Goal: Information Seeking & Learning: Learn about a topic

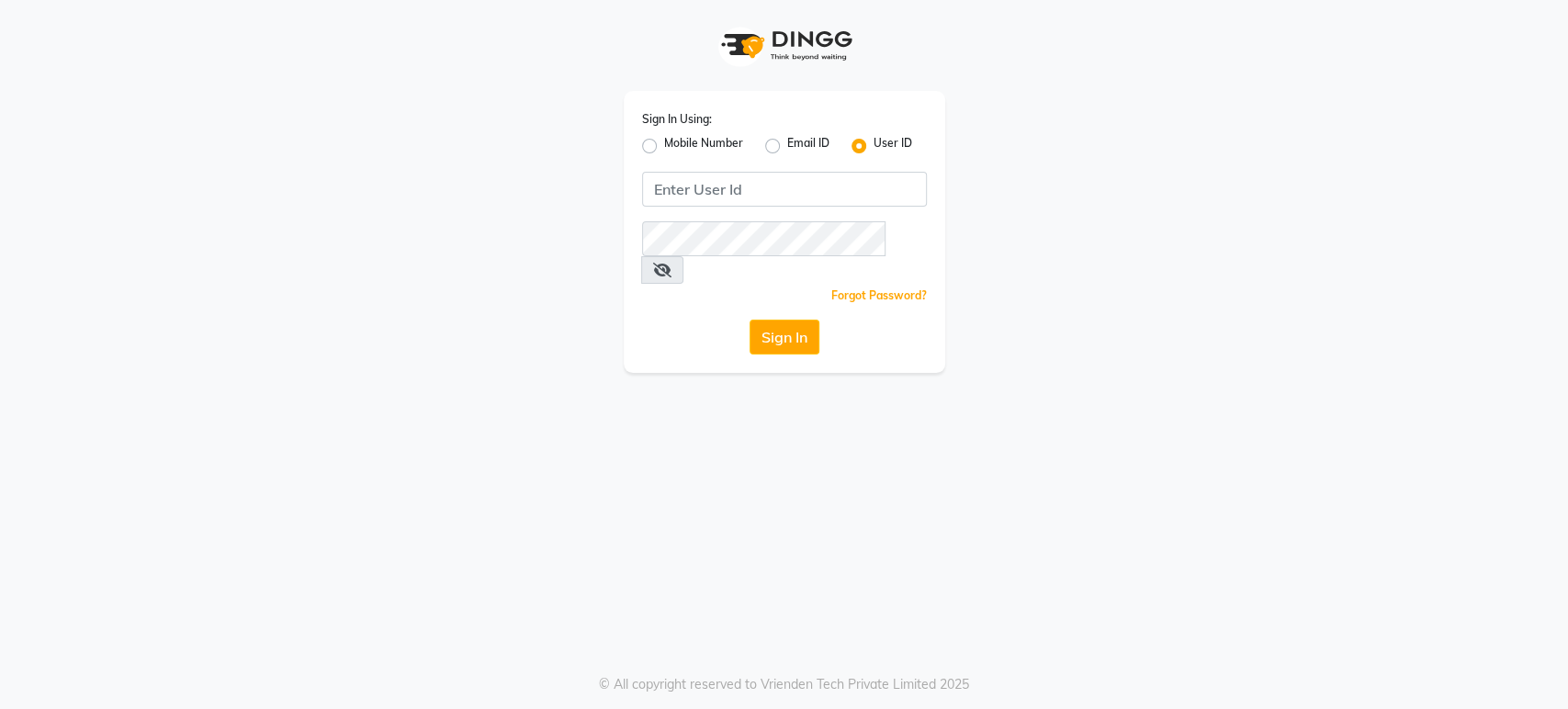
click at [664, 146] on label "Mobile Number" at bounding box center [703, 145] width 79 height 22
click at [664, 146] on input "Mobile Number" at bounding box center [670, 140] width 12 height 12
radio input "true"
radio input "false"
click at [787, 204] on input "Username" at bounding box center [815, 190] width 223 height 35
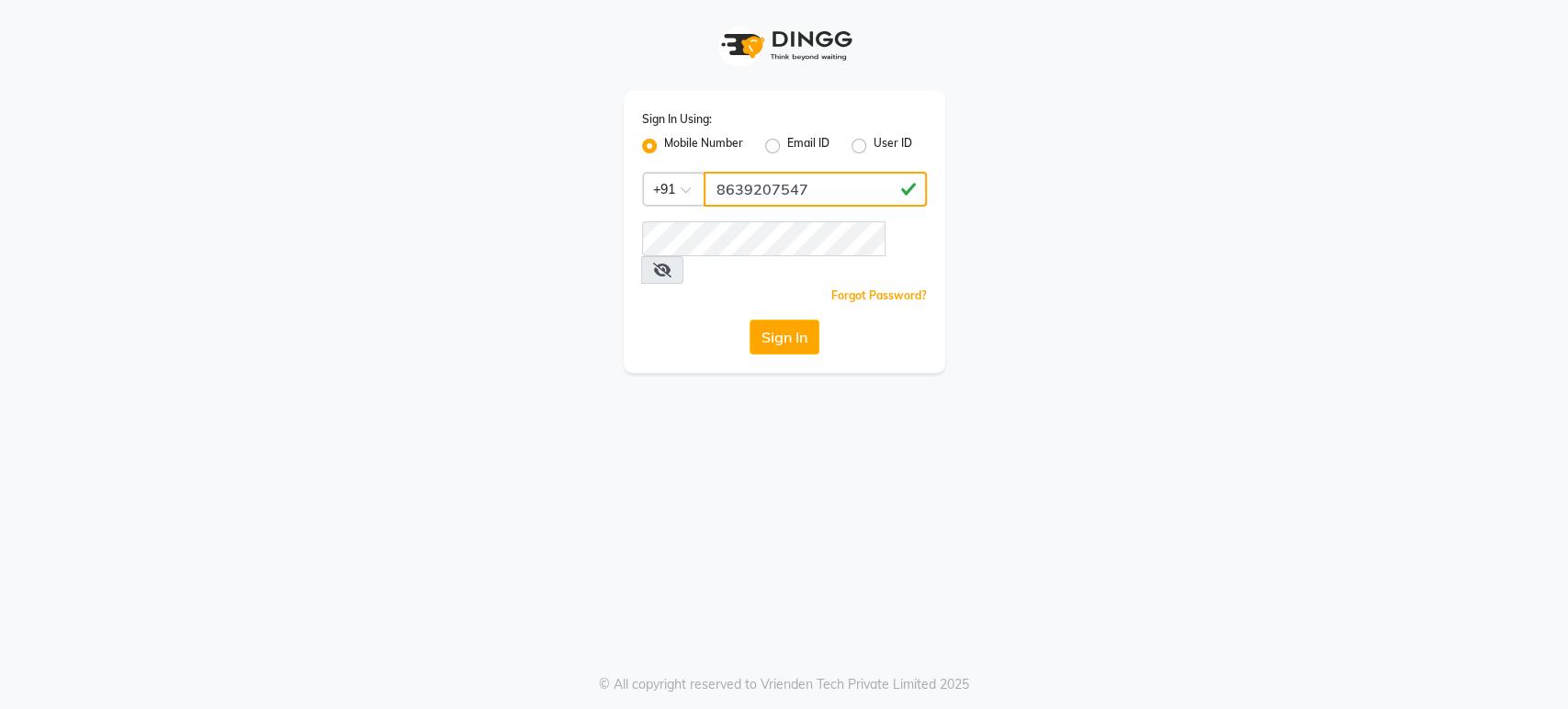
type input "8639207547"
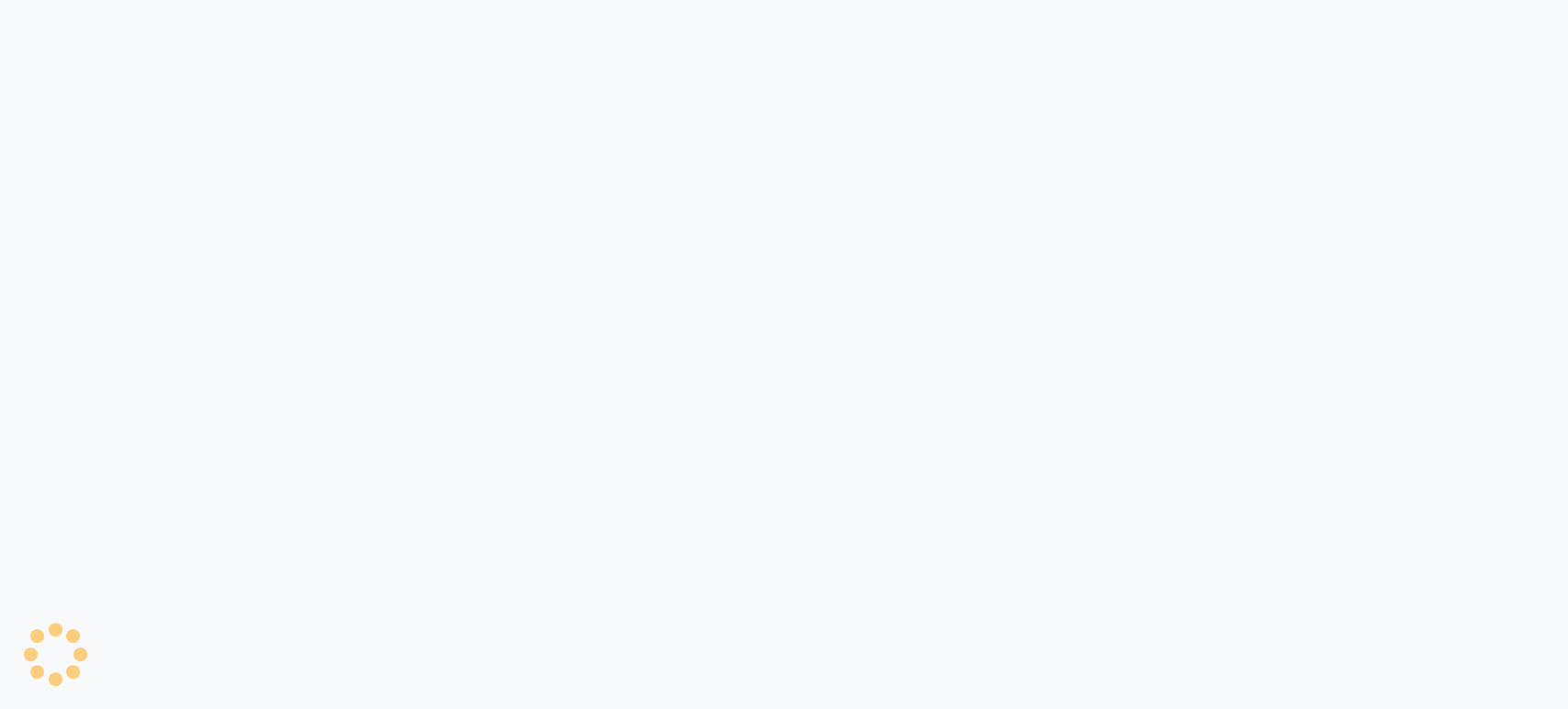
select select "service"
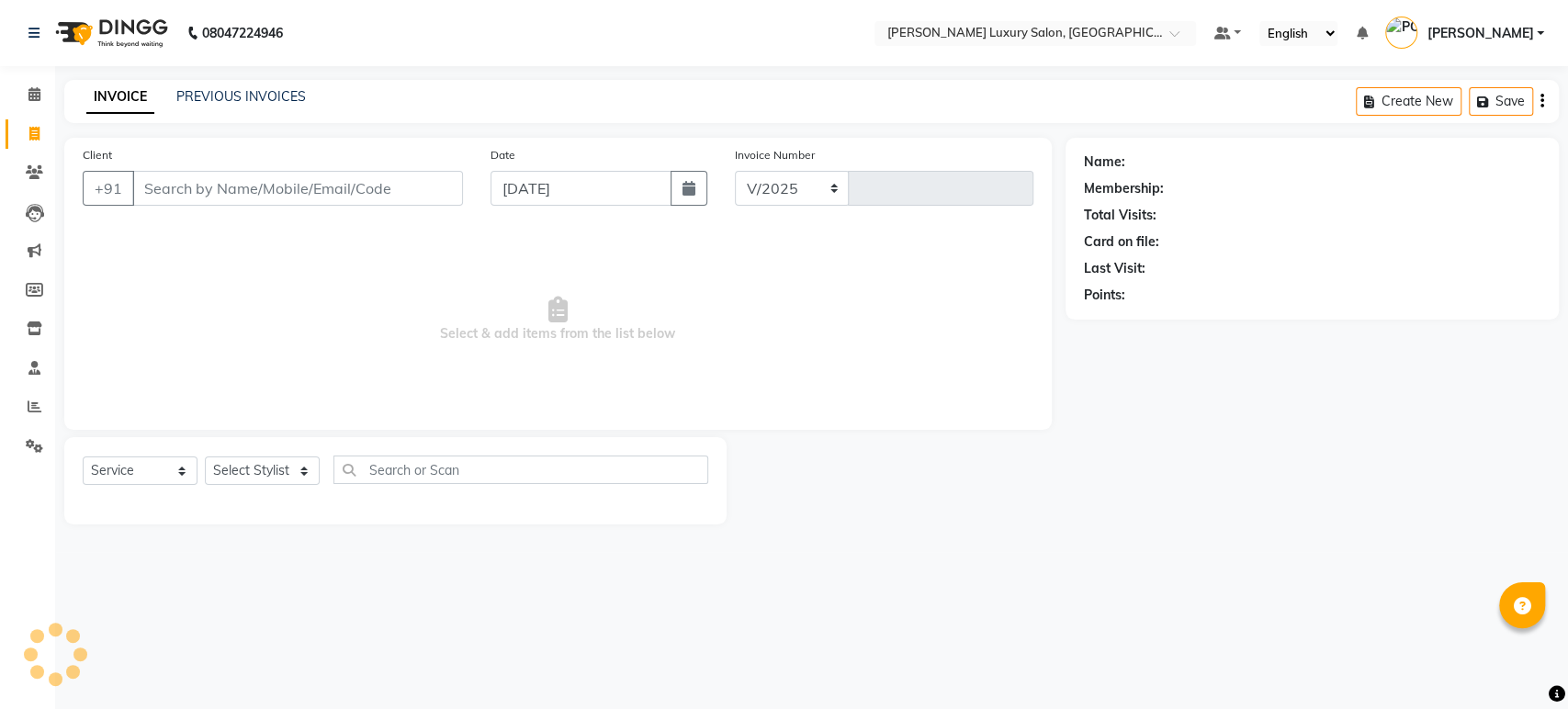
select select "4712"
type input "4374"
click at [29, 416] on span at bounding box center [34, 407] width 32 height 21
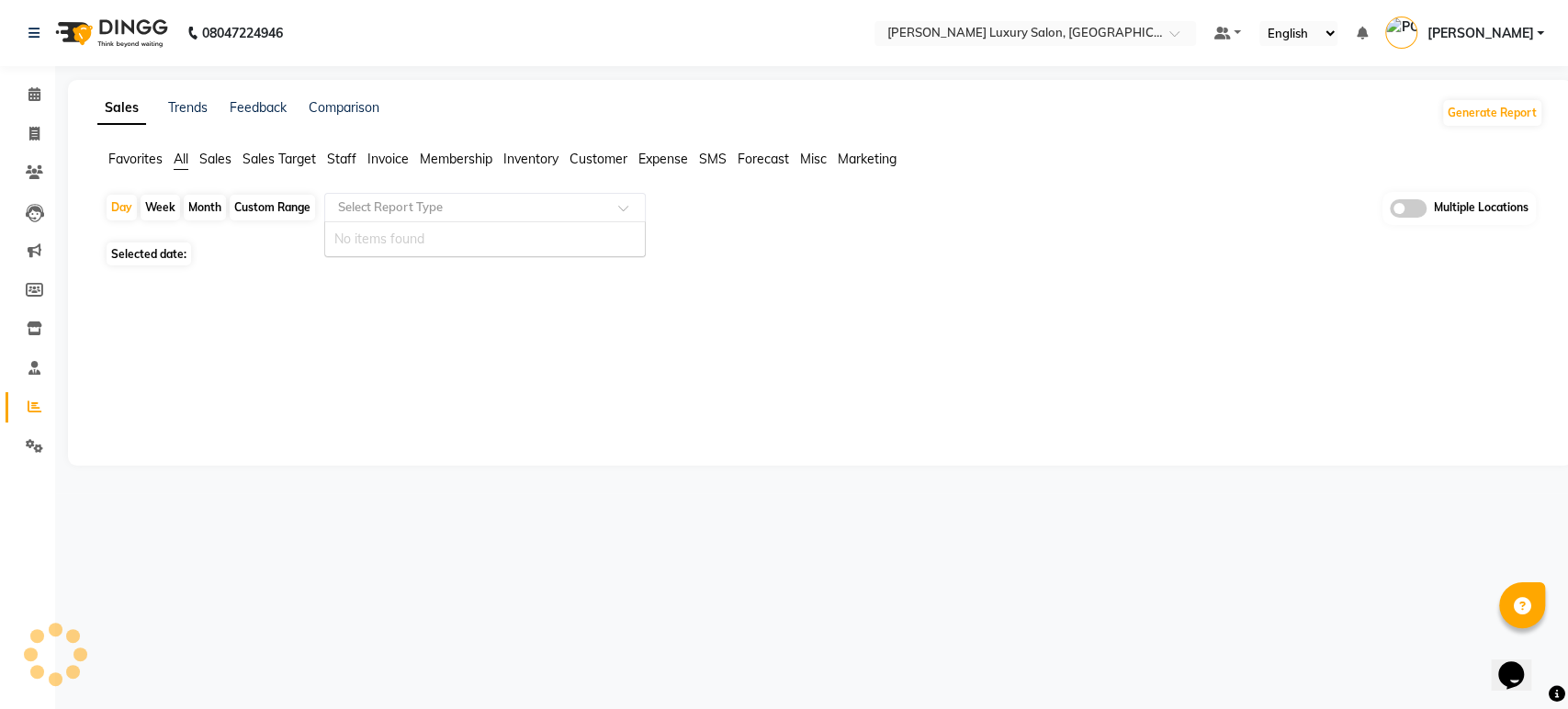
click at [403, 205] on input "text" at bounding box center [467, 207] width 265 height 18
click at [202, 211] on div "Month" at bounding box center [205, 207] width 42 height 26
select select "9"
select select "2025"
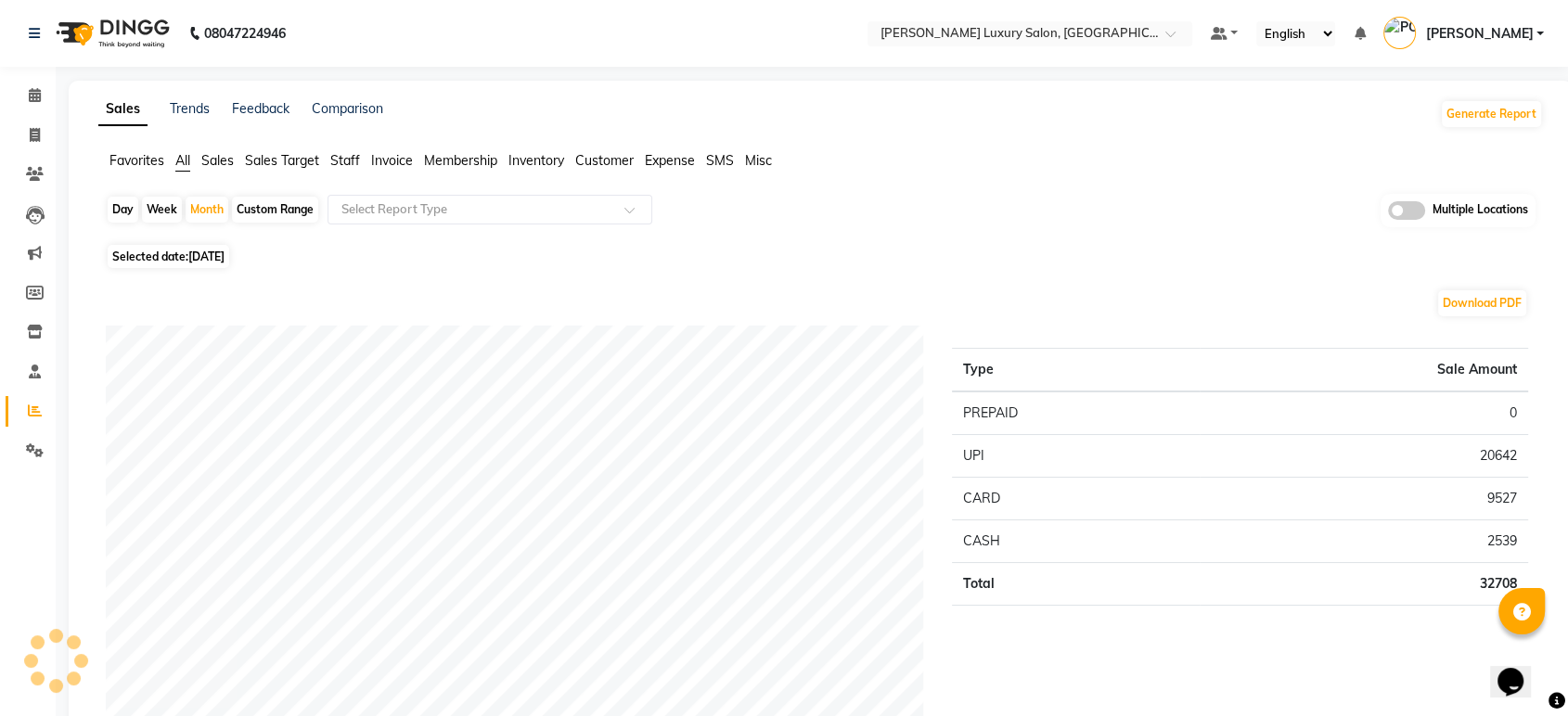
click at [116, 292] on div "Download PDF" at bounding box center [818, 303] width 1423 height 30
click at [205, 206] on div "Month" at bounding box center [207, 209] width 43 height 26
select select "9"
select select "2025"
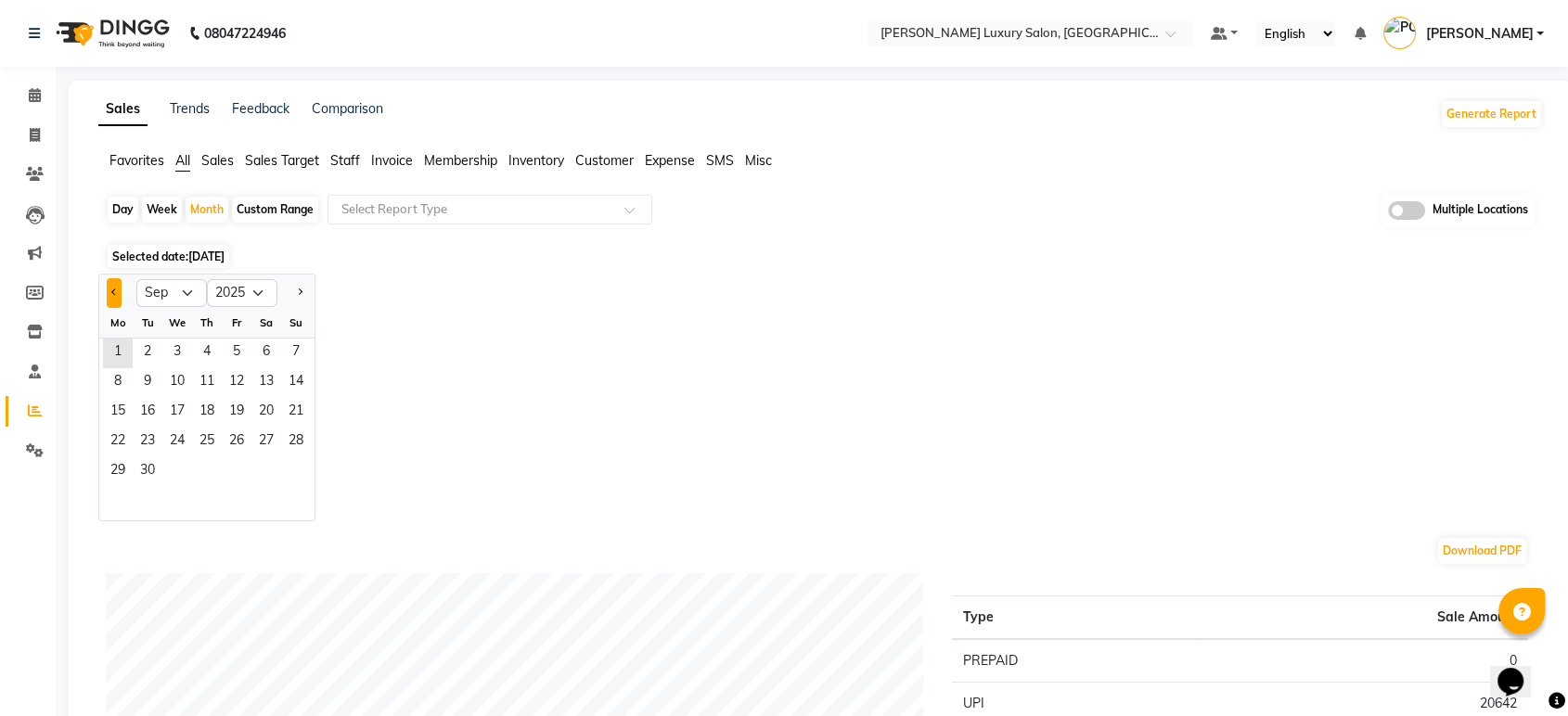
click at [113, 294] on span "Previous month" at bounding box center [115, 291] width 7 height 7
select select "8"
click at [236, 339] on span "1" at bounding box center [236, 353] width 30 height 30
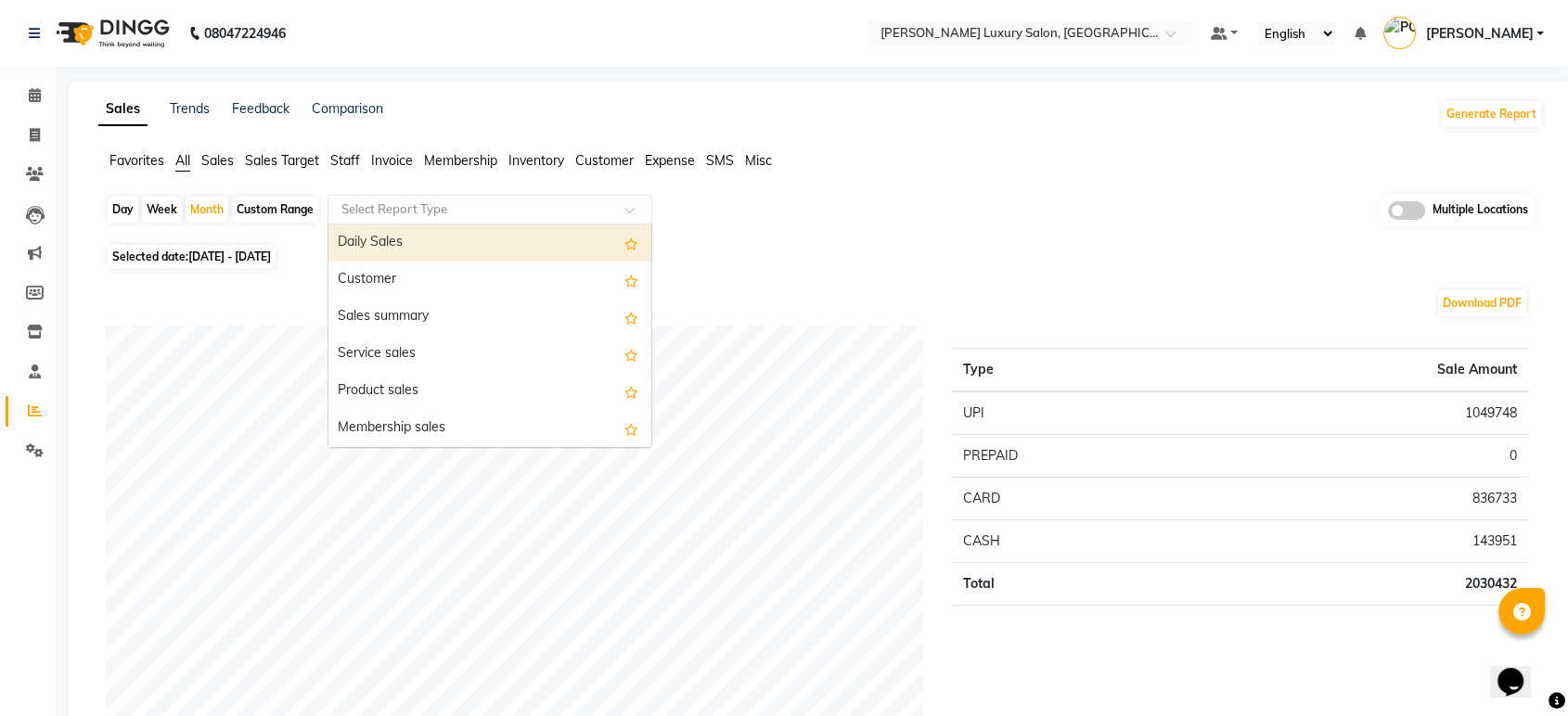
click at [444, 203] on input "text" at bounding box center [471, 209] width 267 height 18
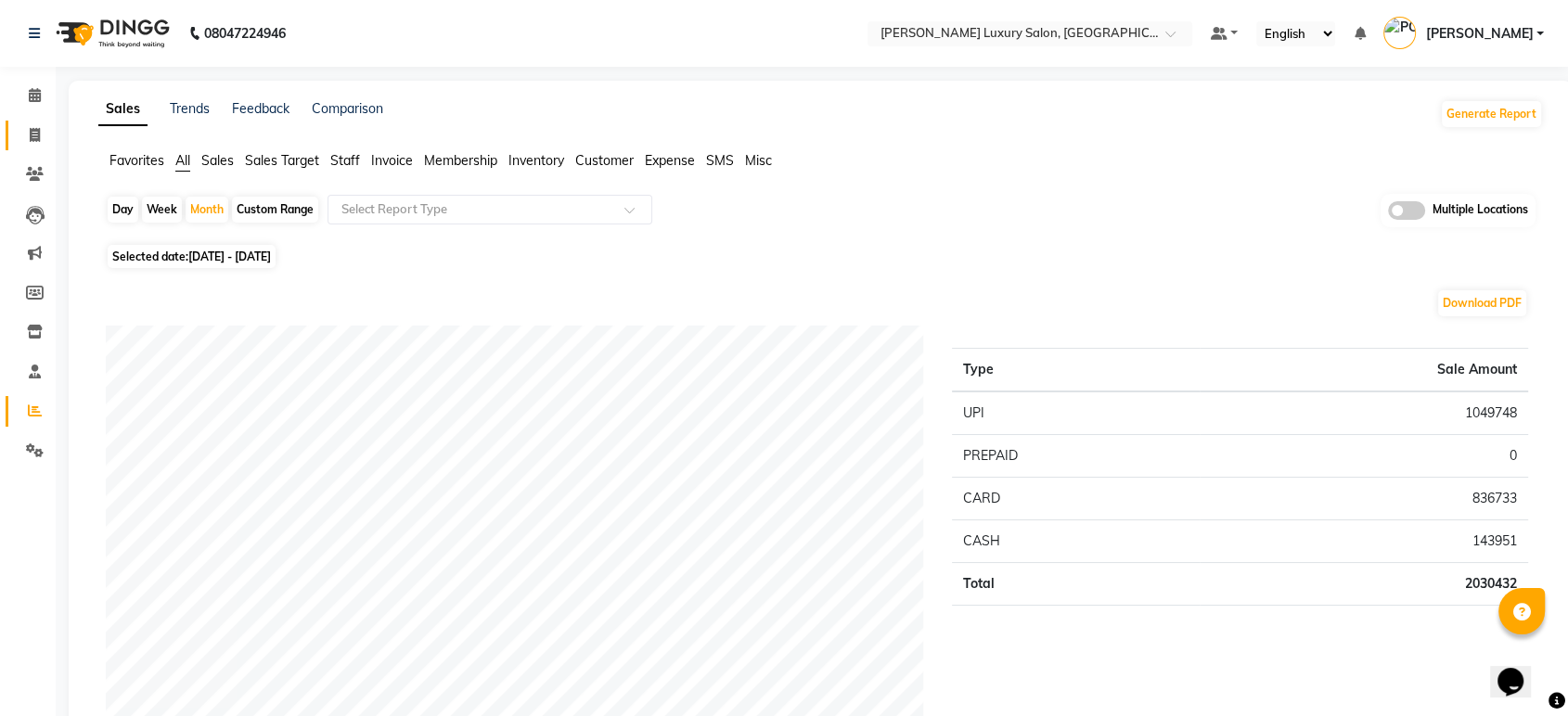
click at [15, 127] on link "Invoice" at bounding box center [28, 136] width 45 height 31
select select "4712"
select select "service"
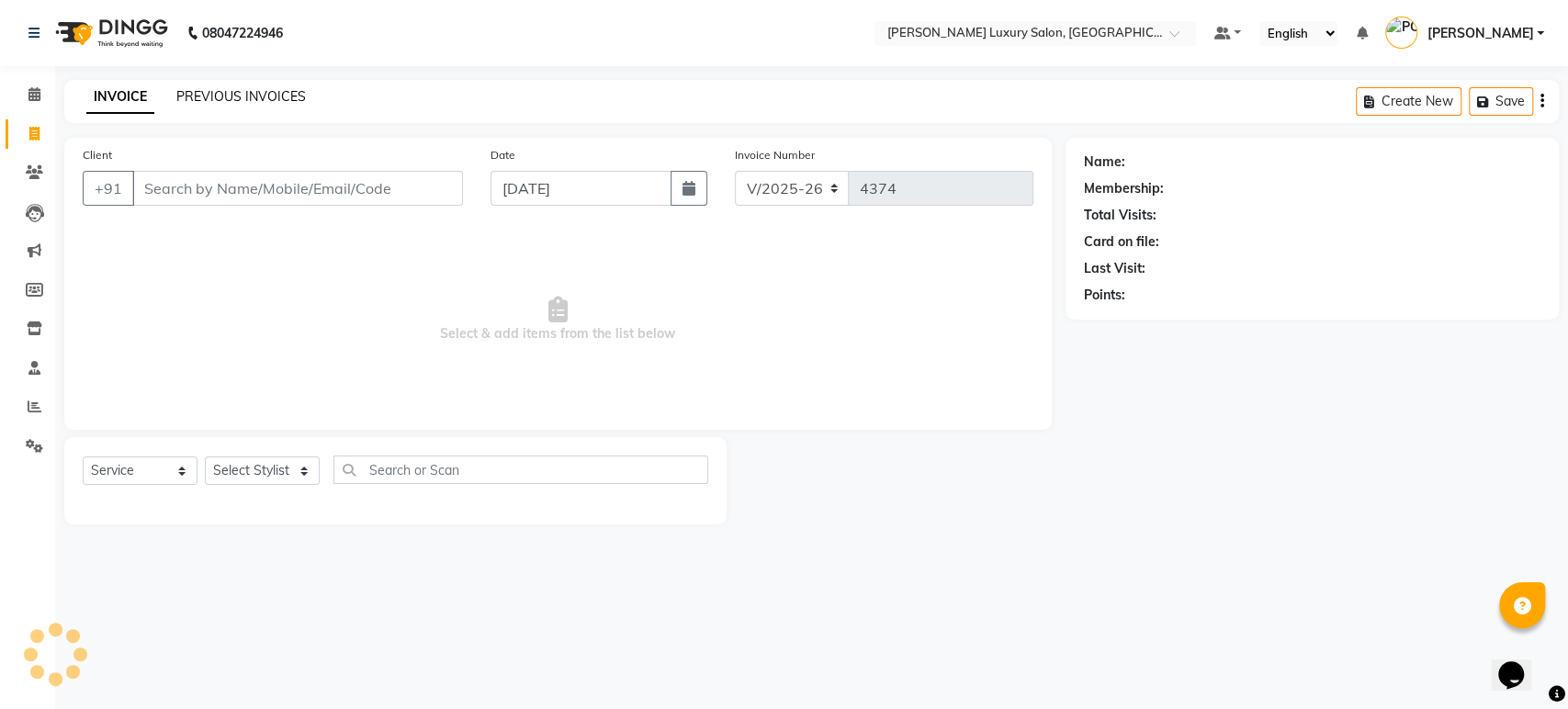
click at [266, 99] on link "PREVIOUS INVOICES" at bounding box center [240, 96] width 130 height 16
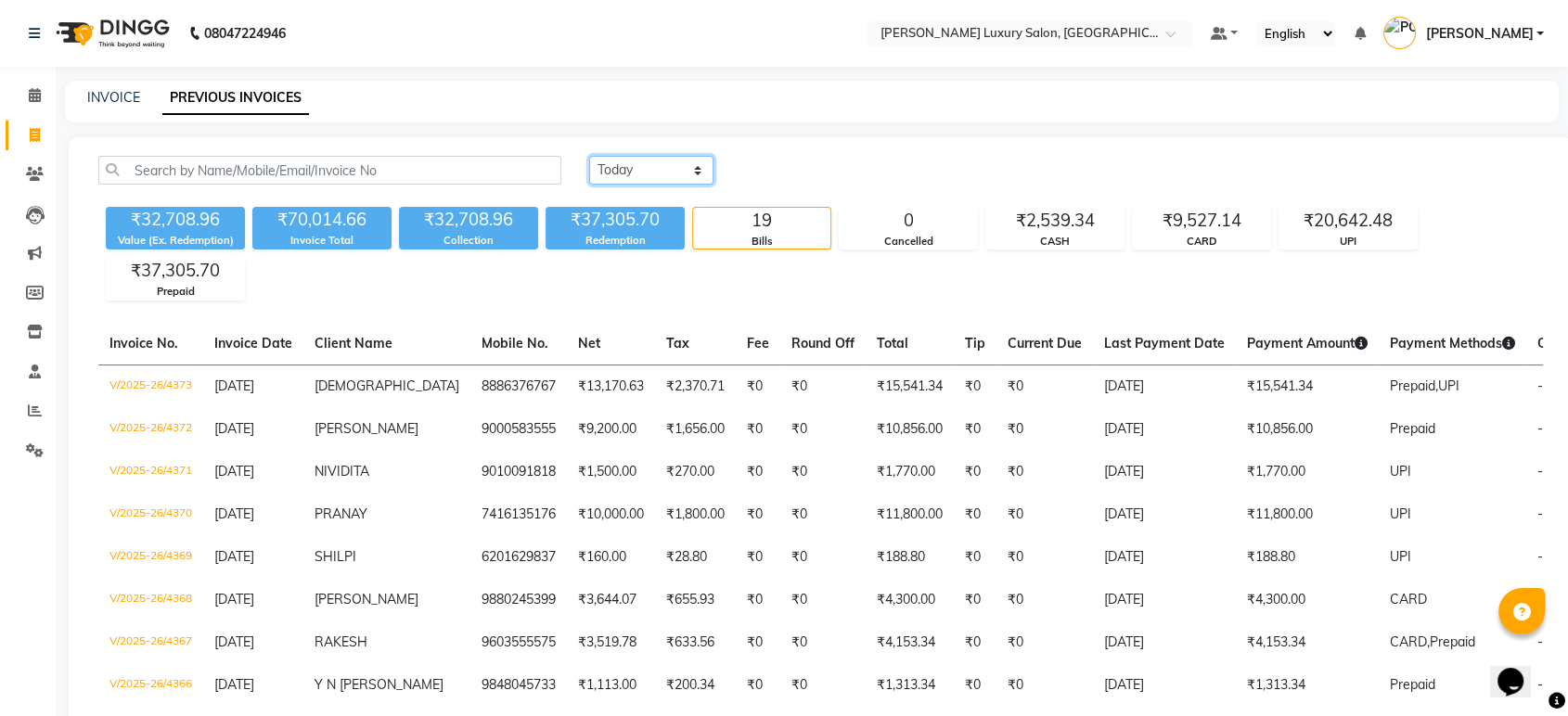
click at [652, 176] on select "Today Yesterday Custom Range" at bounding box center [651, 170] width 124 height 29
select select "range"
click at [589, 155] on select "Today Yesterday Custom Range" at bounding box center [651, 170] width 124 height 29
click at [772, 179] on input "[DATE]" at bounding box center [803, 170] width 130 height 26
select select "9"
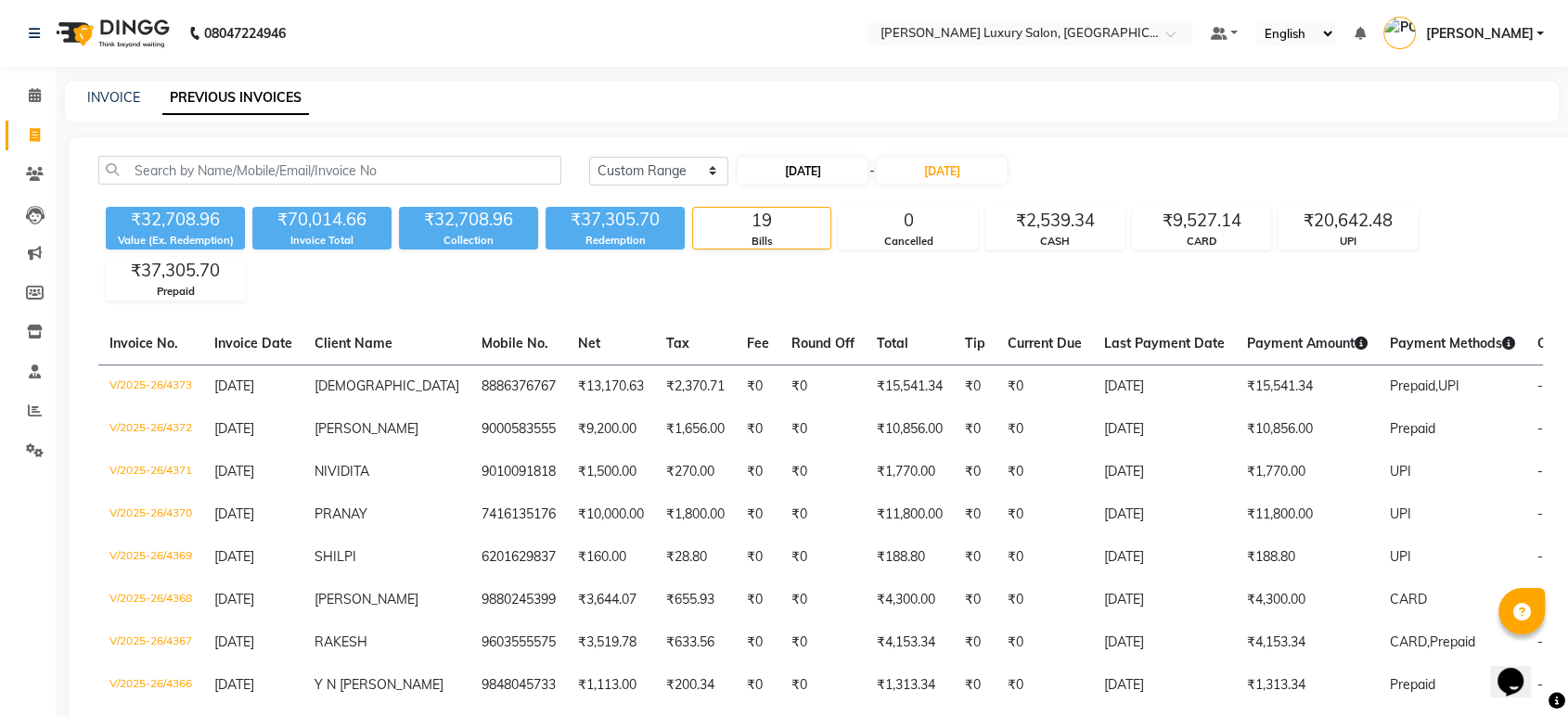
select select "2025"
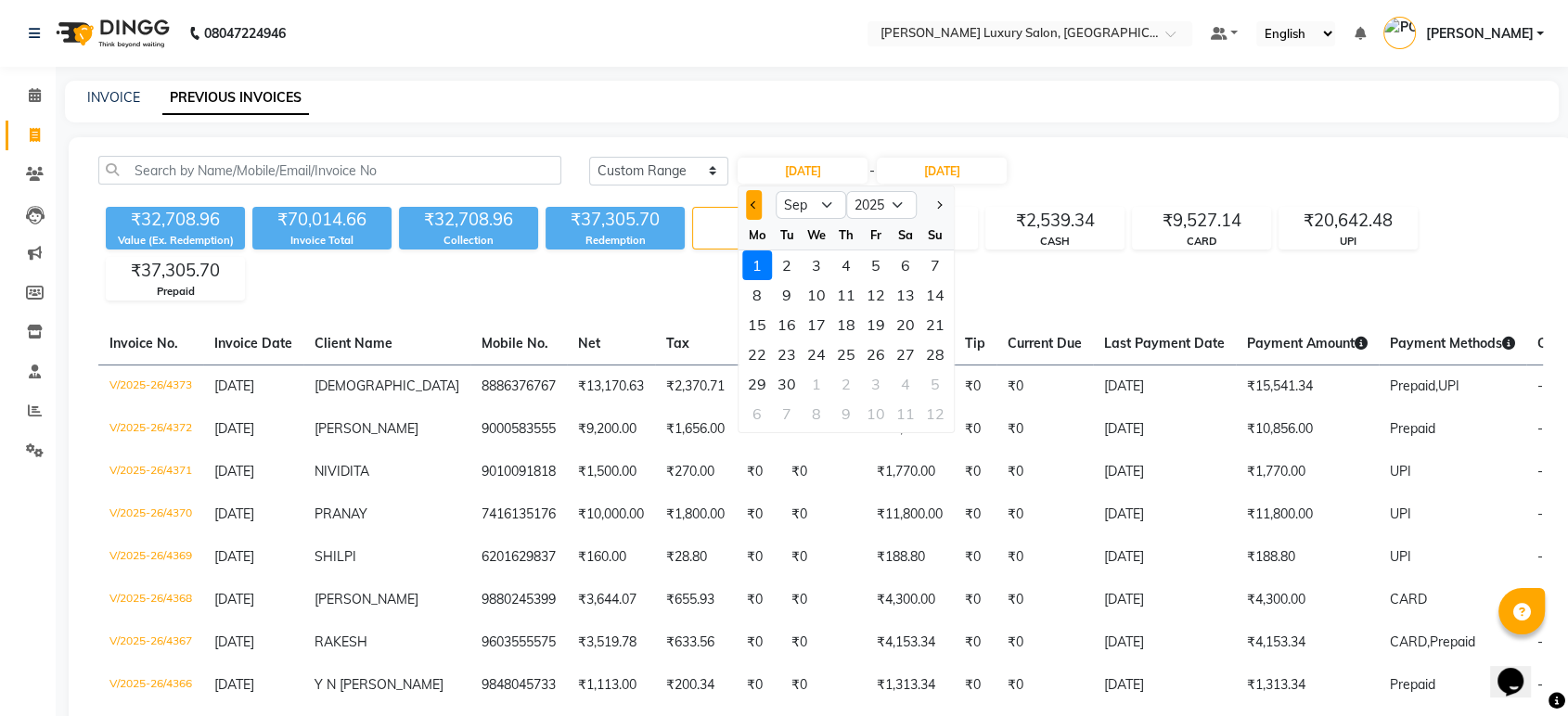
click at [753, 193] on button "Previous month" at bounding box center [754, 205] width 16 height 30
select select "8"
click at [864, 261] on div "1" at bounding box center [876, 265] width 30 height 30
type input "01-08-2025"
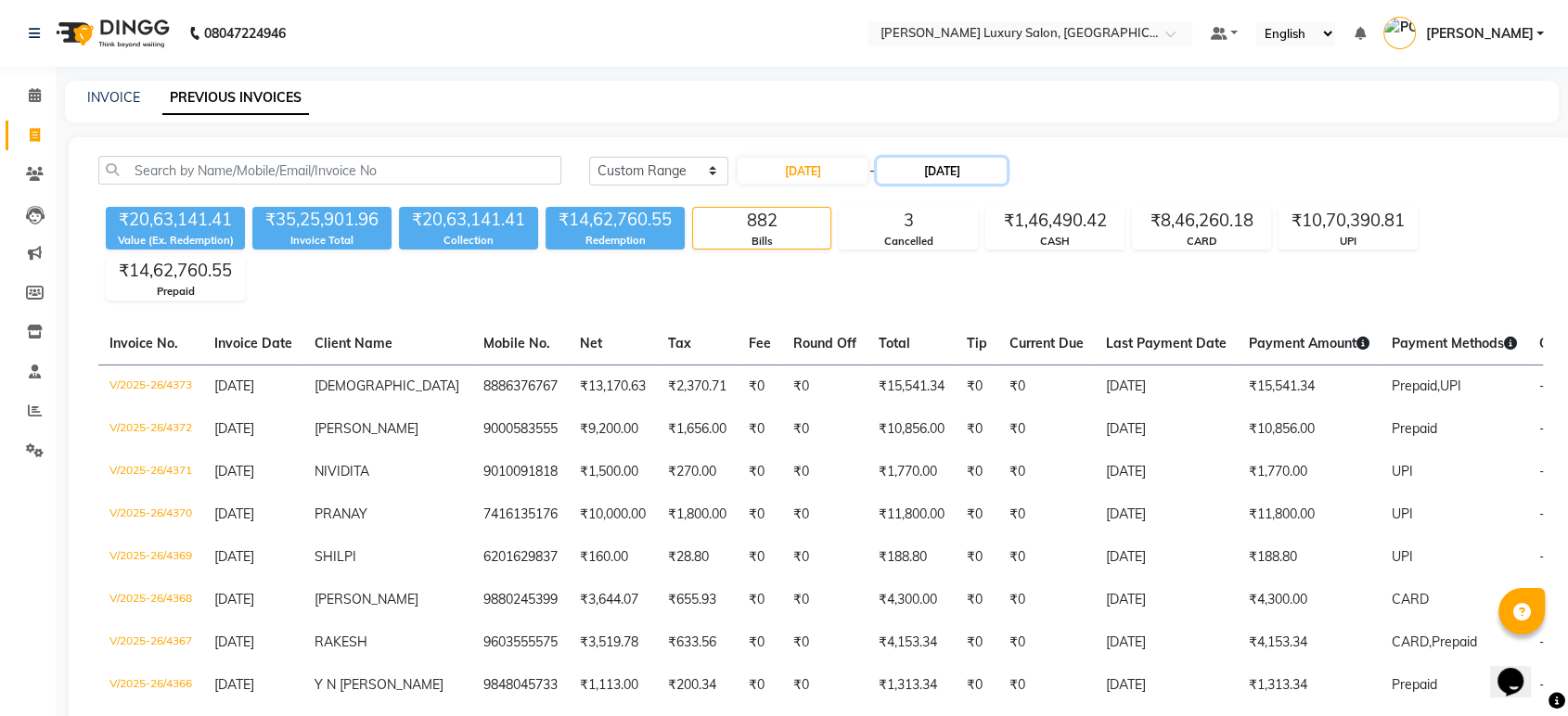
click at [943, 181] on input "[DATE]" at bounding box center [942, 170] width 130 height 26
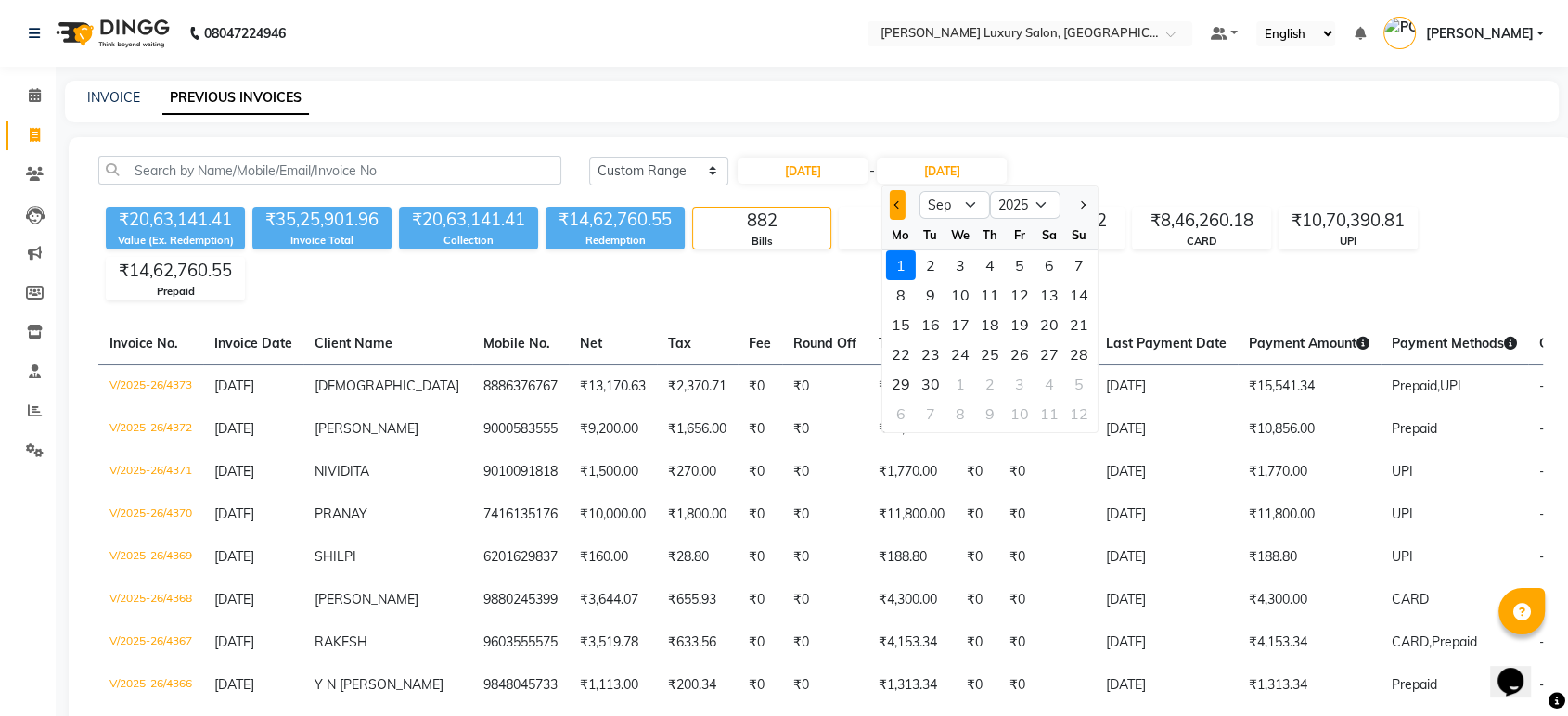
click at [891, 208] on button "Previous month" at bounding box center [898, 205] width 16 height 30
select select "8"
click at [1079, 386] on div "31" at bounding box center [1079, 384] width 30 height 30
type input "31-08-2025"
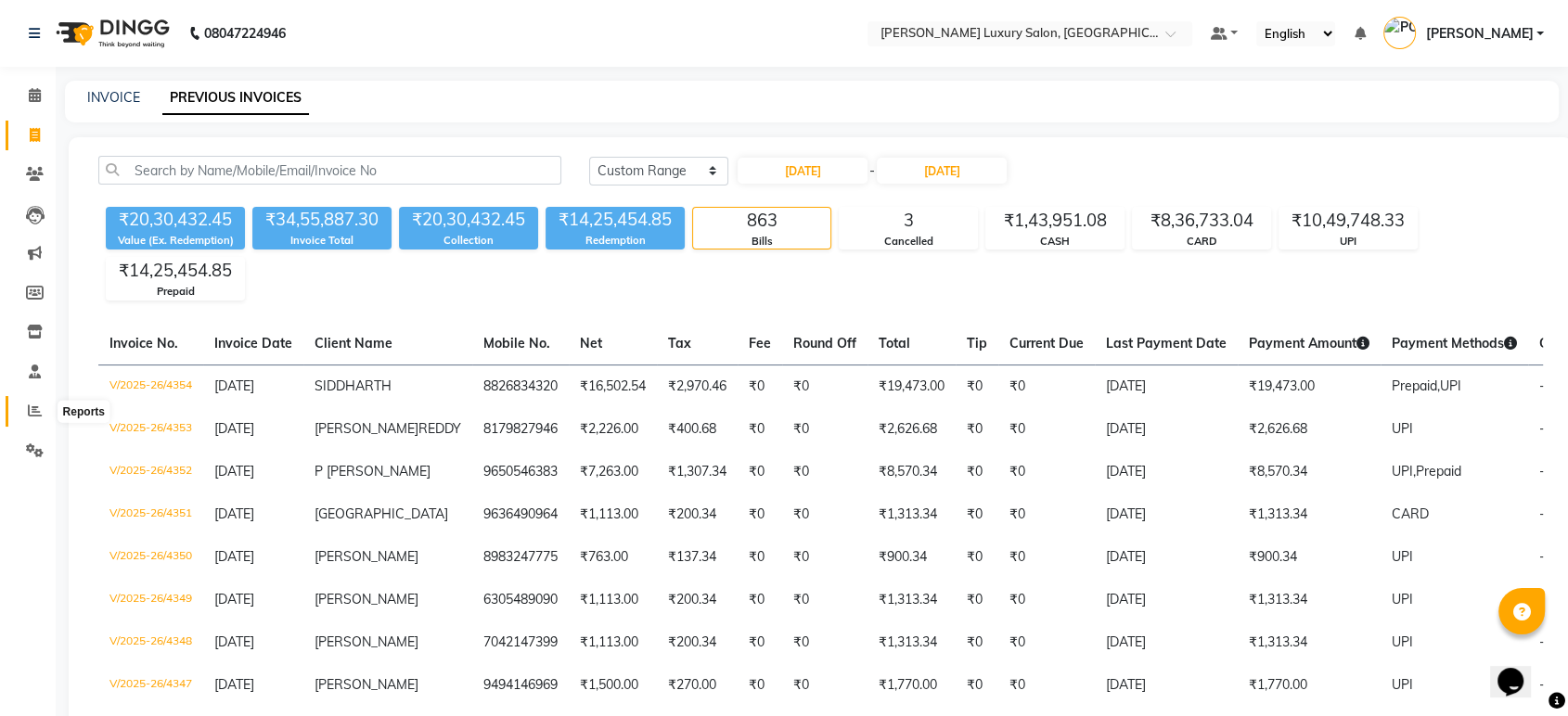
click at [38, 422] on link "Reports" at bounding box center [28, 412] width 45 height 31
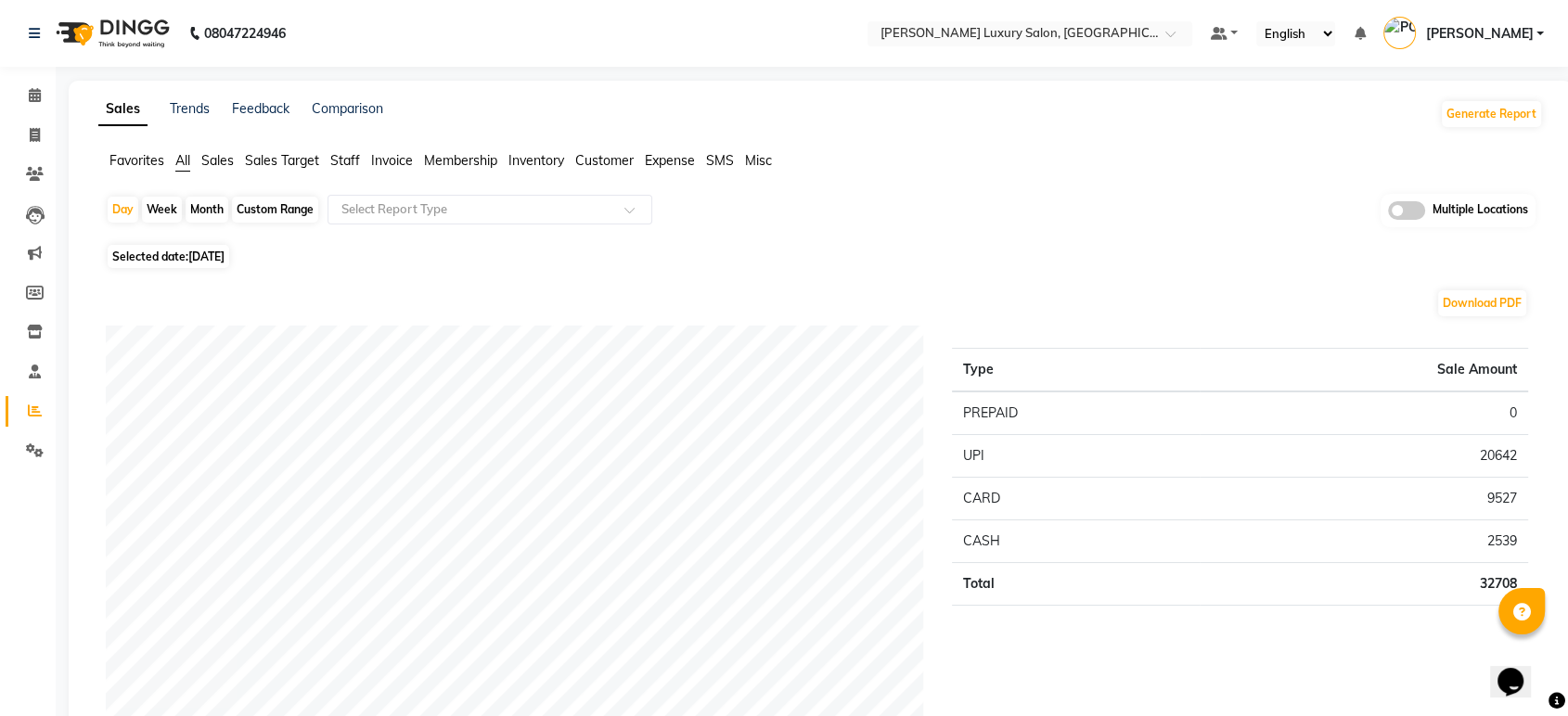
click at [196, 214] on div "Month" at bounding box center [207, 209] width 43 height 26
select select "9"
select select "2025"
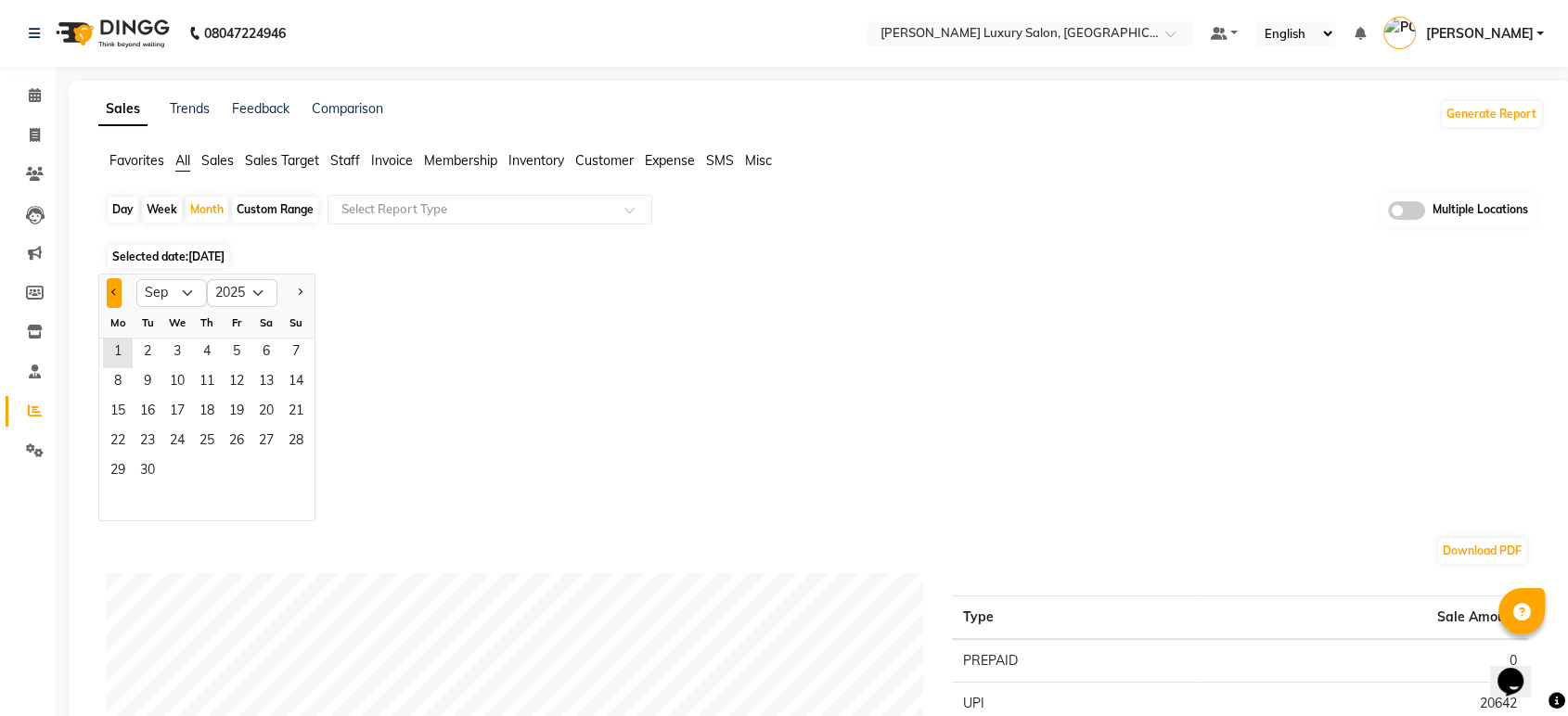
click at [114, 288] on button "Previous month" at bounding box center [114, 292] width 15 height 30
select select "8"
click at [245, 346] on span "1" at bounding box center [236, 353] width 30 height 30
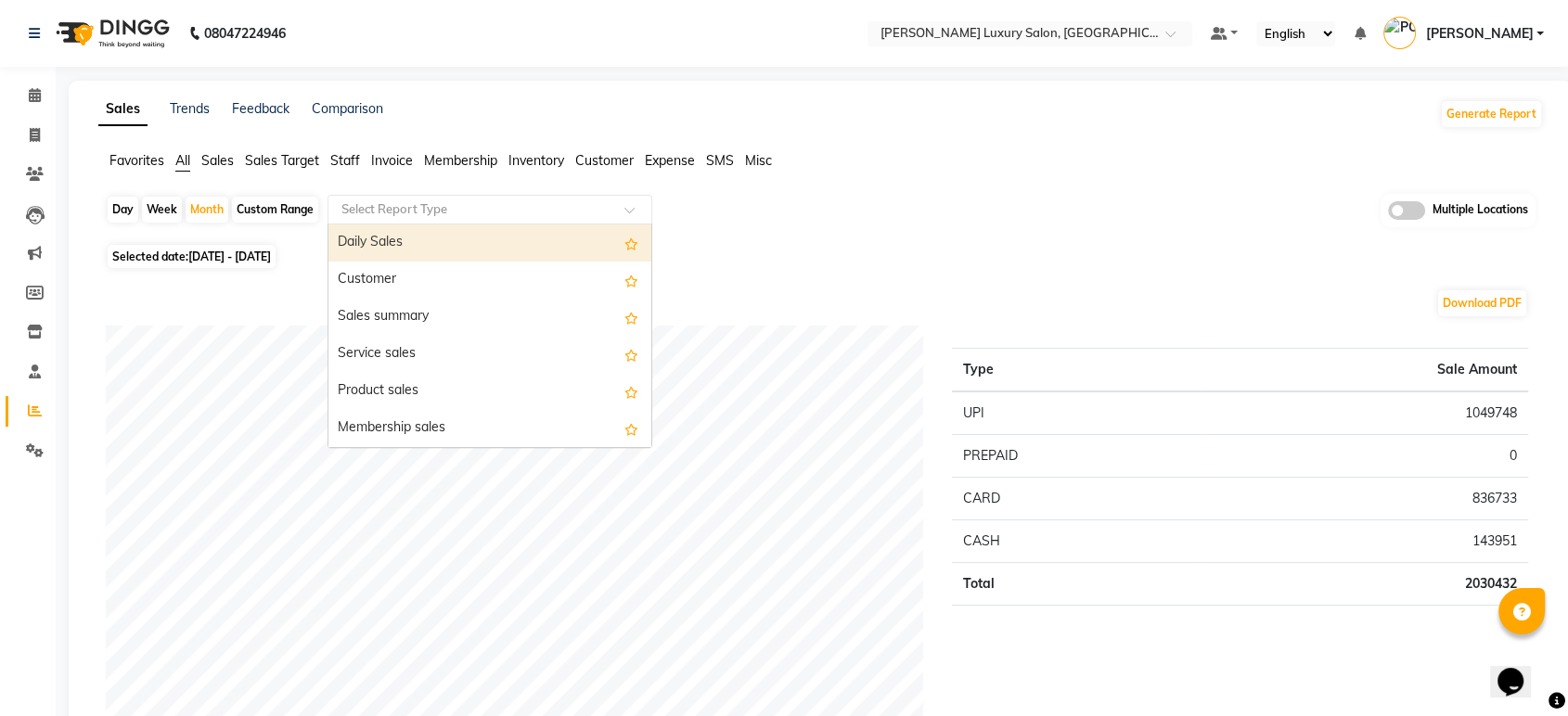
click at [489, 202] on input "text" at bounding box center [471, 209] width 267 height 18
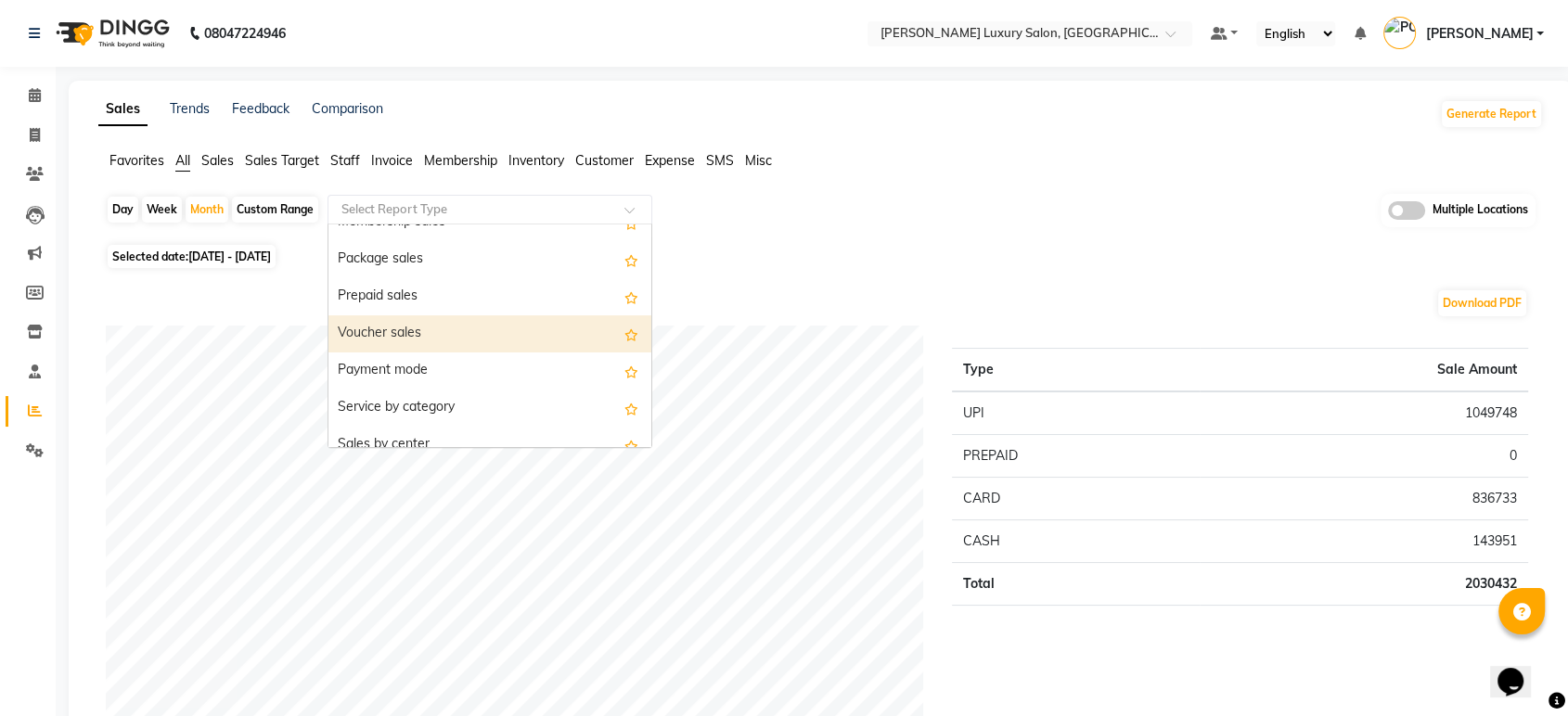
scroll to position [103, 0]
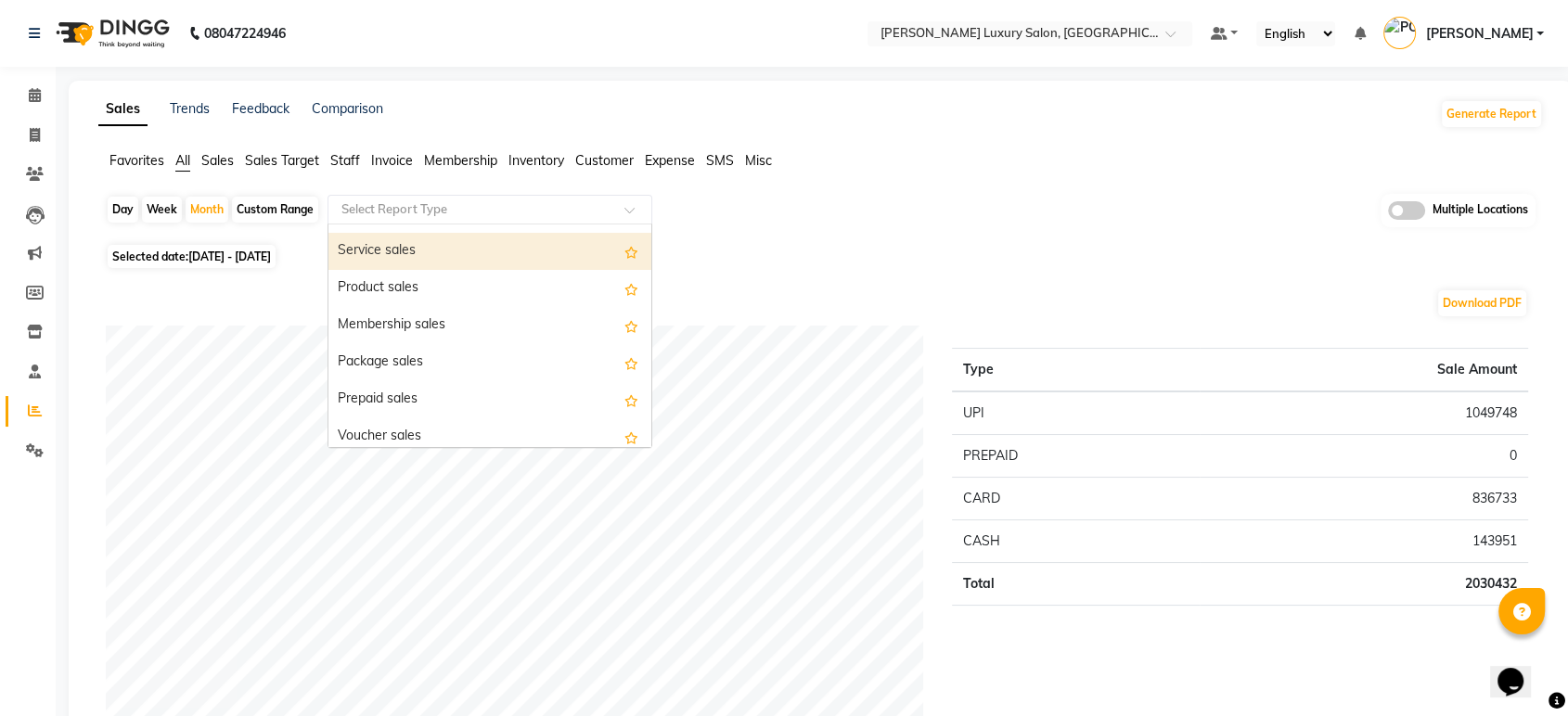
click at [455, 244] on div "Service sales" at bounding box center [490, 252] width 323 height 37
select select "full_report"
select select "csv"
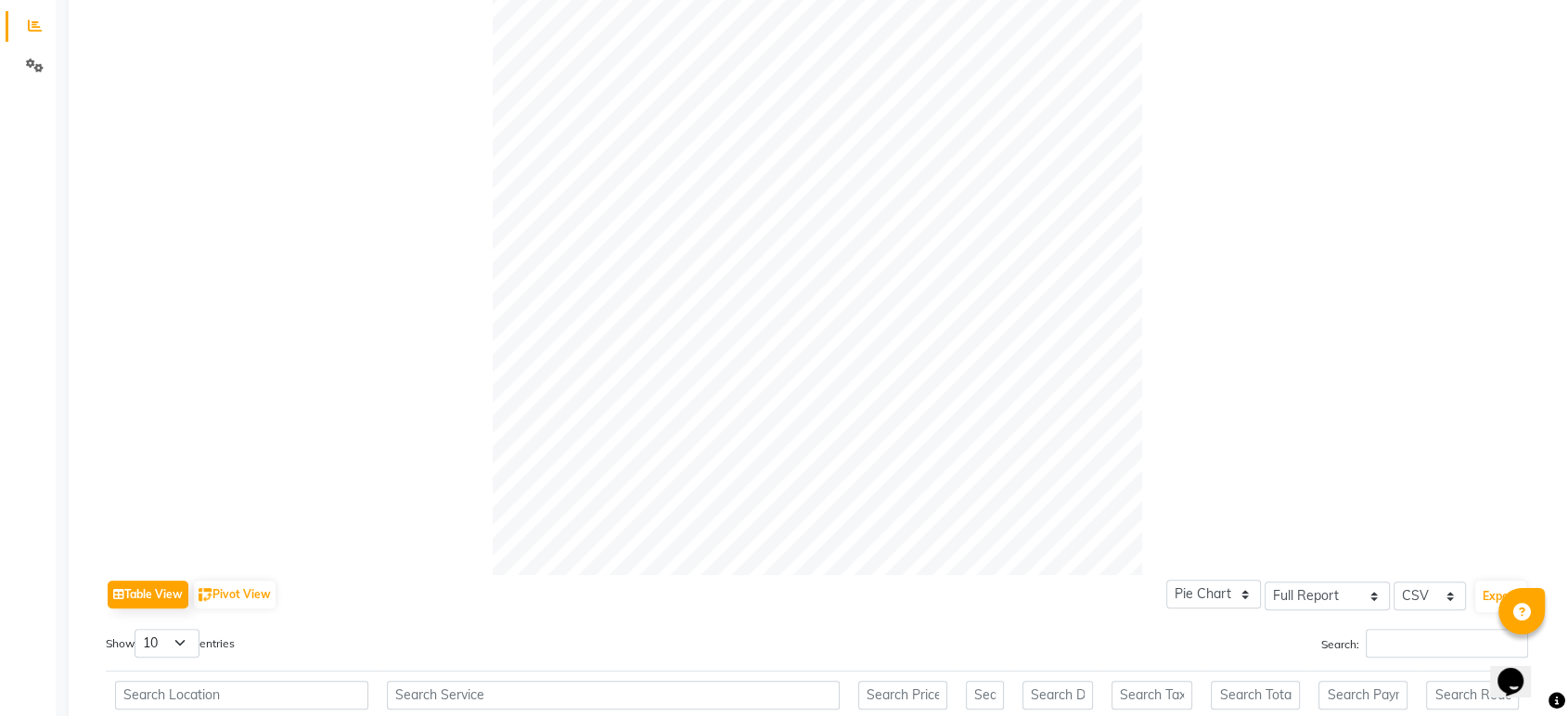
scroll to position [721, 0]
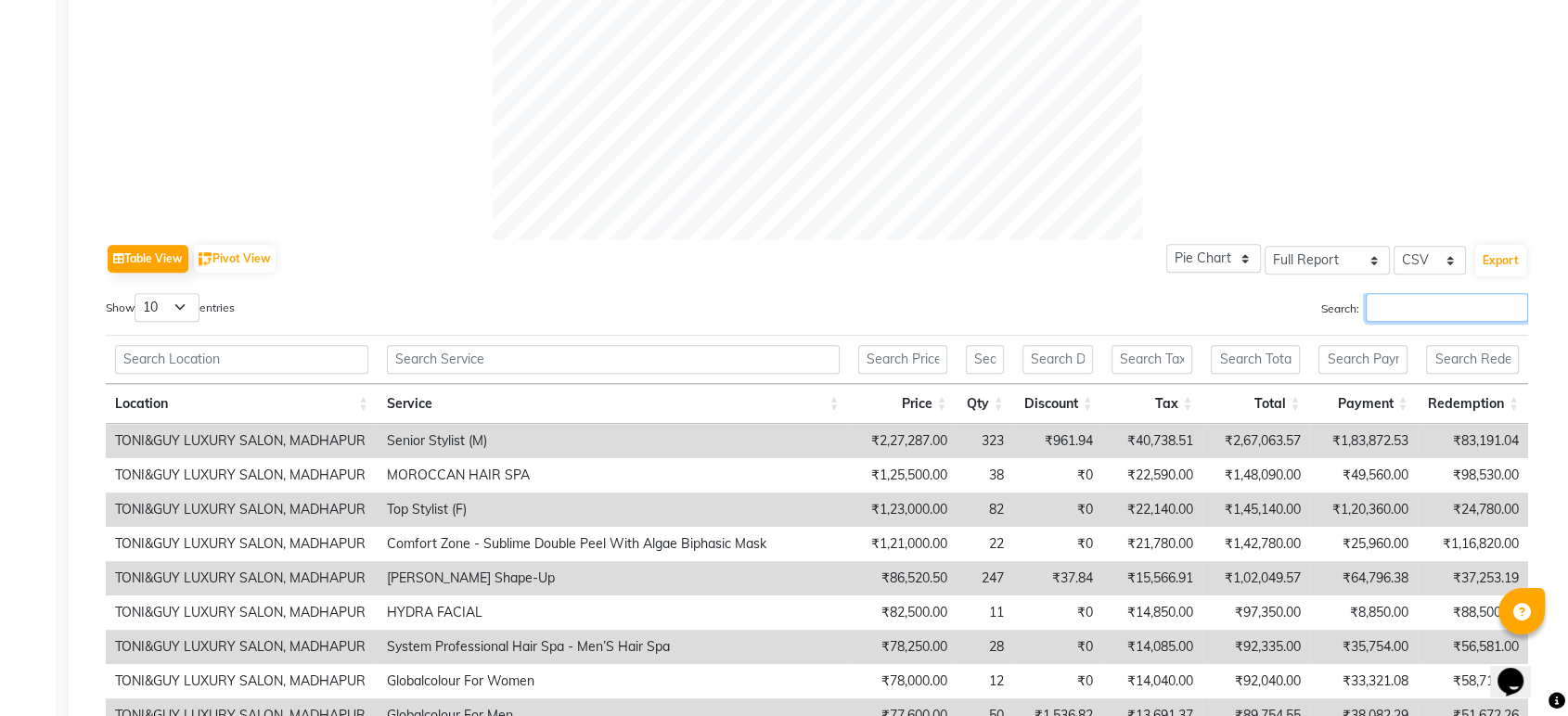
click at [1420, 303] on input "Search:" at bounding box center [1446, 308] width 162 height 29
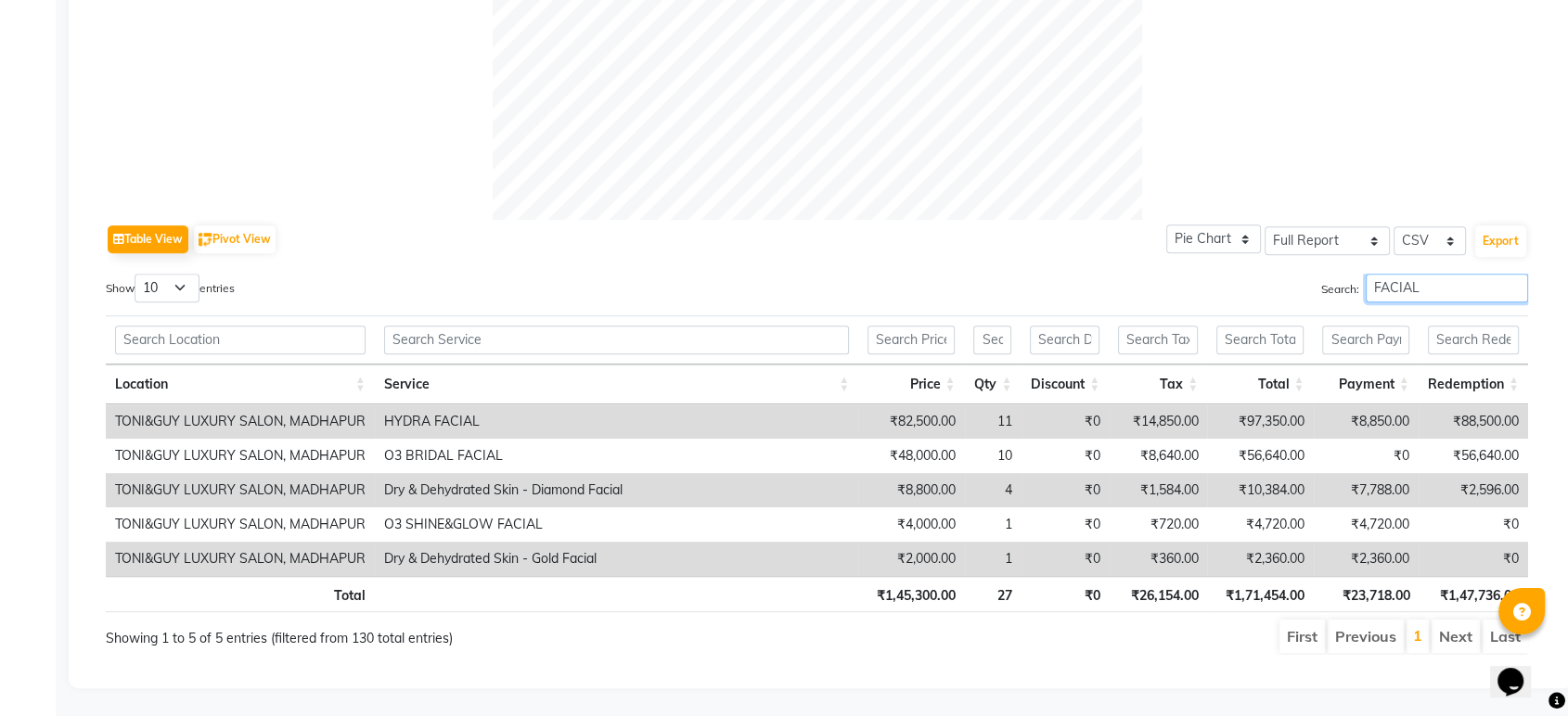
scroll to position [754, 0]
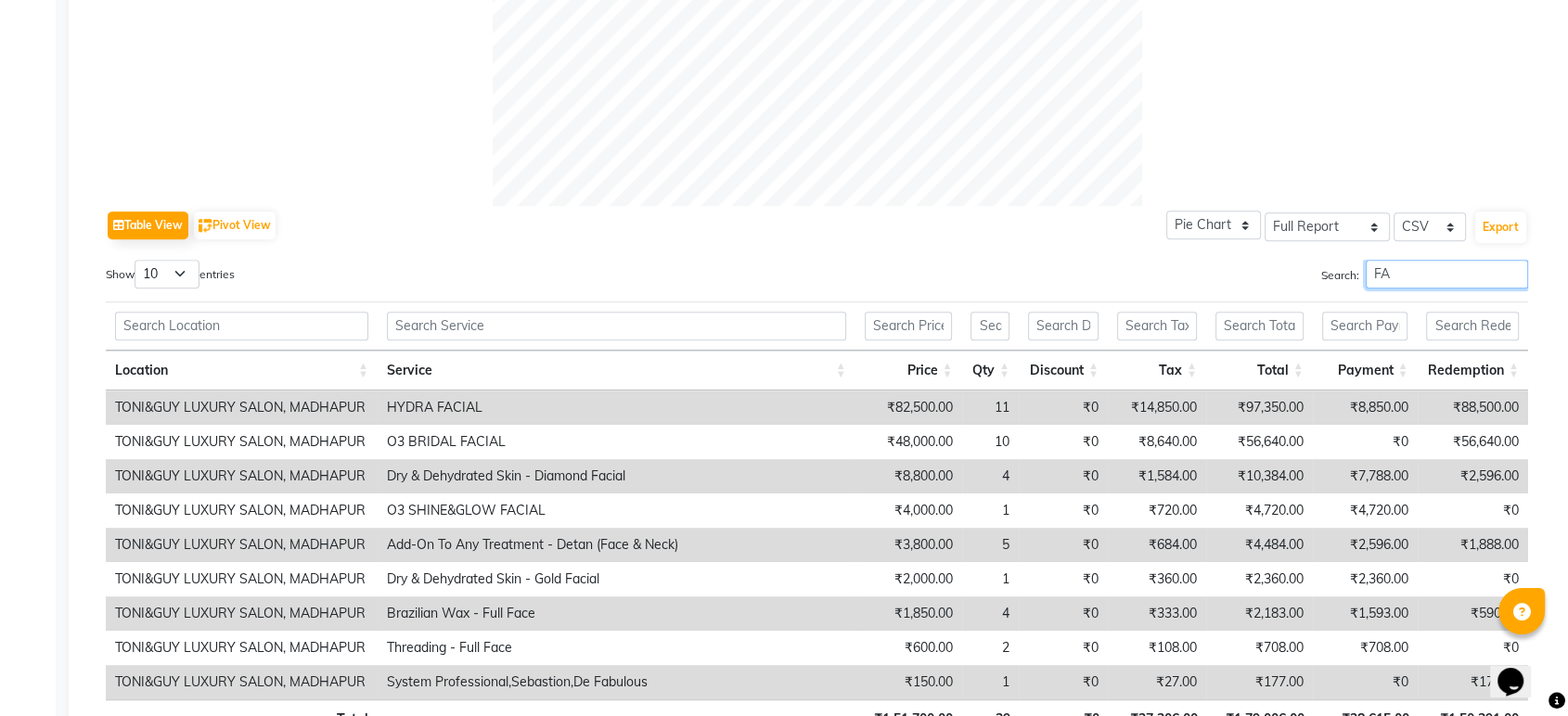
type input "F"
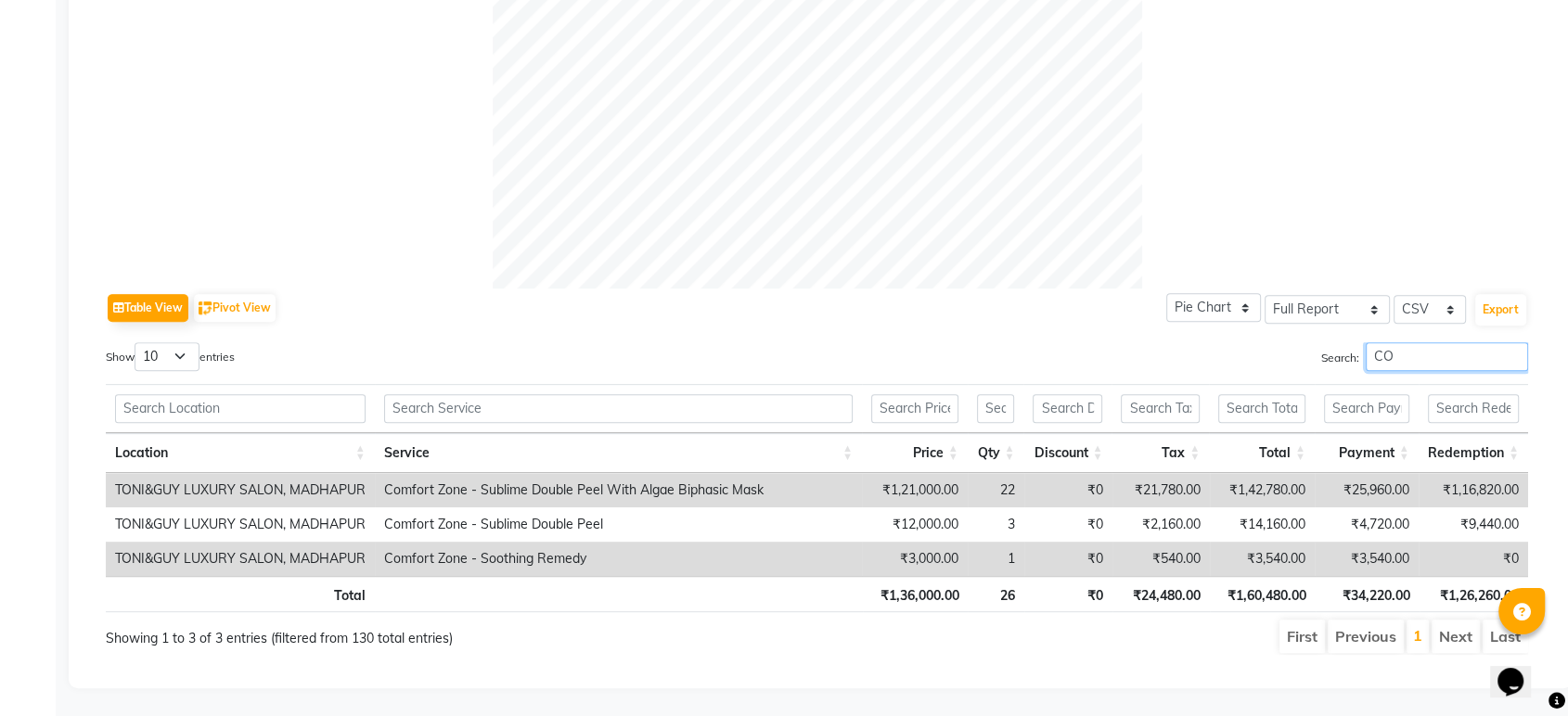
type input "C"
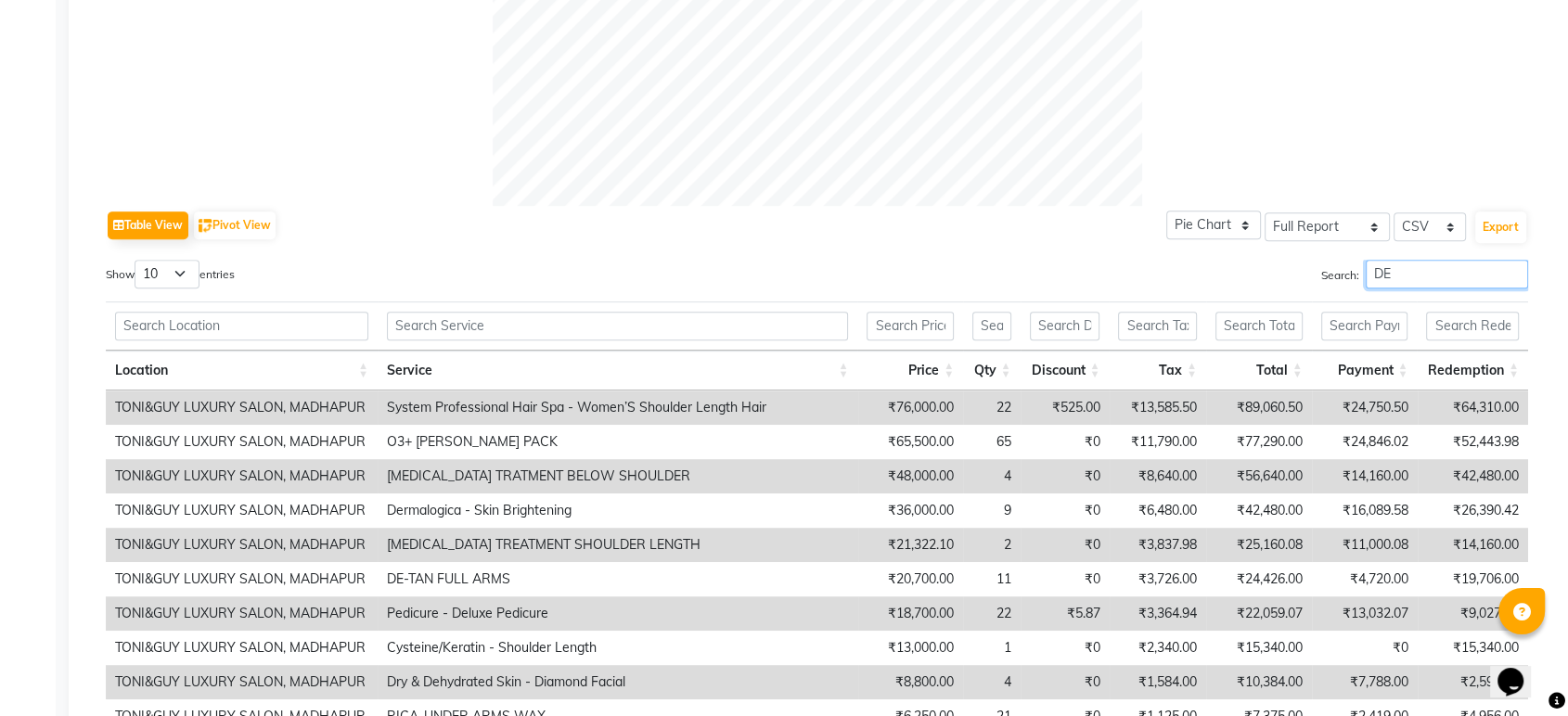
type input "D"
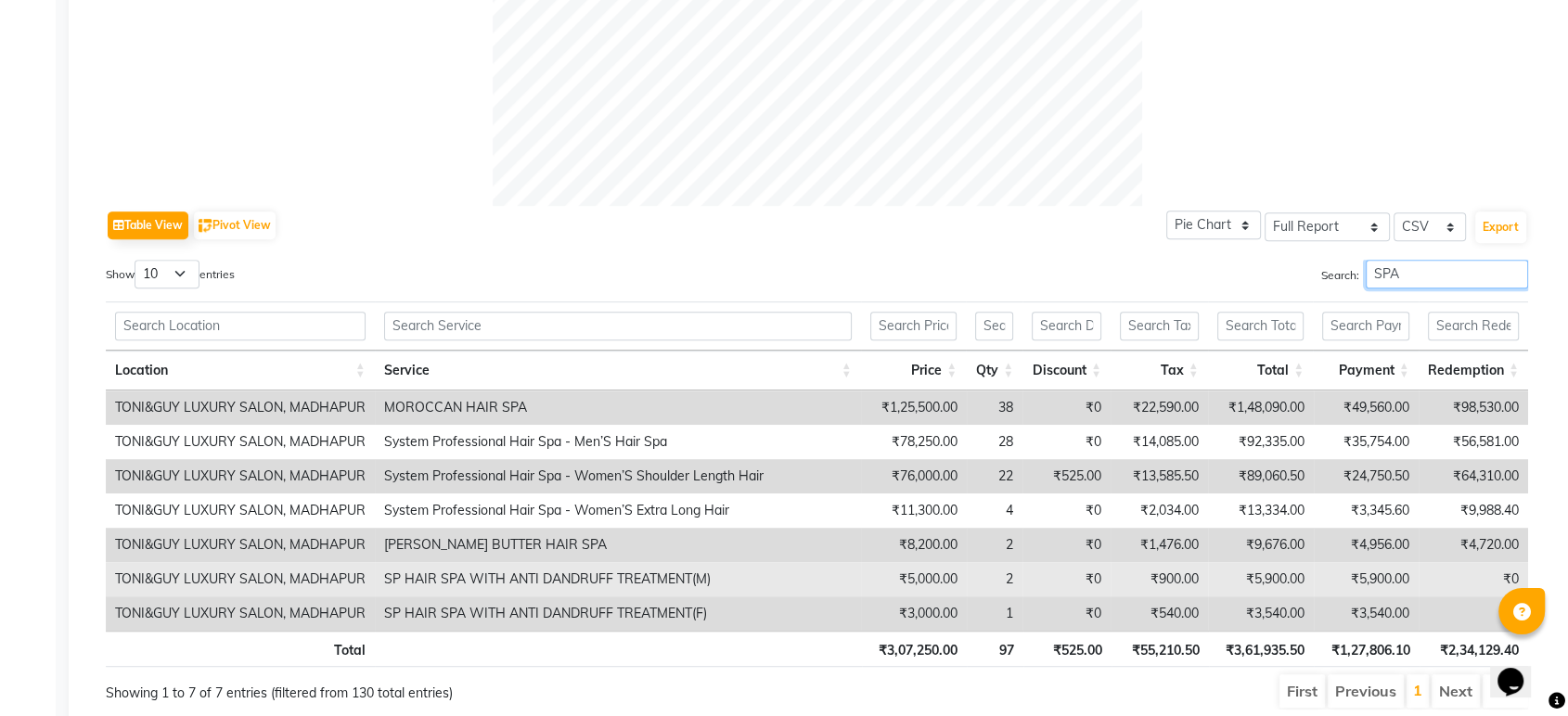
scroll to position [823, 0]
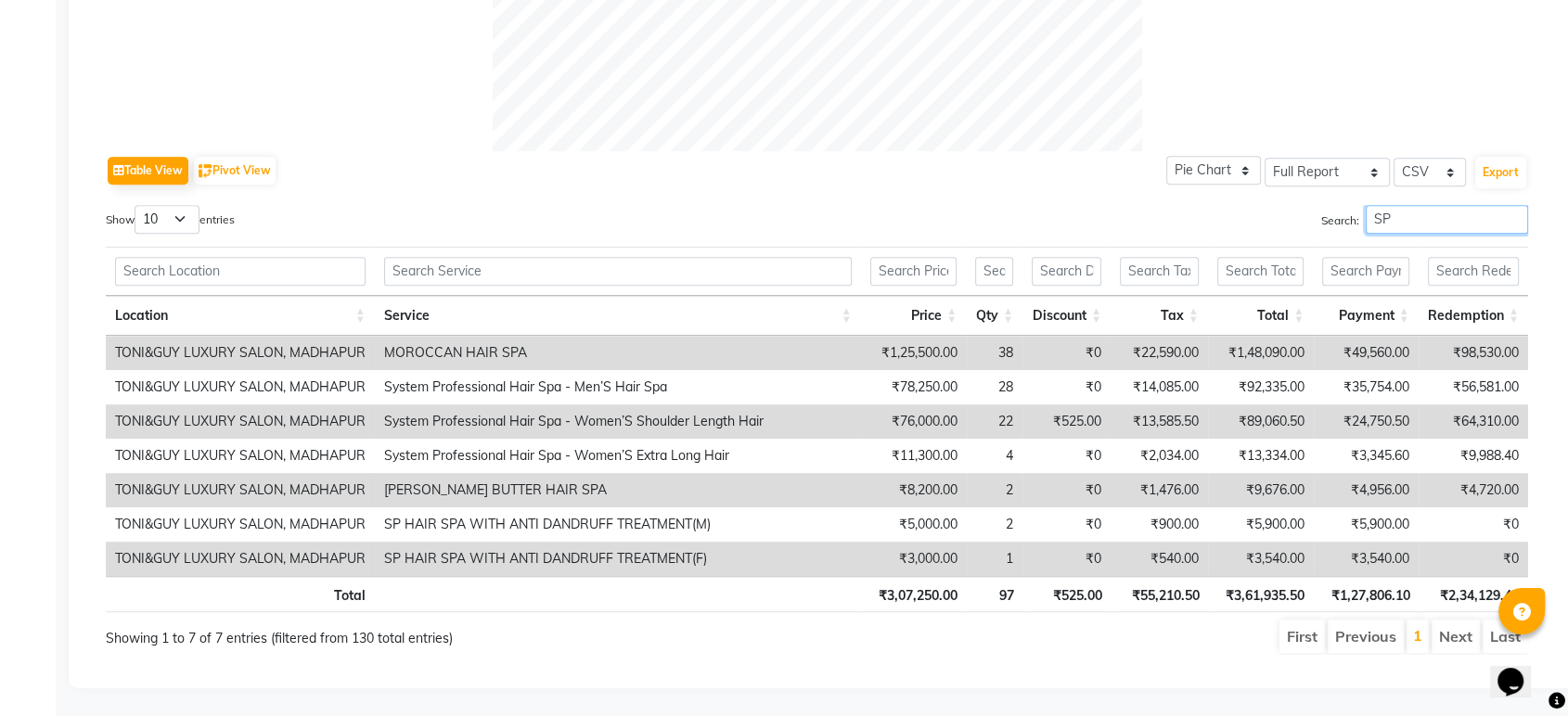
type input "S"
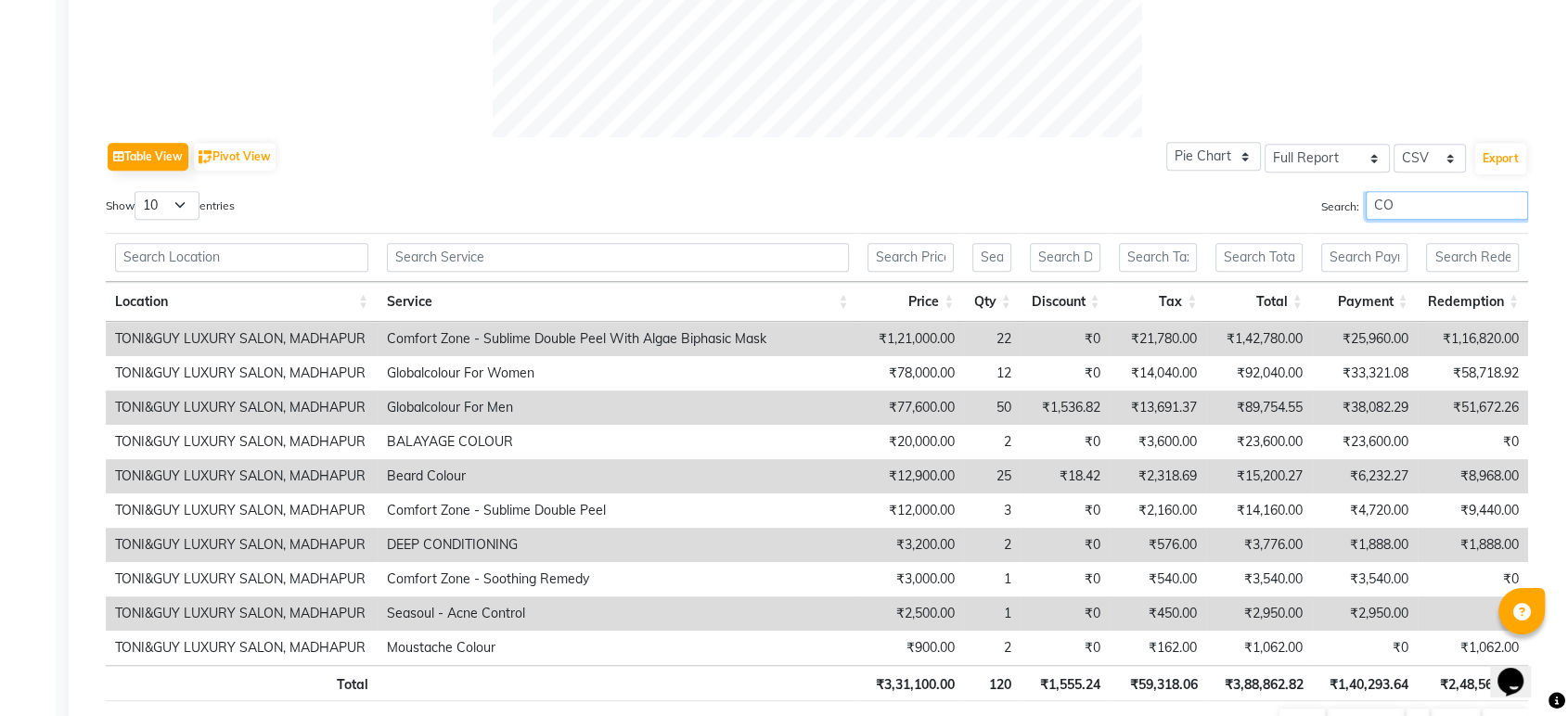
type input "C"
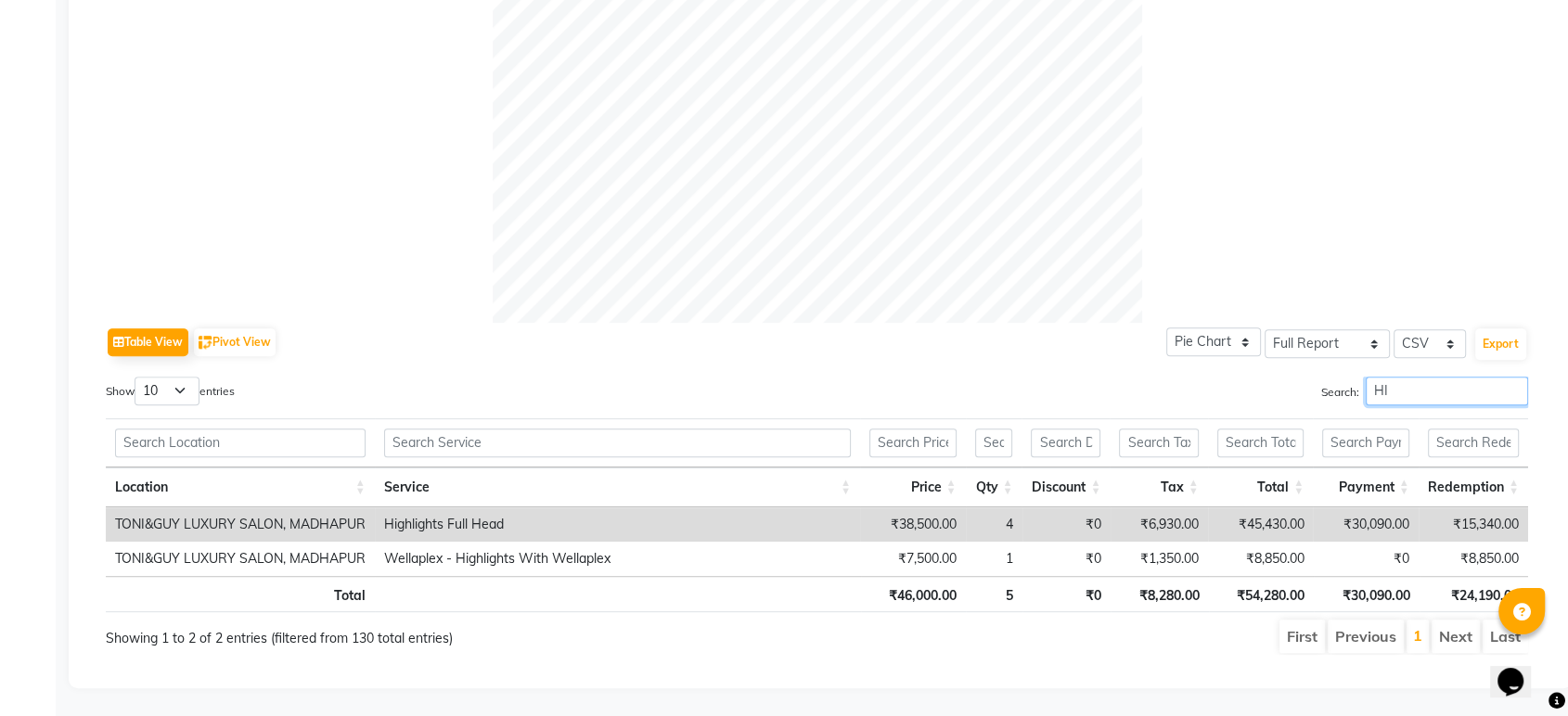
type input "H"
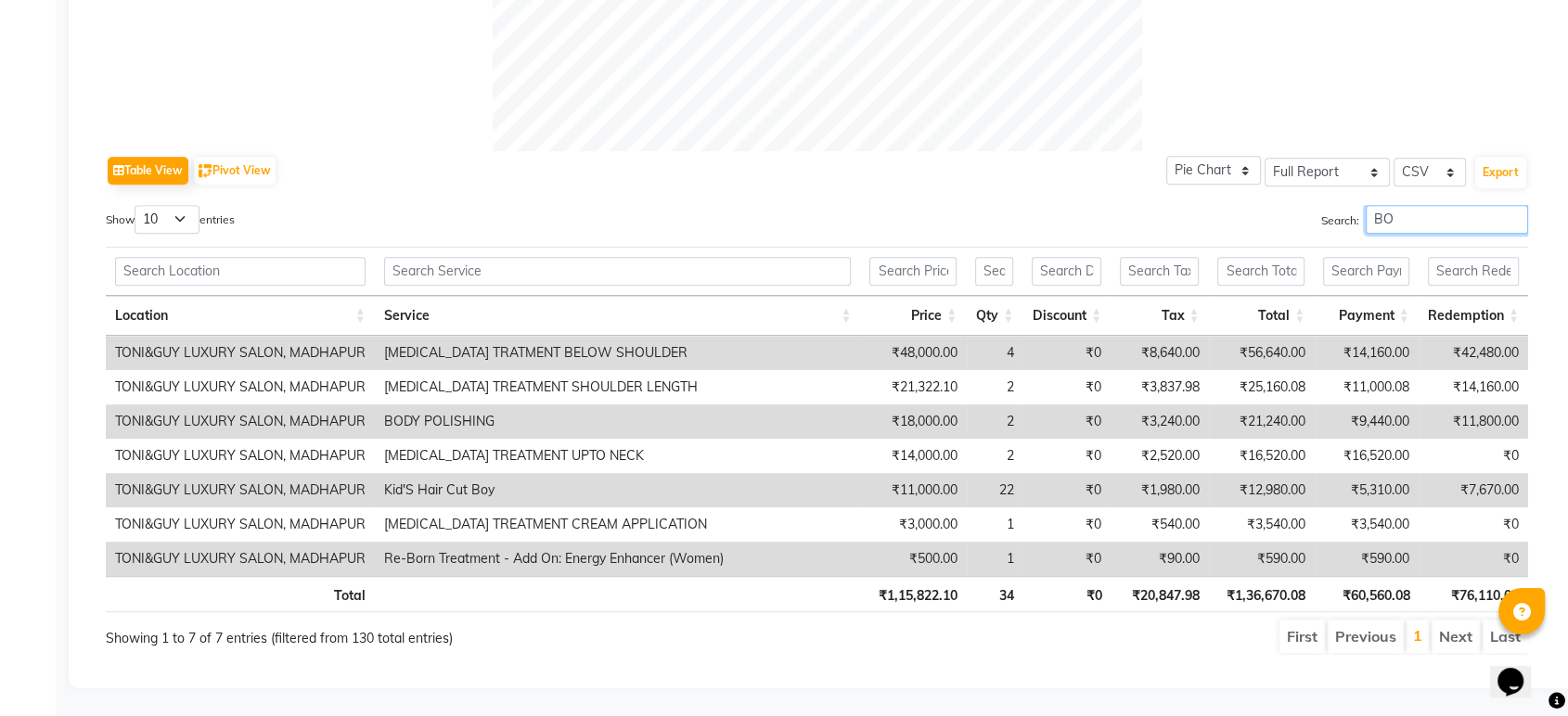
type input "B"
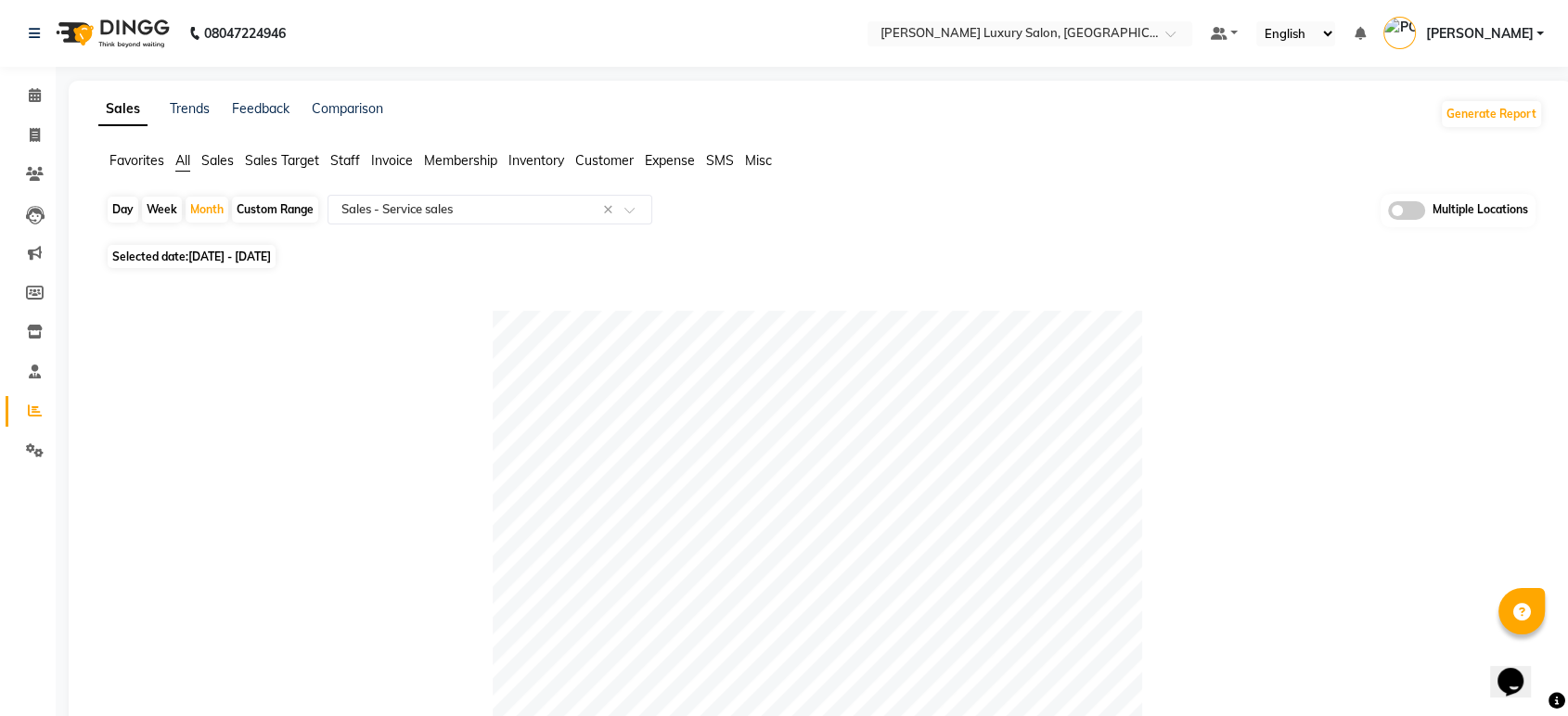
scroll to position [0, 0]
type input "NAN"
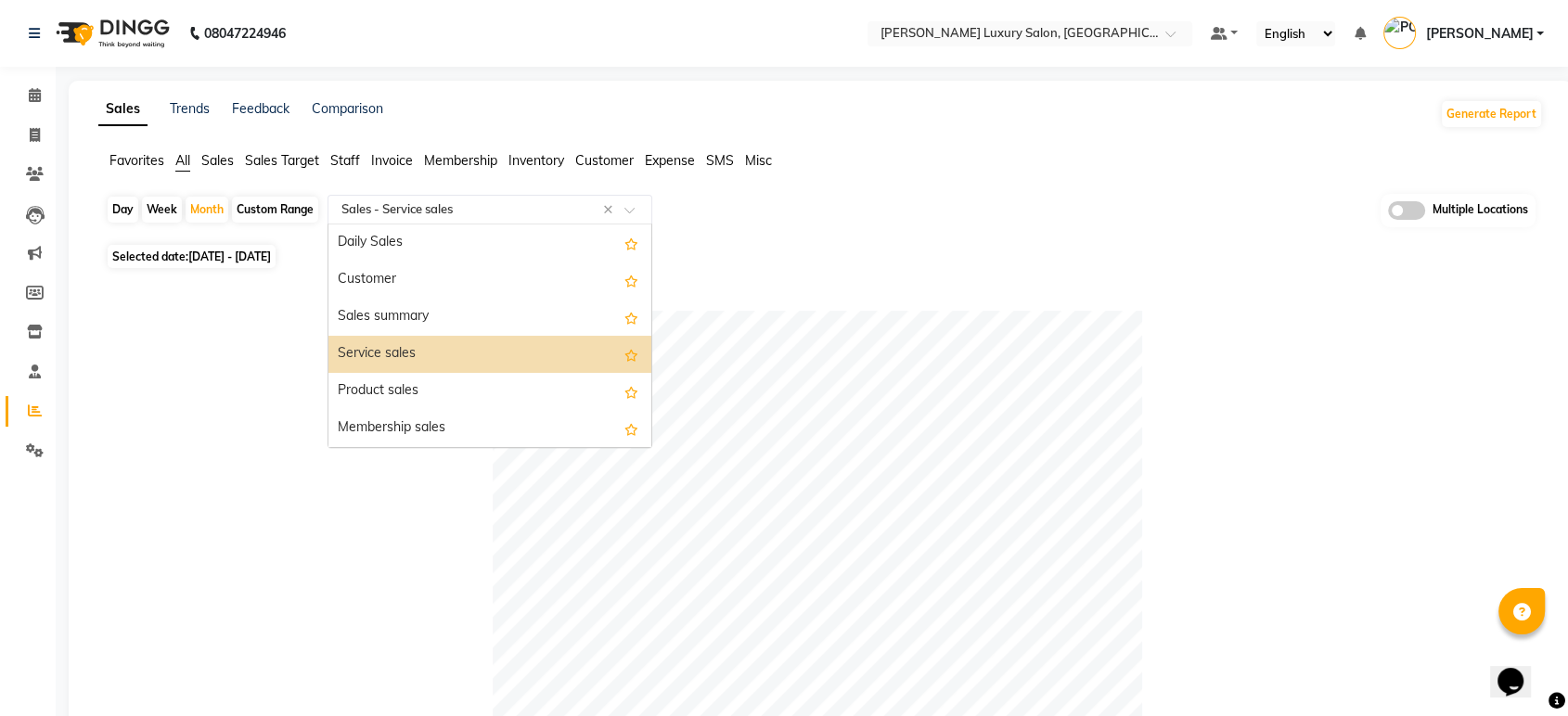
click at [513, 203] on input "text" at bounding box center [471, 209] width 267 height 18
click at [780, 228] on div "Day Week Month Custom Range Select Report Type × Sales - Service sales × Daily …" at bounding box center [820, 217] width 1430 height 46
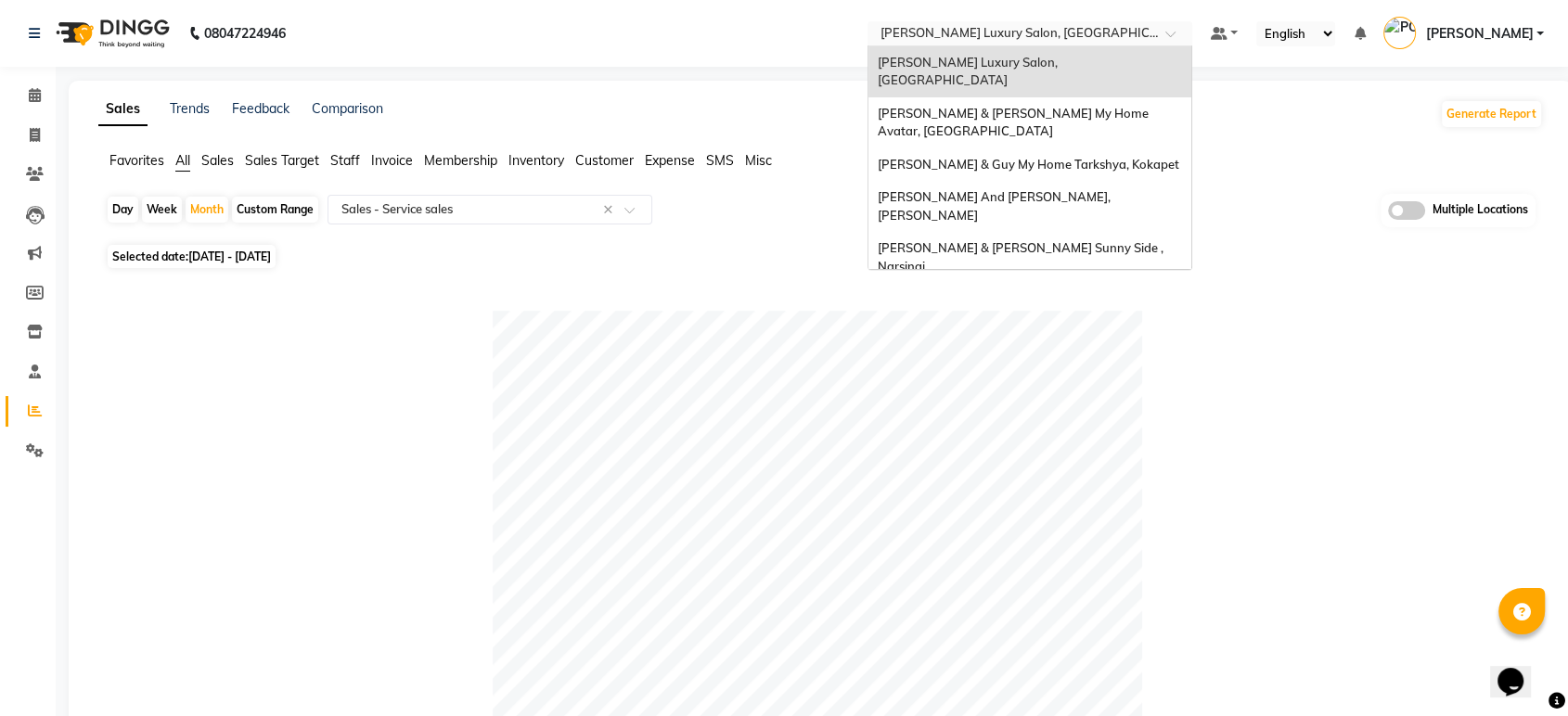
click at [1109, 26] on input "text" at bounding box center [1011, 35] width 269 height 18
click at [1008, 106] on span "[PERSON_NAME] & [PERSON_NAME] My Home Avatar, [GEOGRAPHIC_DATA]" at bounding box center [1015, 122] width 274 height 33
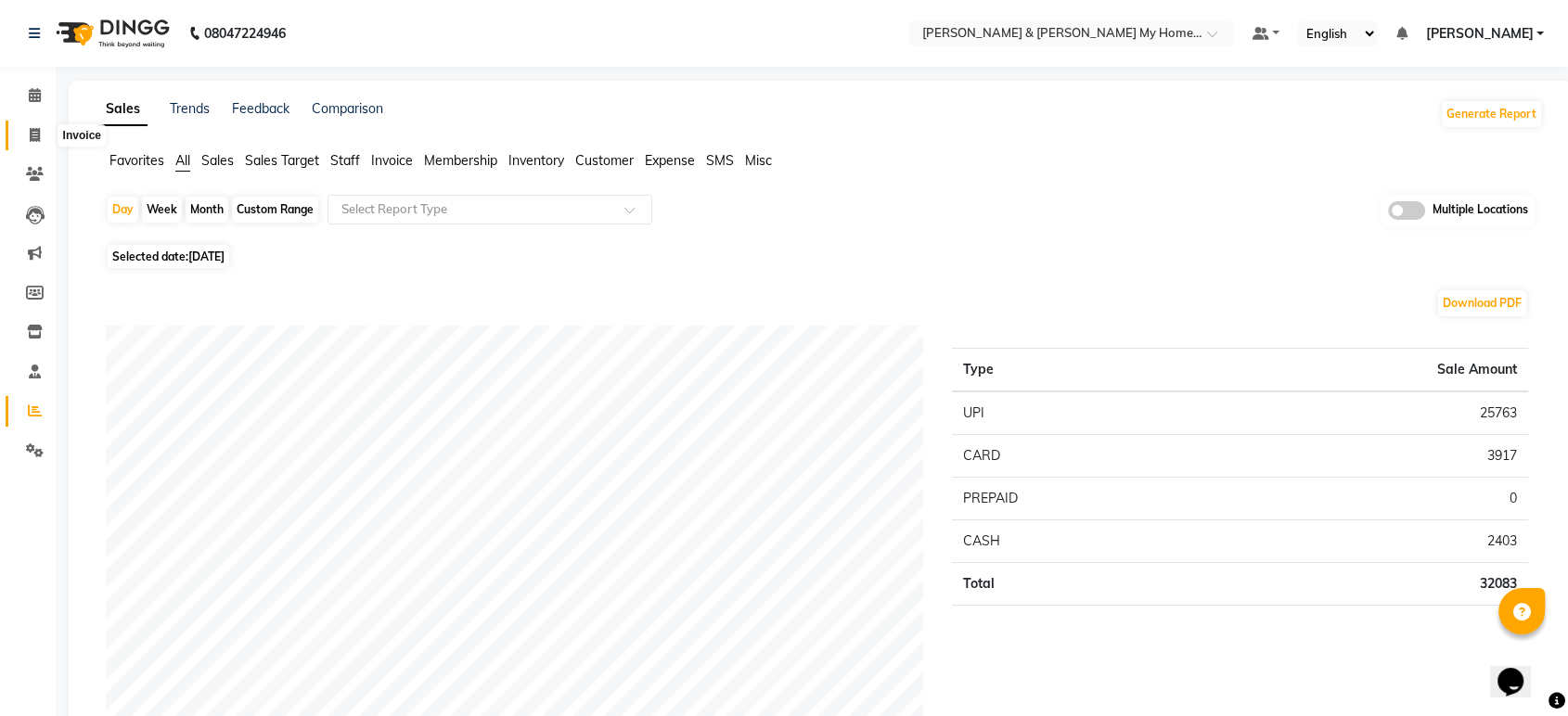
click at [38, 141] on icon at bounding box center [35, 135] width 11 height 14
select select "service"
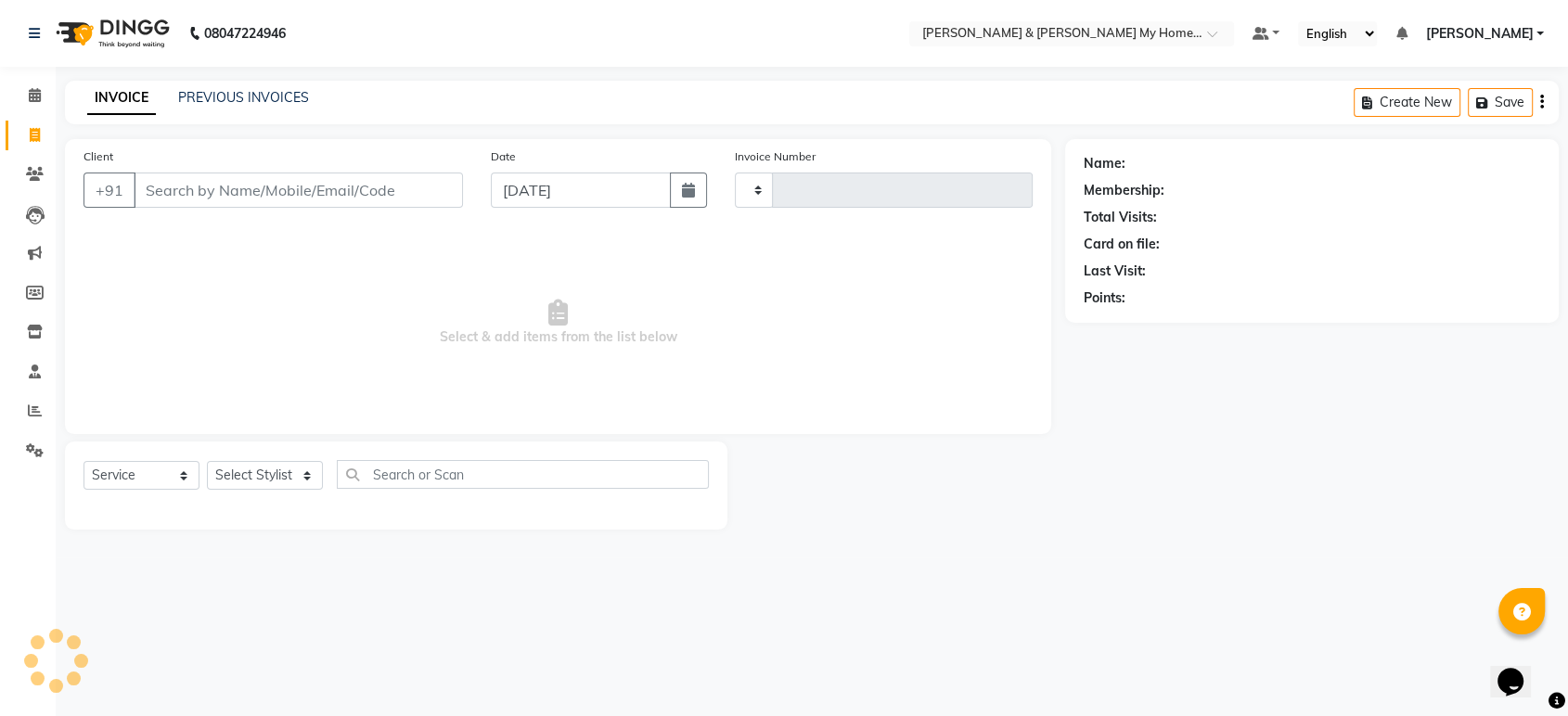
type input "10321"
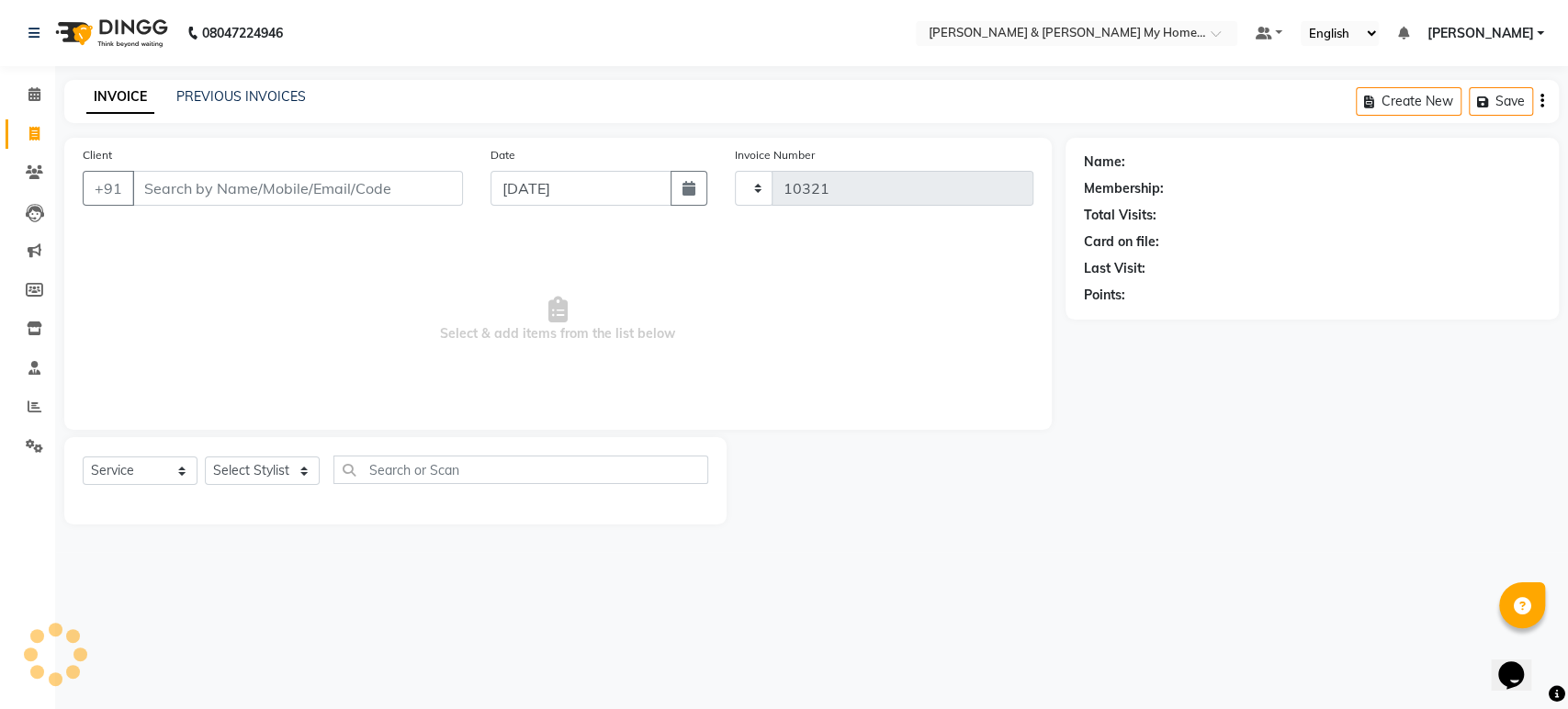
select select "8193"
click at [213, 79] on div "08047224946 Select Location × Toni & Guy My Home Avatar, Rajendranagar Default …" at bounding box center [784, 354] width 1568 height 709
click at [216, 86] on div "INVOICE PREVIOUS INVOICES Create New Save Open Invoices" at bounding box center [811, 101] width 1494 height 43
click at [239, 108] on div "INVOICE PREVIOUS INVOICES" at bounding box center [196, 98] width 264 height 21
click at [248, 96] on link "PREVIOUS INVOICES" at bounding box center [240, 96] width 130 height 16
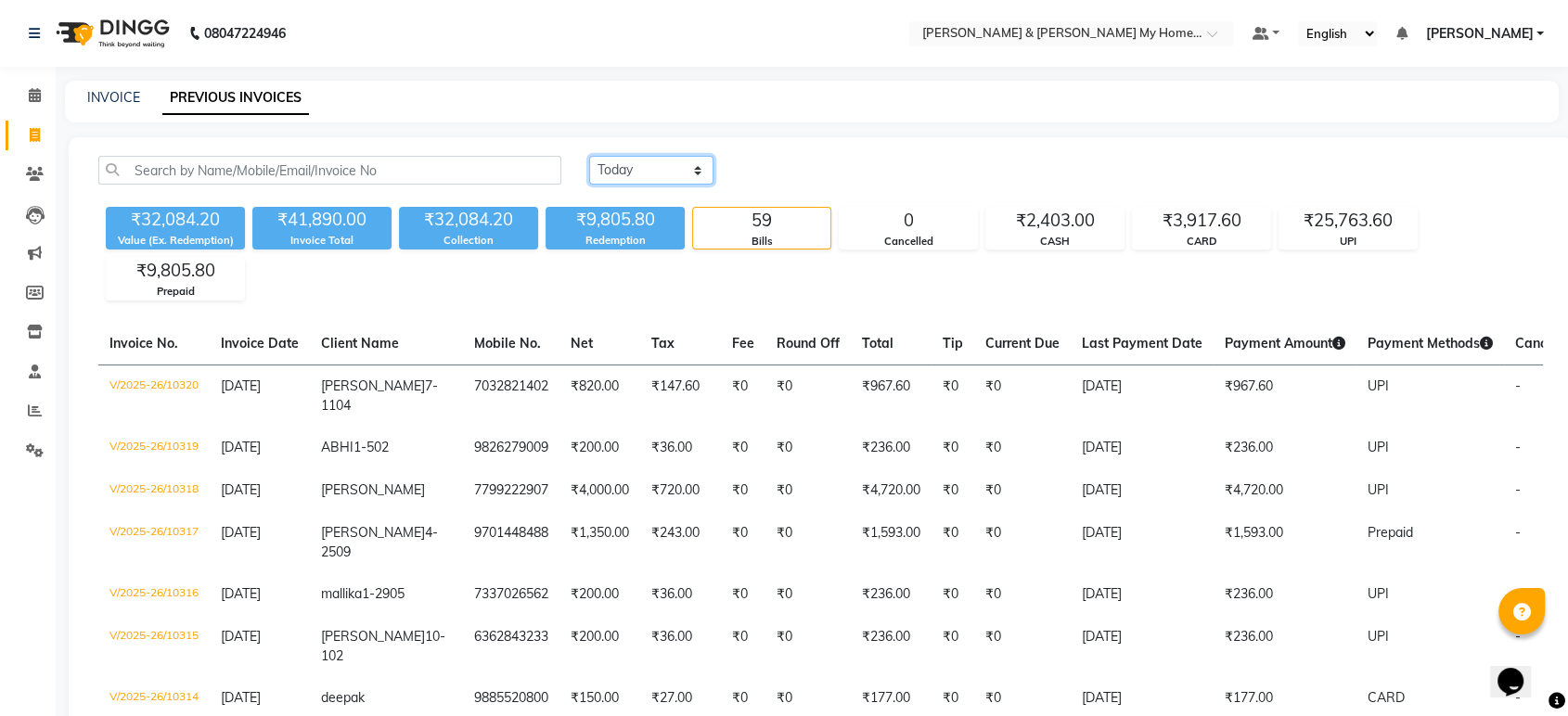
click at [636, 174] on select "Today Yesterday Custom Range" at bounding box center [651, 170] width 124 height 29
select select "range"
click at [589, 155] on select "Today Yesterday Custom Range" at bounding box center [651, 170] width 124 height 29
click at [812, 176] on input "[DATE]" at bounding box center [803, 170] width 130 height 26
select select "9"
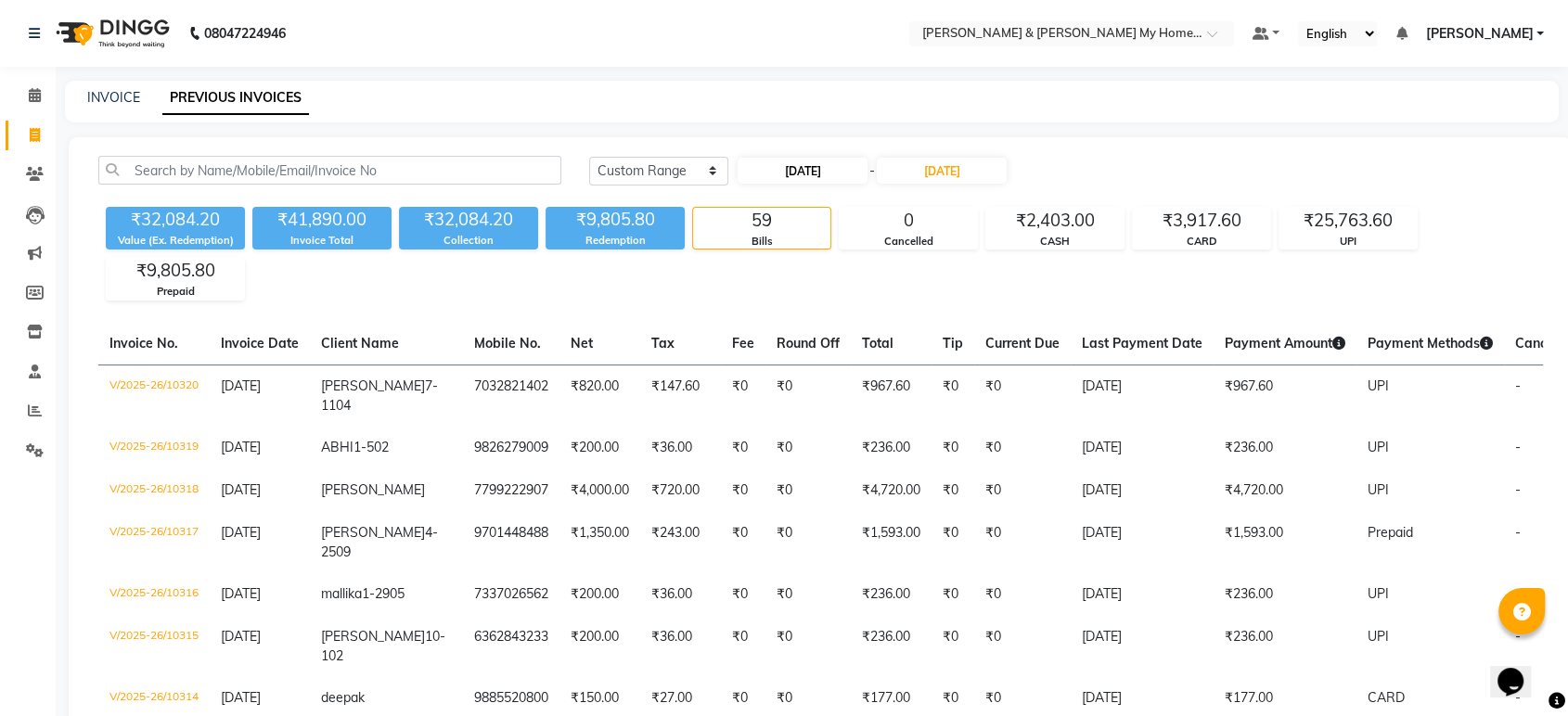
select select "2025"
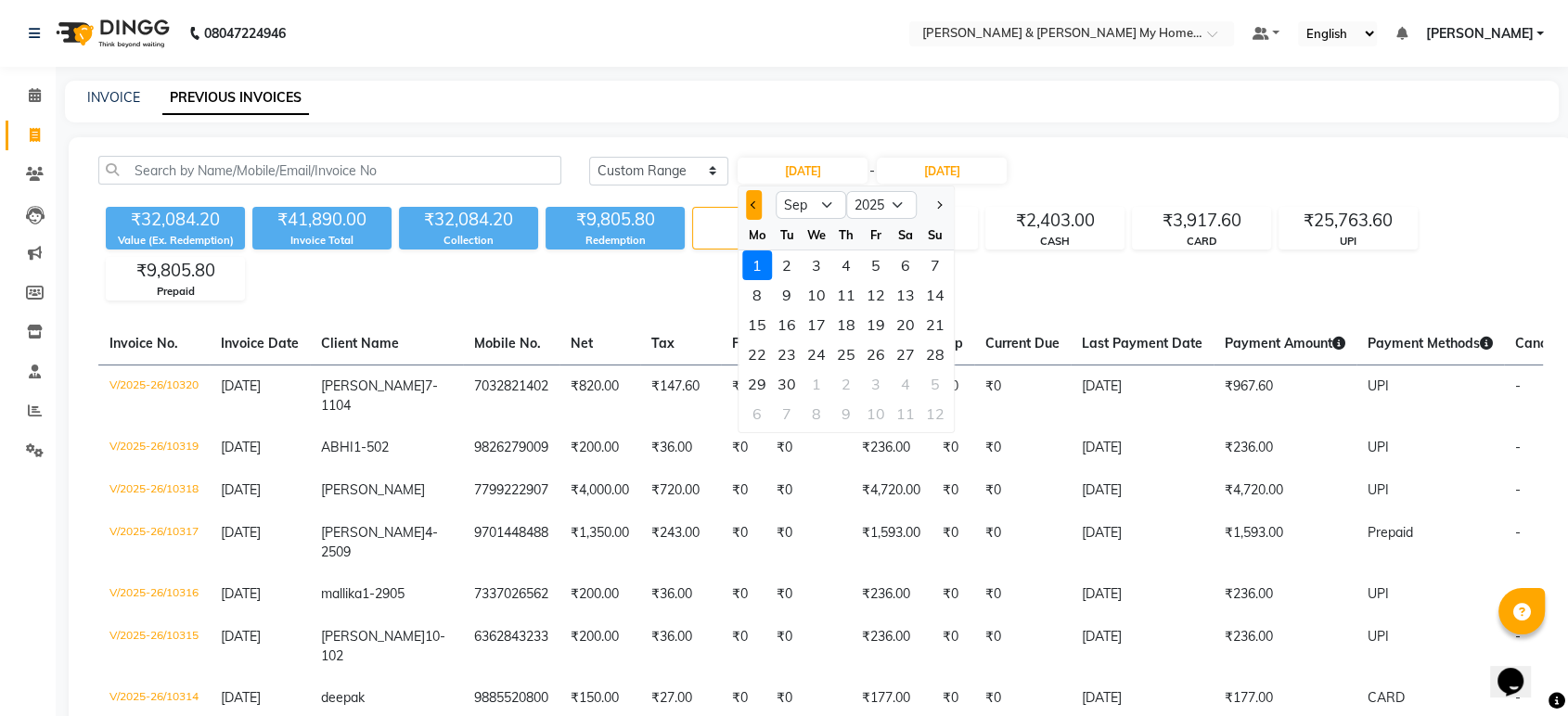
click at [749, 208] on button "Previous month" at bounding box center [754, 205] width 16 height 30
select select "8"
click at [883, 260] on div "1" at bounding box center [876, 265] width 30 height 30
type input "01-08-2025"
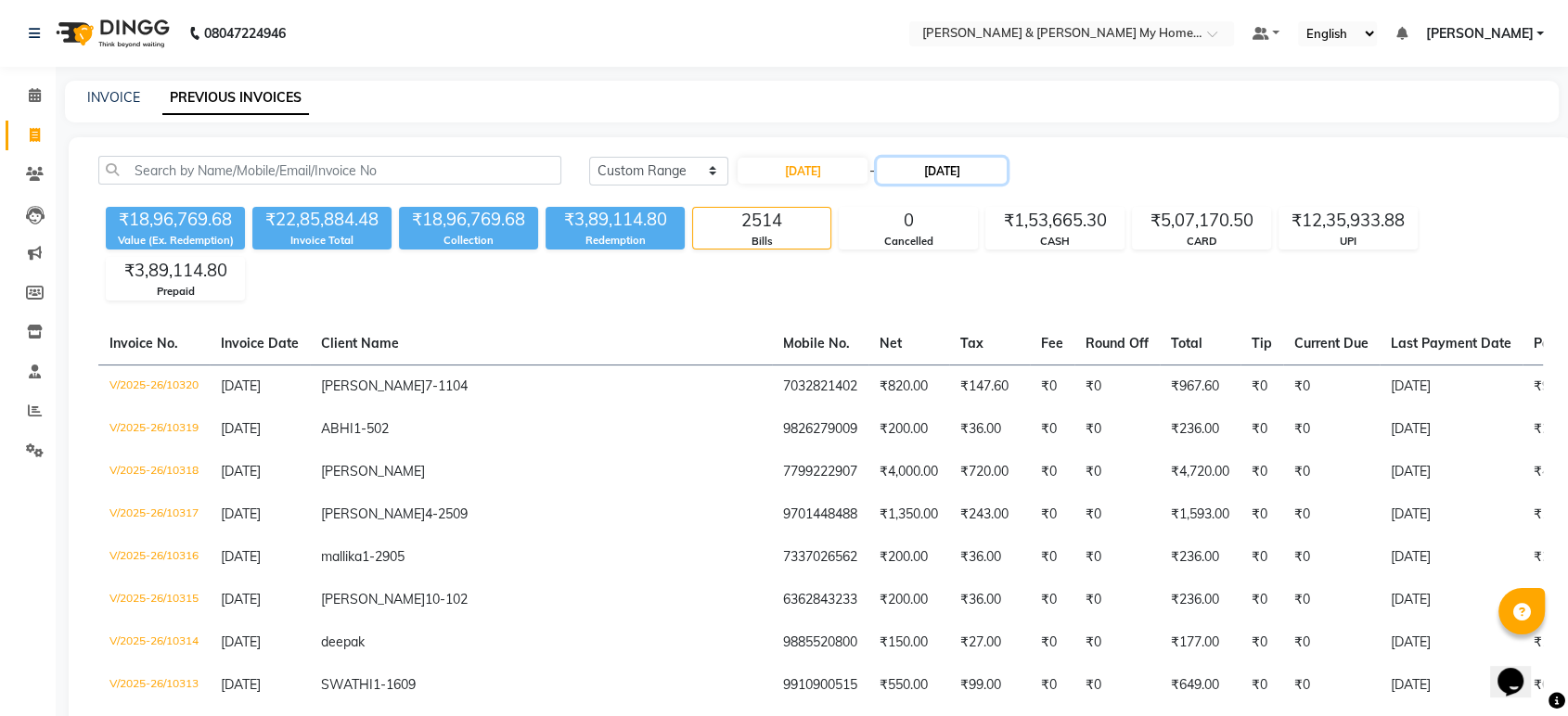
click at [929, 172] on input "[DATE]" at bounding box center [942, 170] width 130 height 26
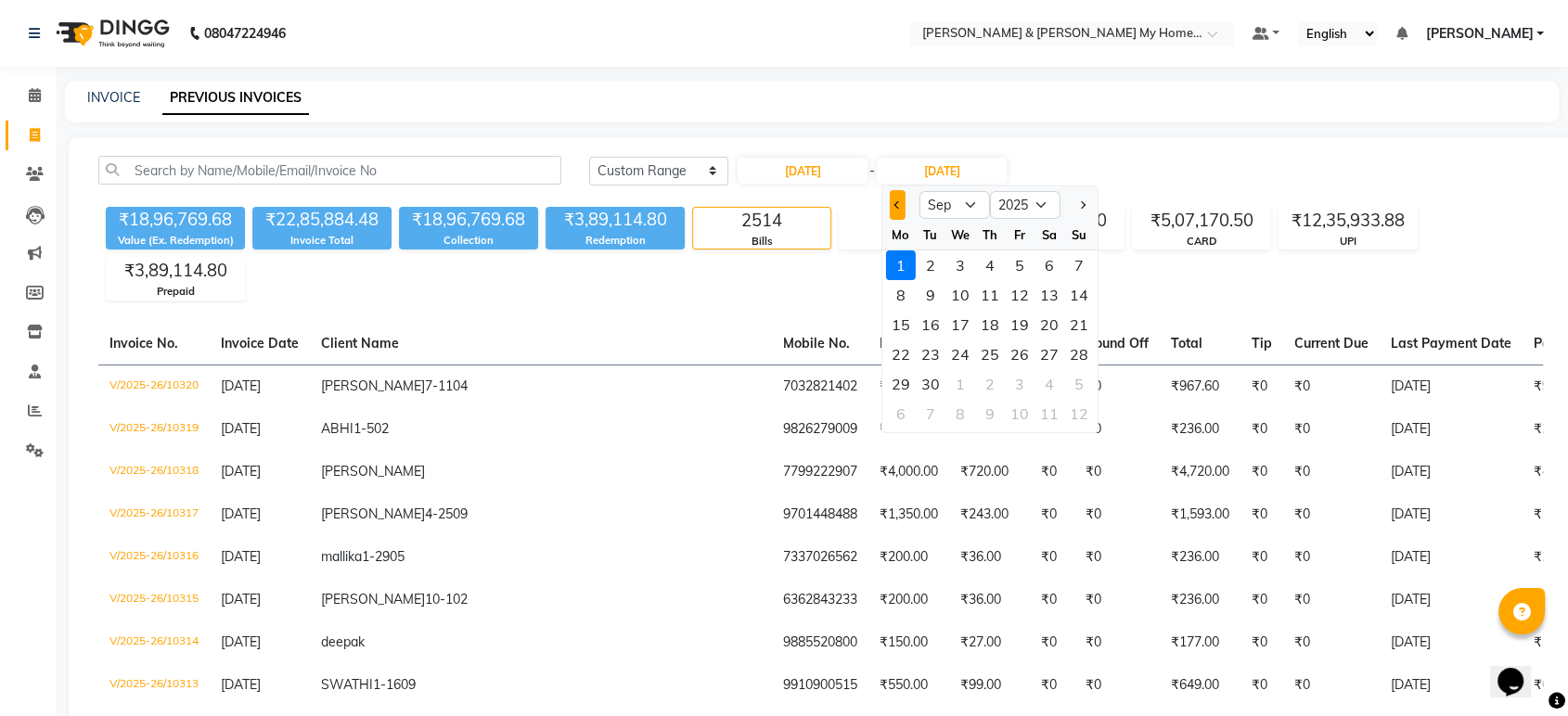
click at [897, 208] on span "Previous month" at bounding box center [898, 205] width 8 height 8
select select "8"
click at [1068, 379] on div "31" at bounding box center [1079, 384] width 30 height 30
type input "31-08-2025"
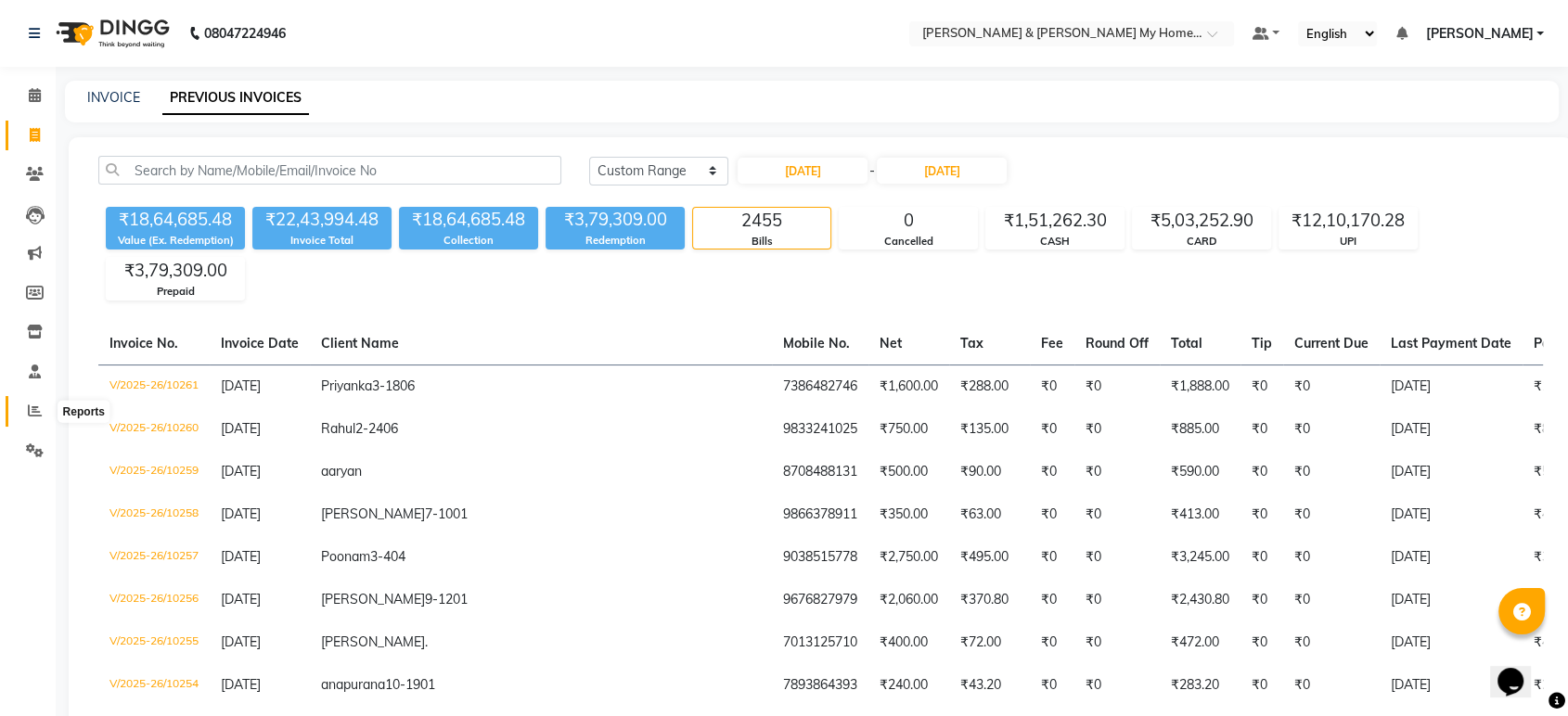
click at [45, 410] on span at bounding box center [34, 411] width 32 height 21
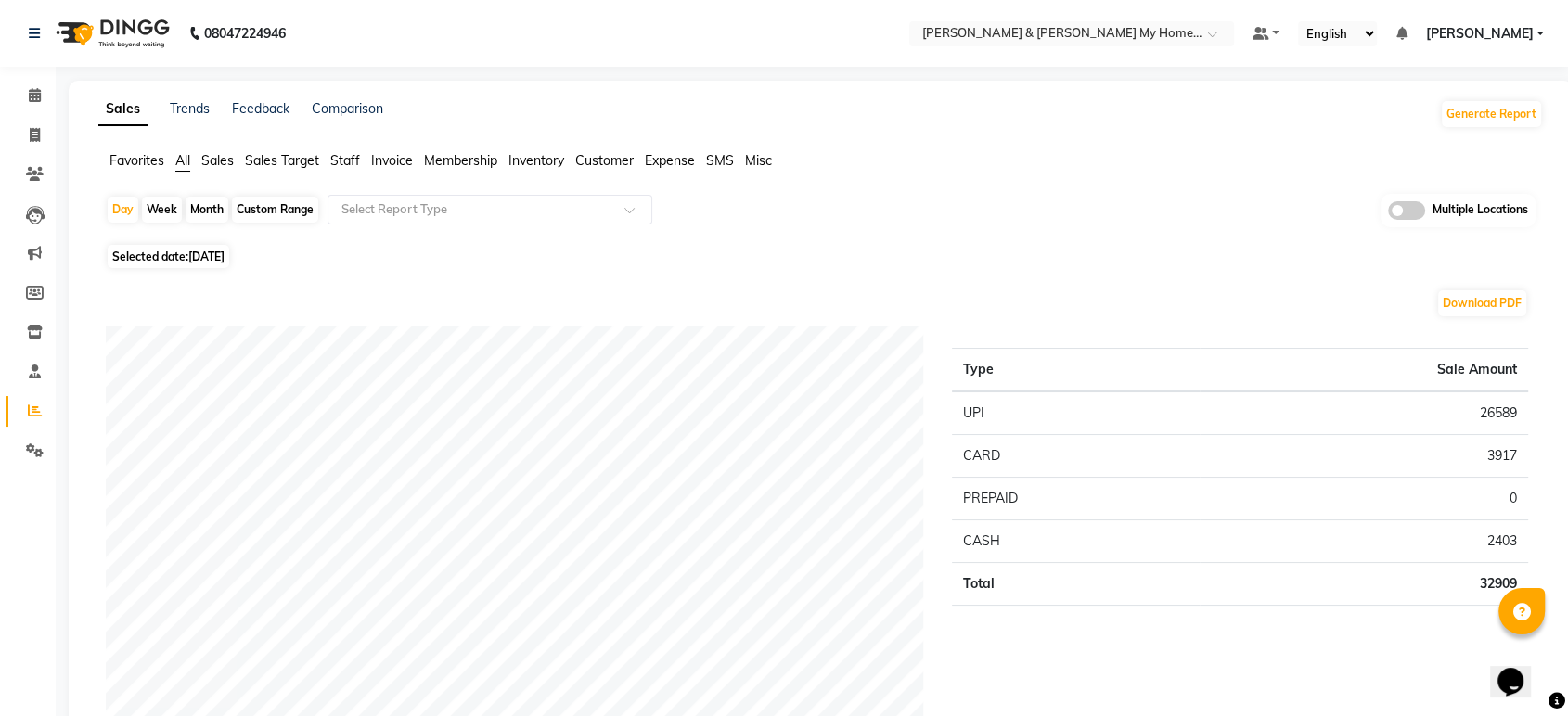
click at [214, 211] on div "Month" at bounding box center [207, 209] width 43 height 26
select select "9"
select select "2025"
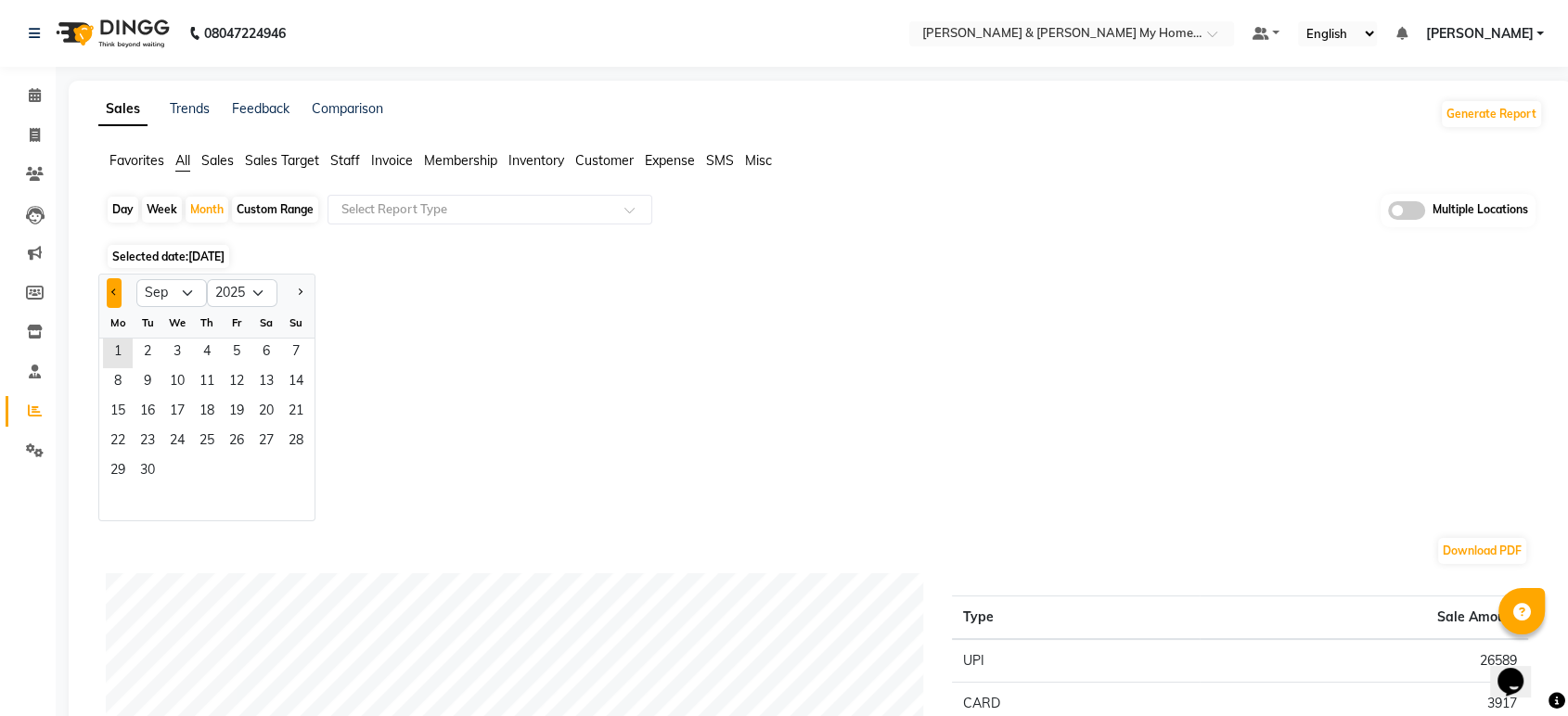
click at [119, 291] on button "Previous month" at bounding box center [114, 292] width 15 height 30
select select "8"
click at [234, 348] on span "1" at bounding box center [236, 353] width 30 height 30
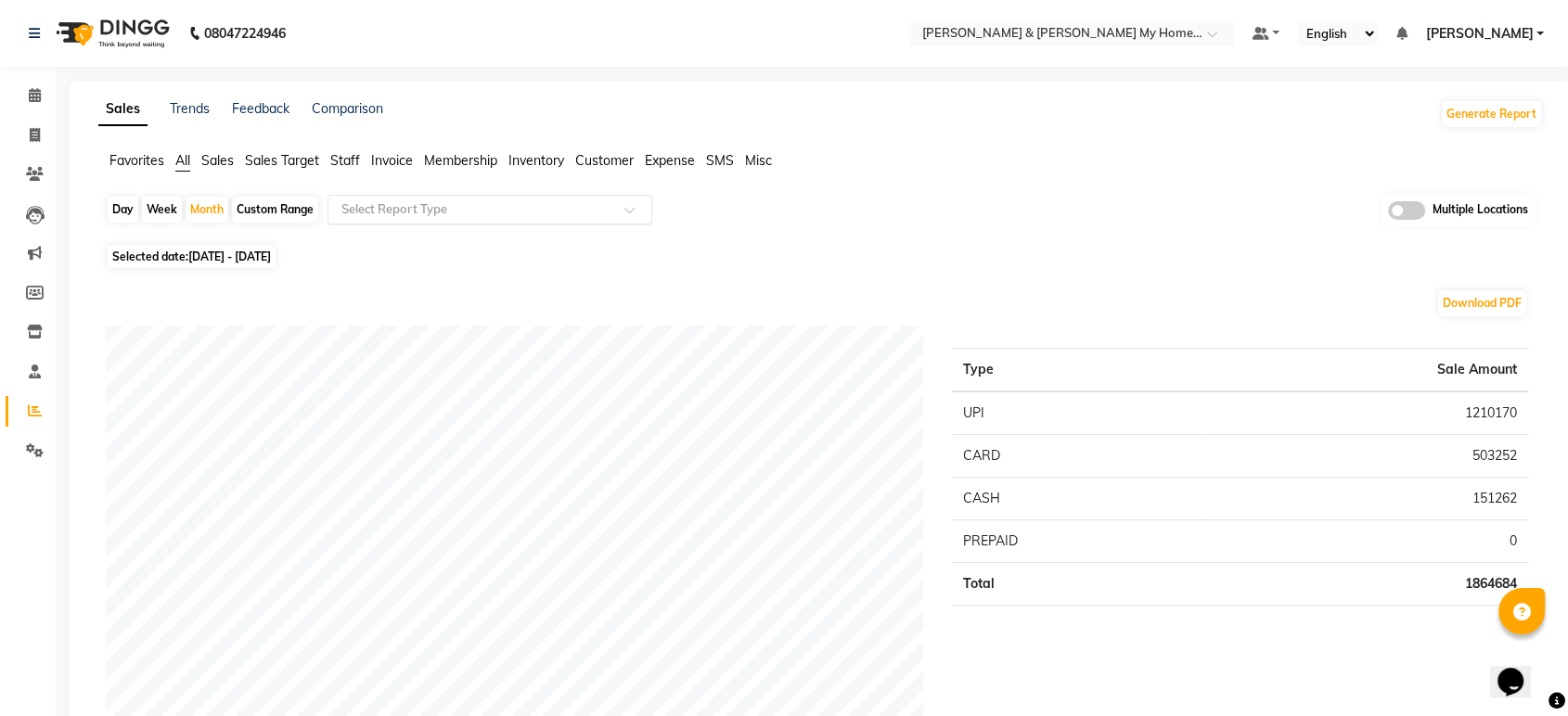
click at [432, 215] on input "text" at bounding box center [471, 209] width 267 height 18
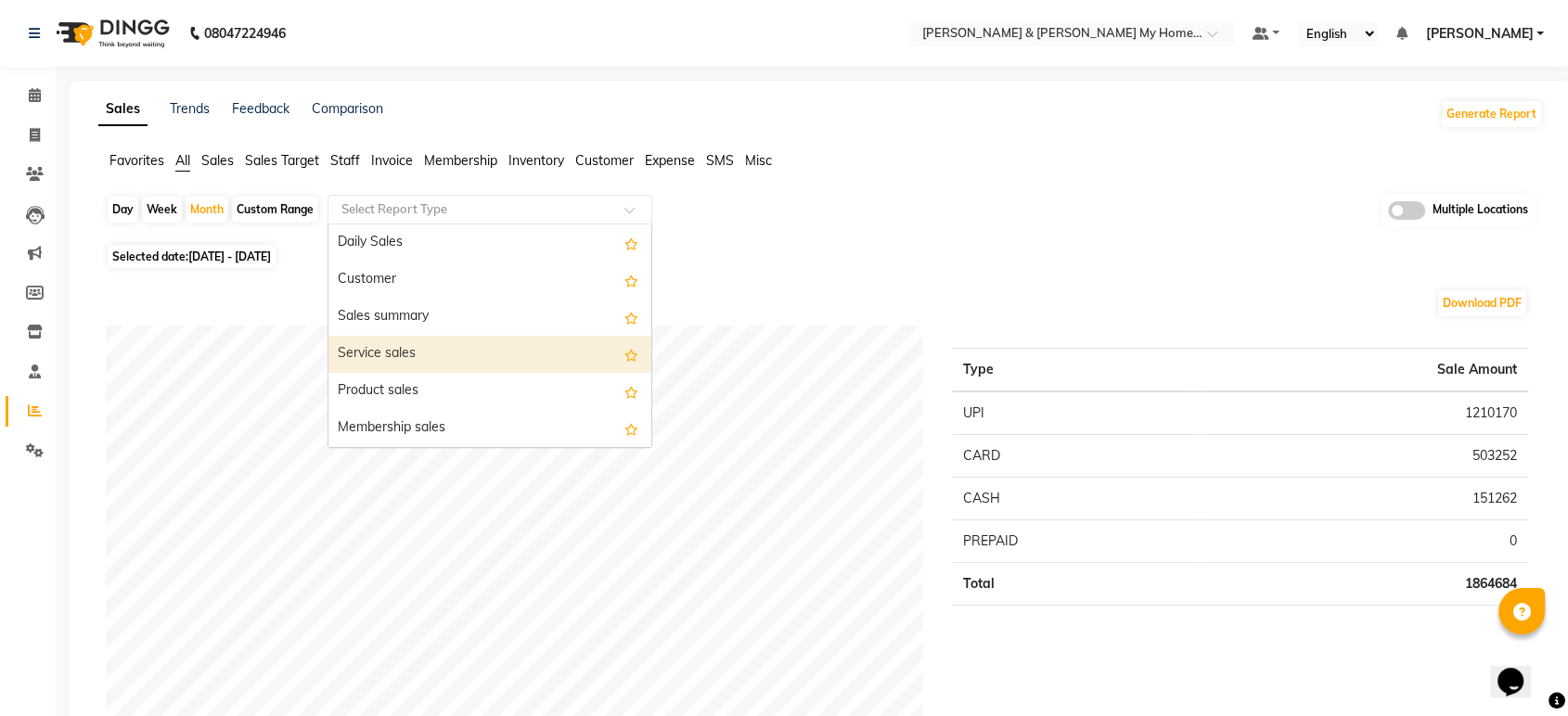
click at [423, 353] on div "Service sales" at bounding box center [490, 355] width 323 height 37
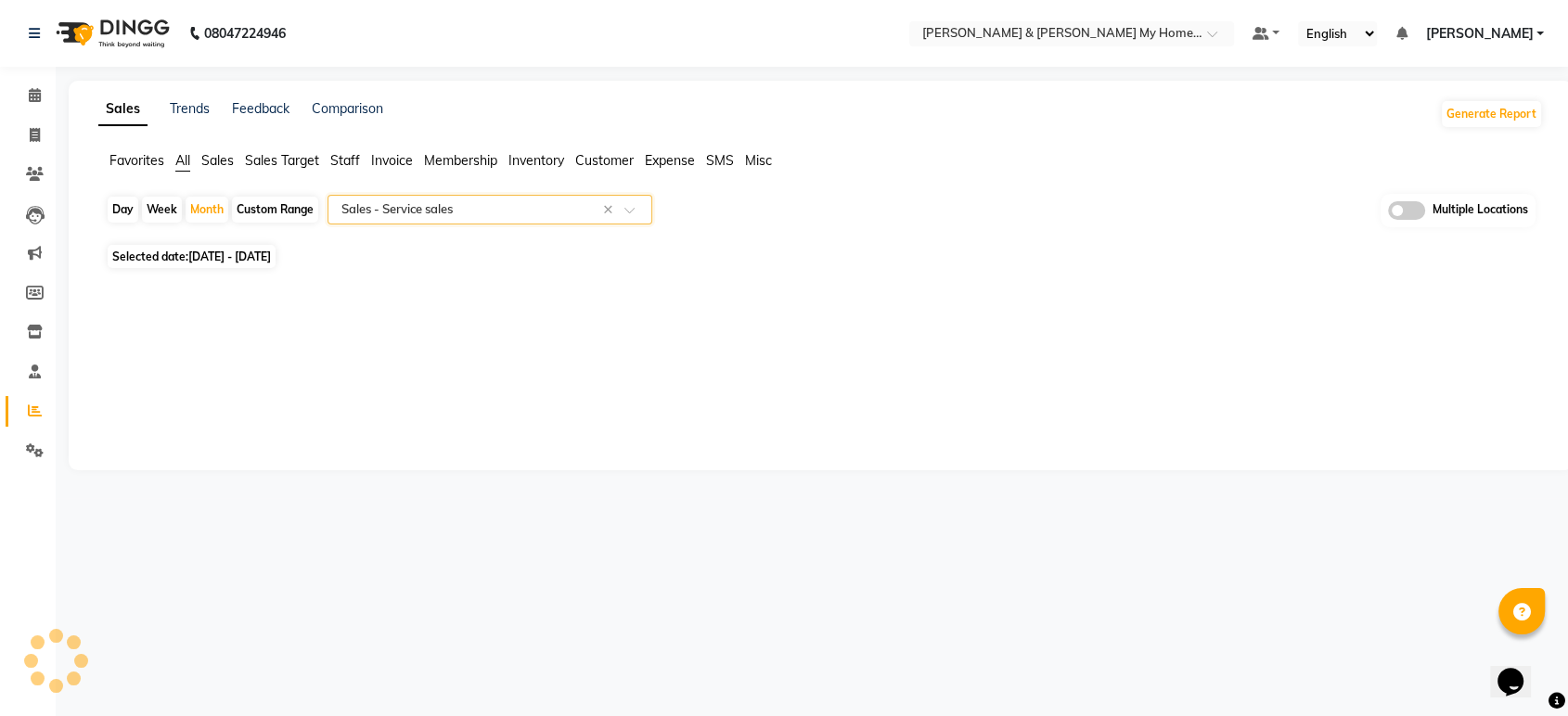
select select "full_report"
select select "csv"
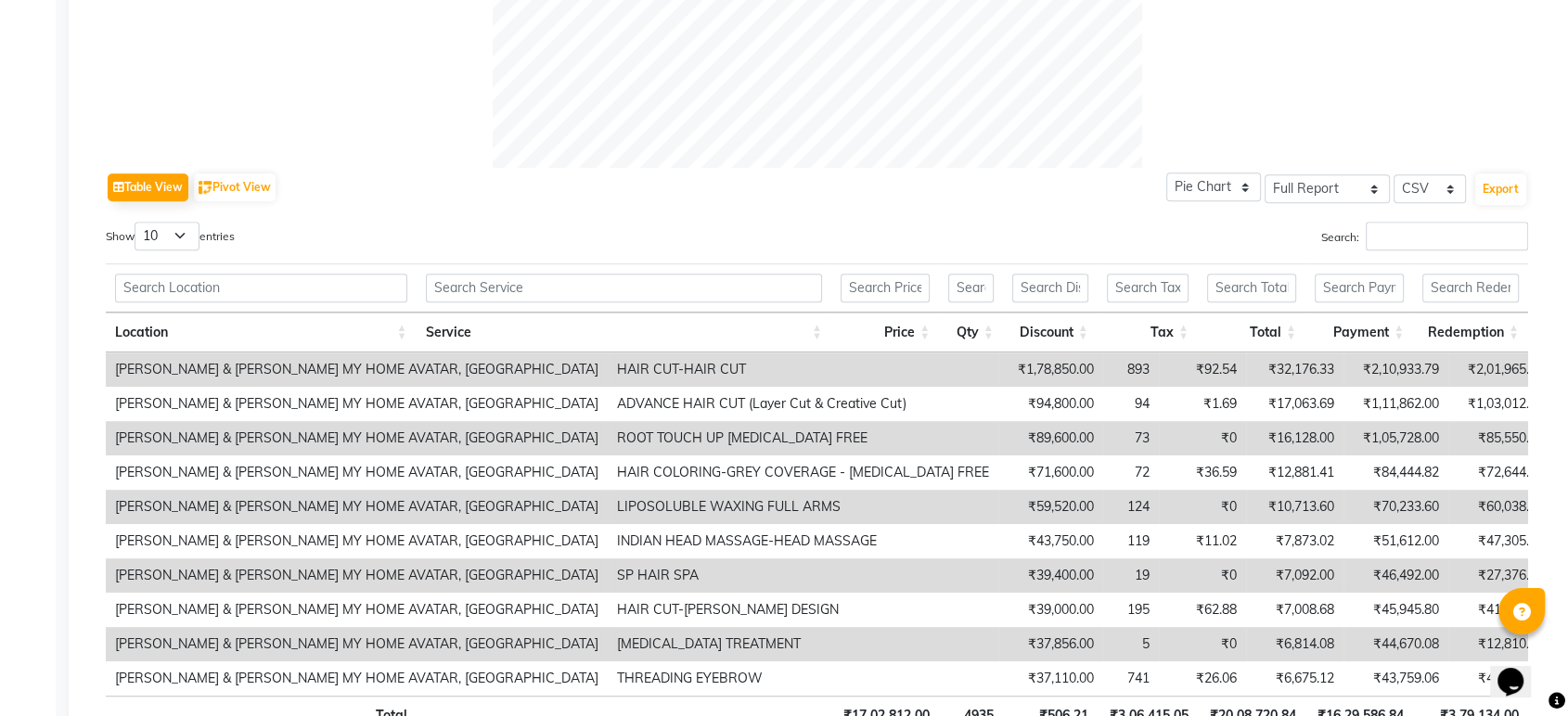
scroll to position [824, 0]
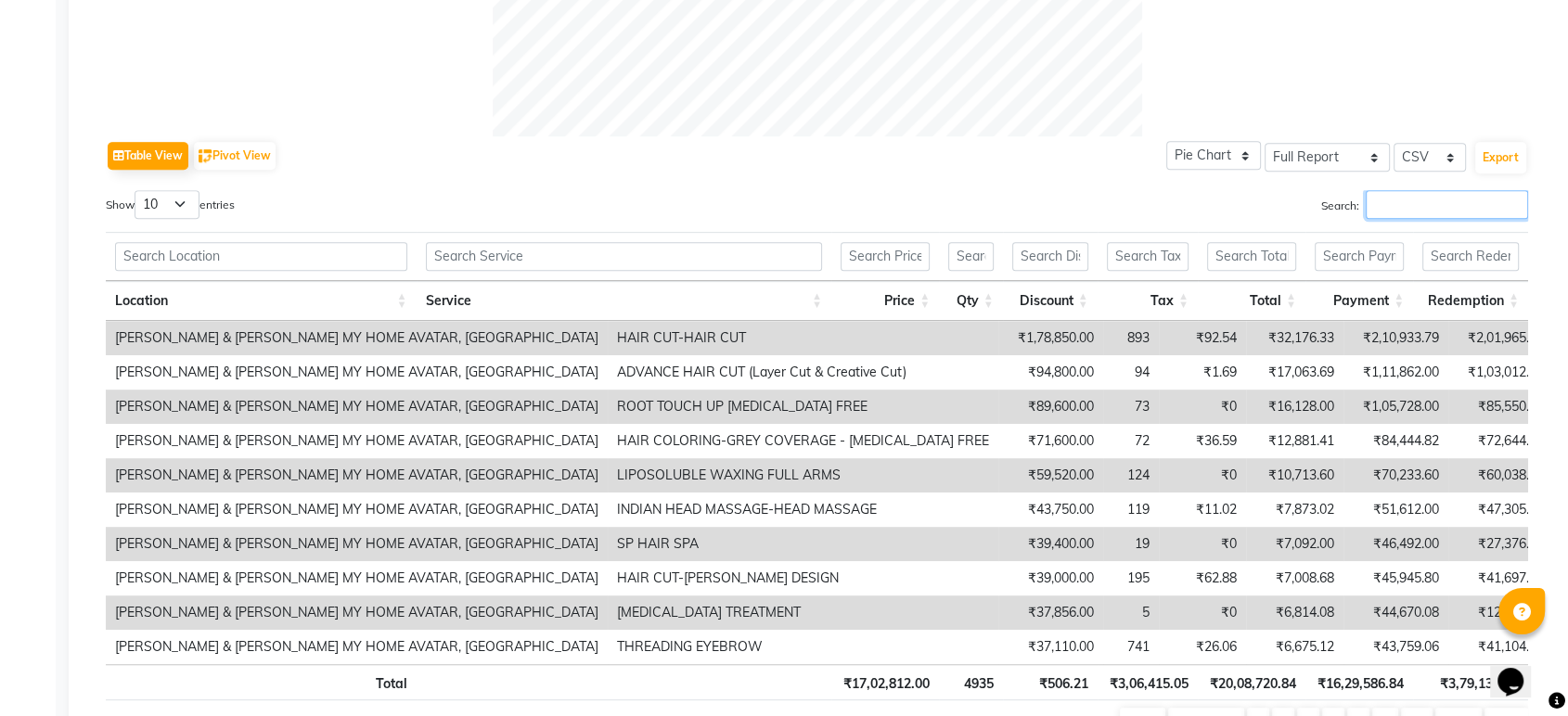
click at [1454, 207] on input "Search:" at bounding box center [1446, 205] width 162 height 29
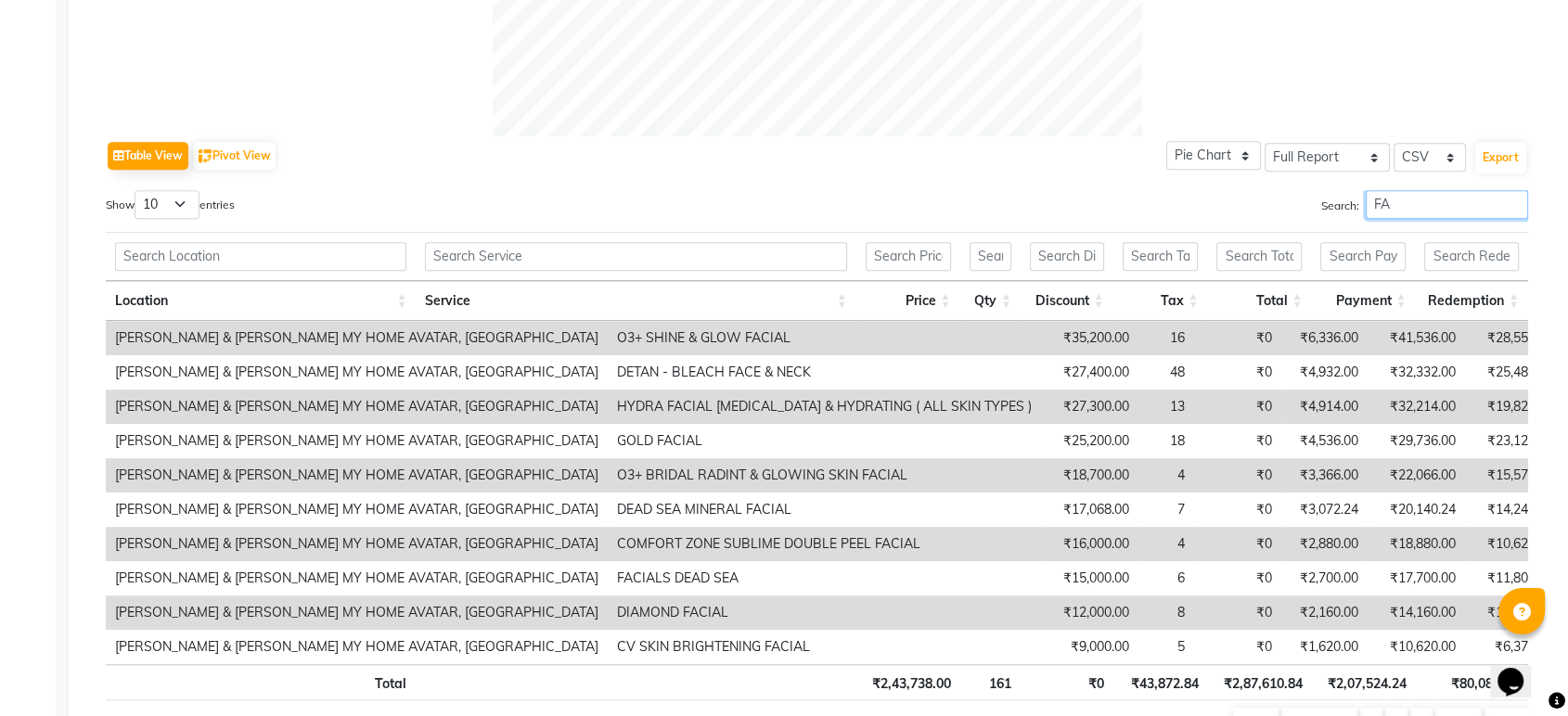
type input "F"
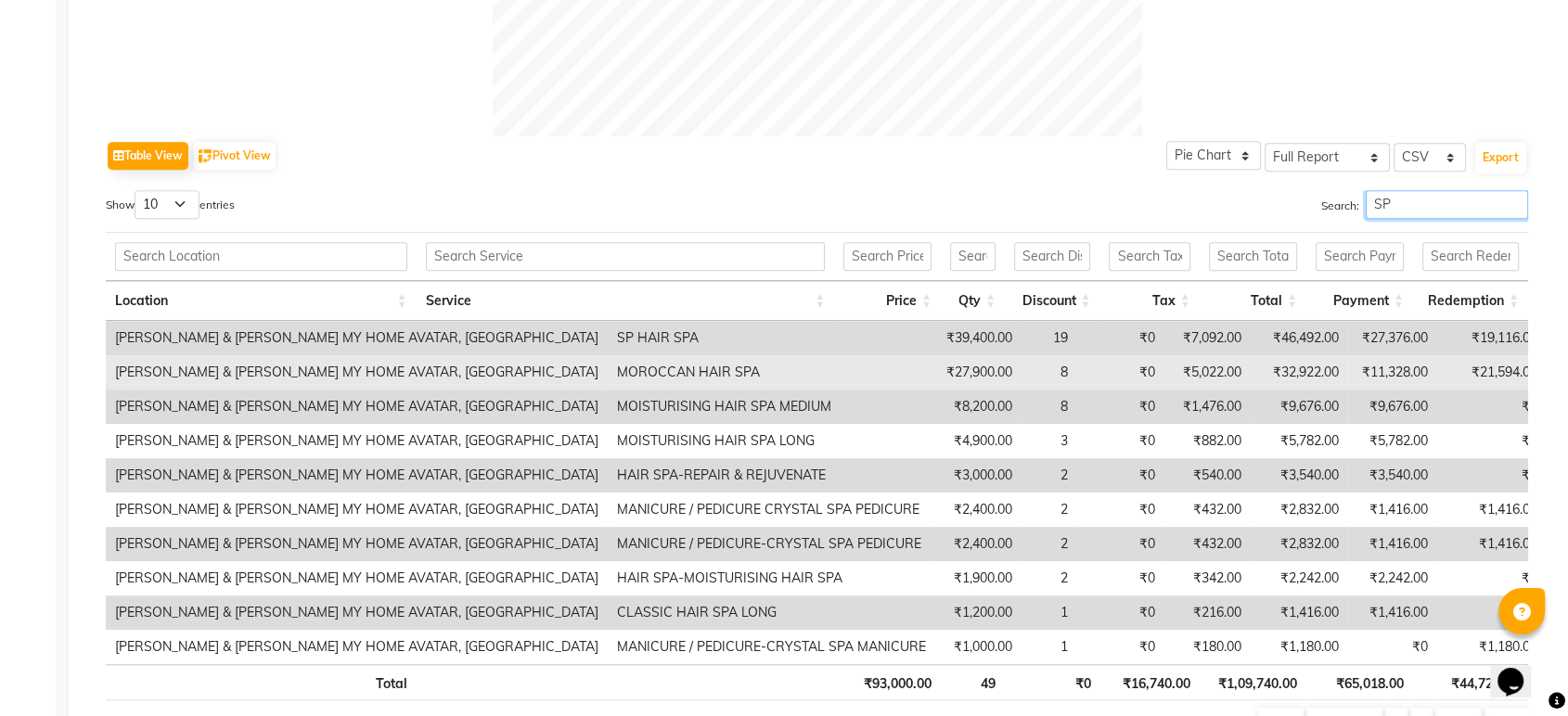
type input "S"
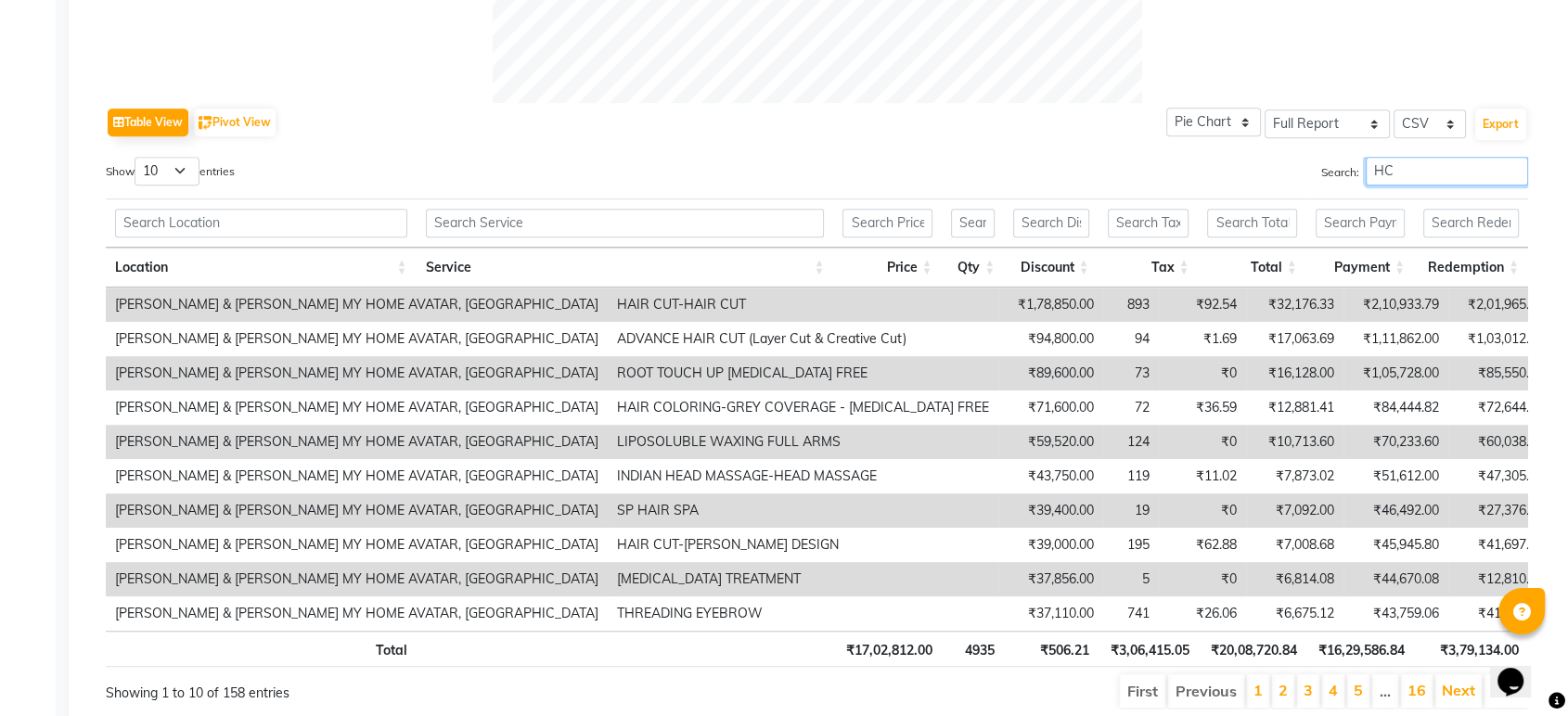
scroll to position [616, 0]
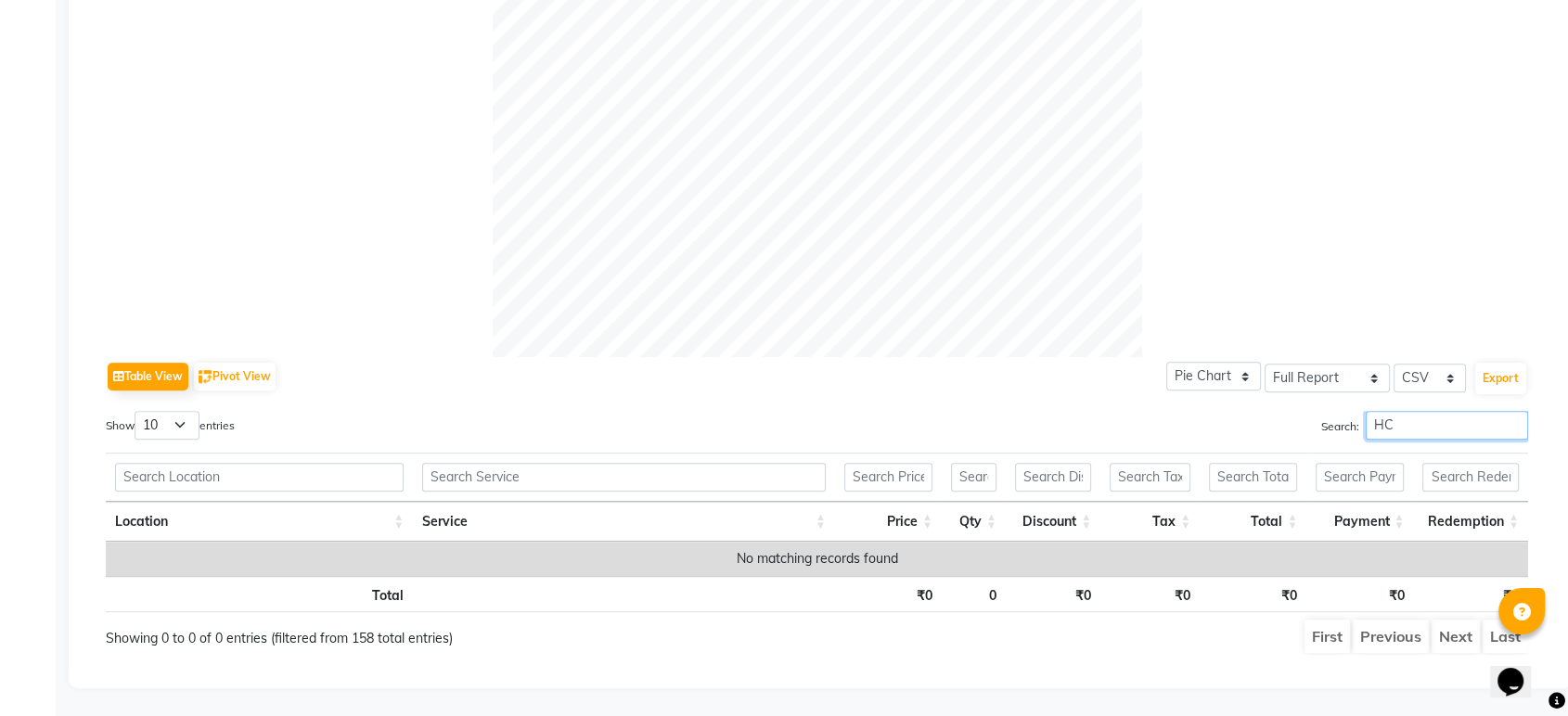
type input "H"
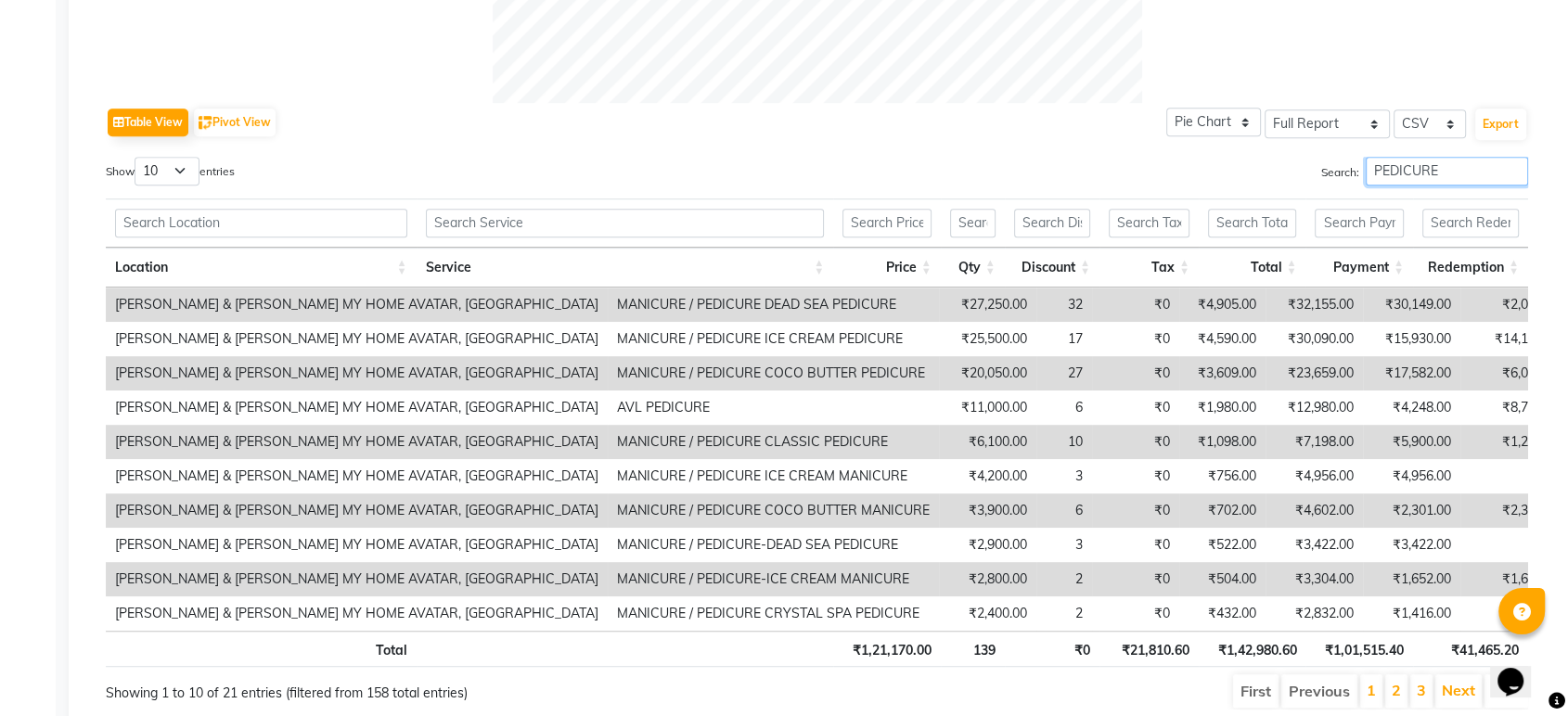
scroll to position [926, 0]
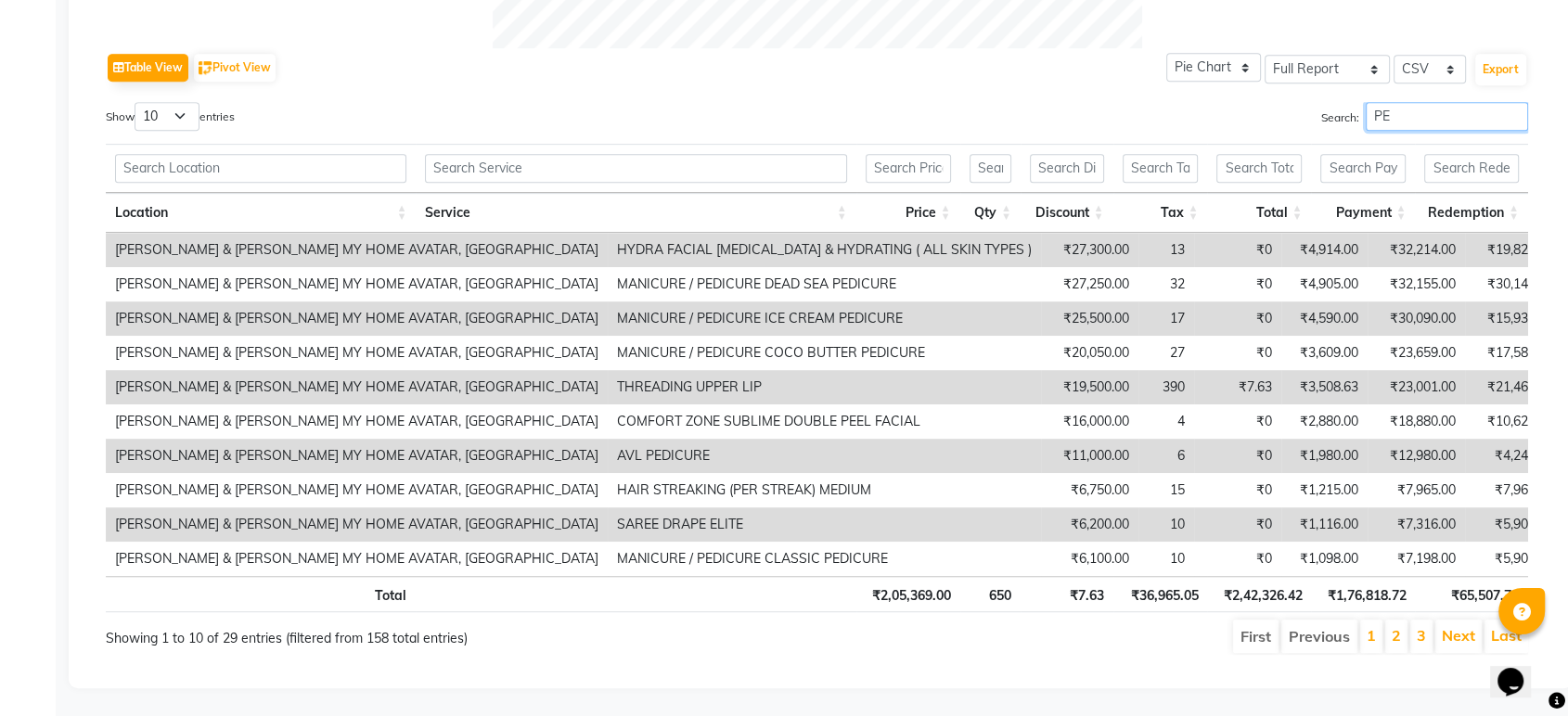
type input "P"
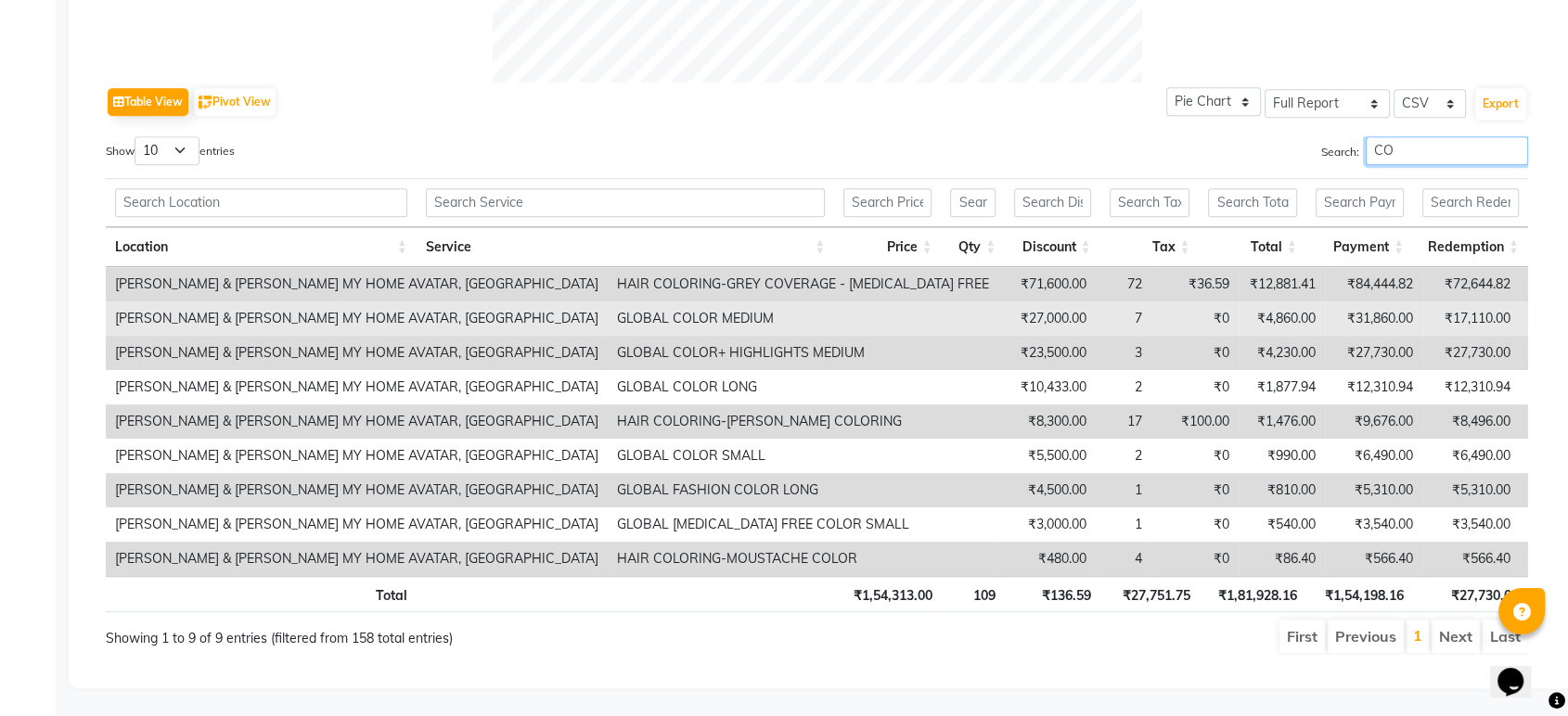
type input "C"
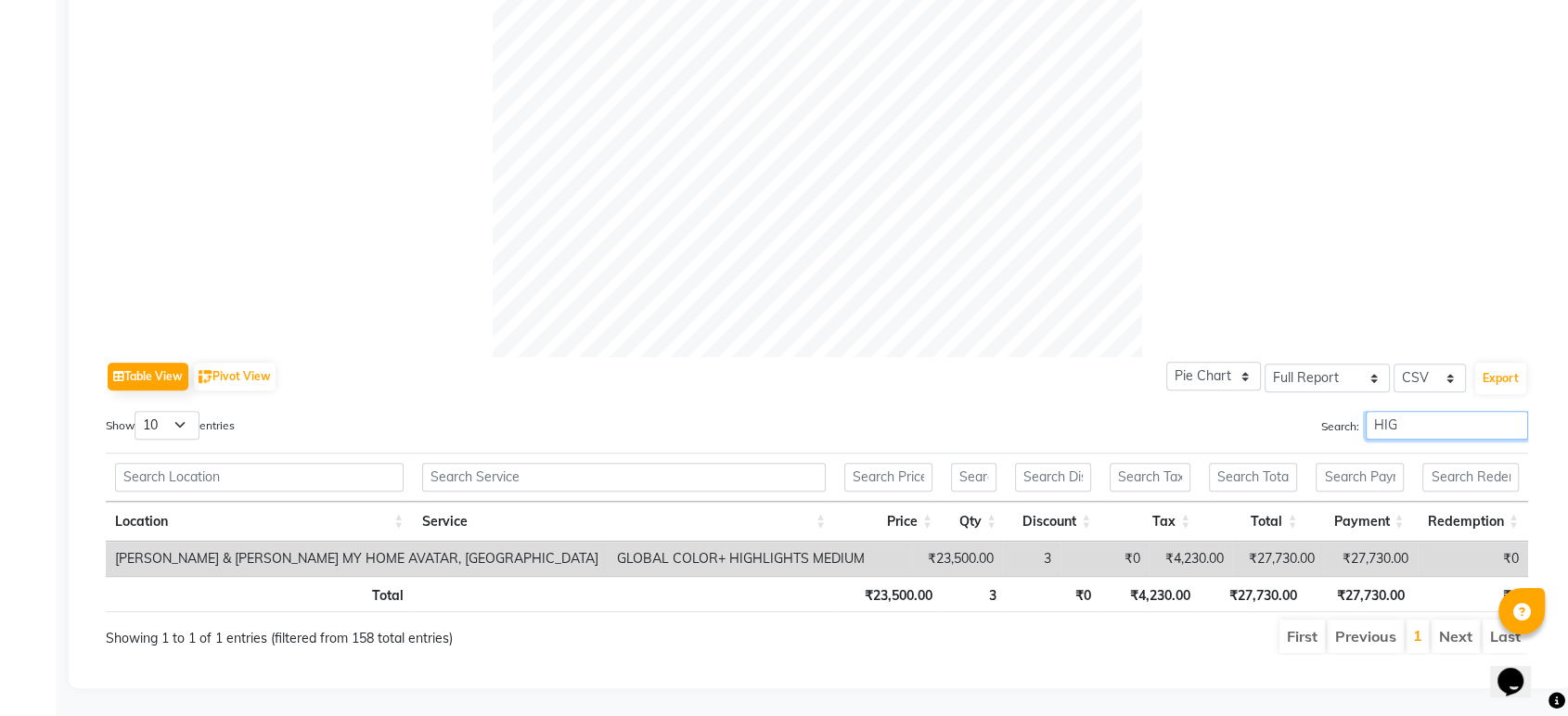
scroll to position [616, 0]
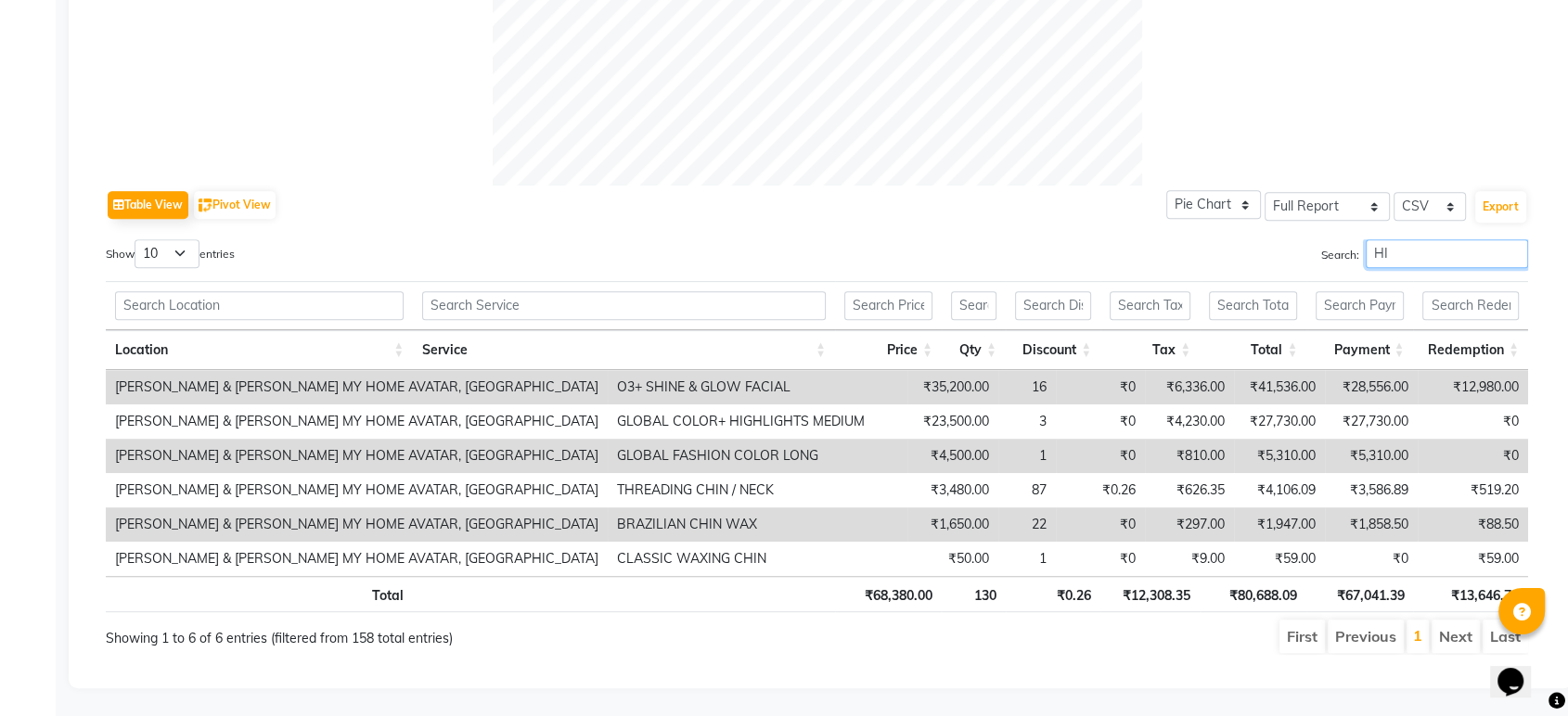
type input "H"
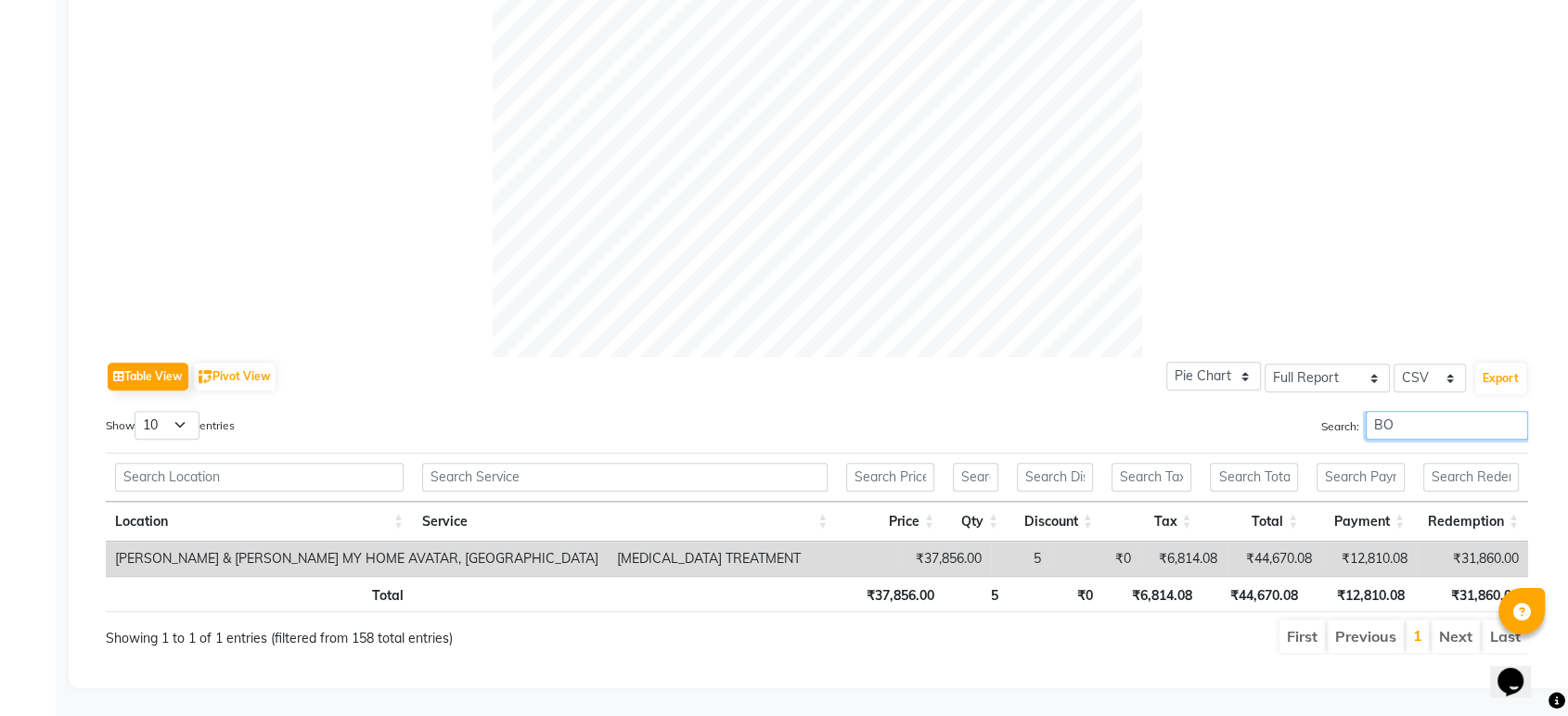
scroll to position [754, 0]
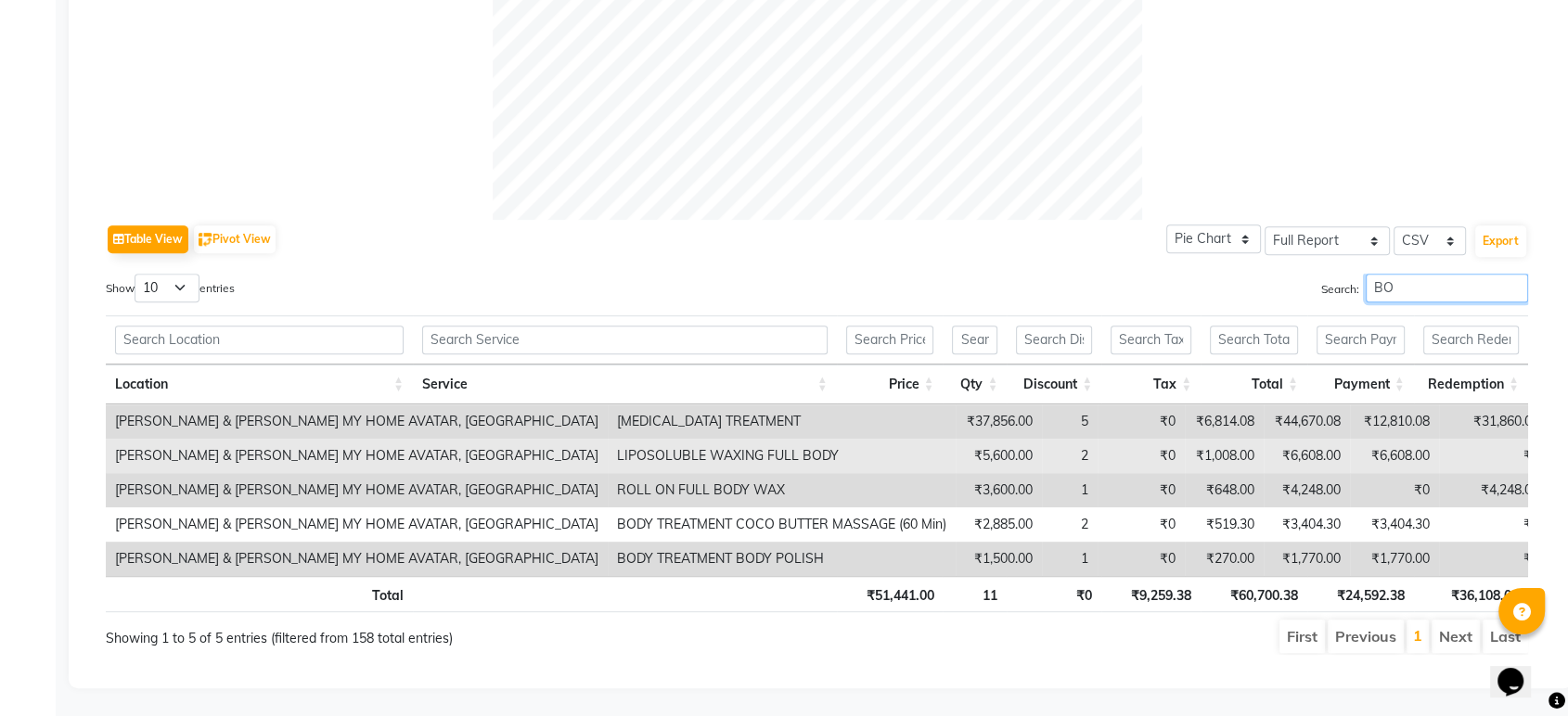
type input "B"
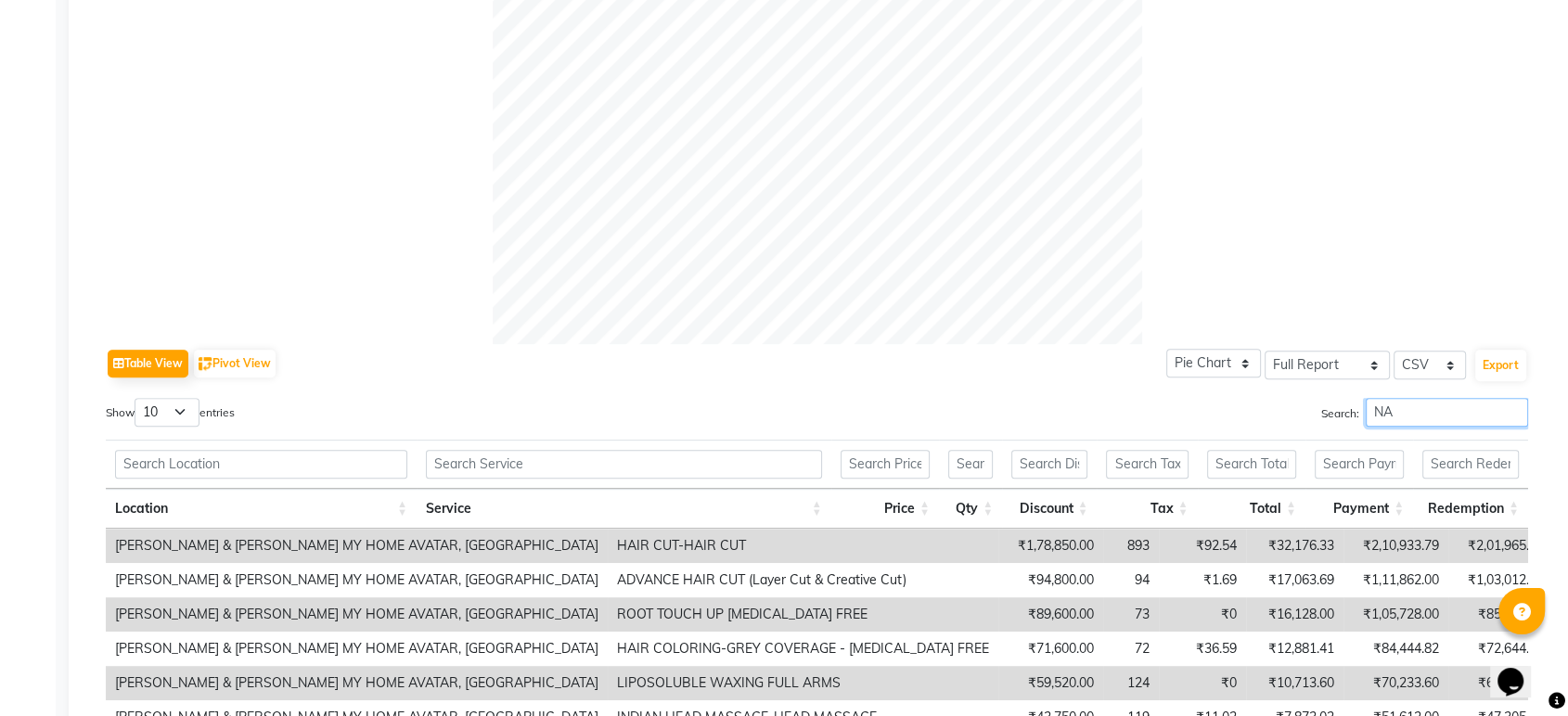
scroll to position [926, 0]
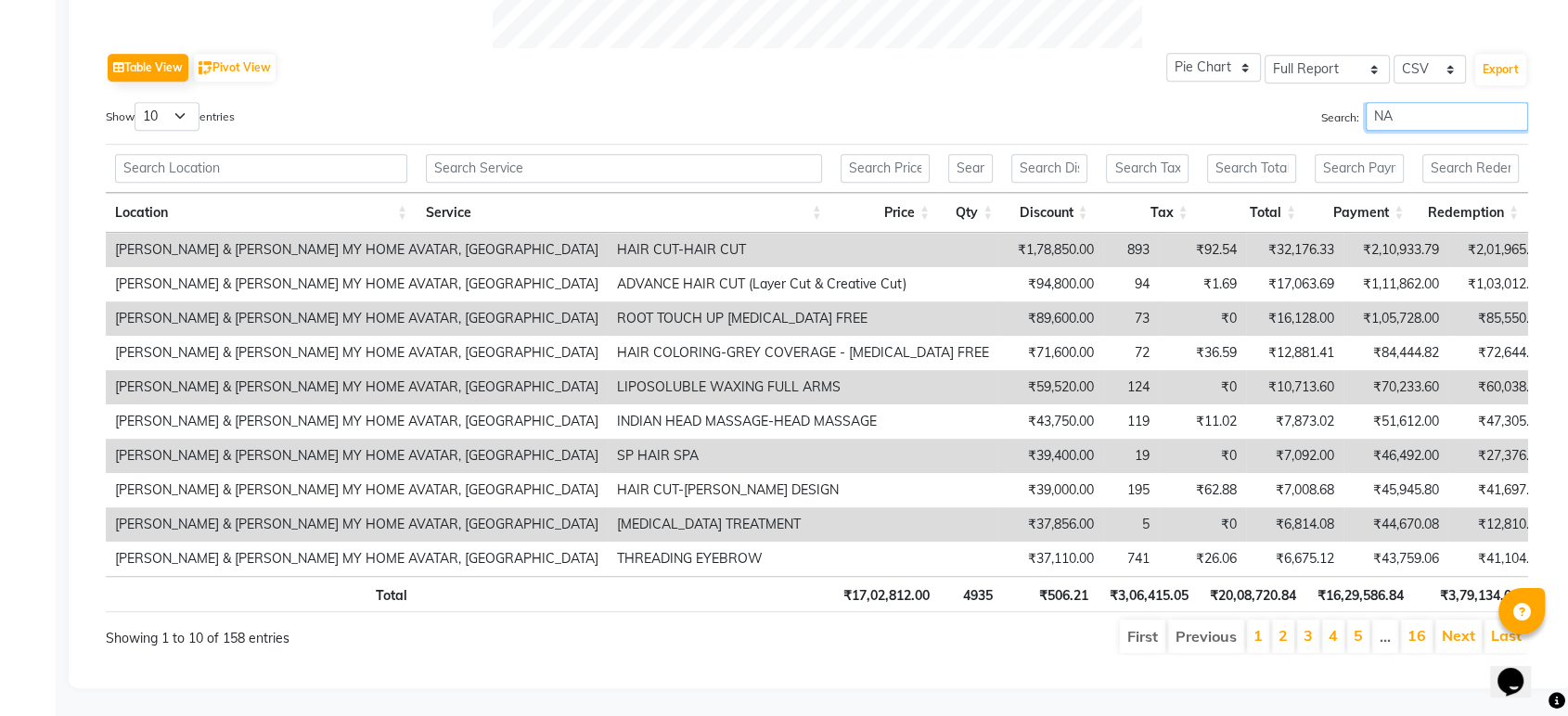
type input "N"
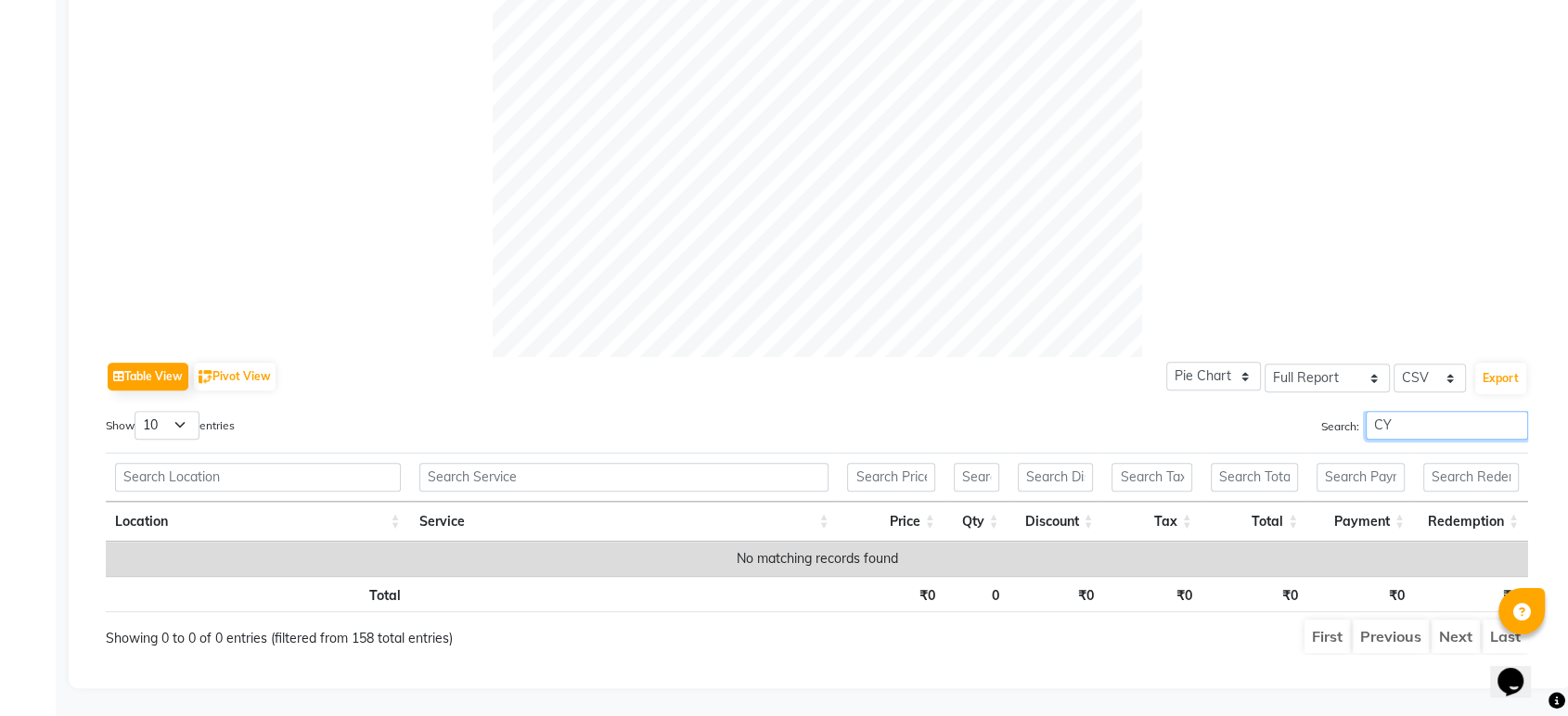
scroll to position [616, 0]
type input "C"
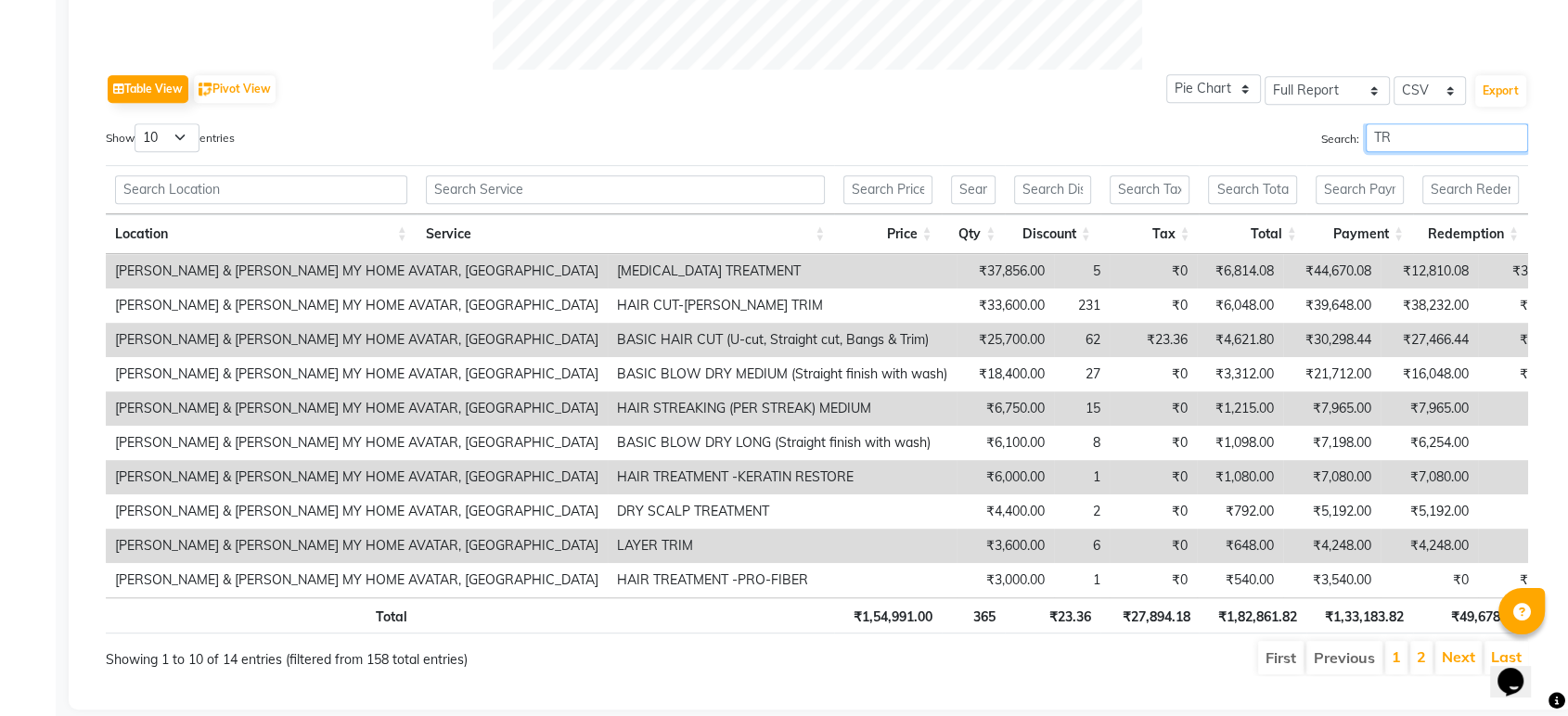
scroll to position [926, 0]
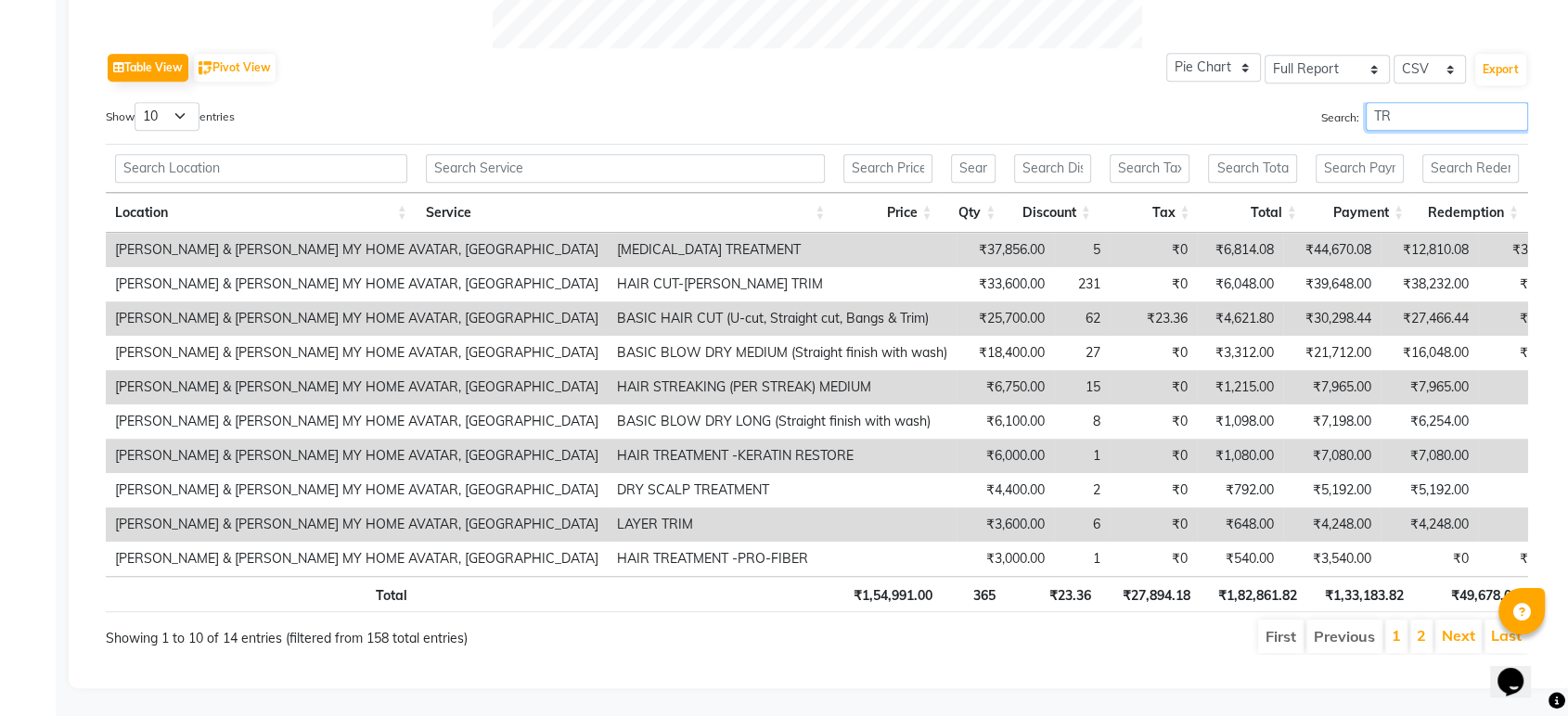
type input "T"
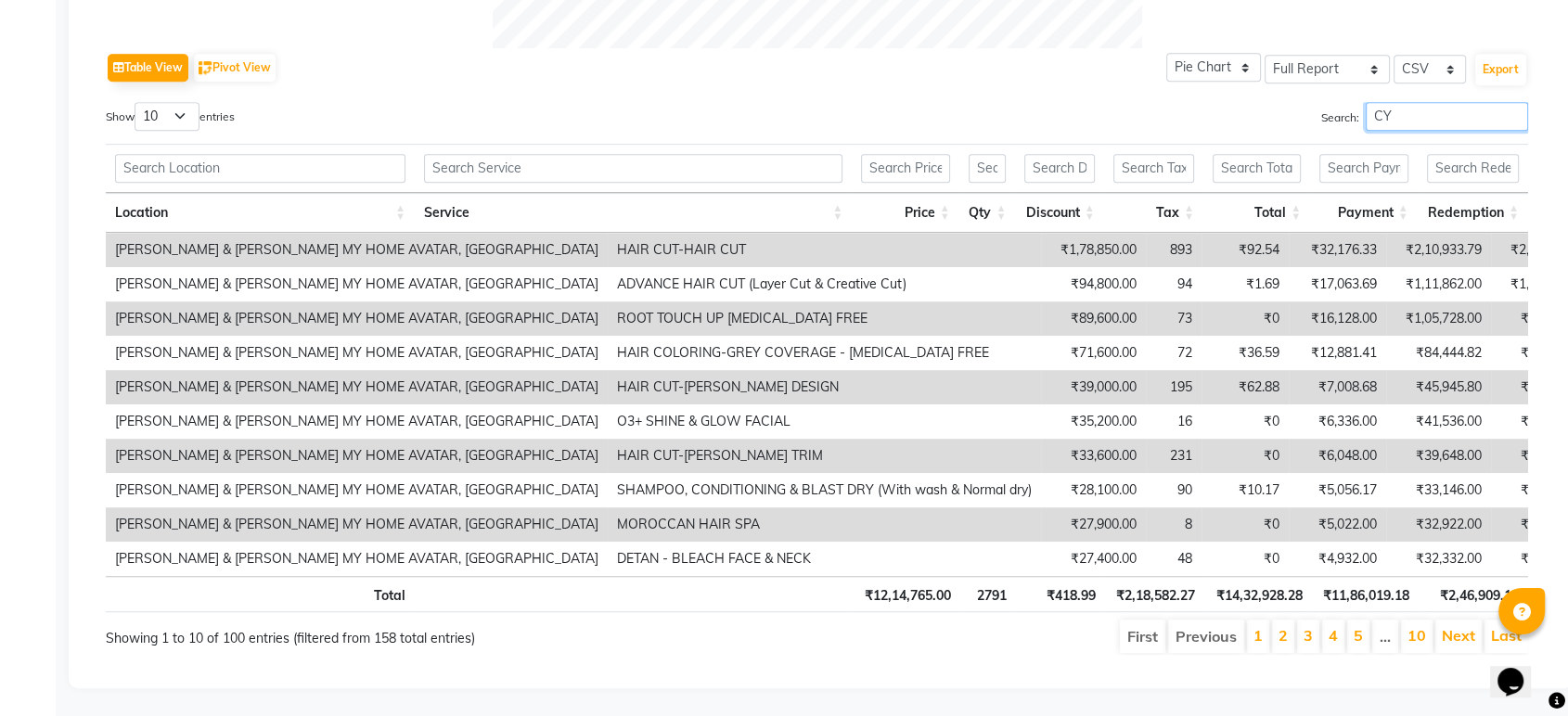
scroll to position [616, 0]
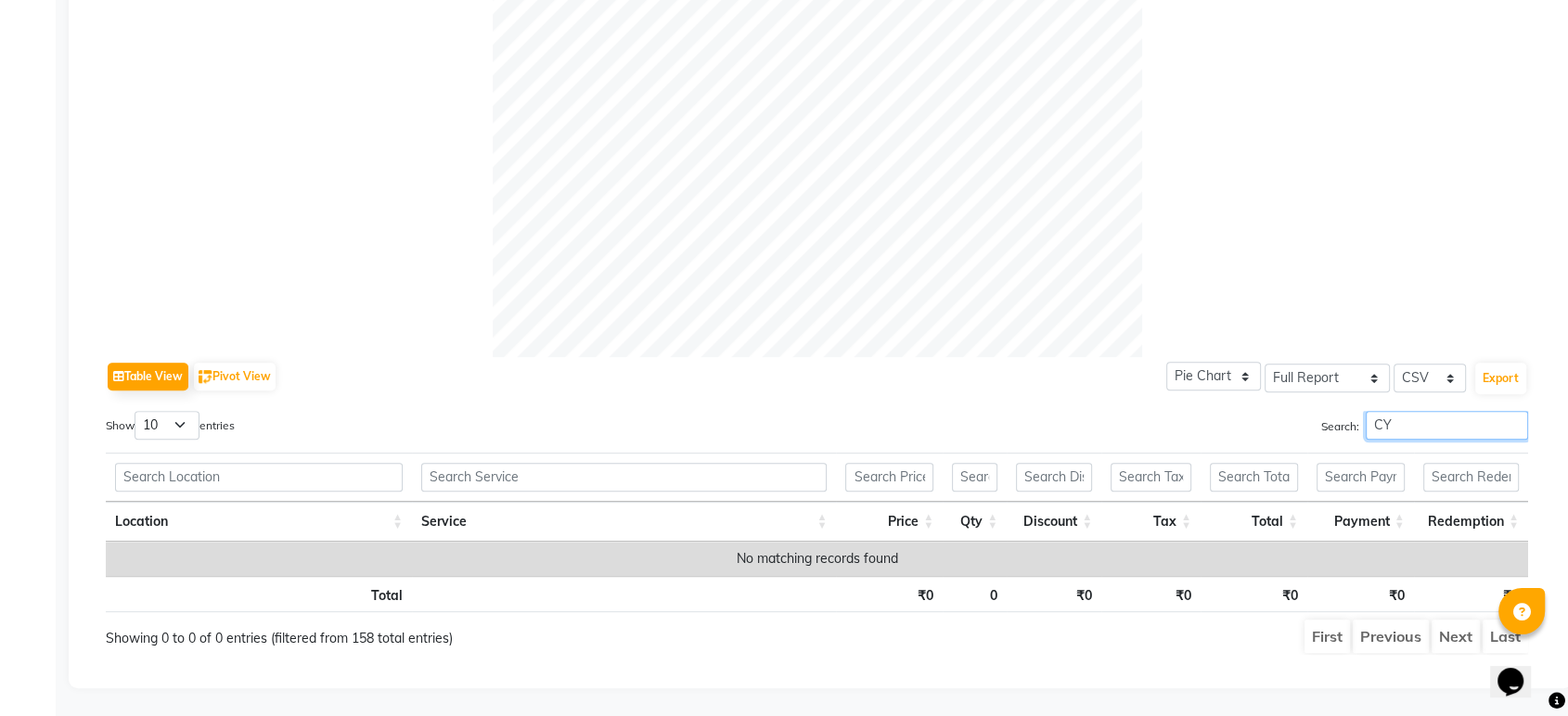
type input "C"
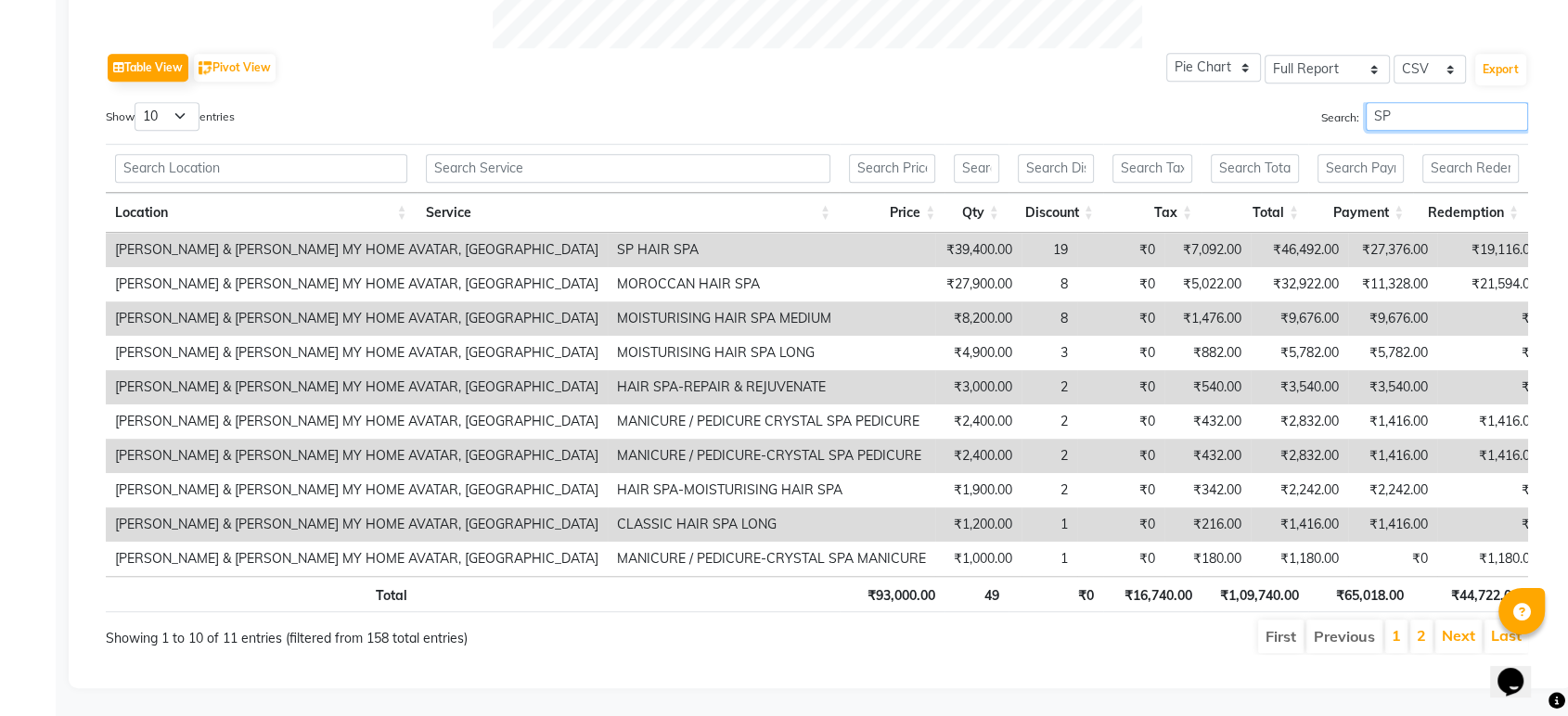
type input "S"
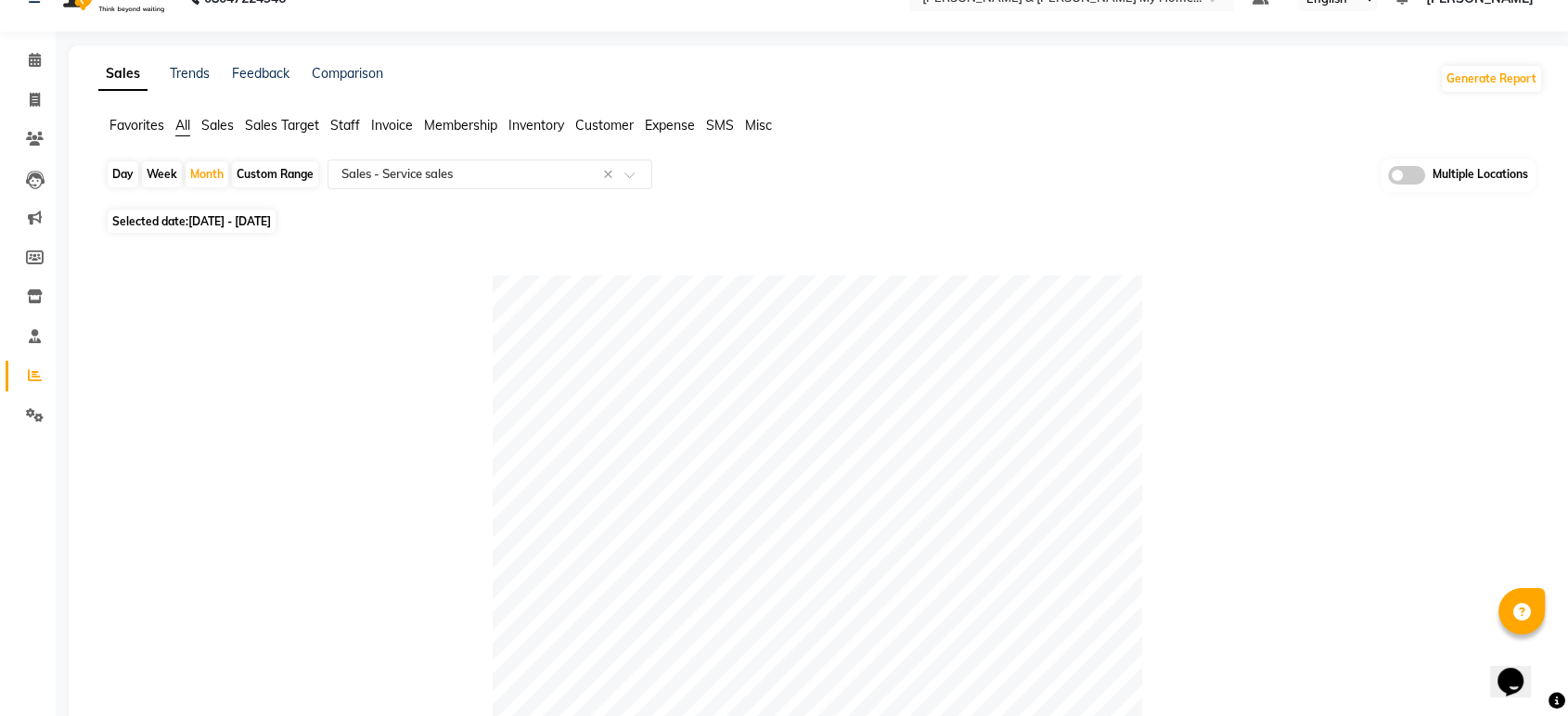
scroll to position [0, 0]
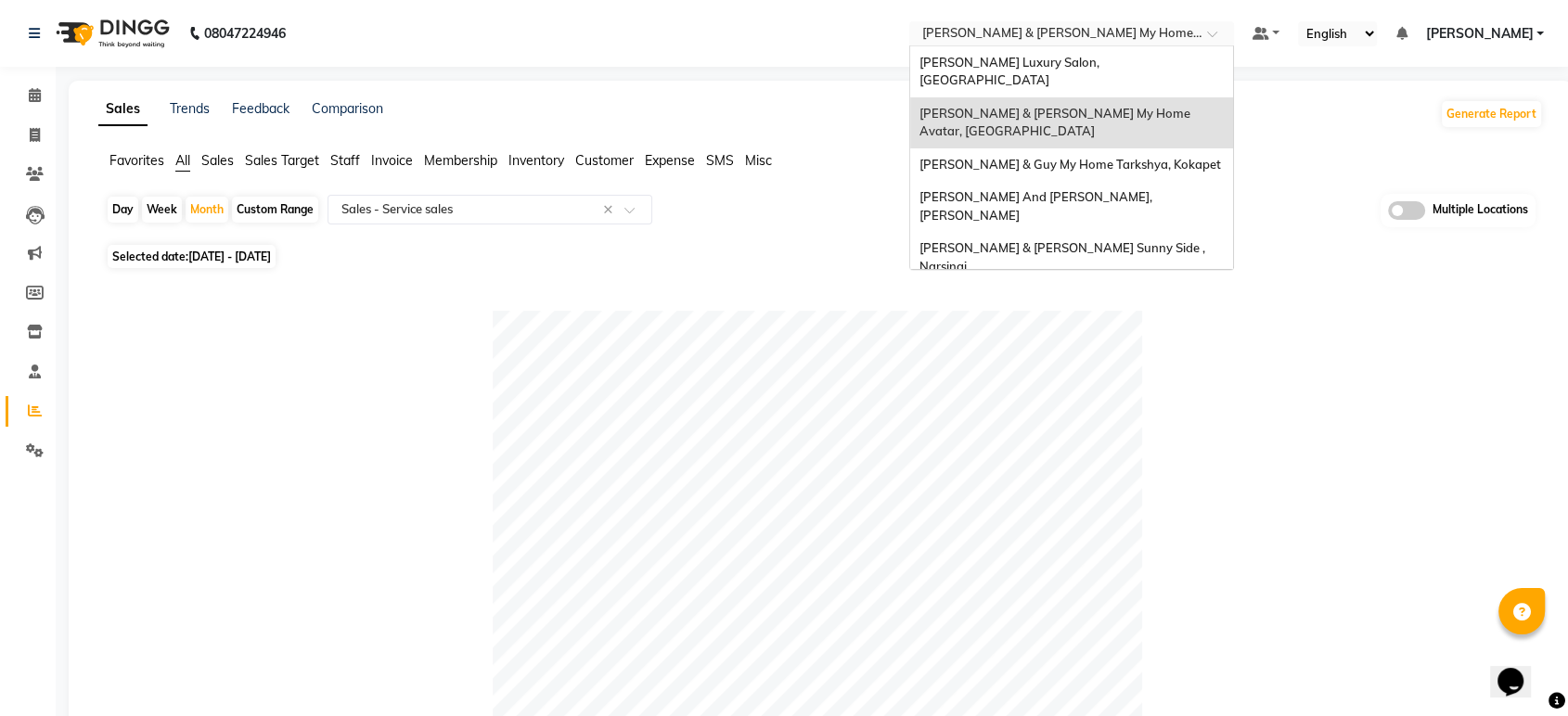
click at [1135, 28] on input "text" at bounding box center [1053, 35] width 269 height 18
click at [1107, 51] on div "[PERSON_NAME] Luxury Salon, [GEOGRAPHIC_DATA]" at bounding box center [1072, 72] width 323 height 51
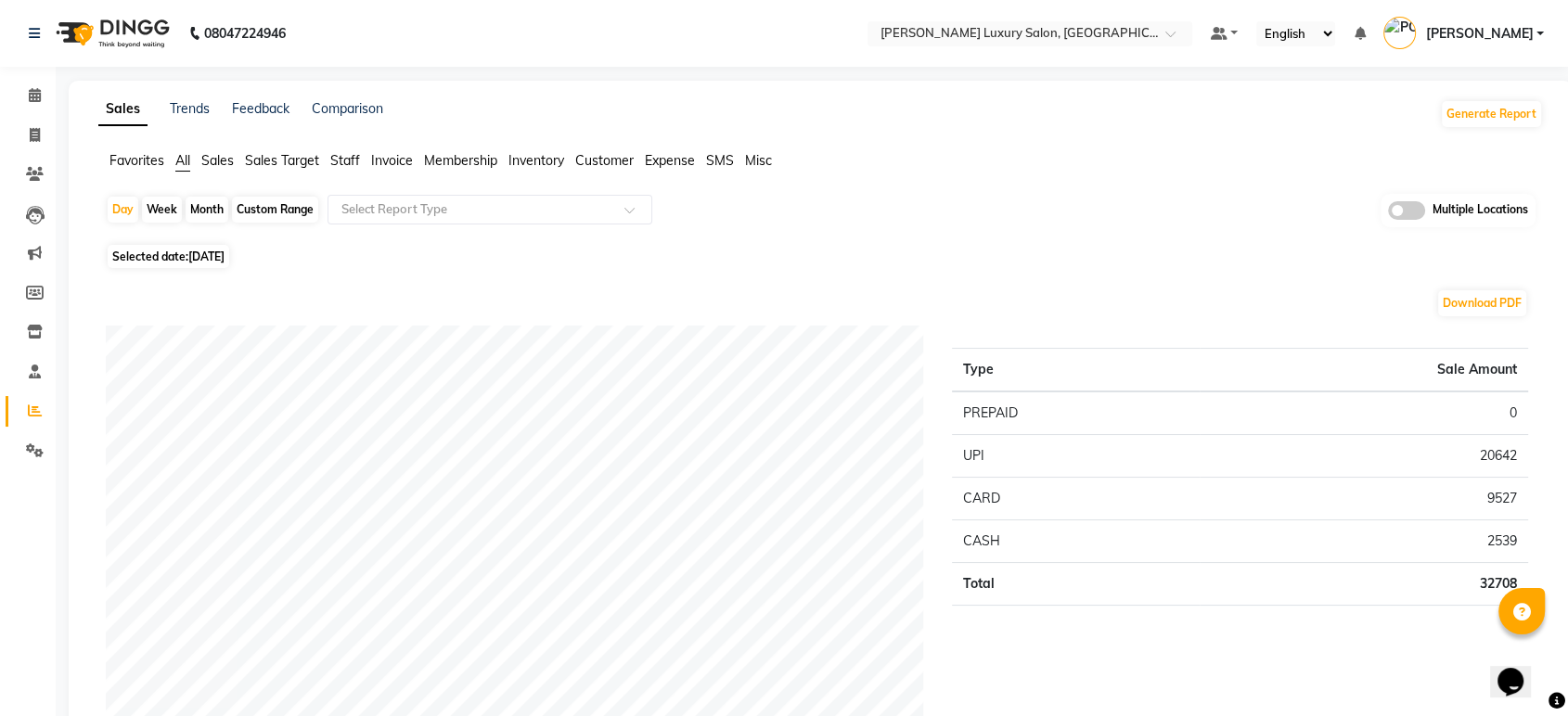
click at [212, 214] on div "Month" at bounding box center [207, 209] width 43 height 26
select select "9"
select select "2025"
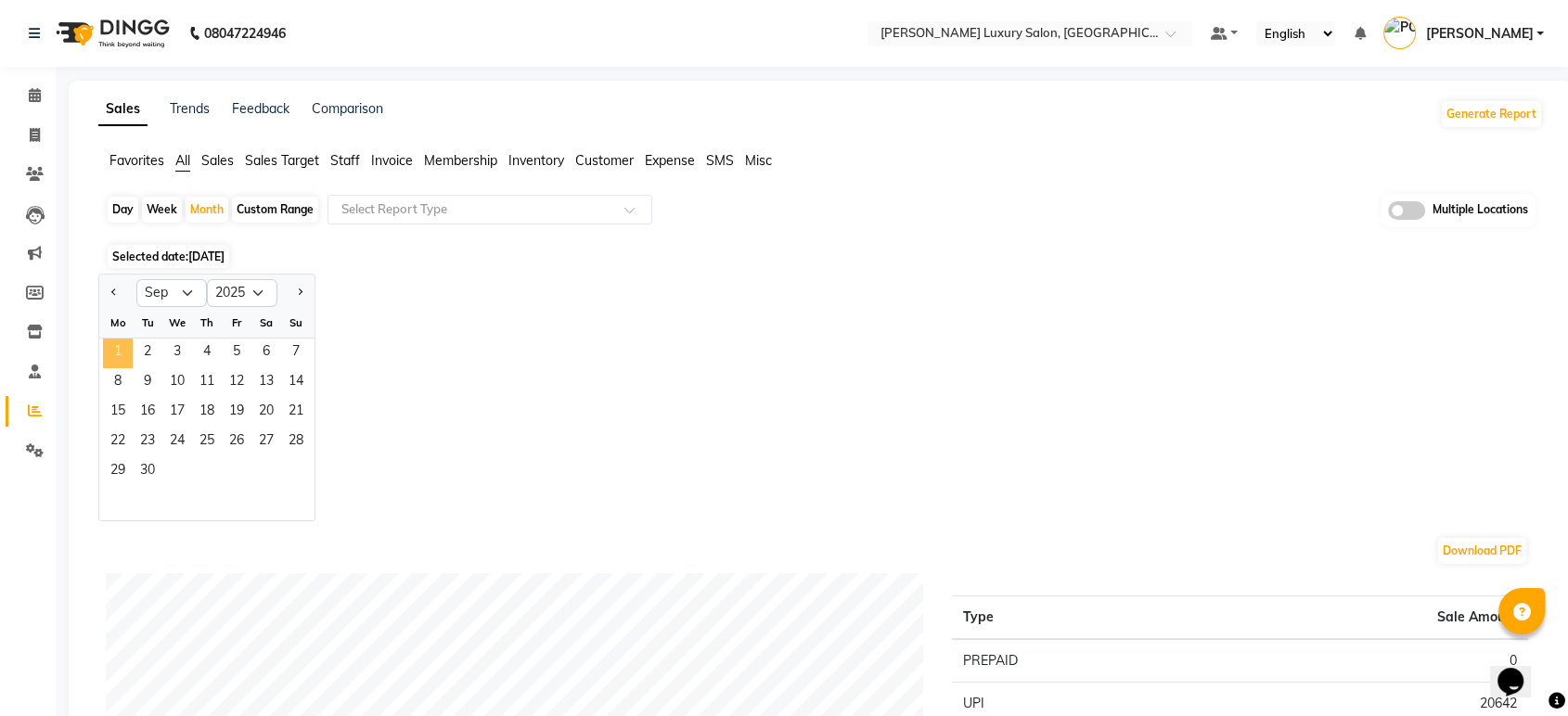
click at [115, 347] on span "1" at bounding box center [118, 353] width 30 height 30
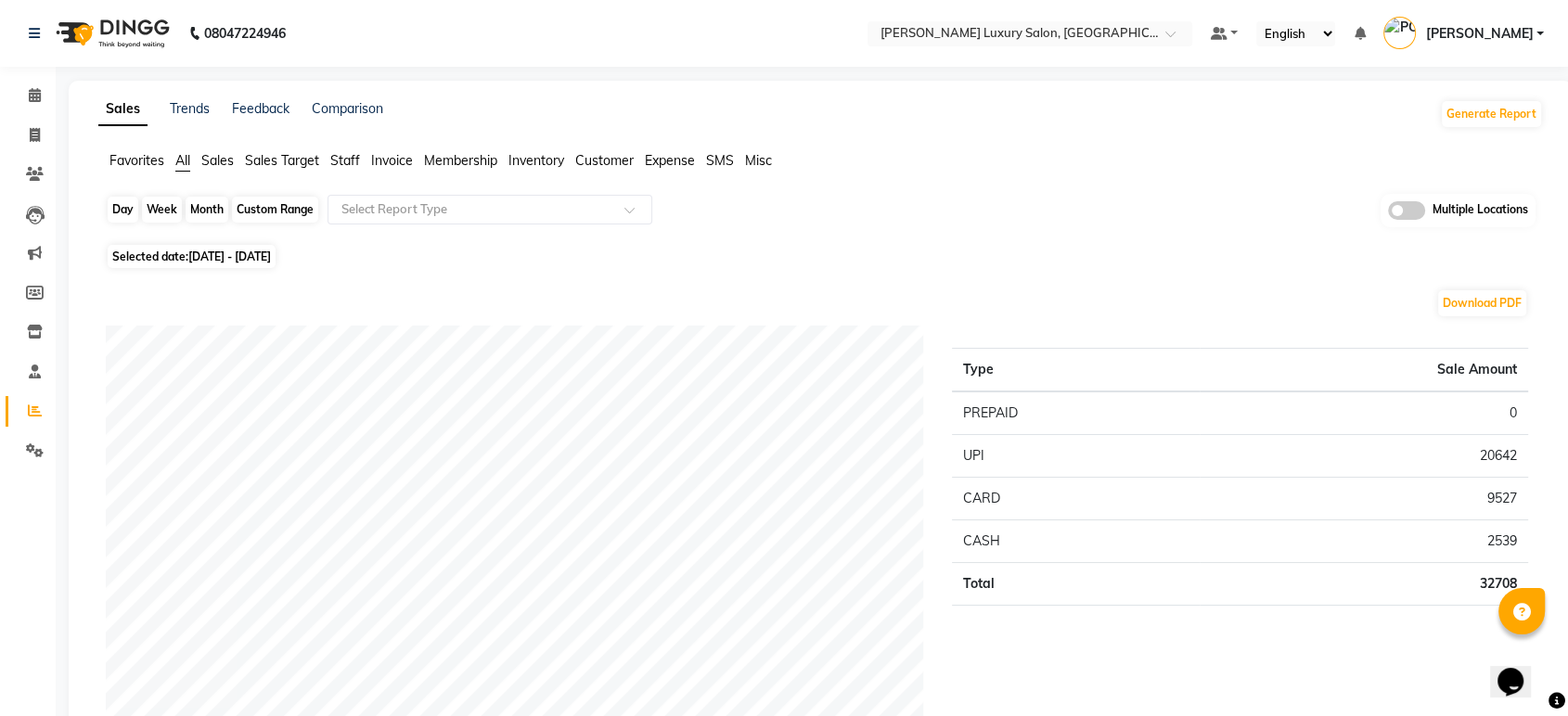
click at [205, 216] on div "Month" at bounding box center [207, 209] width 43 height 26
select select "9"
select select "2025"
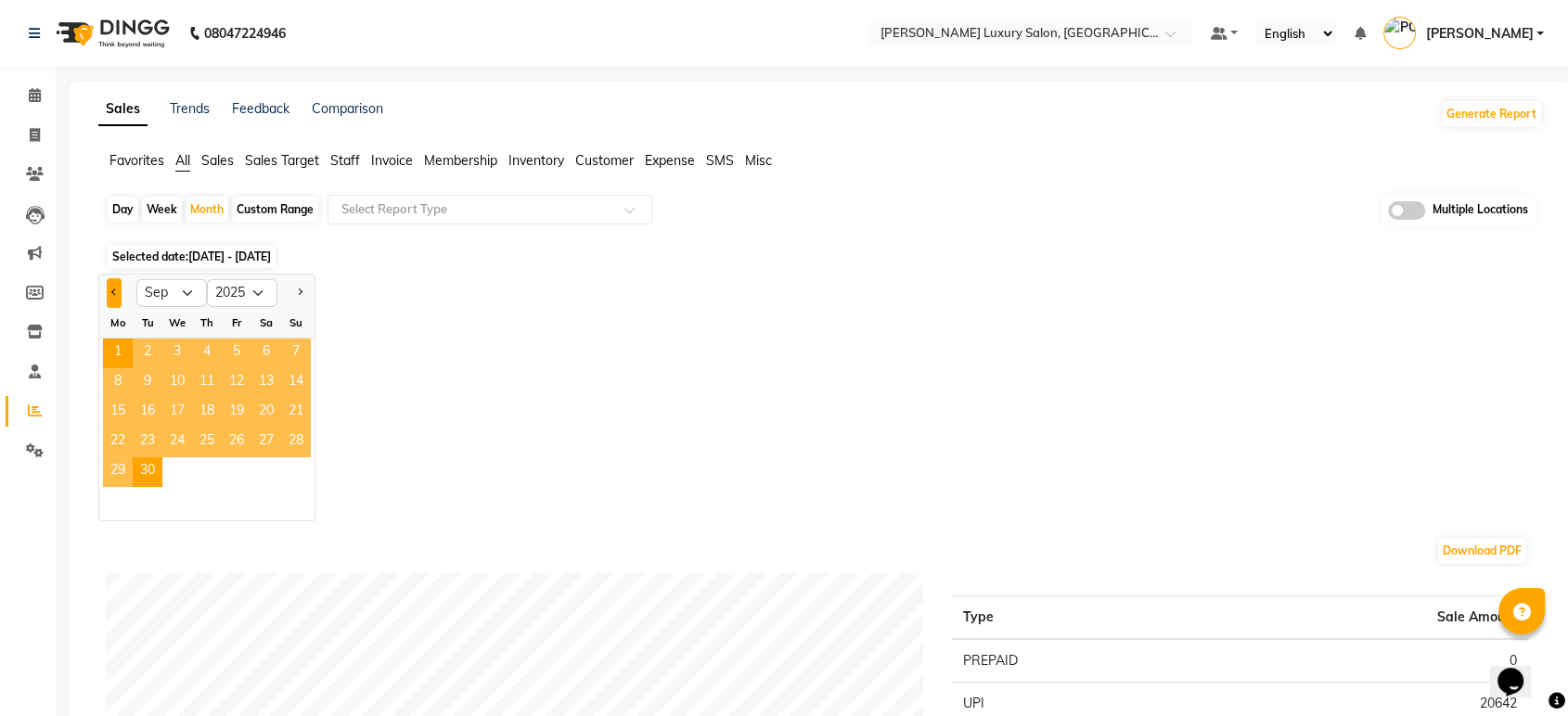
click at [118, 291] on span "Previous month" at bounding box center [115, 291] width 7 height 7
select select "8"
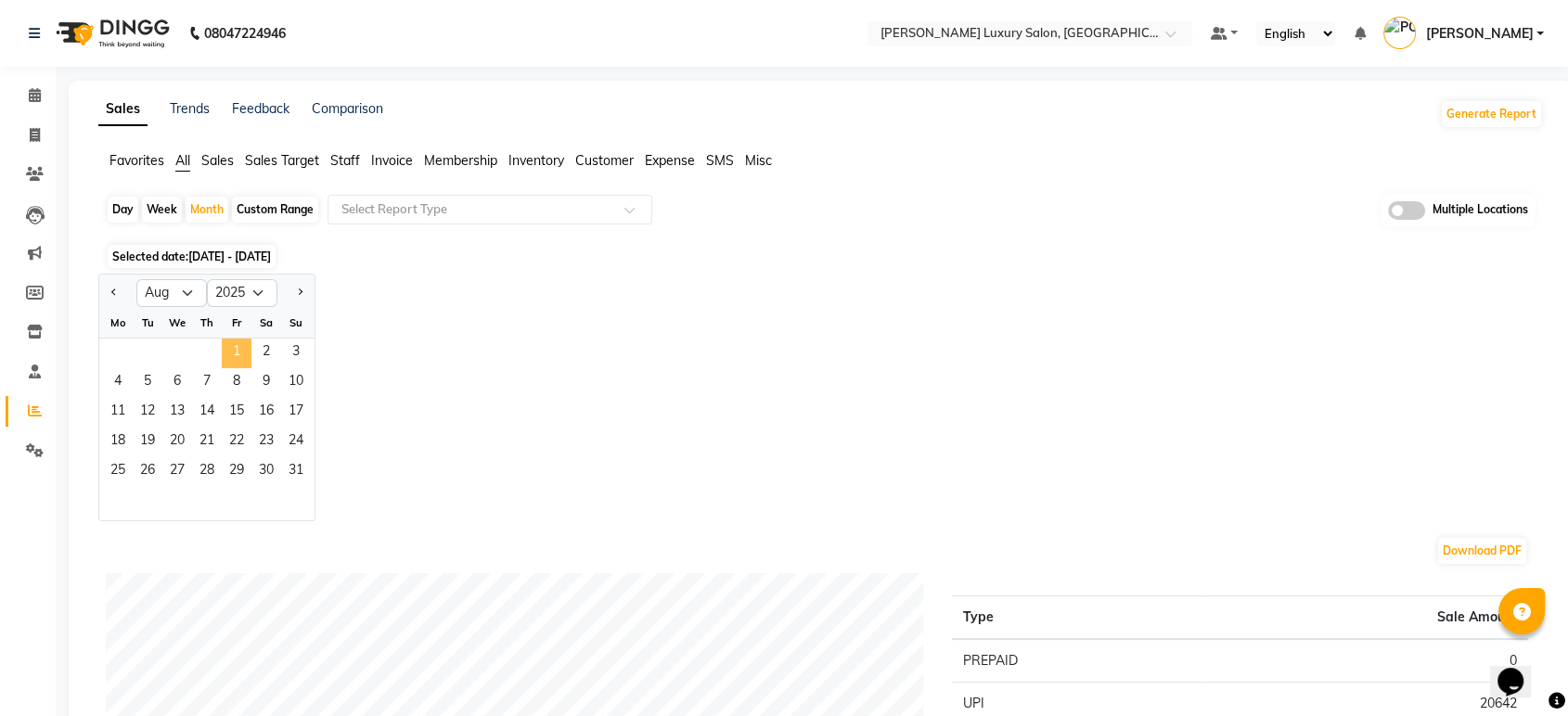
click at [231, 350] on span "1" at bounding box center [236, 353] width 30 height 30
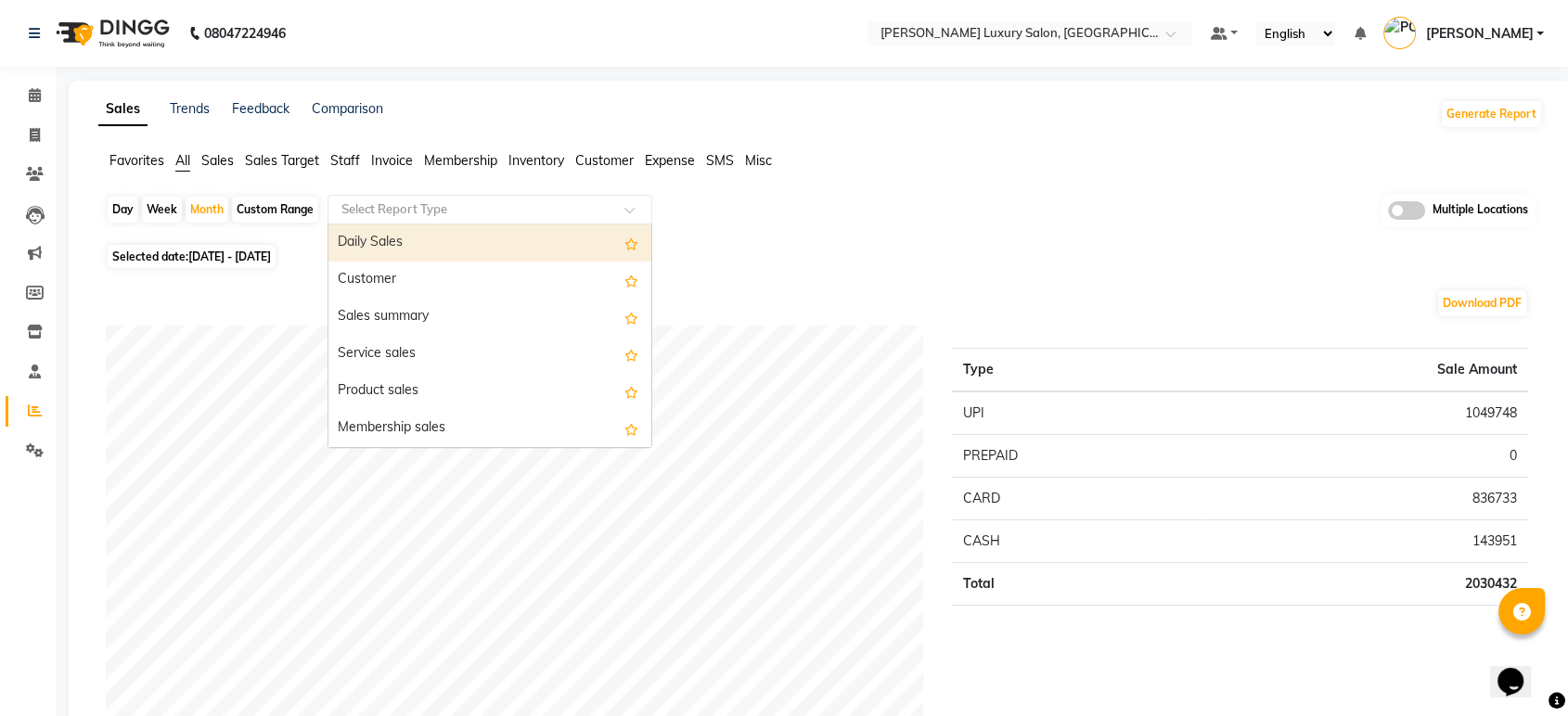
click at [401, 206] on input "text" at bounding box center [471, 209] width 267 height 18
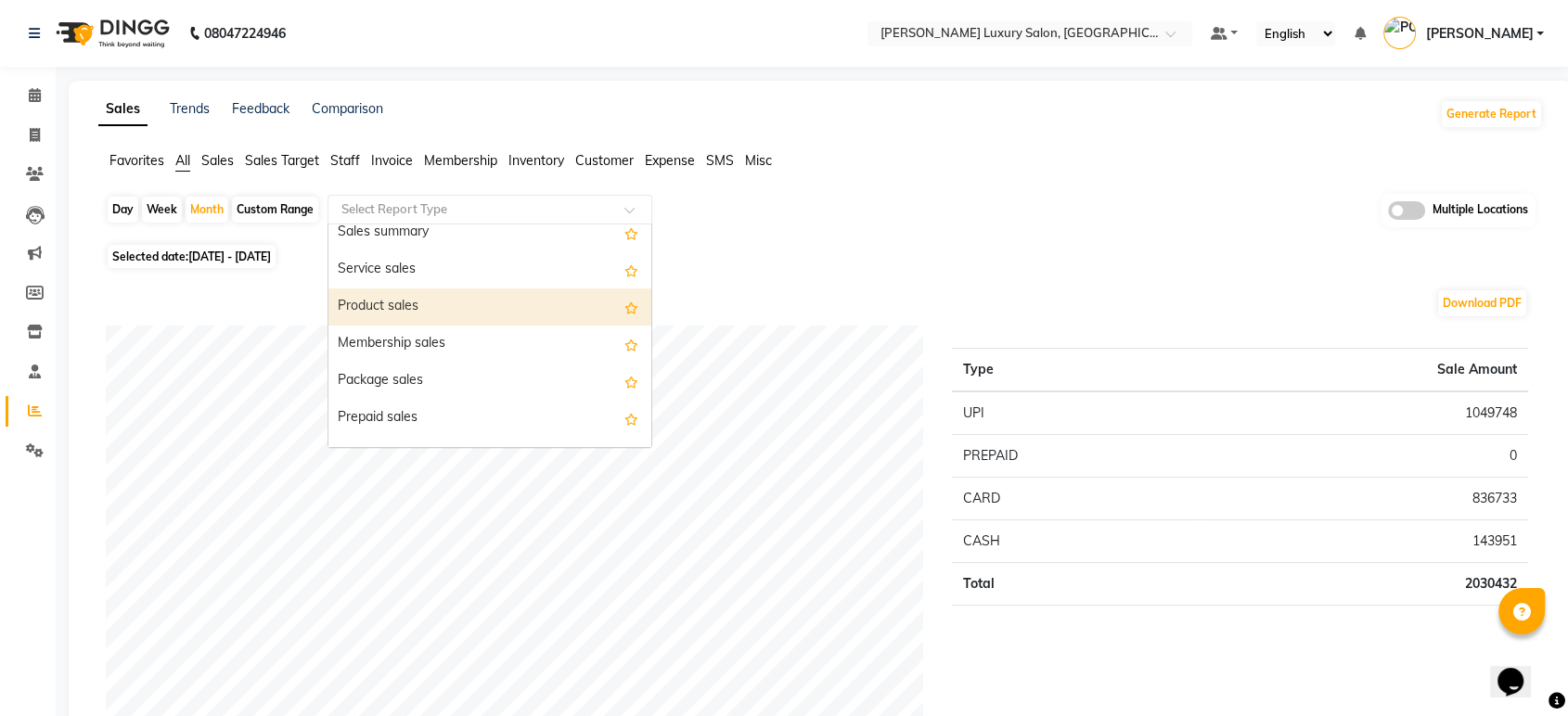
scroll to position [103, 0]
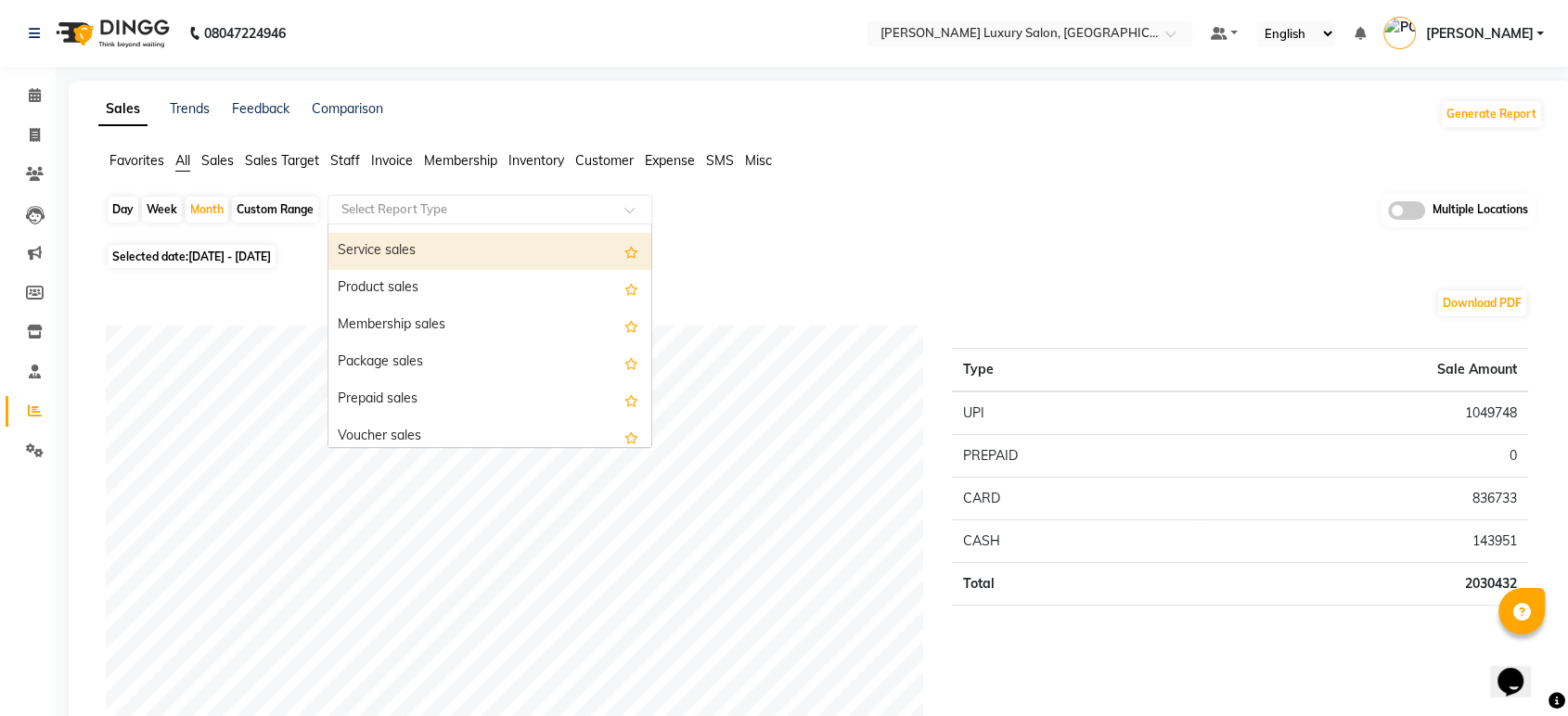
click at [452, 265] on div "Service sales" at bounding box center [490, 252] width 323 height 37
select select "full_report"
select select "csv"
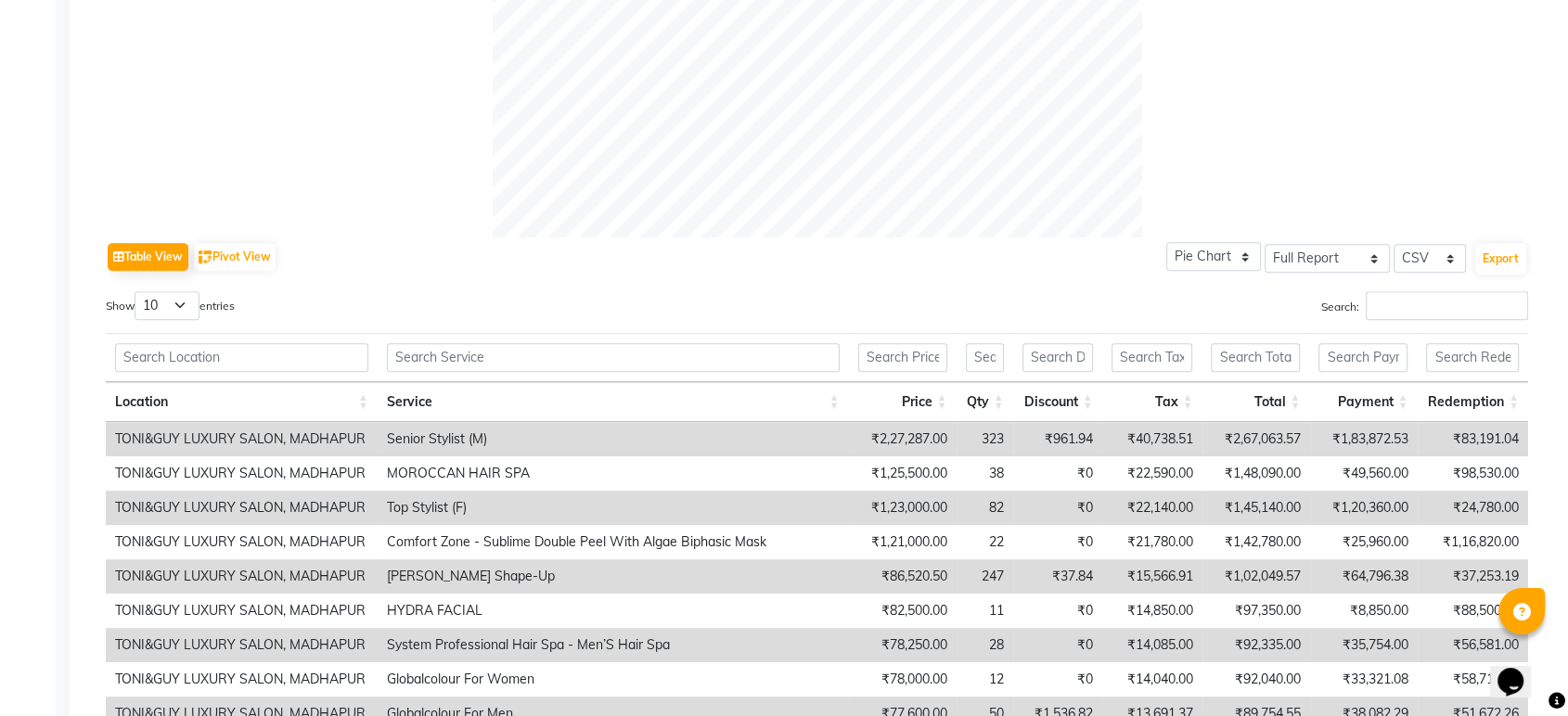
scroll to position [616, 0]
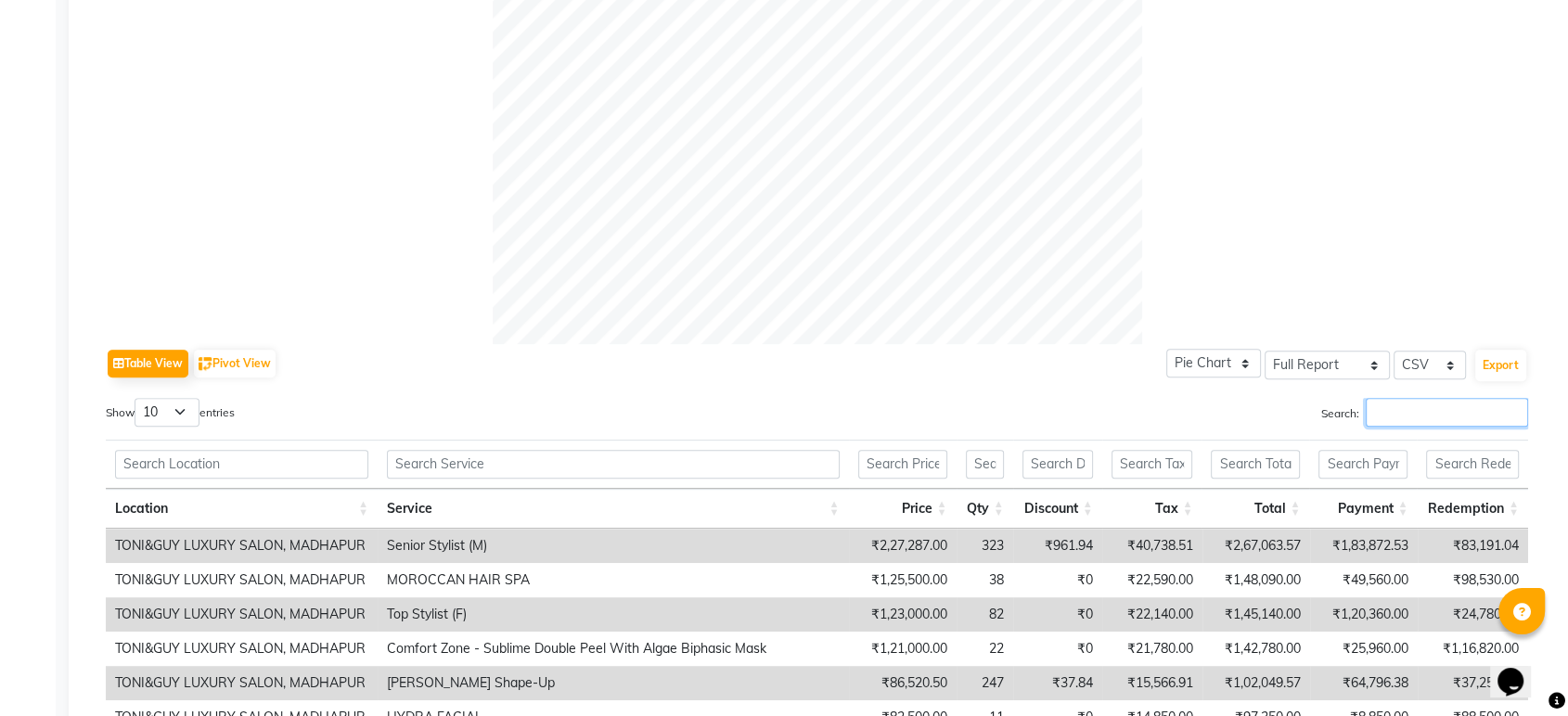
click at [1372, 420] on input "Search:" at bounding box center [1446, 413] width 162 height 29
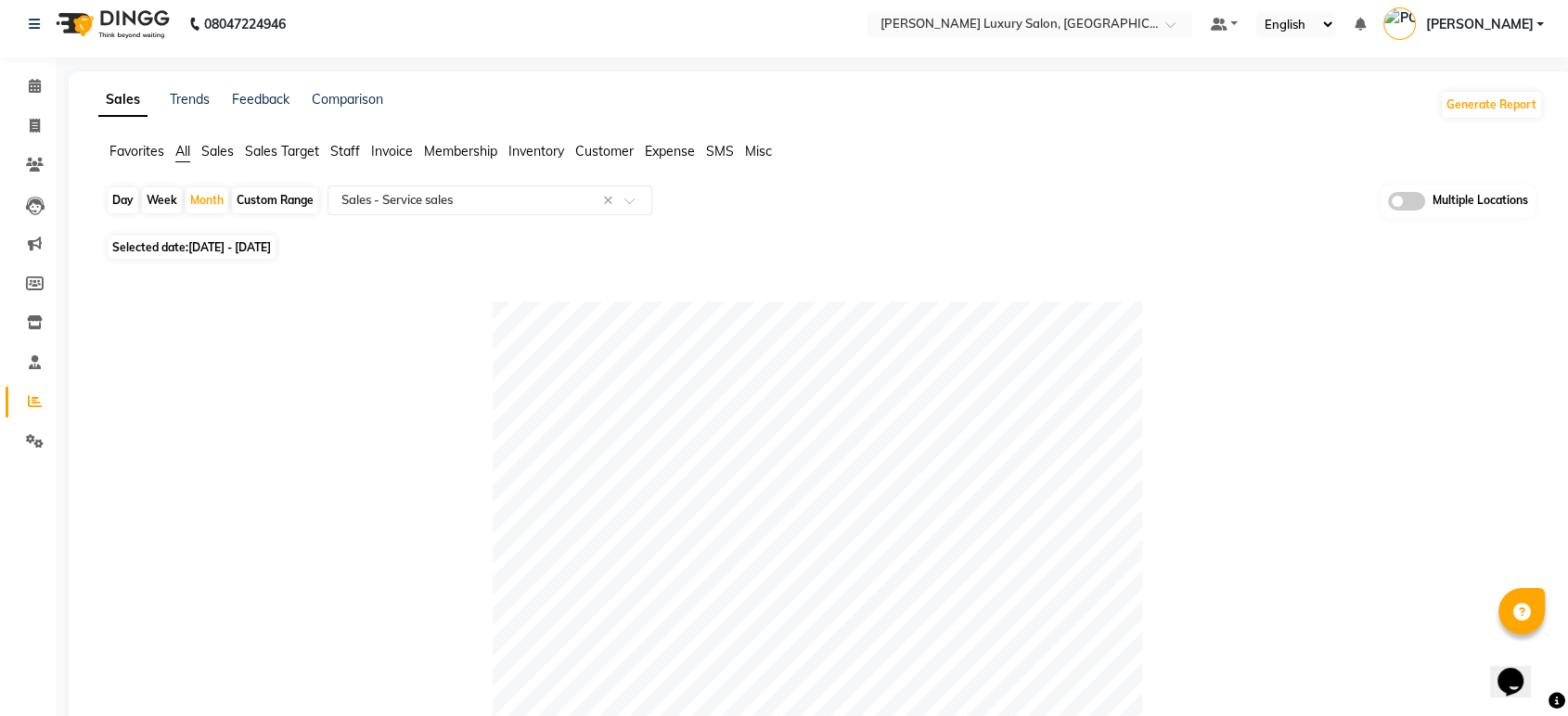
scroll to position [0, 0]
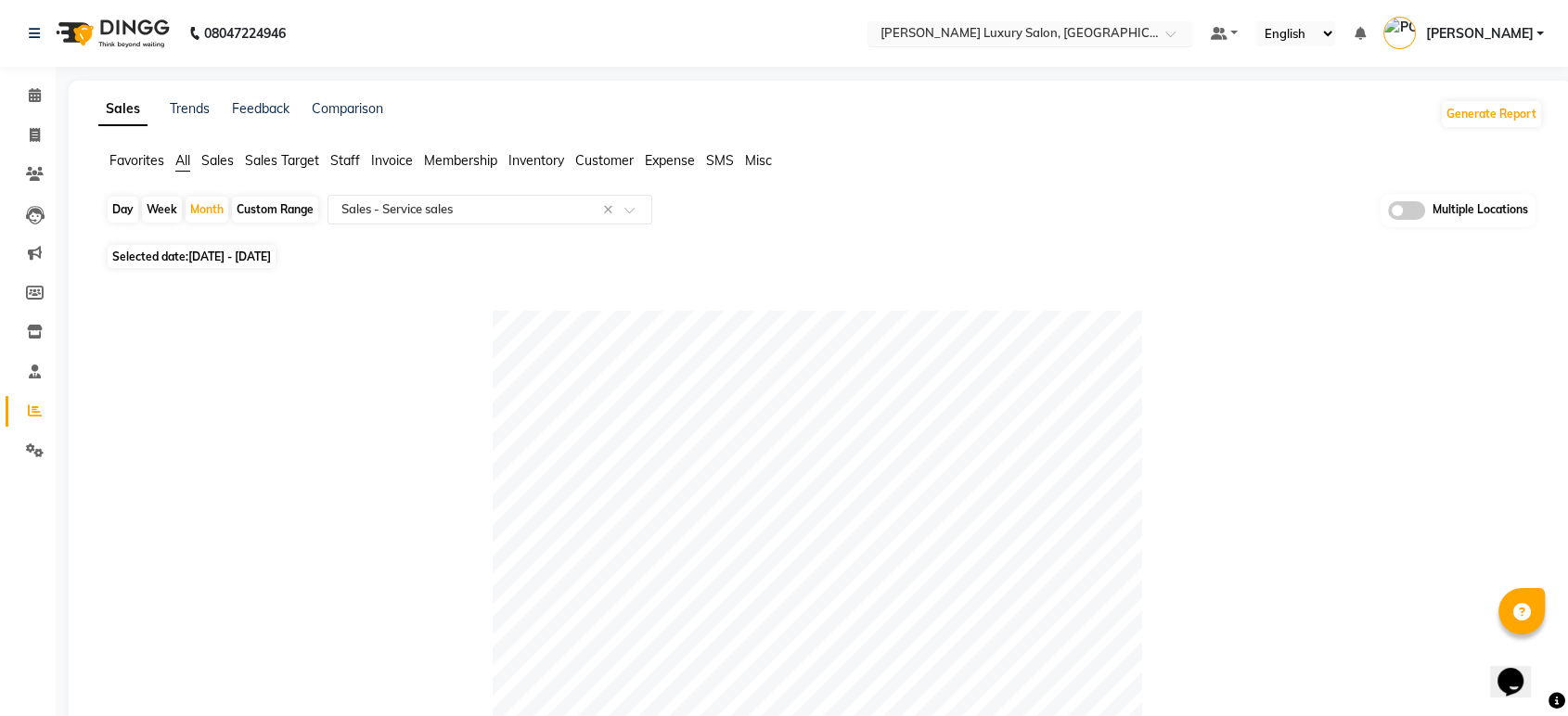
type input "PEDICUR"
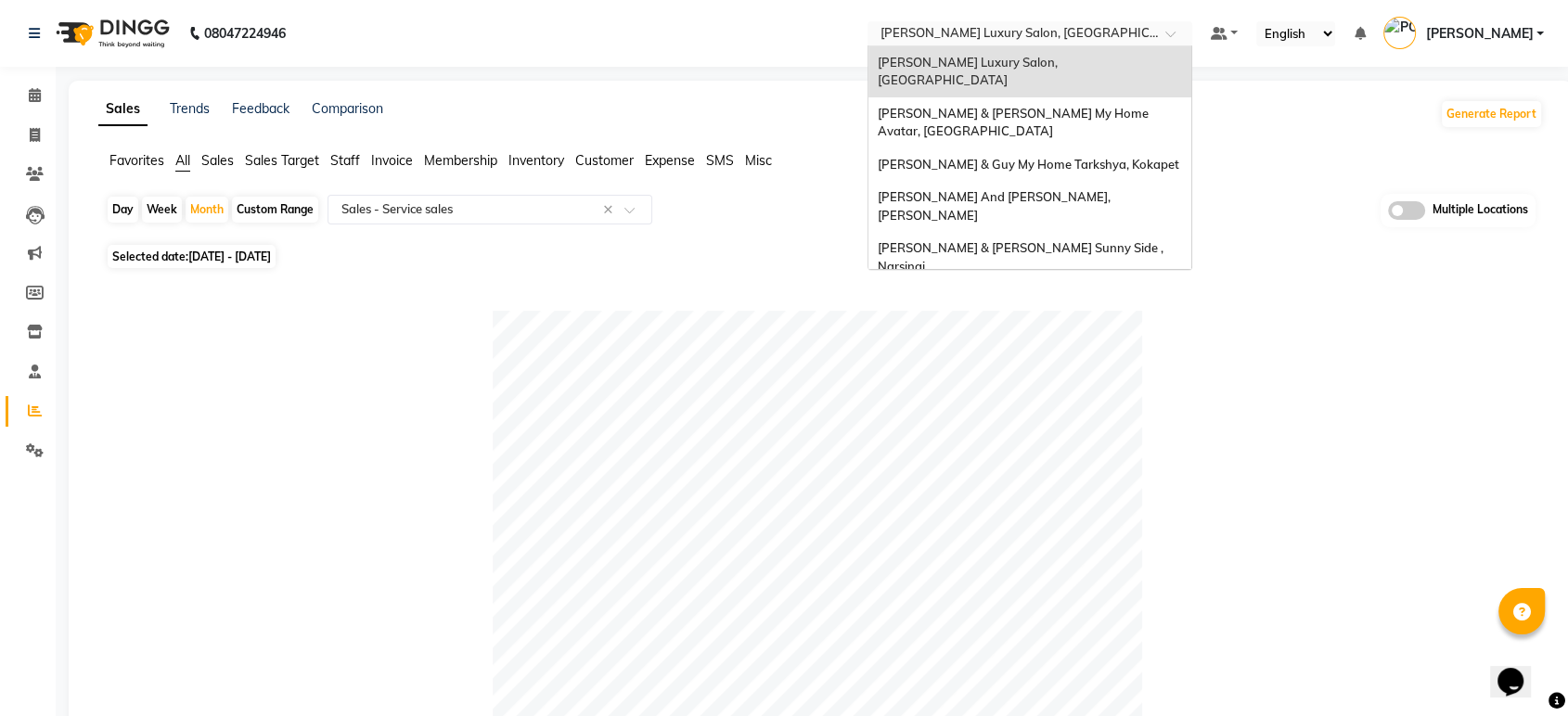
click at [1087, 33] on input "text" at bounding box center [1011, 35] width 269 height 18
click at [1073, 156] on span "[PERSON_NAME] & Guy My Home Tarkshya, Kokapet" at bounding box center [1028, 163] width 301 height 15
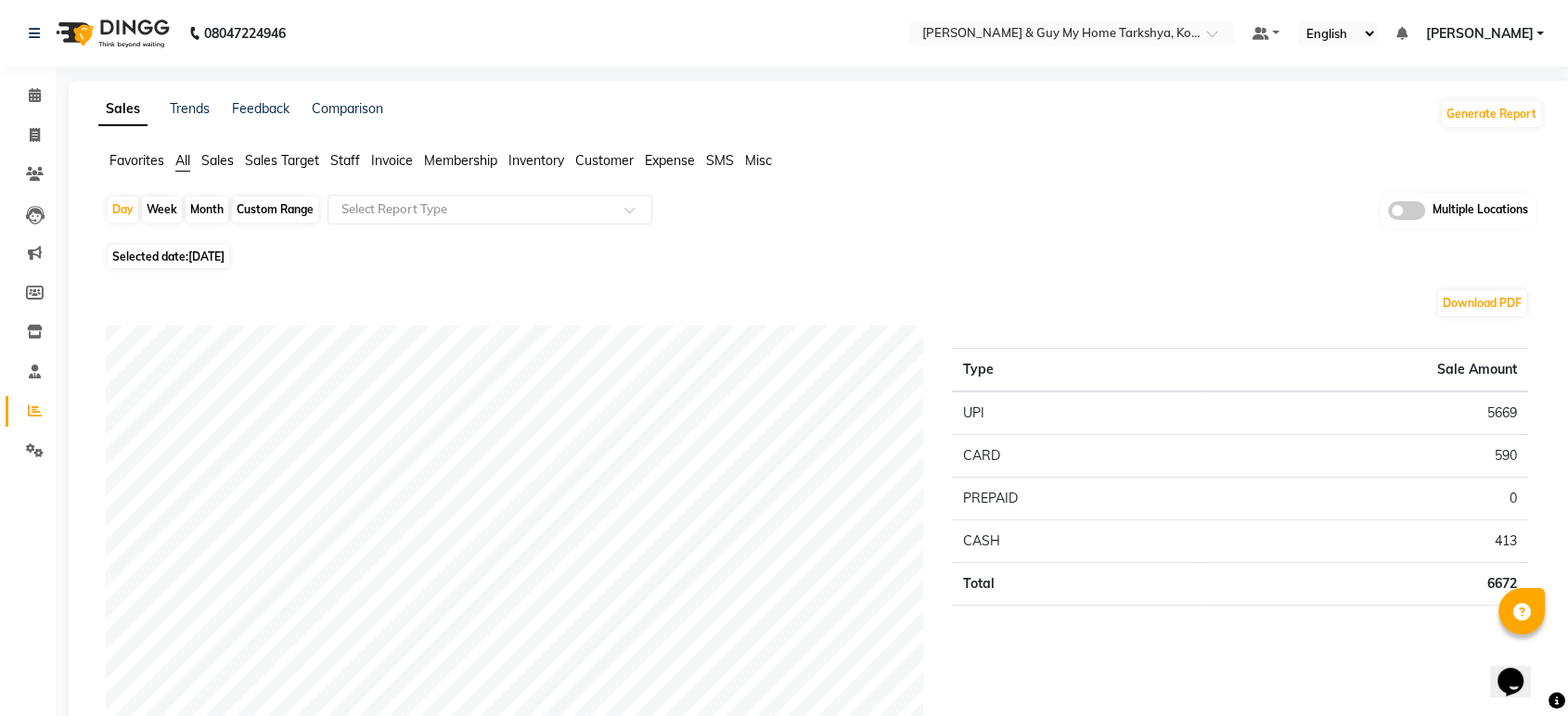
click at [182, 194] on div "Day Week Month Custom Range Select Report Type Multiple Locations" at bounding box center [820, 217] width 1430 height 46
click at [182, 201] on div "Day Week Month Custom Range Select Report Type Multiple Locations" at bounding box center [820, 217] width 1430 height 46
click at [220, 215] on div "Month" at bounding box center [207, 209] width 43 height 26
select select "9"
select select "2025"
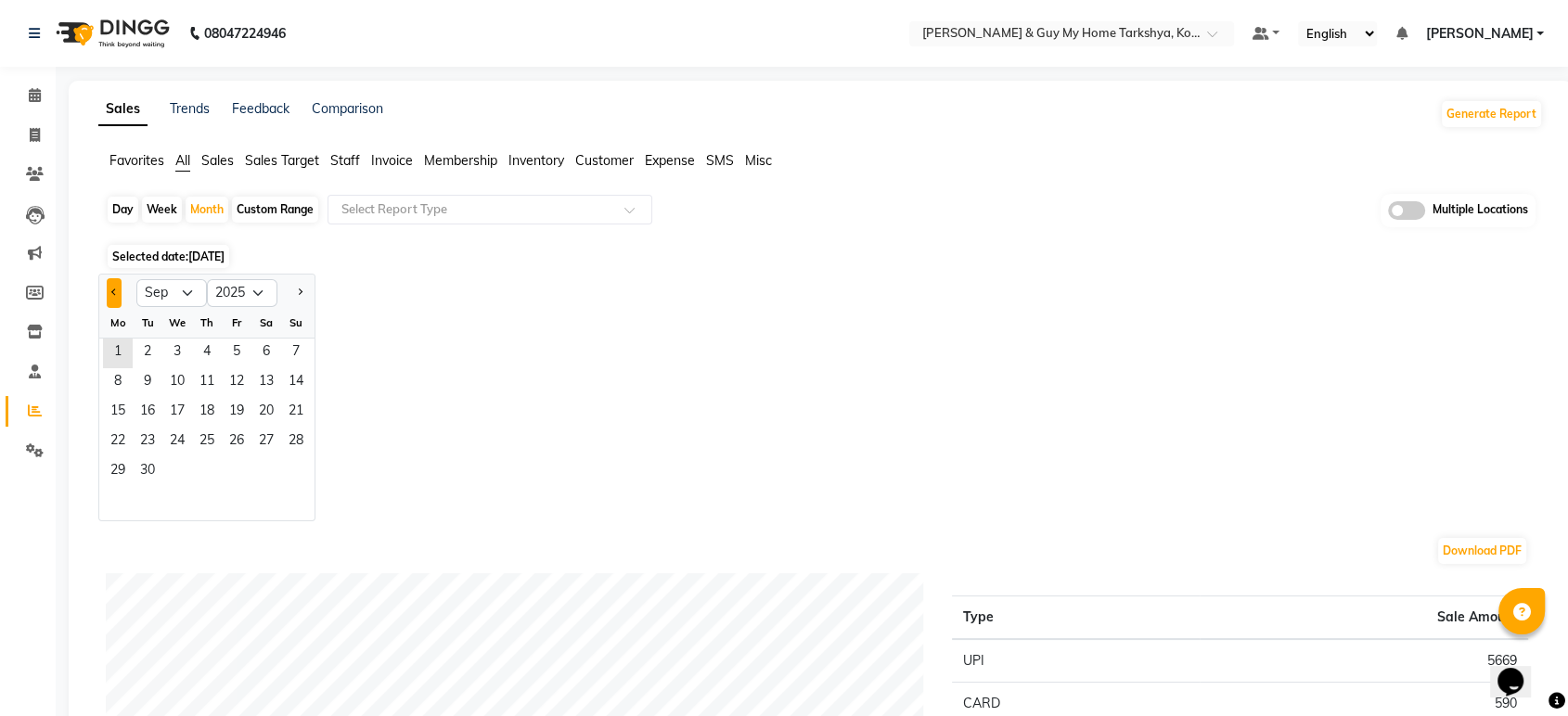
click at [119, 297] on button "Previous month" at bounding box center [114, 292] width 15 height 30
select select "8"
click at [247, 349] on span "1" at bounding box center [236, 353] width 30 height 30
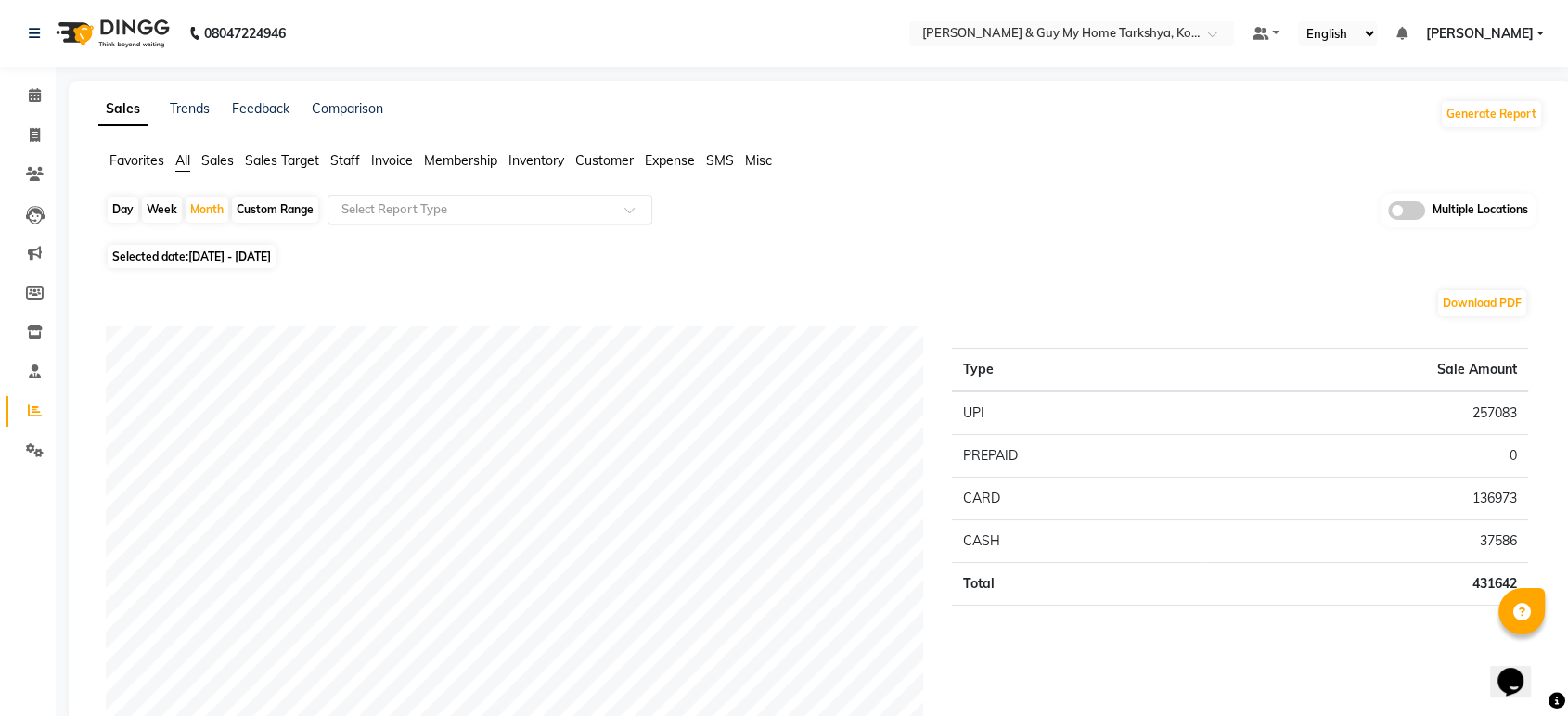
click at [435, 213] on input "text" at bounding box center [471, 209] width 267 height 18
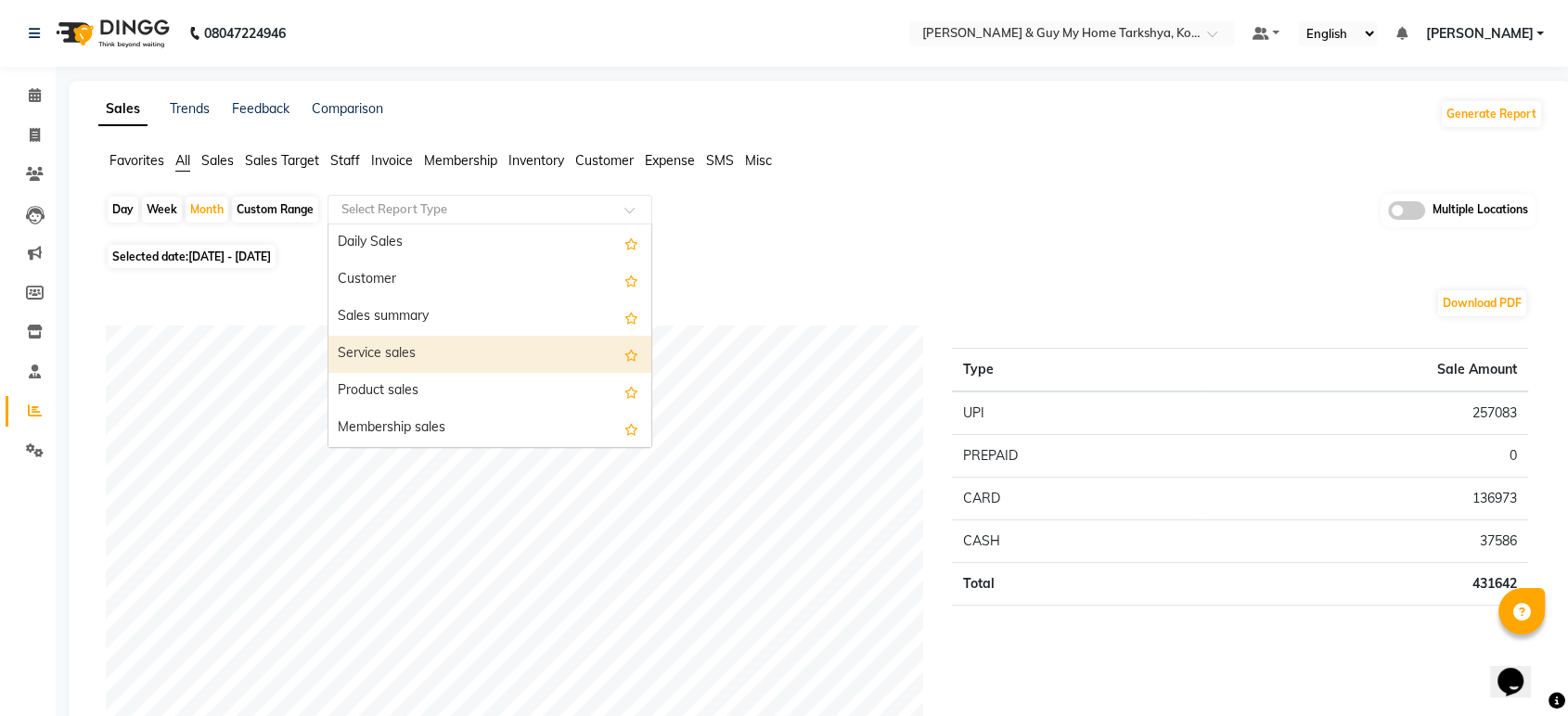
click at [459, 347] on div "Service sales" at bounding box center [490, 355] width 323 height 37
select select "full_report"
select select "pdf"
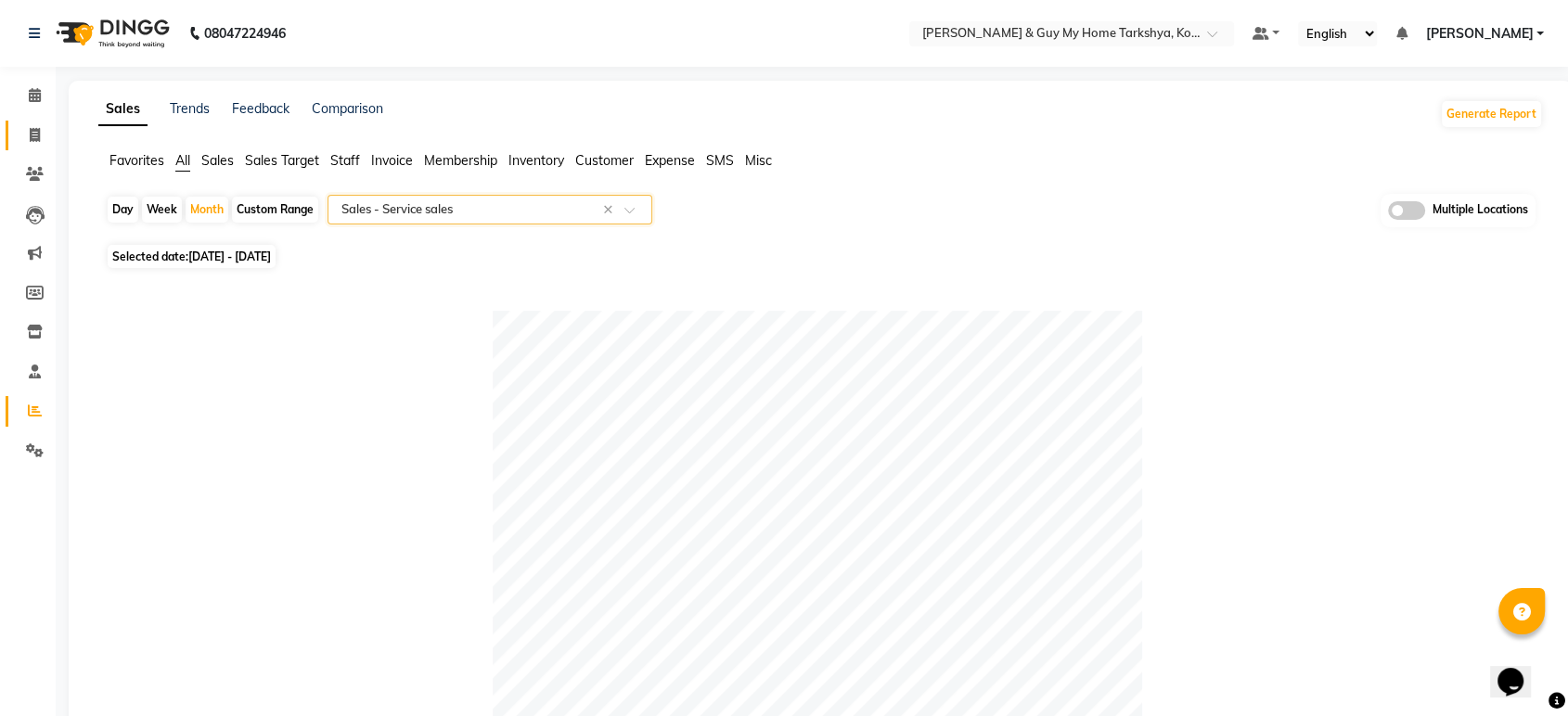
click at [32, 147] on link "Invoice" at bounding box center [28, 136] width 45 height 31
select select "service"
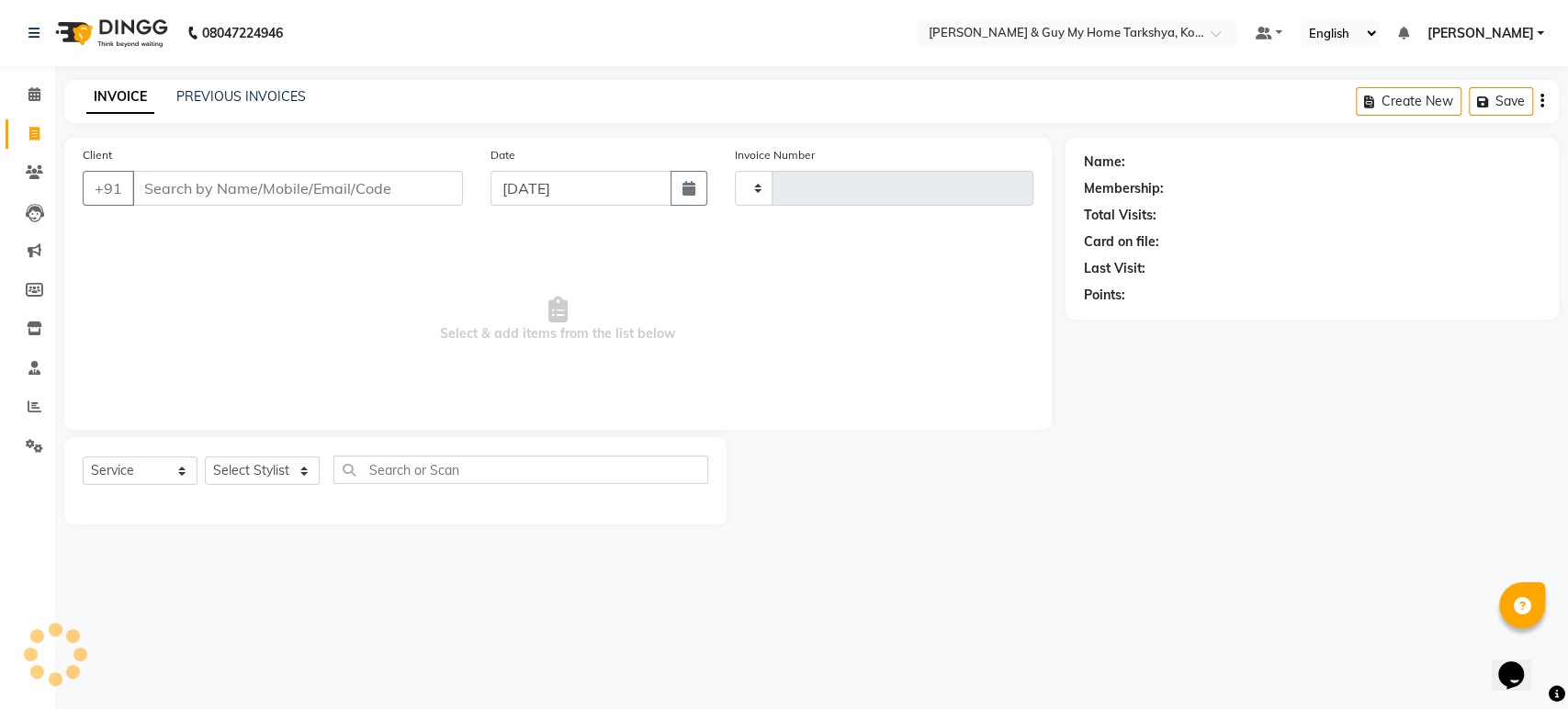
type input "2380"
select select "7902"
click at [228, 84] on div "INVOICE PREVIOUS INVOICES Create New Save" at bounding box center [811, 101] width 1494 height 43
click at [233, 97] on link "PREVIOUS INVOICES" at bounding box center [240, 96] width 130 height 16
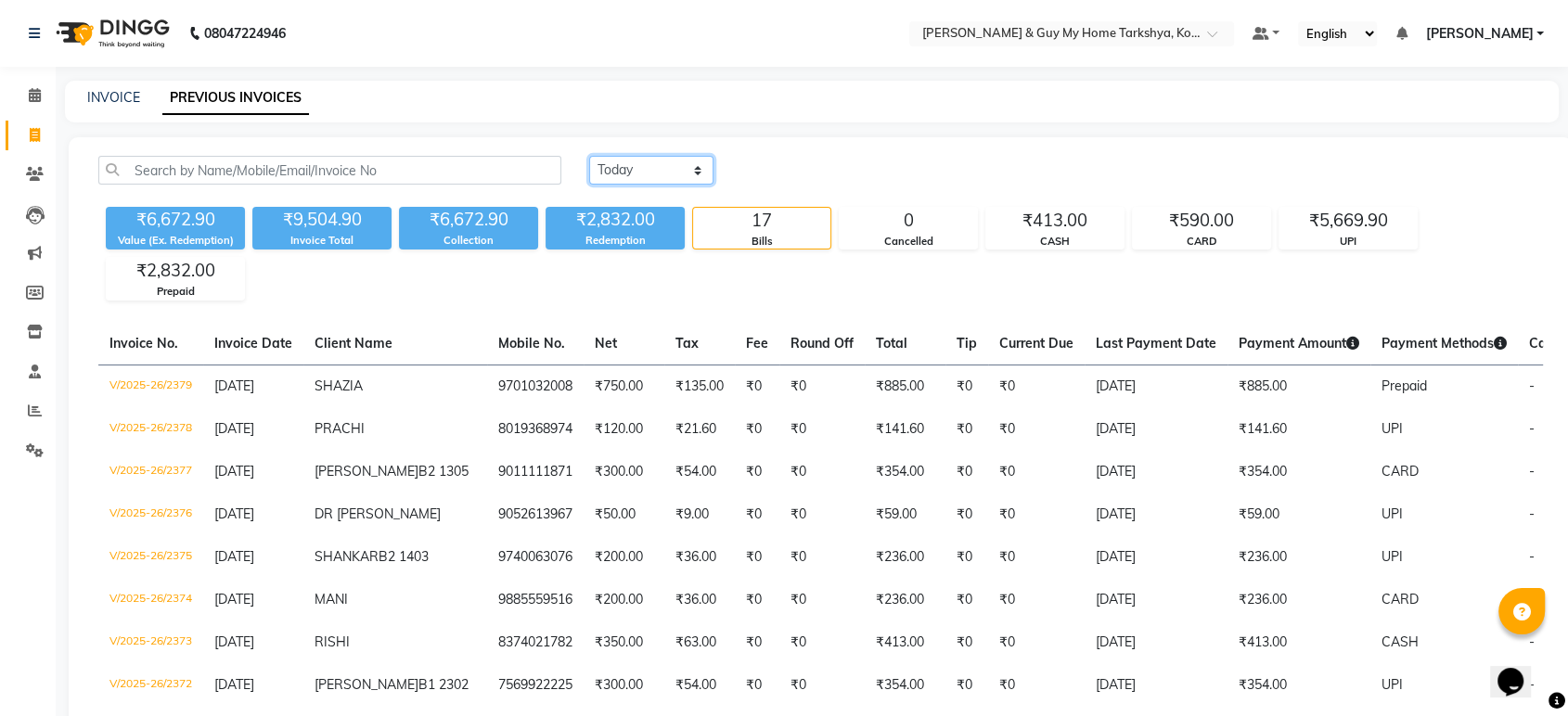
click at [640, 170] on select "[DATE] [DATE] Custom Range" at bounding box center [651, 170] width 124 height 29
select select "range"
click at [589, 155] on select "[DATE] [DATE] Custom Range" at bounding box center [651, 170] width 124 height 29
click at [789, 165] on input "[DATE]" at bounding box center [803, 170] width 130 height 26
select select "9"
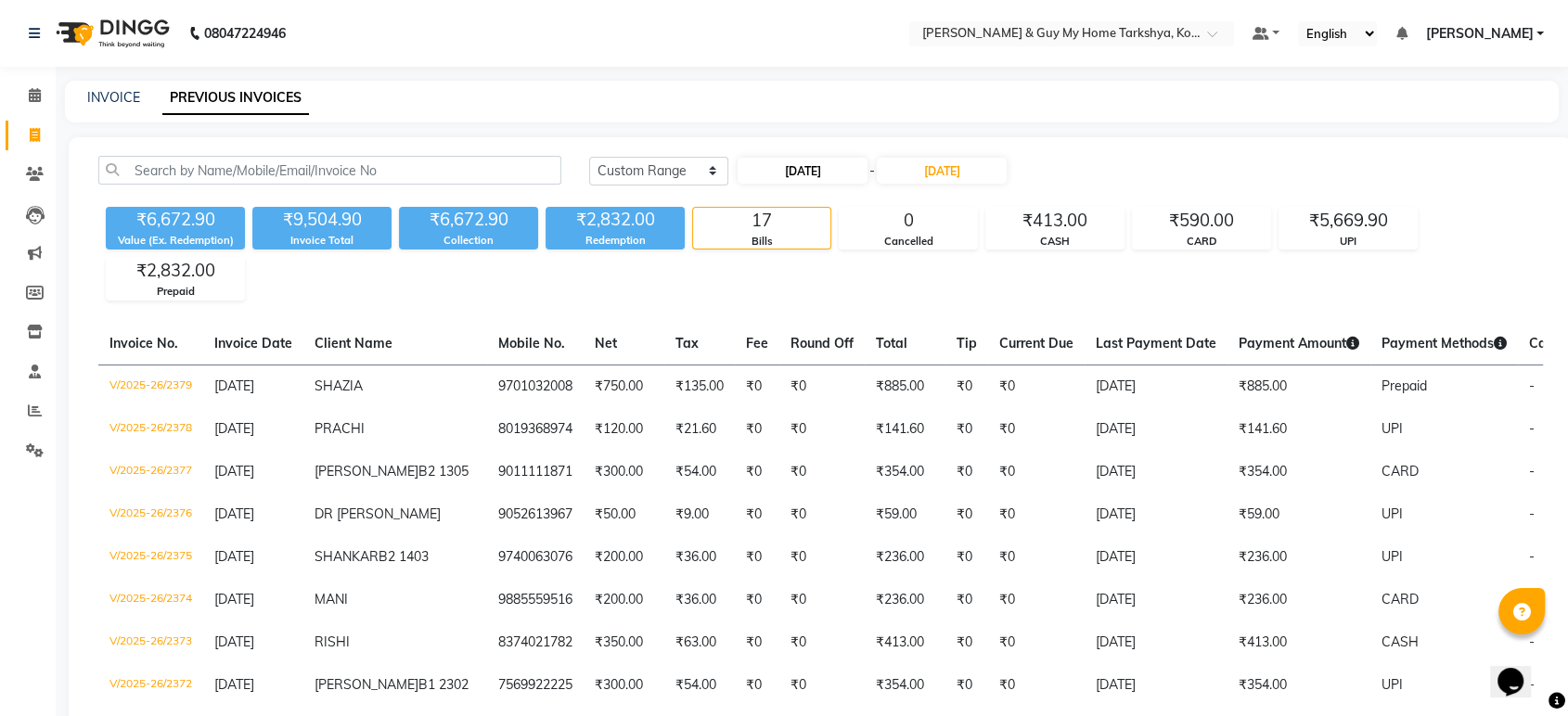
select select "2025"
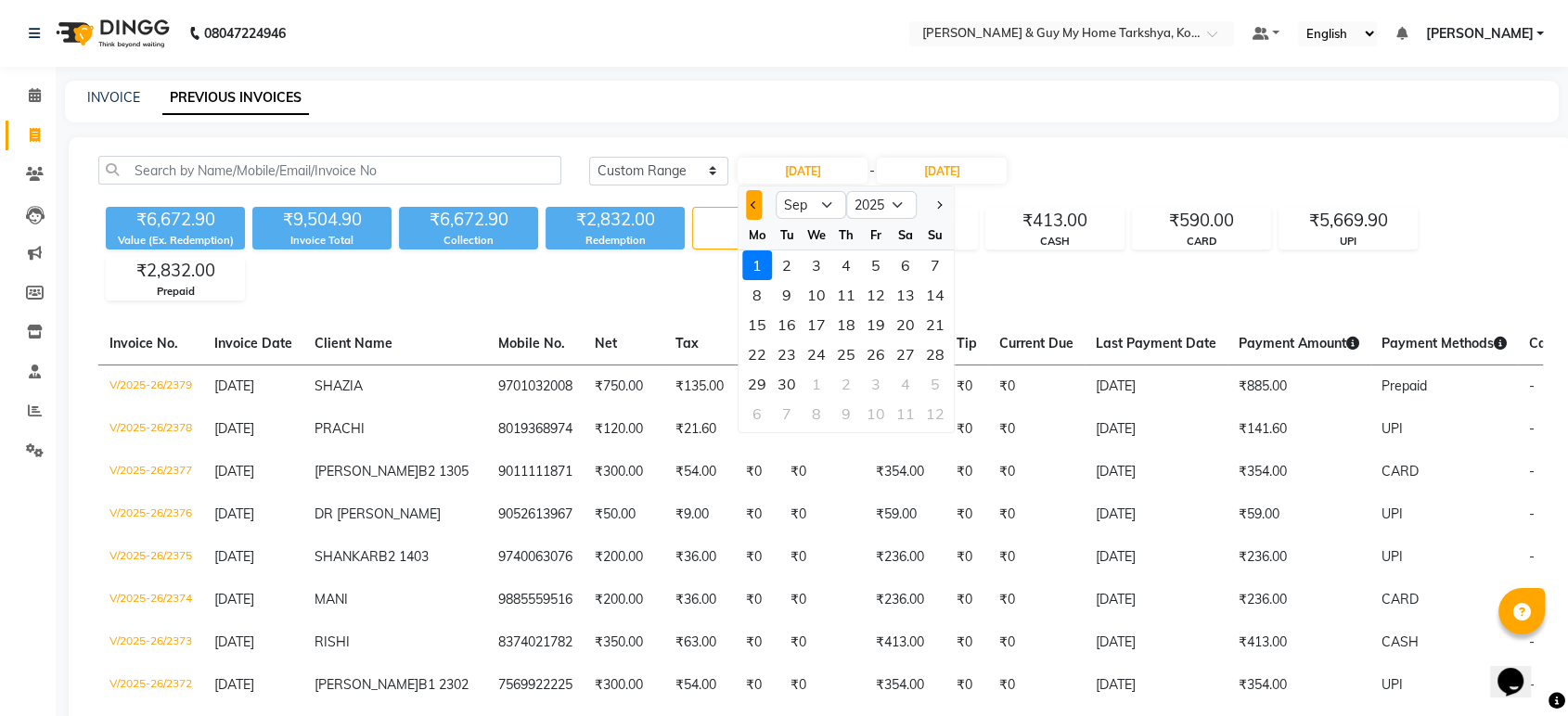
click at [759, 206] on button "Previous month" at bounding box center [754, 205] width 16 height 30
select select "8"
click at [869, 256] on div "1" at bounding box center [876, 265] width 30 height 30
type input "[DATE]"
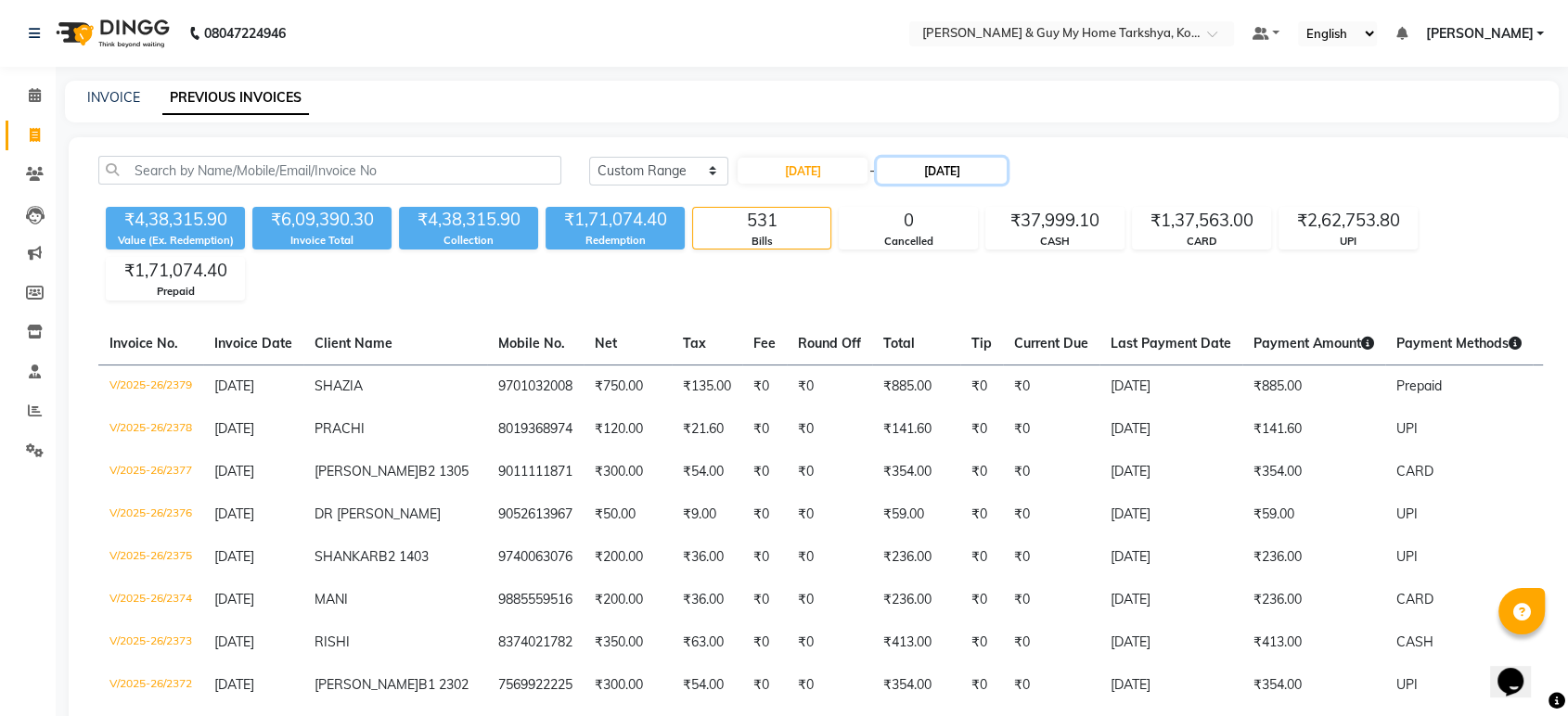
click at [931, 172] on input "[DATE]" at bounding box center [942, 170] width 130 height 26
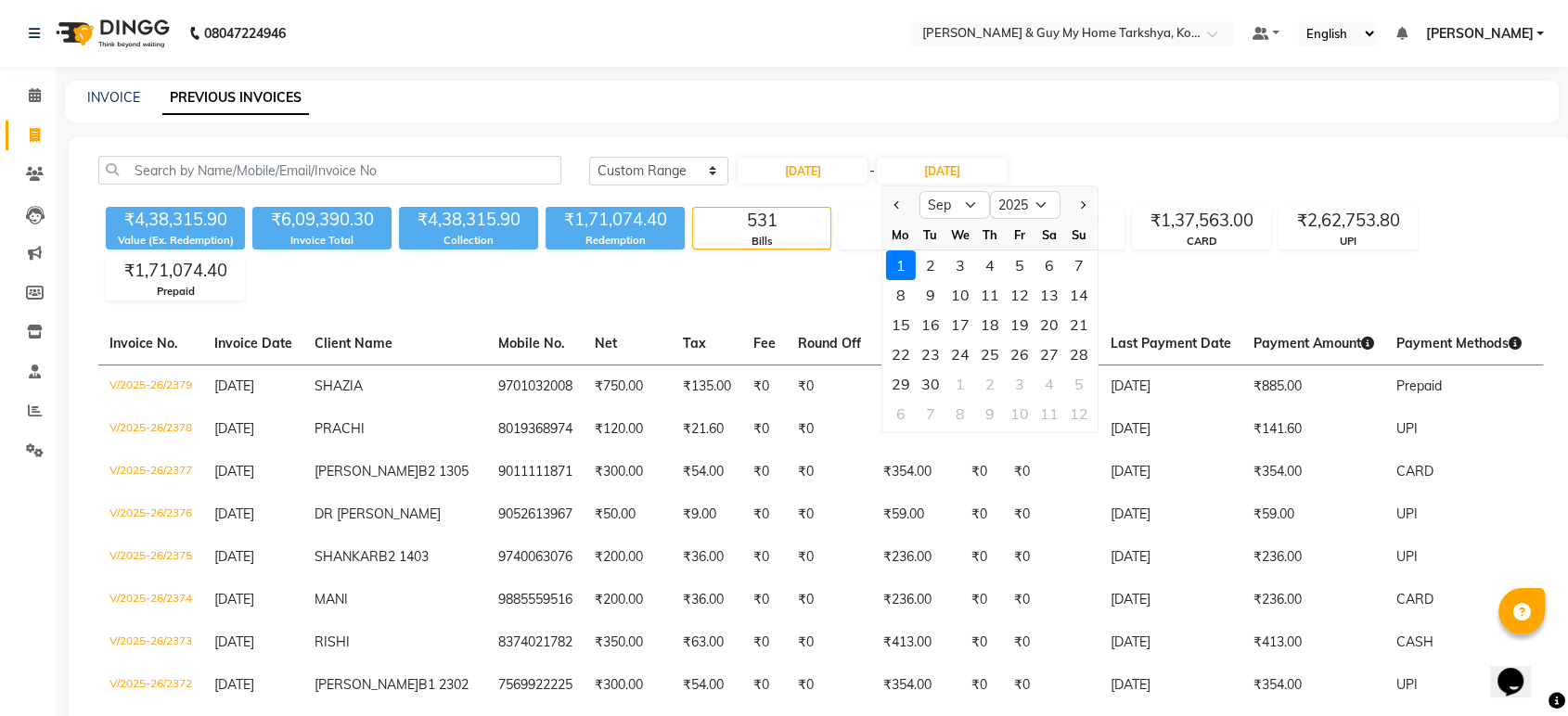
click at [888, 204] on div at bounding box center [901, 205] width 37 height 30
click at [892, 202] on button "Previous month" at bounding box center [898, 205] width 16 height 30
select select "8"
click at [1076, 376] on div "31" at bounding box center [1079, 384] width 30 height 30
type input "[DATE]"
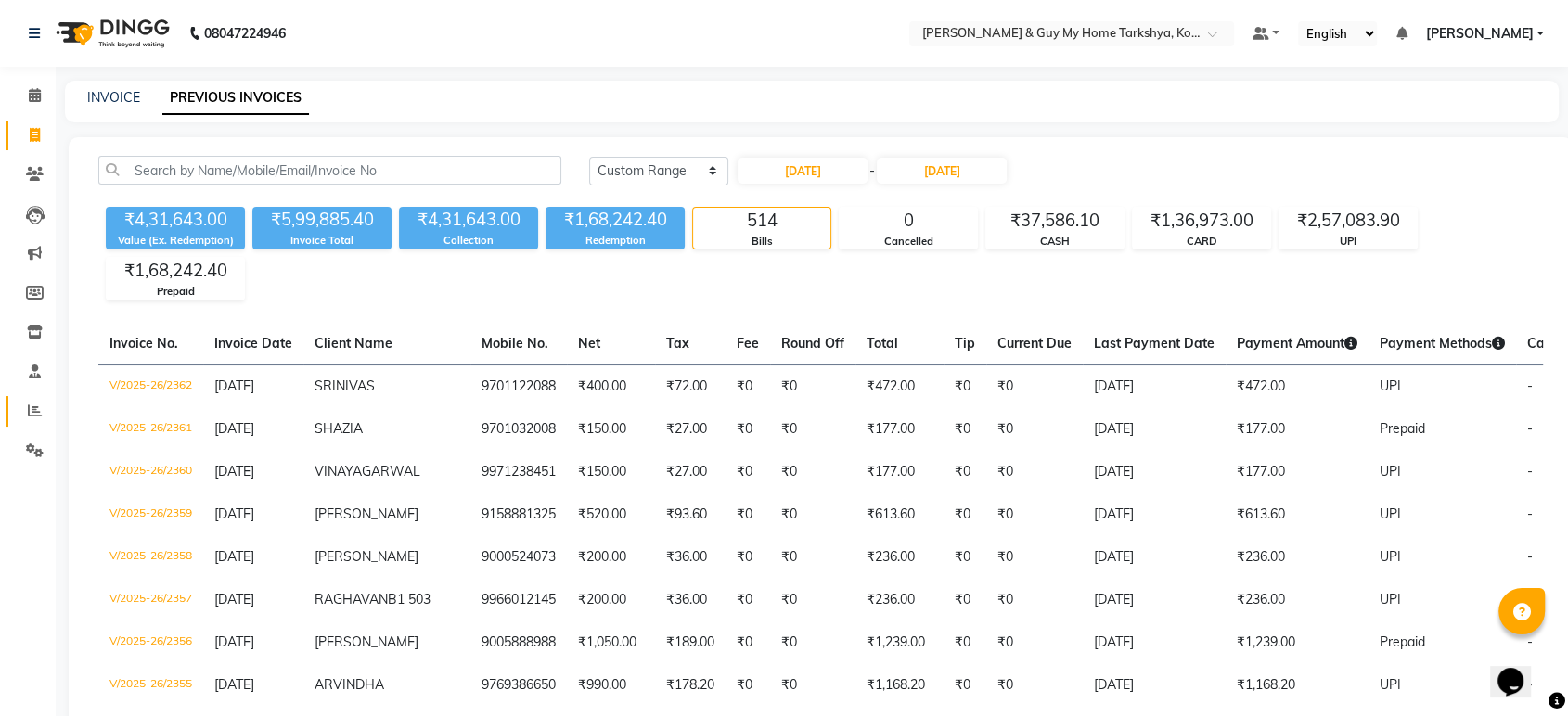
click at [36, 391] on li "Staff" at bounding box center [27, 372] width 55 height 40
click at [37, 406] on icon at bounding box center [35, 410] width 14 height 14
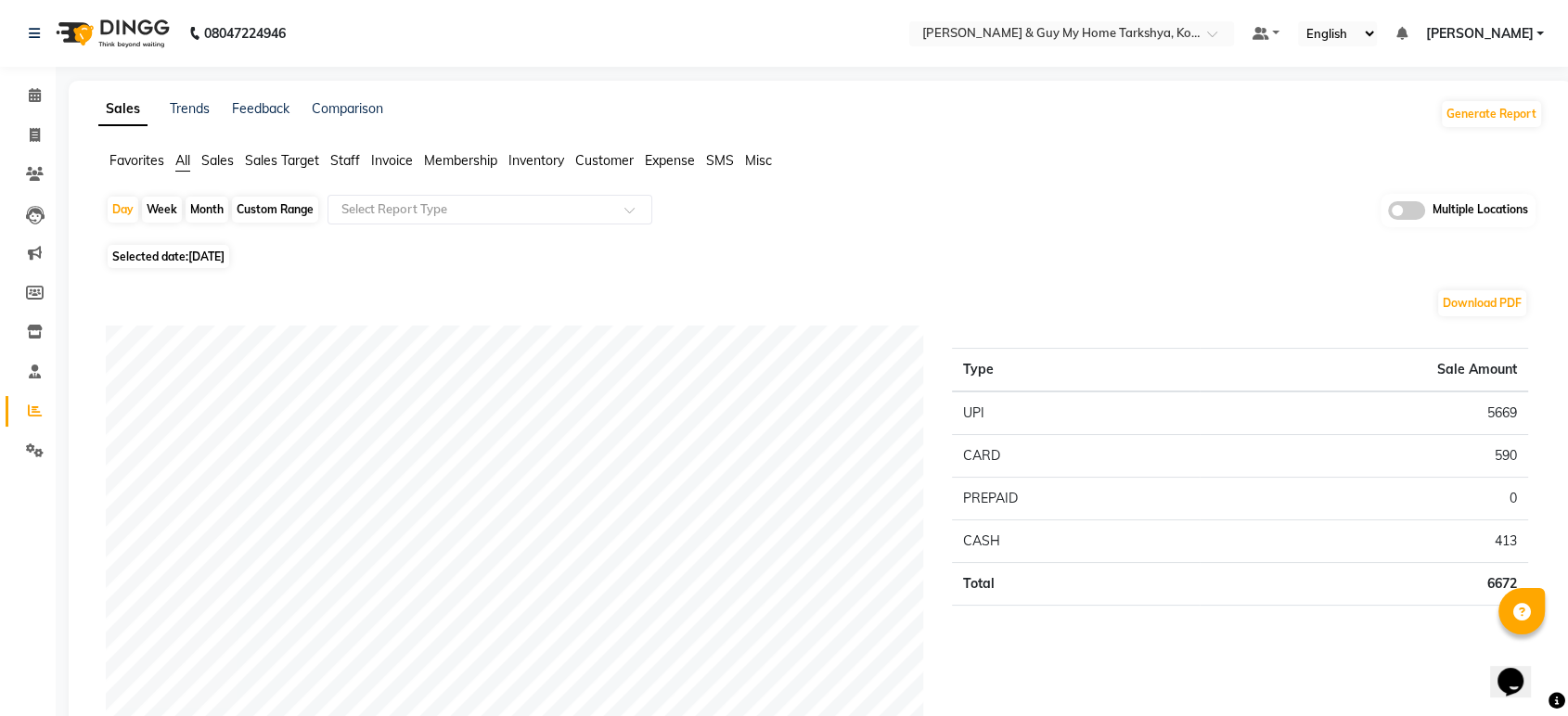
click at [216, 206] on div "Month" at bounding box center [207, 209] width 43 height 26
select select "9"
select select "2025"
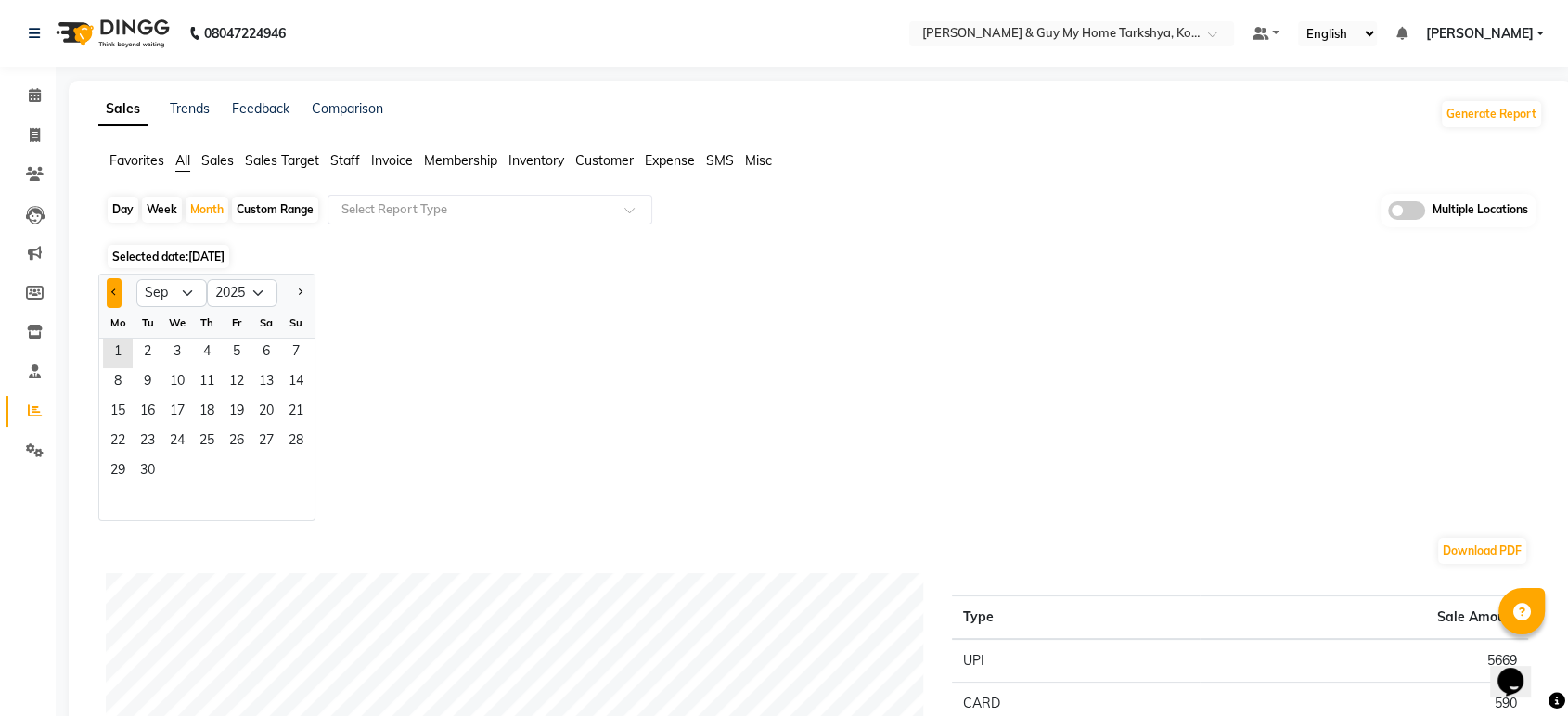
click at [110, 287] on button "Previous month" at bounding box center [114, 292] width 15 height 30
select select "8"
click at [231, 342] on span "1" at bounding box center [236, 353] width 30 height 30
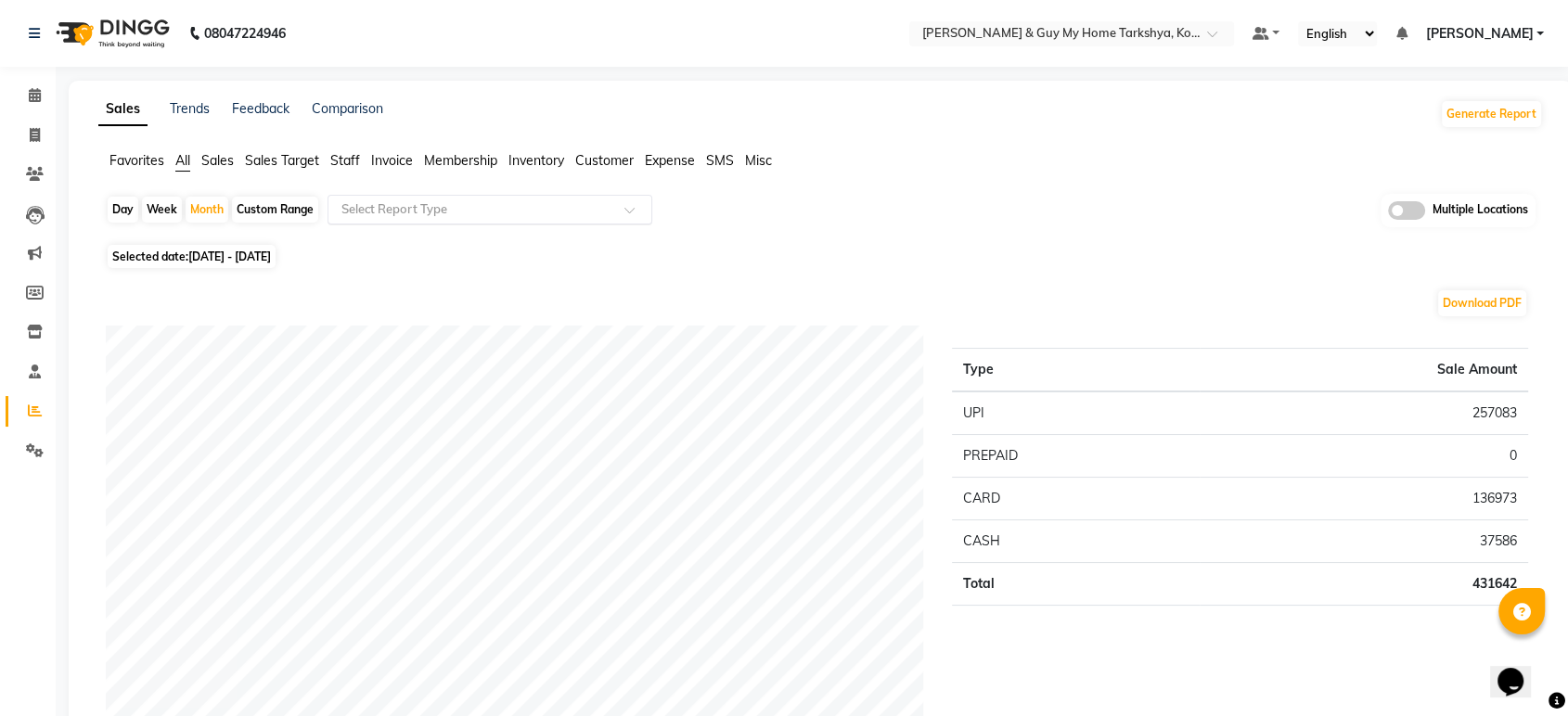
click at [466, 213] on input "text" at bounding box center [471, 209] width 267 height 18
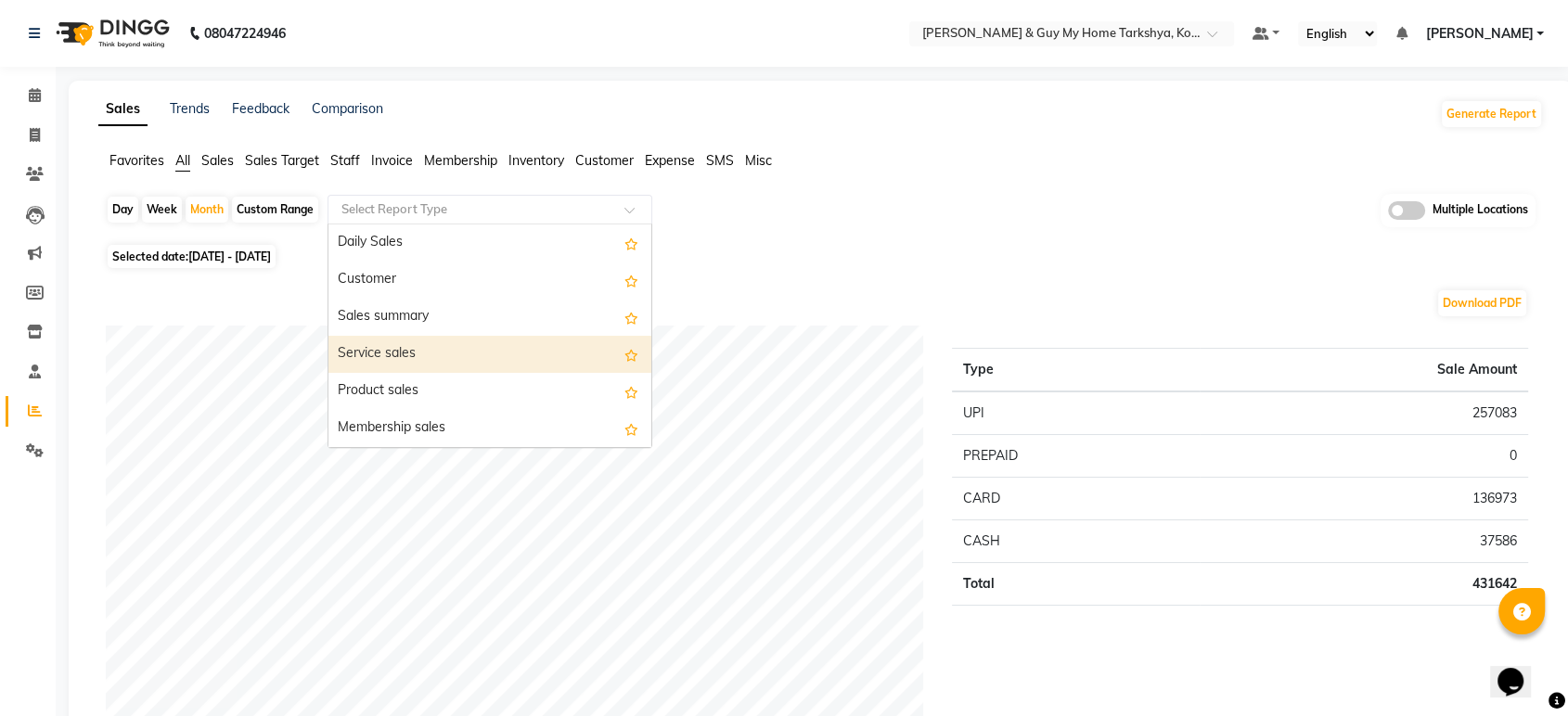
click at [451, 351] on div "Service sales" at bounding box center [490, 355] width 323 height 37
select select "full_report"
select select "pdf"
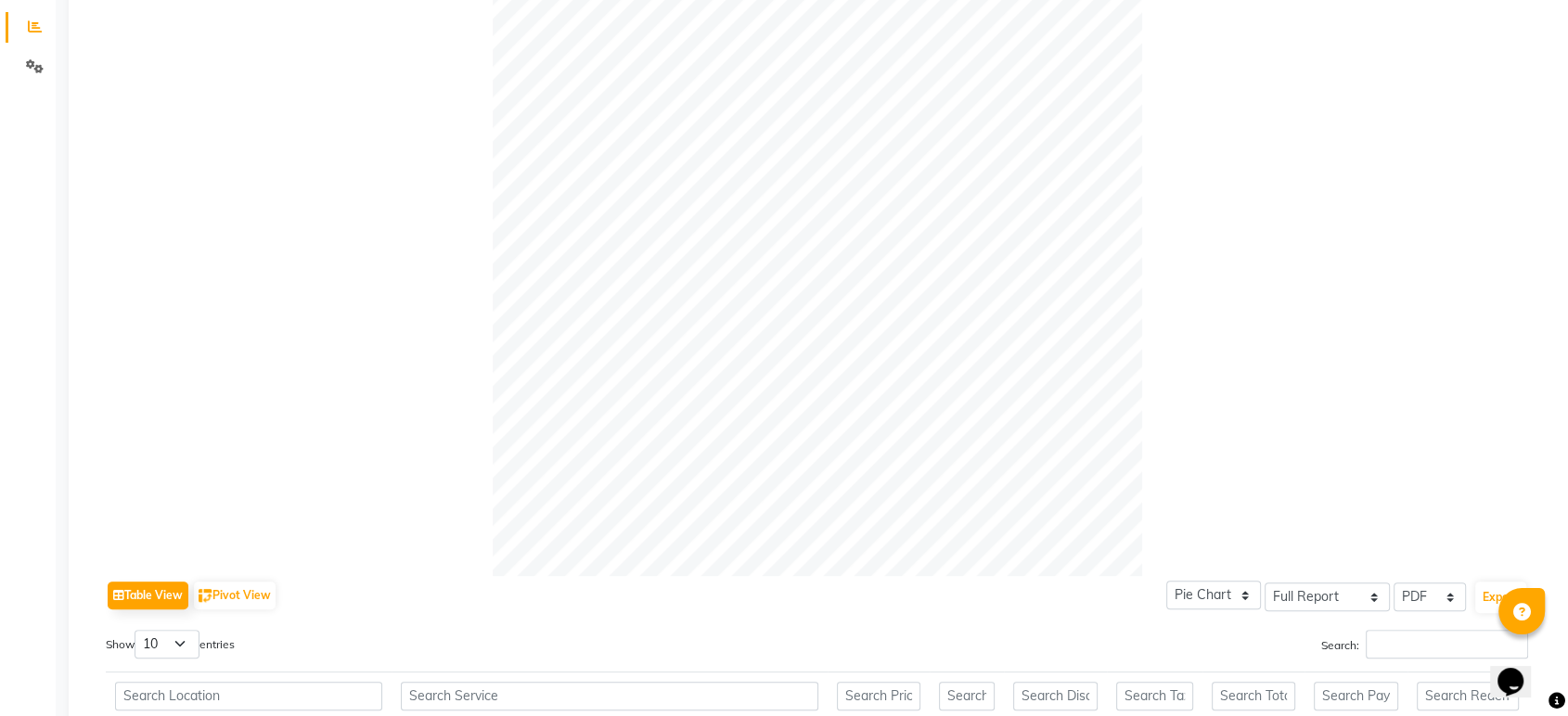
scroll to position [412, 0]
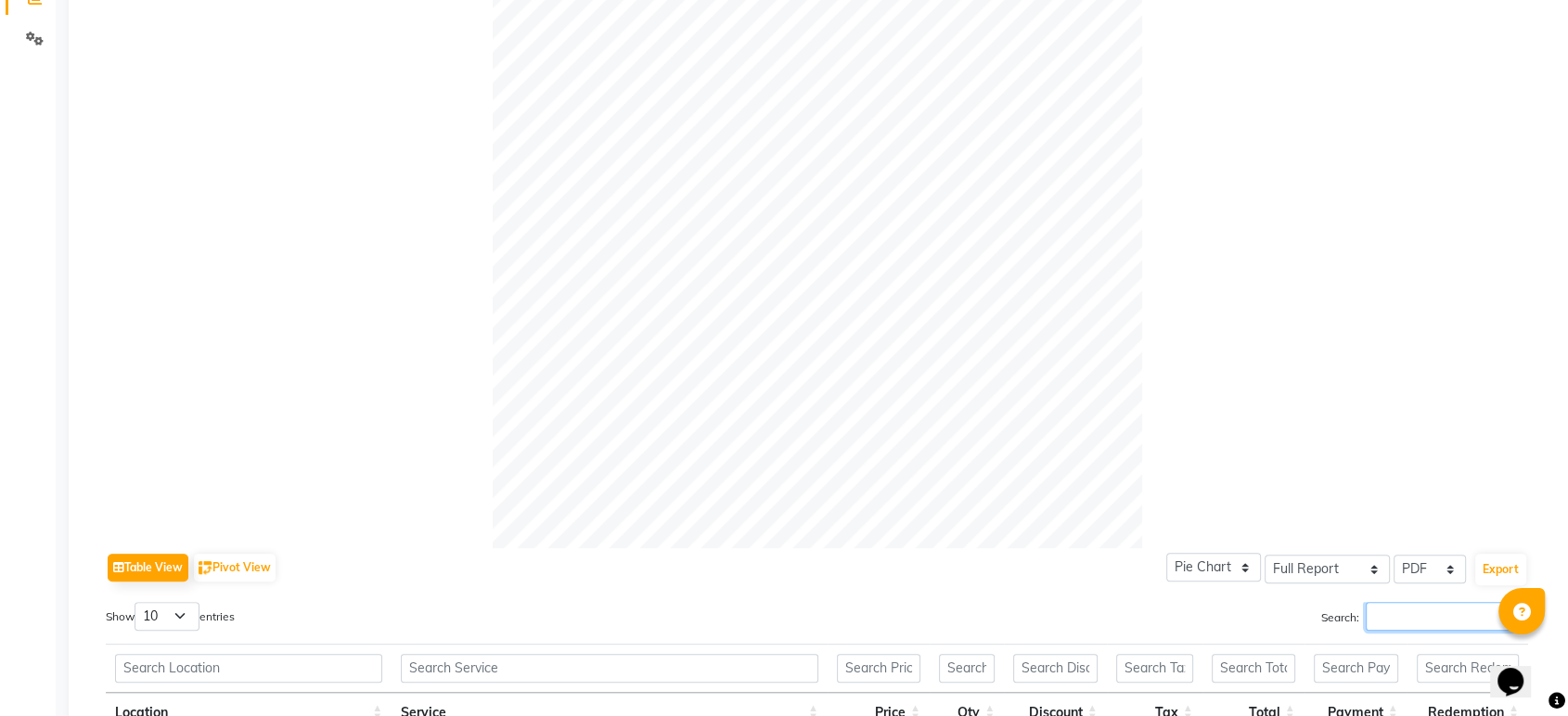
click at [1427, 622] on input "Search:" at bounding box center [1446, 617] width 162 height 29
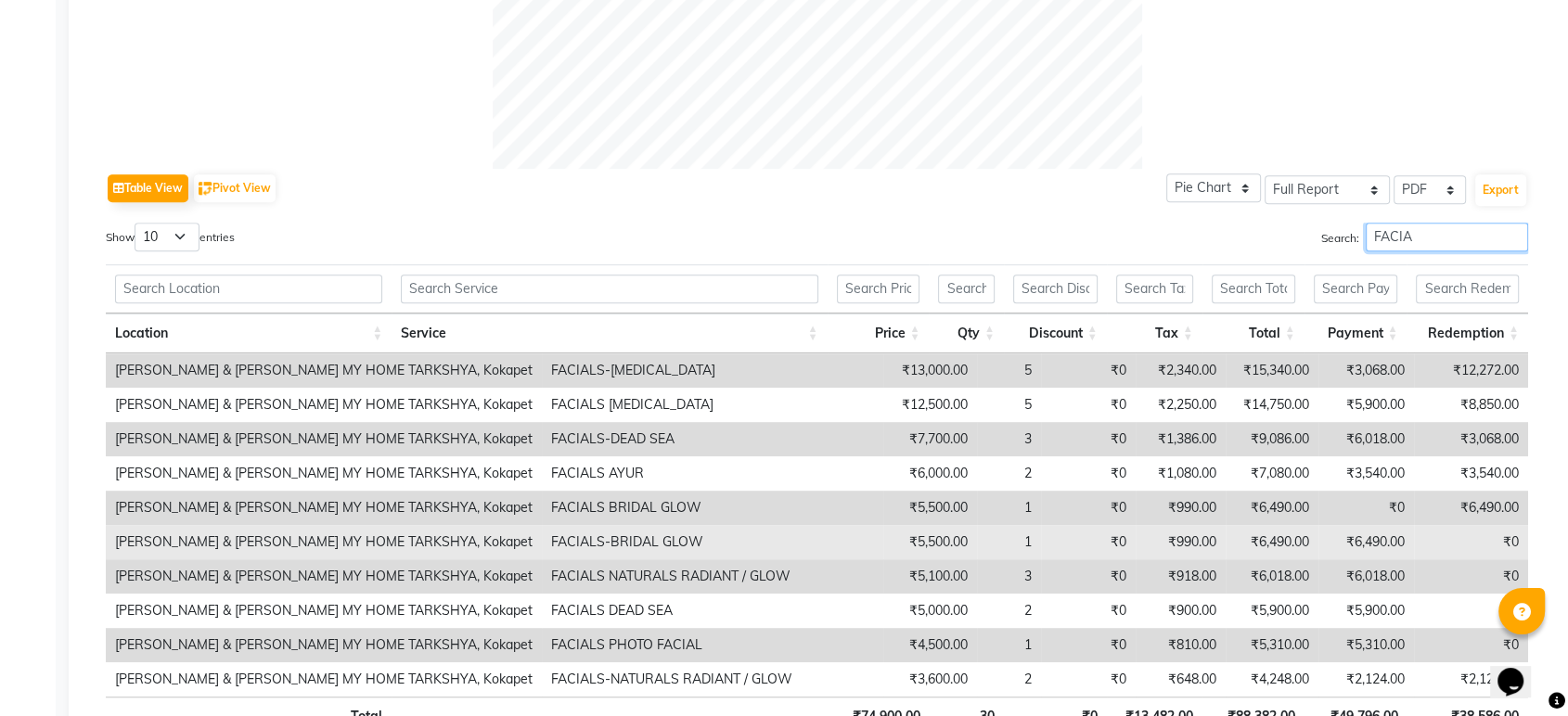
scroll to position [824, 0]
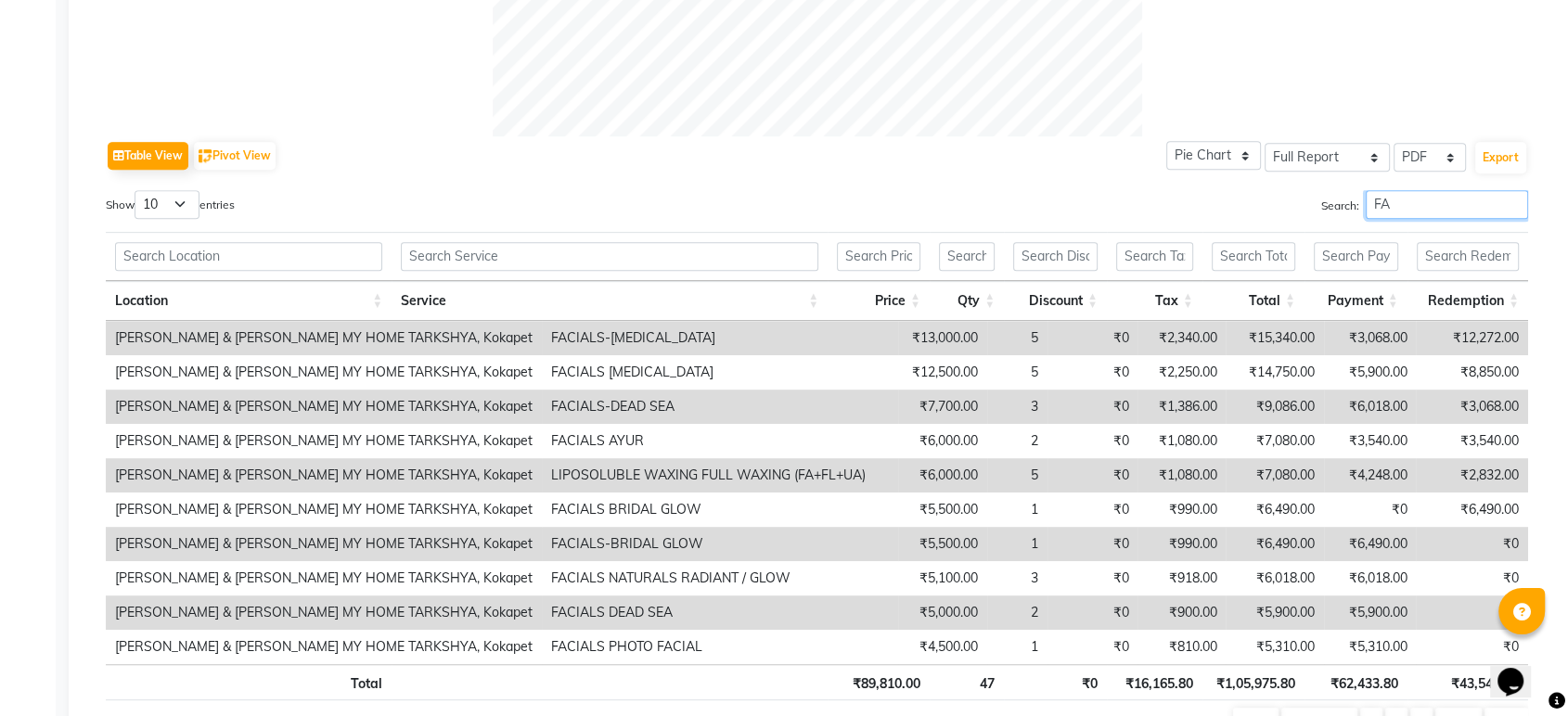
type input "F"
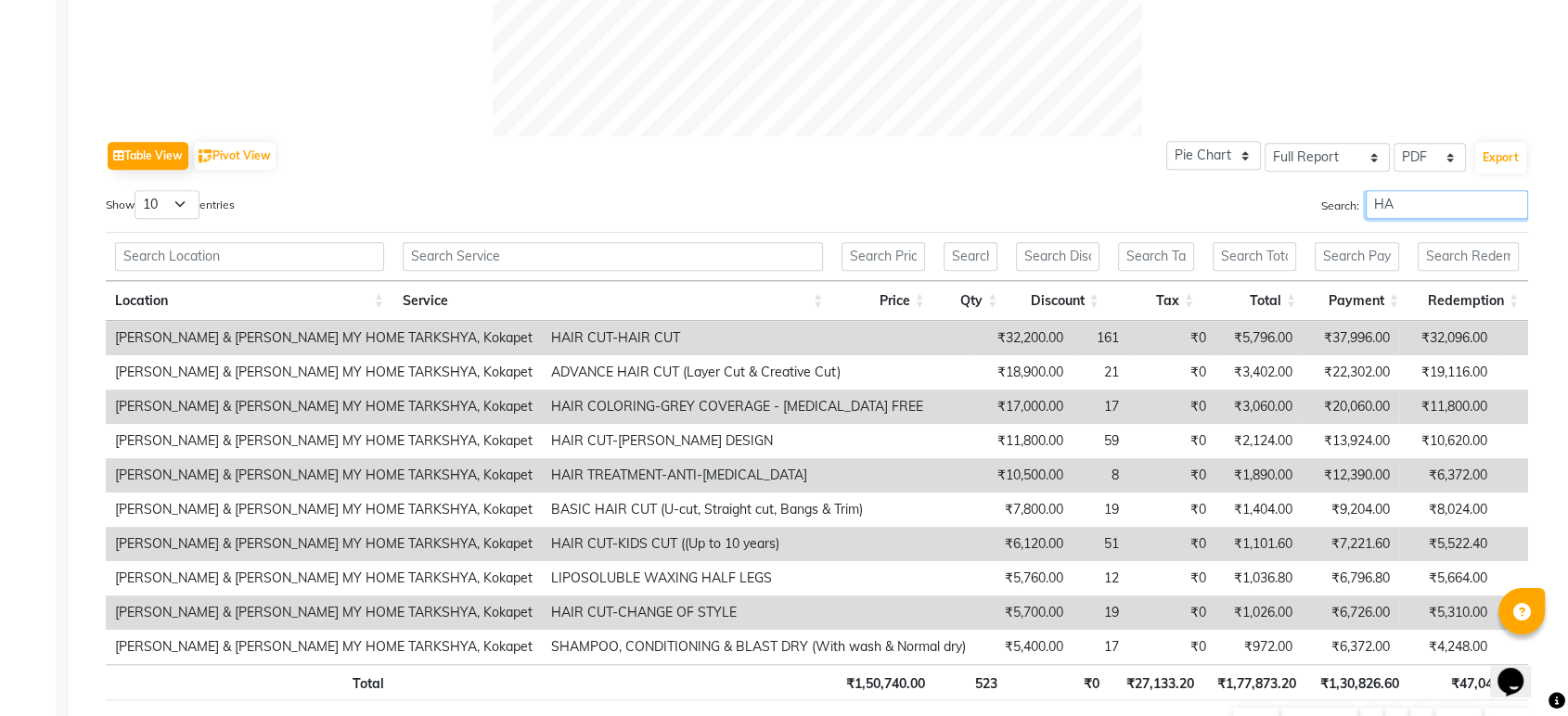
type input "H"
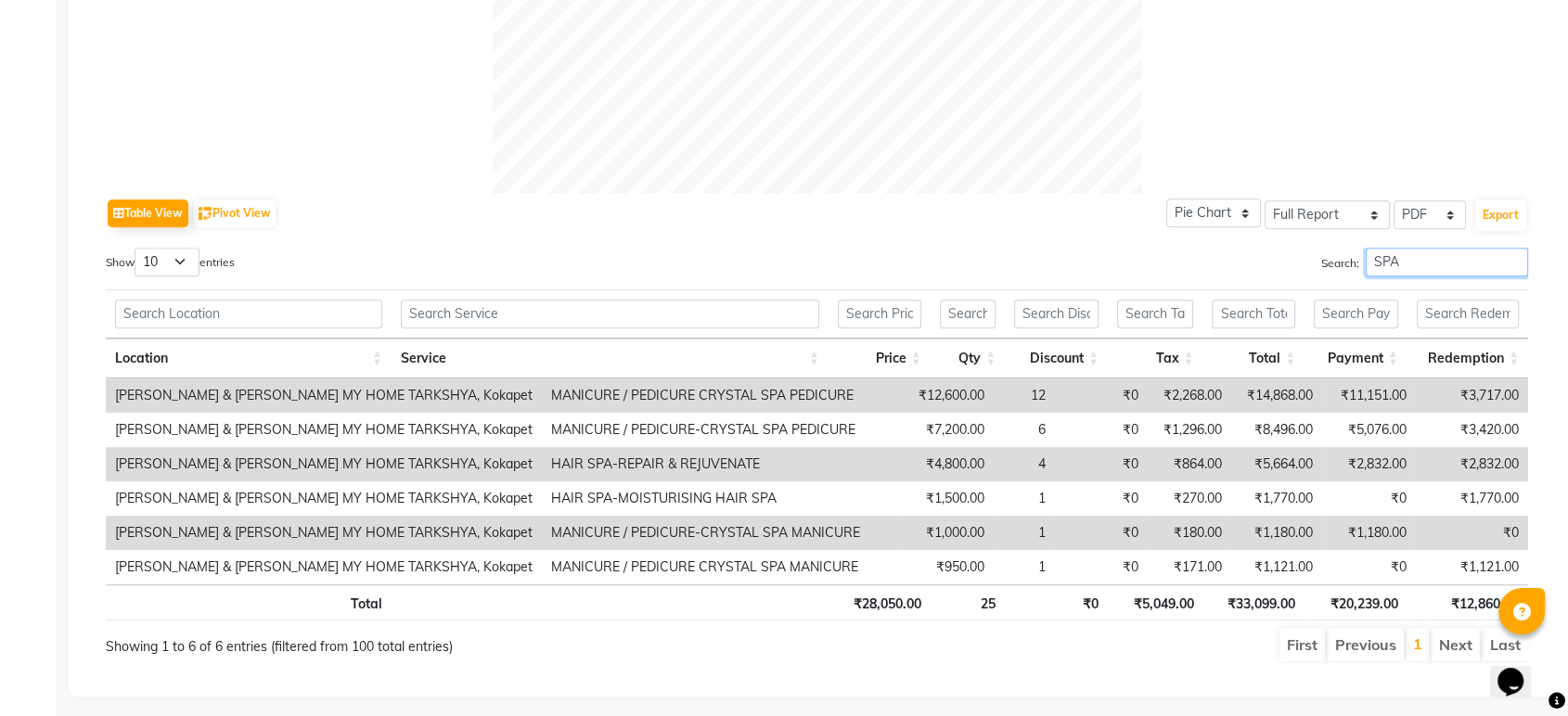
scroll to position [788, 0]
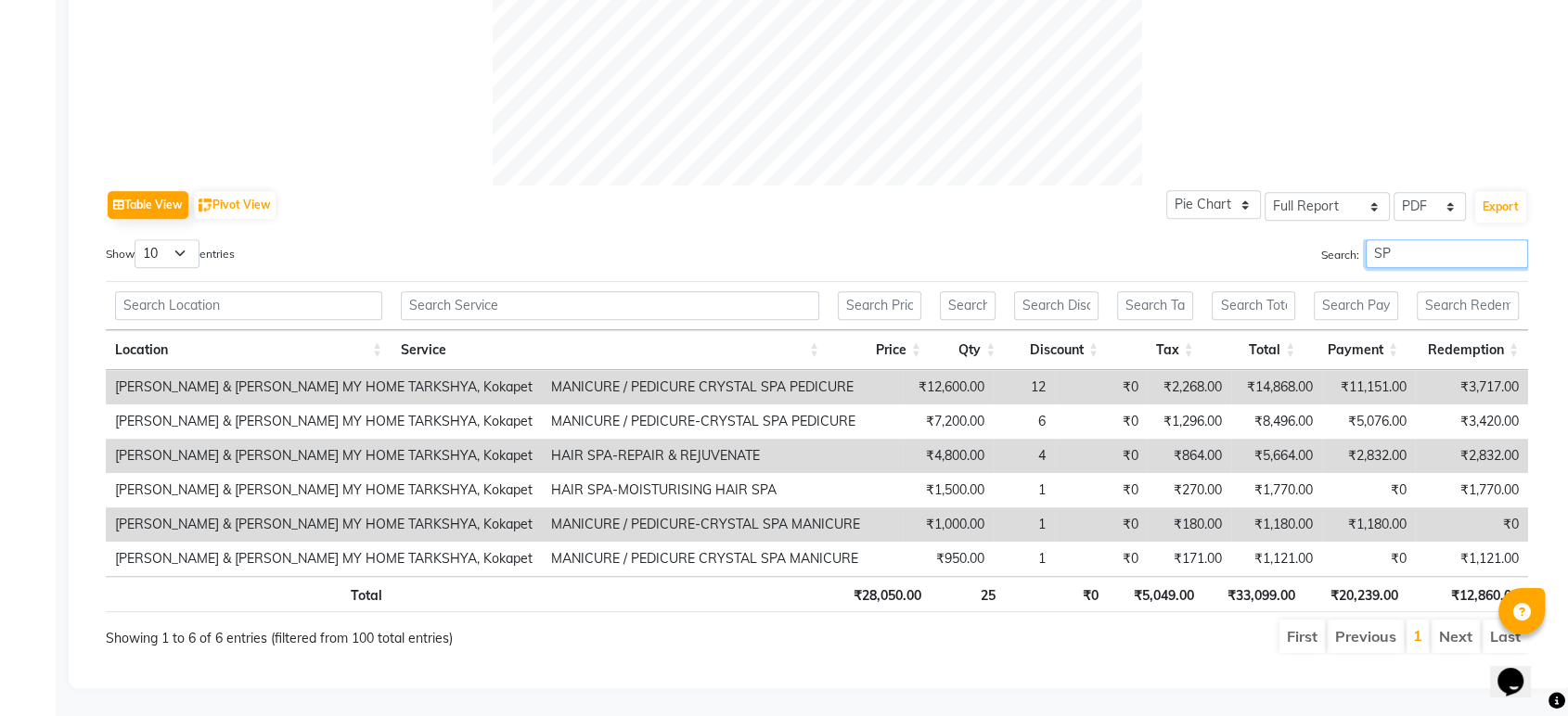
type input "S"
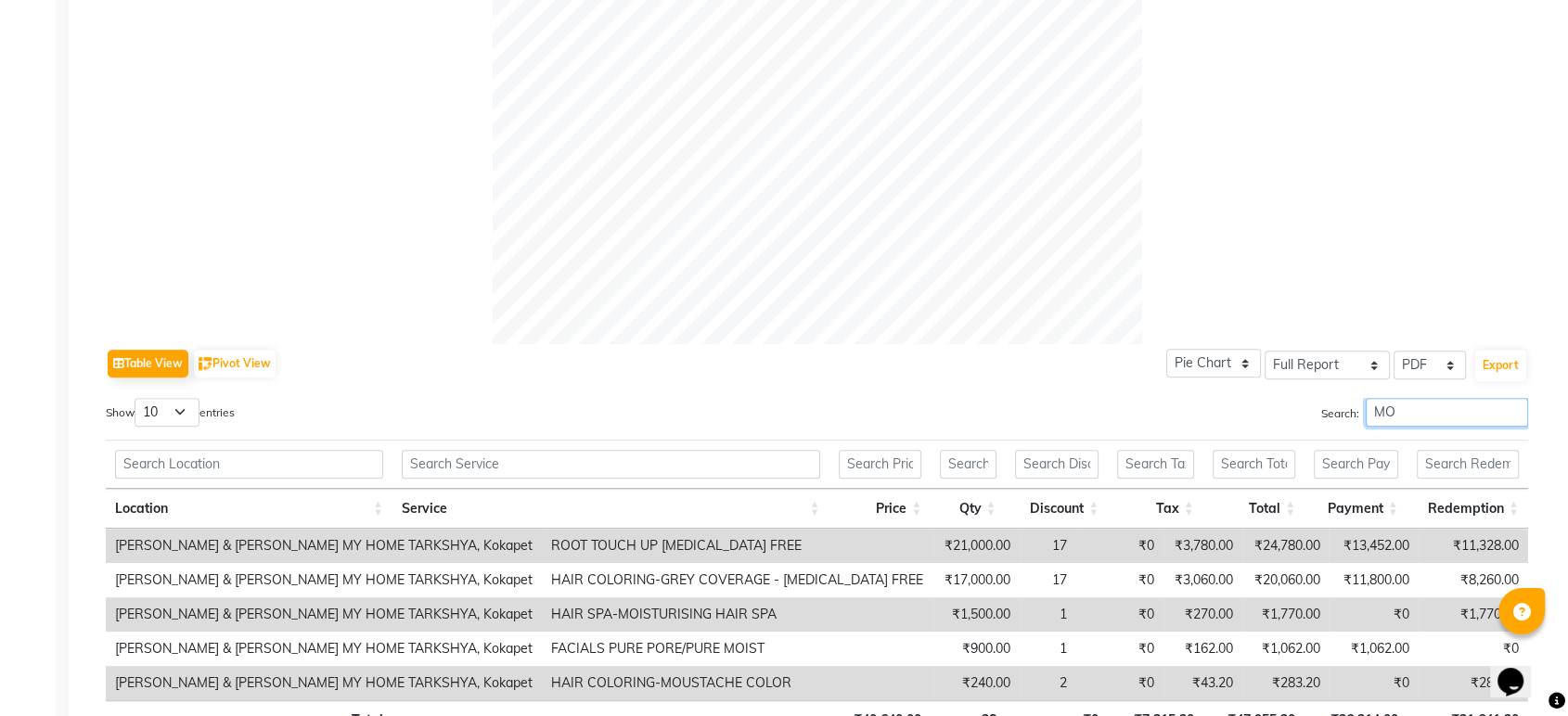
scroll to position [754, 0]
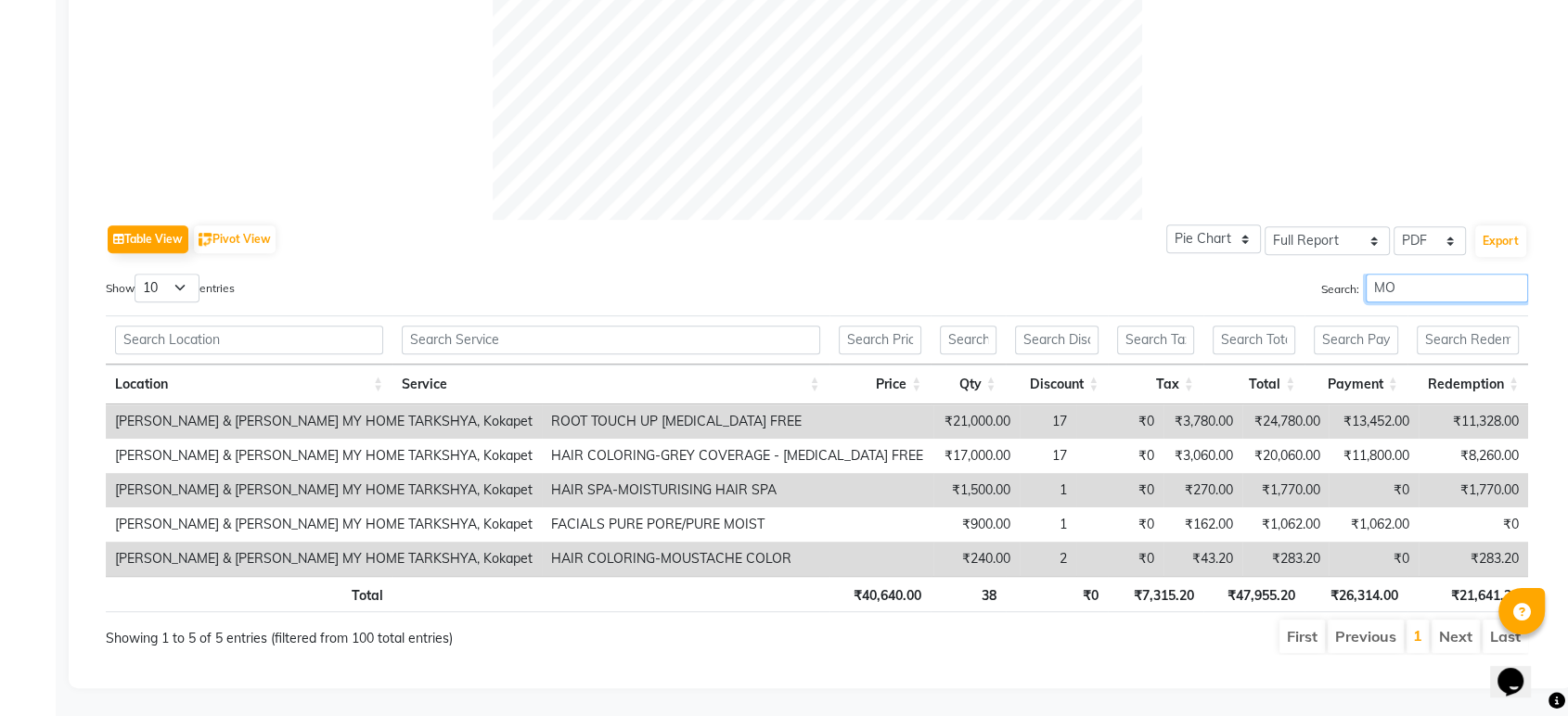
type input "M"
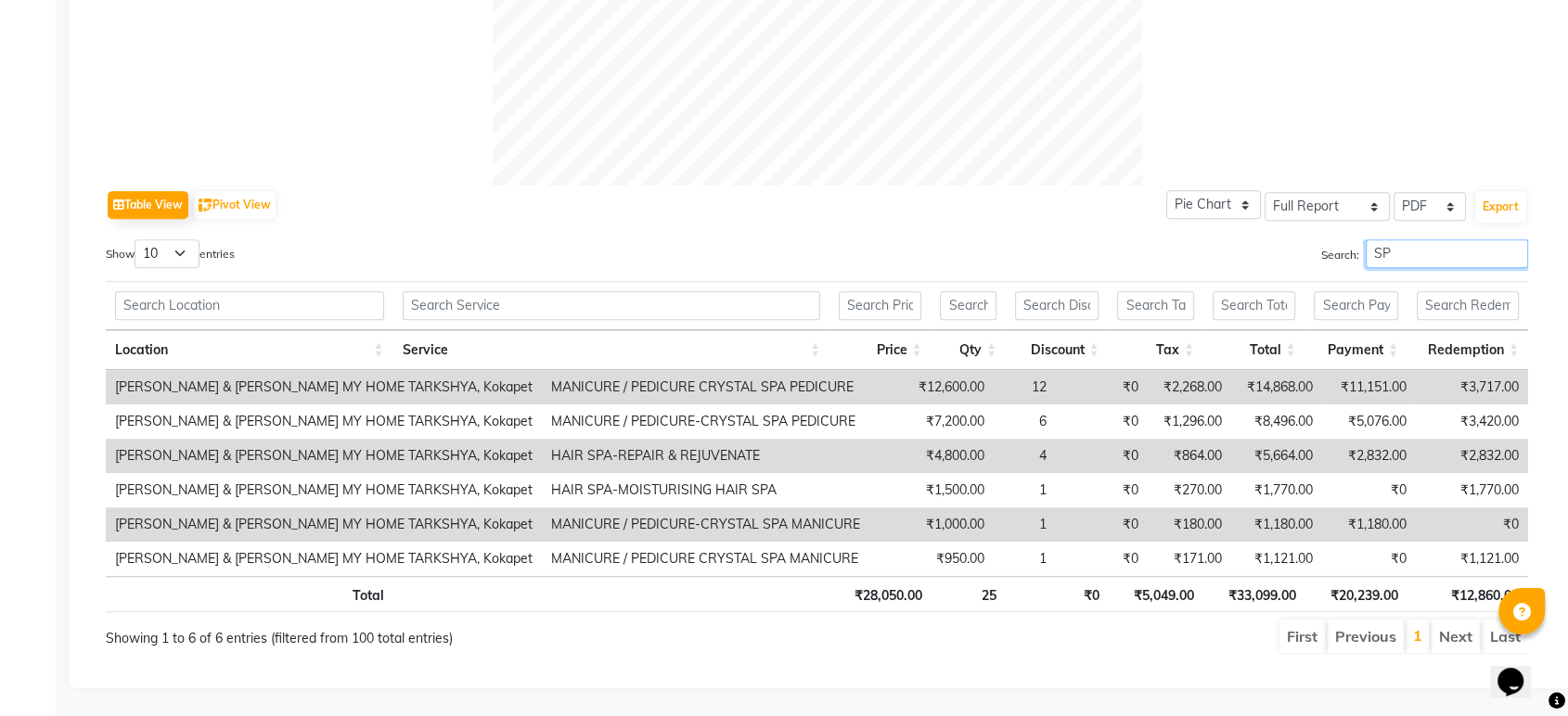
type input "S"
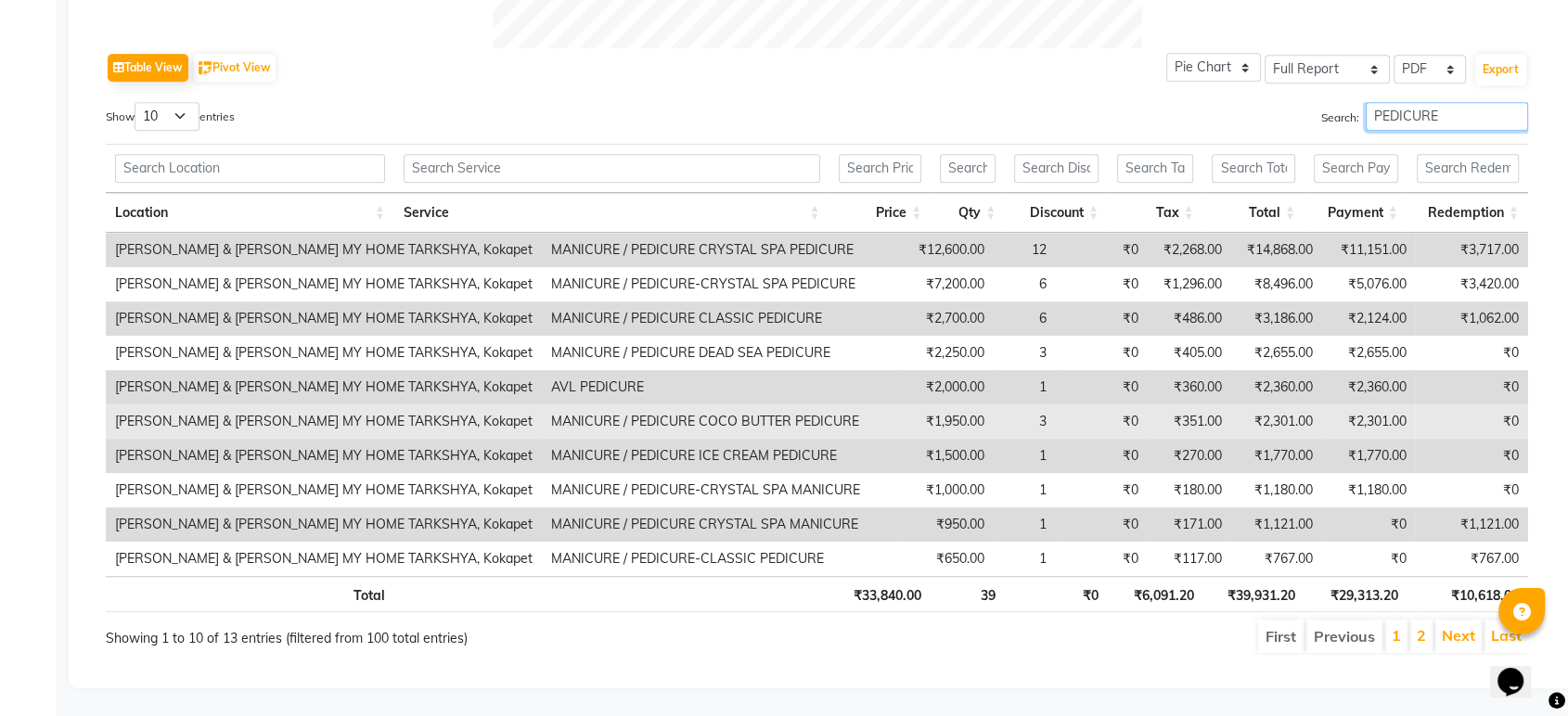
scroll to position [926, 0]
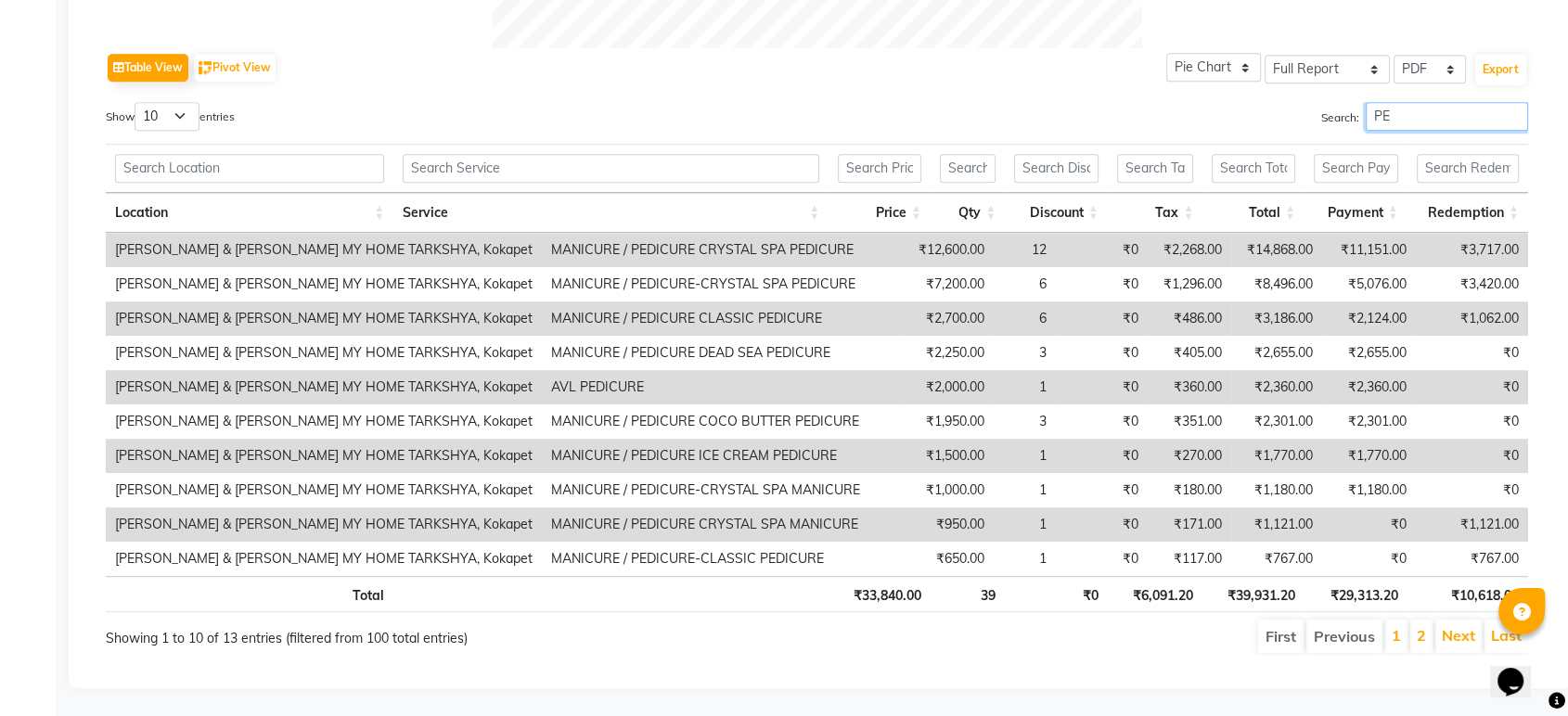
type input "P"
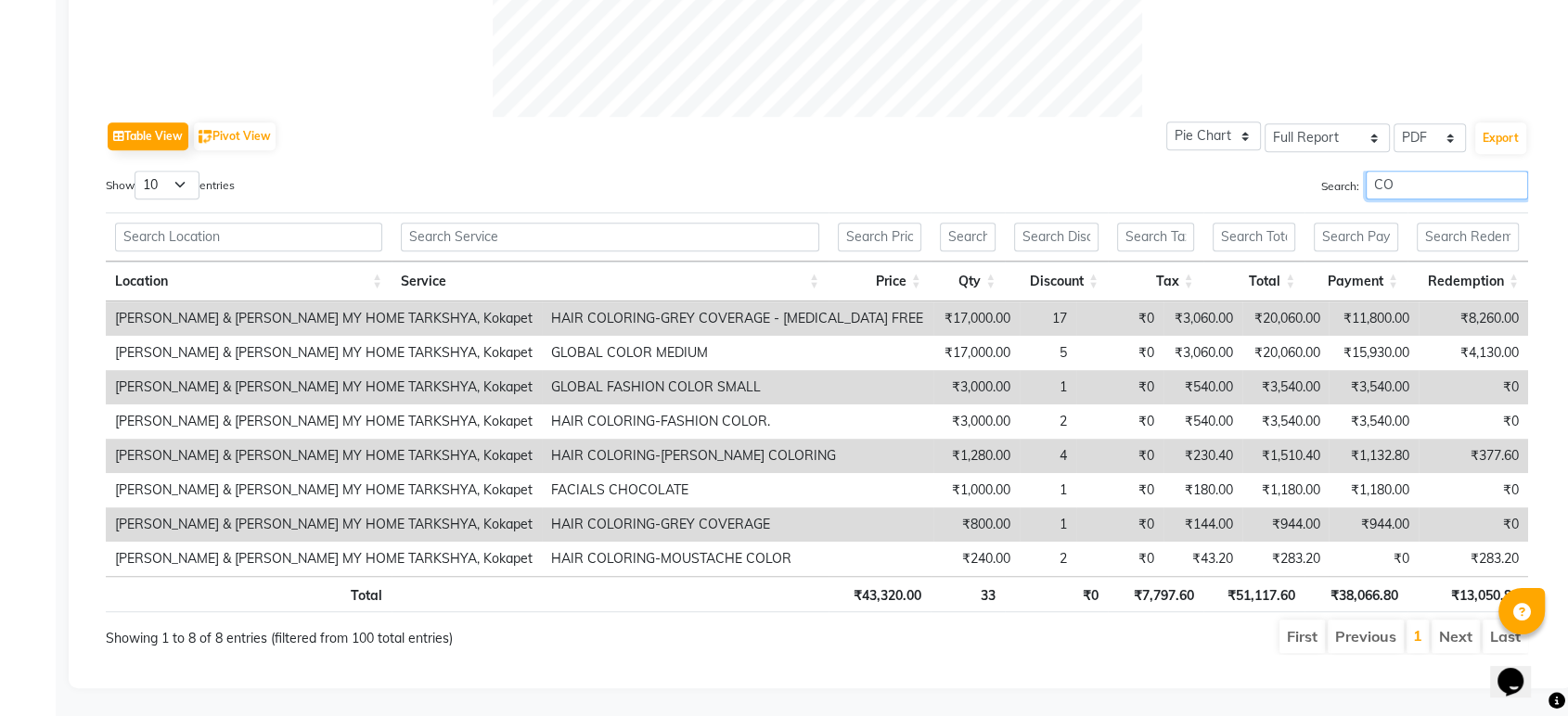
type input "C"
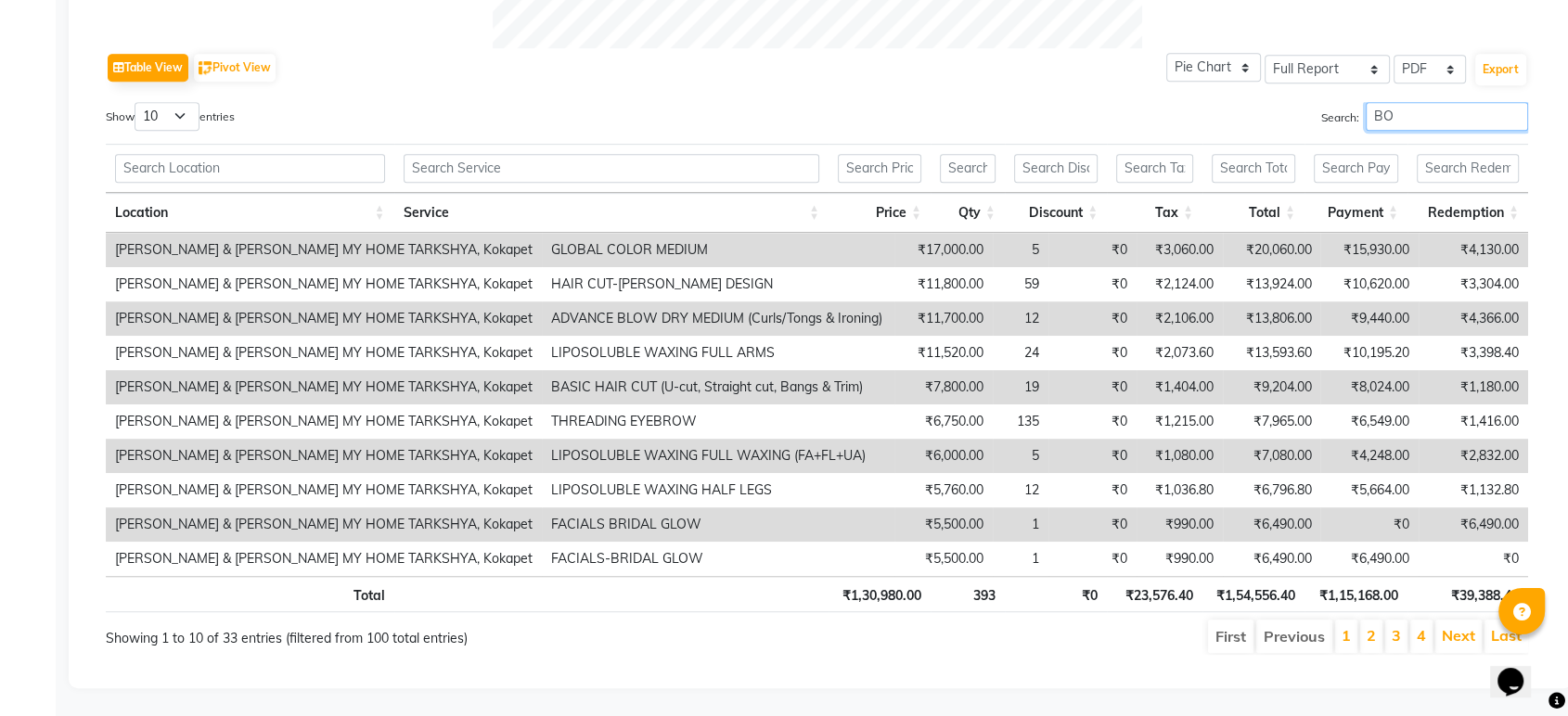
scroll to position [616, 0]
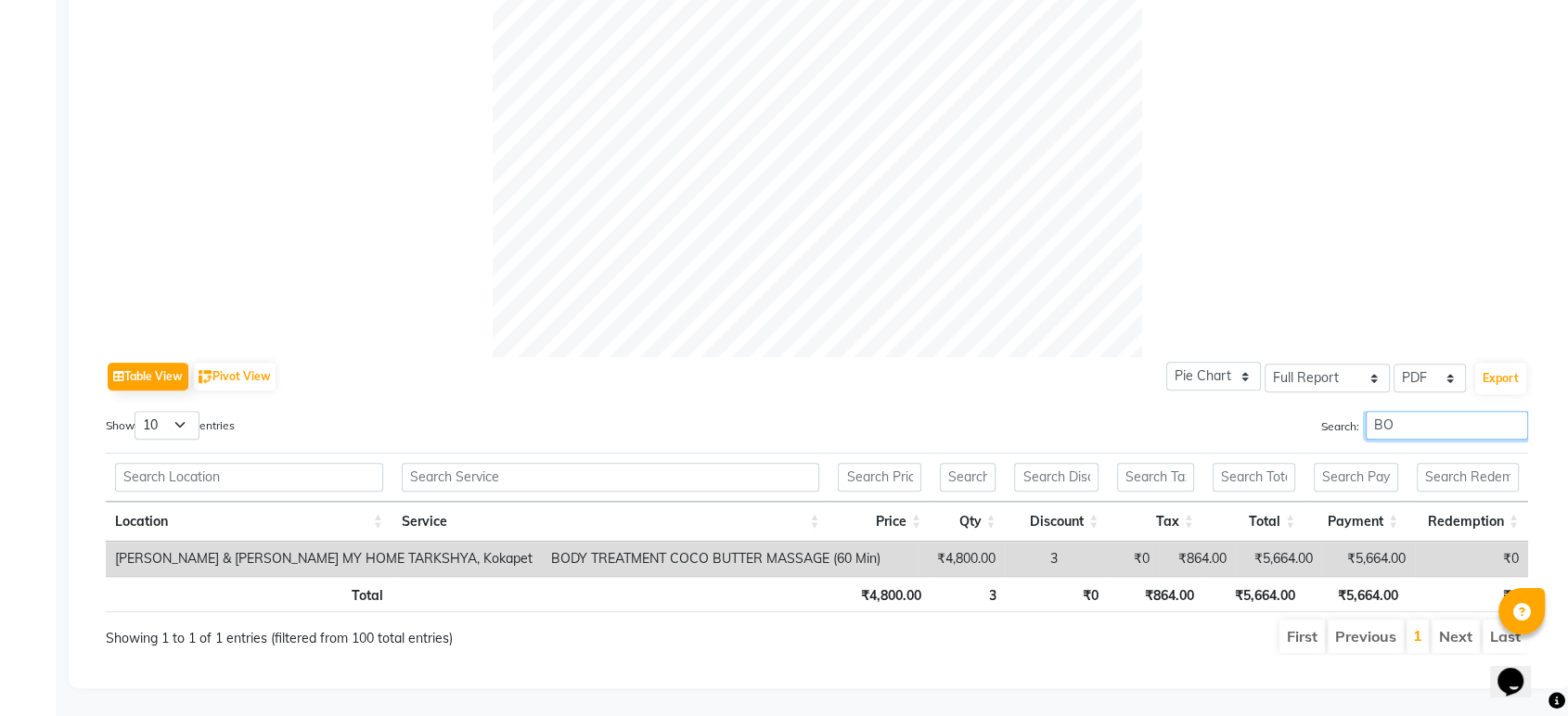
type input "B"
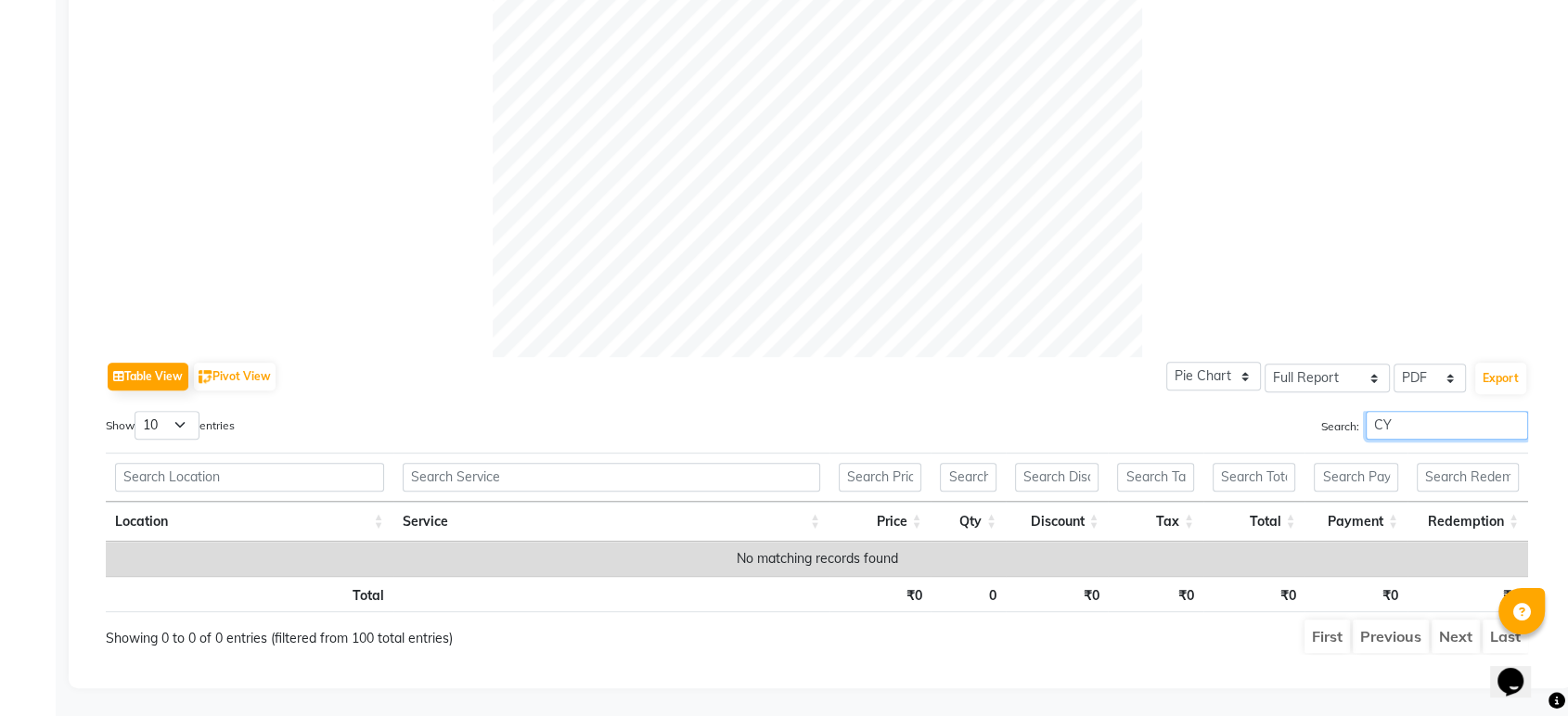
type input "C"
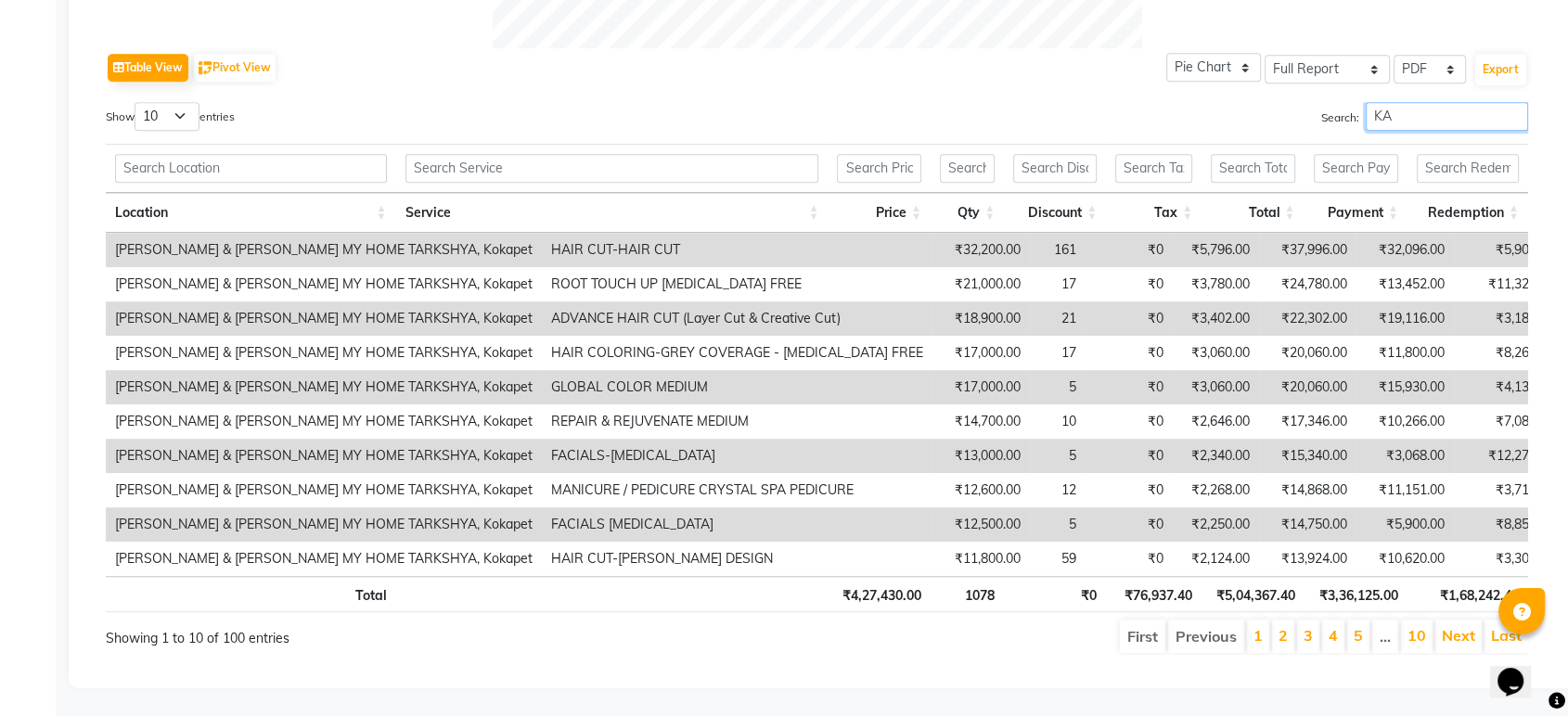
type input "K"
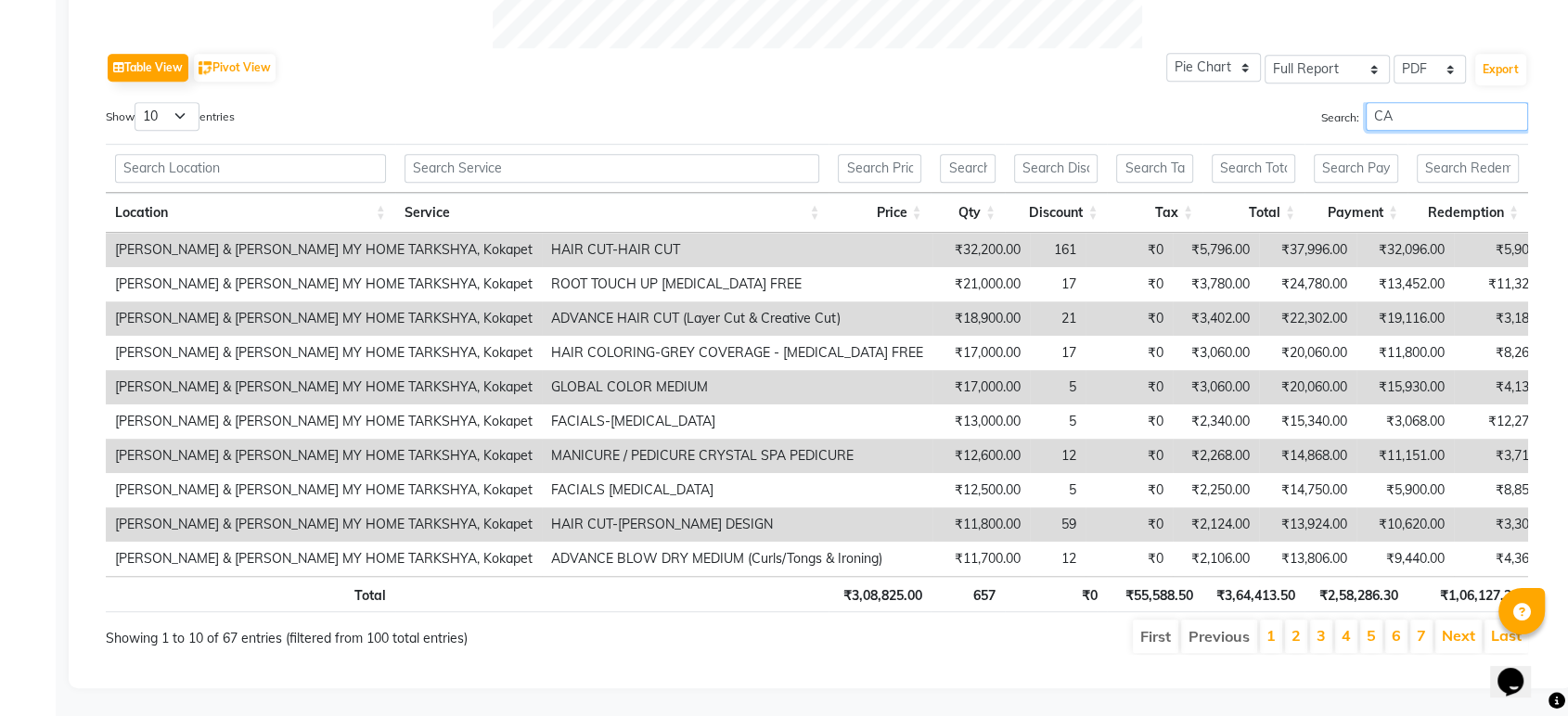
scroll to position [616, 0]
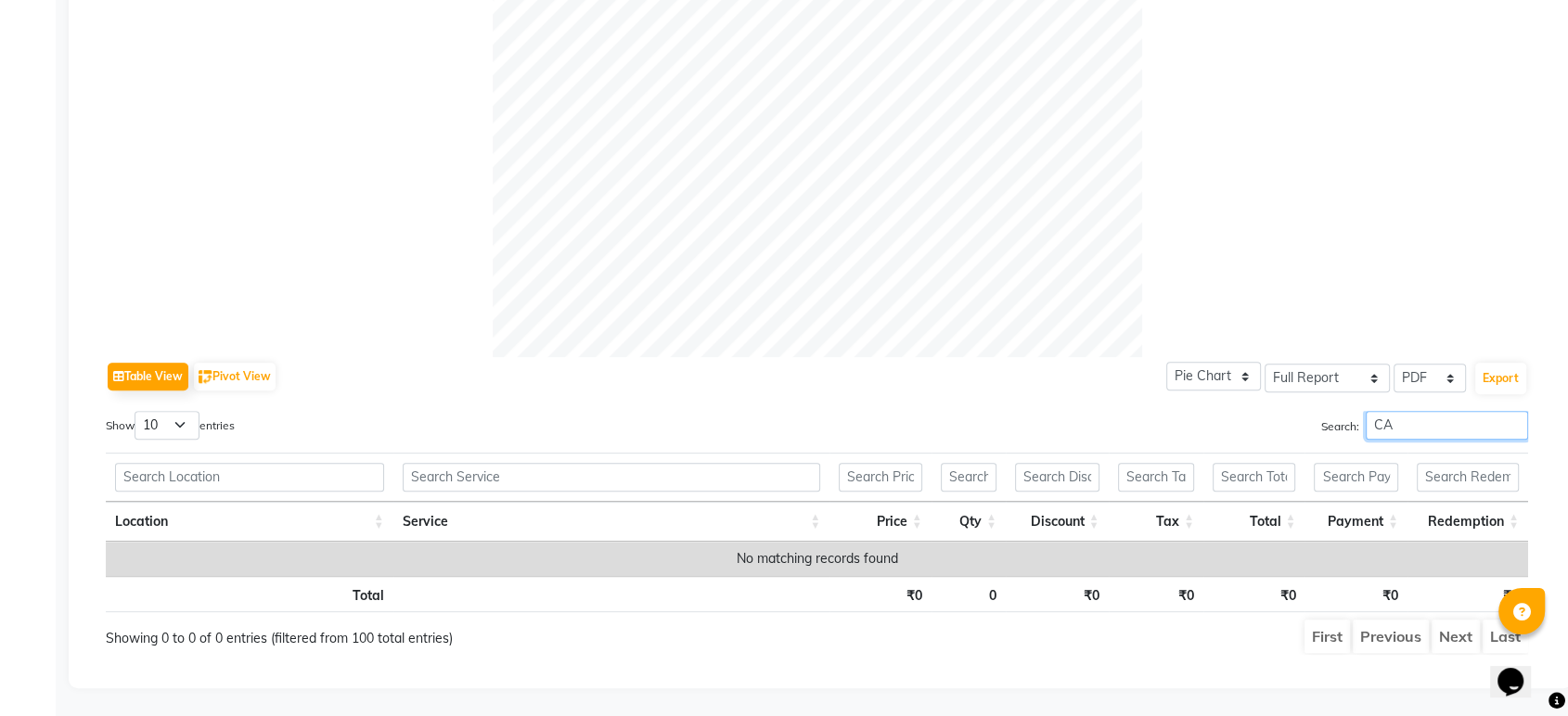
type input "C"
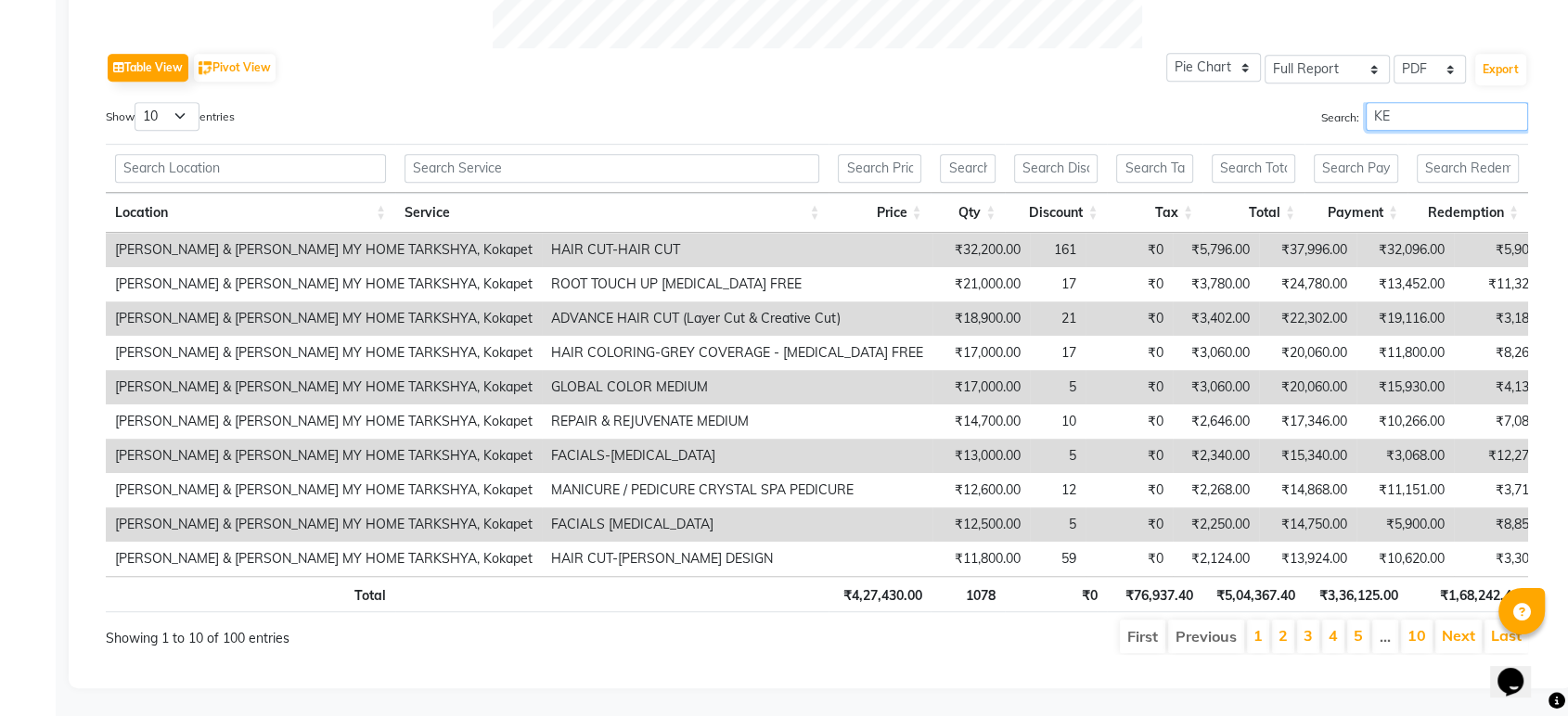
scroll to position [651, 0]
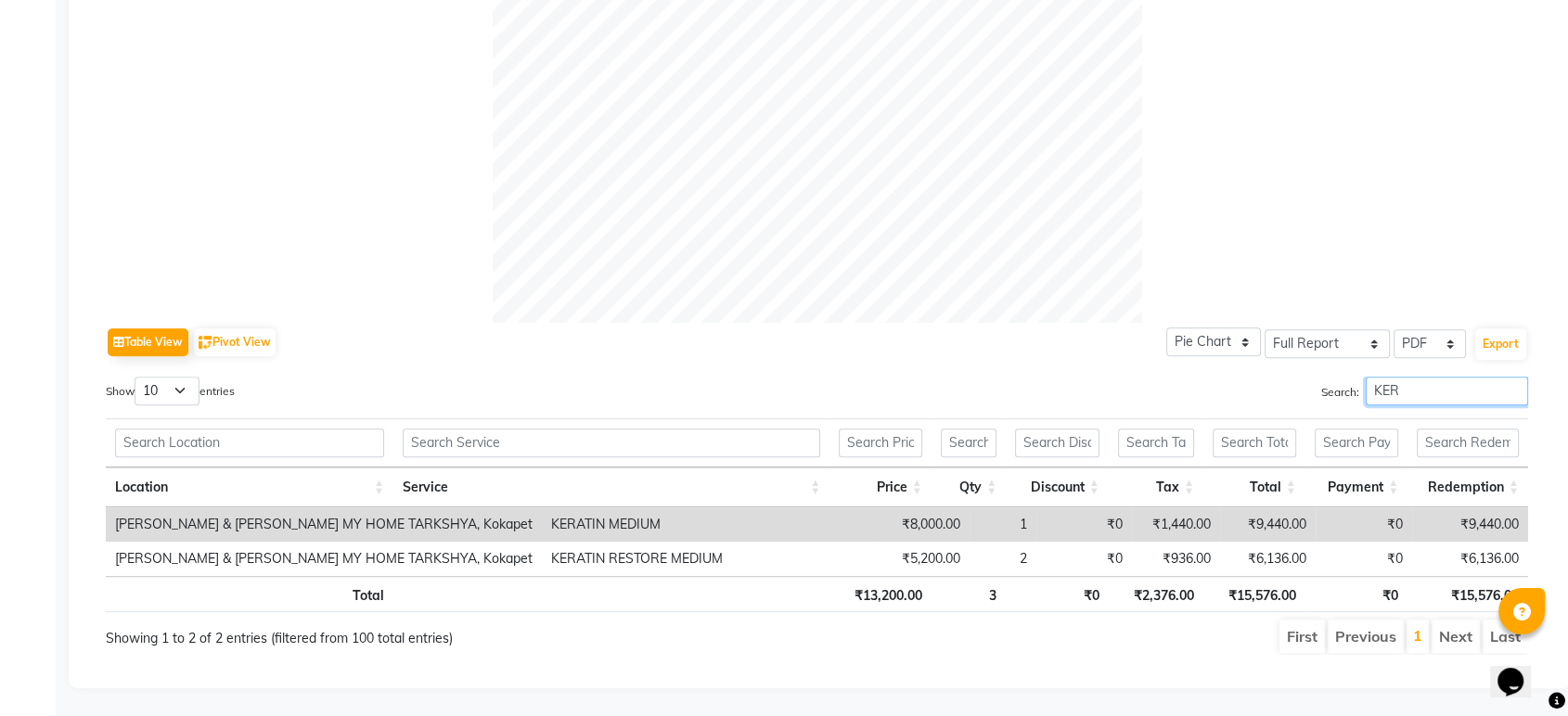
type input "KER"
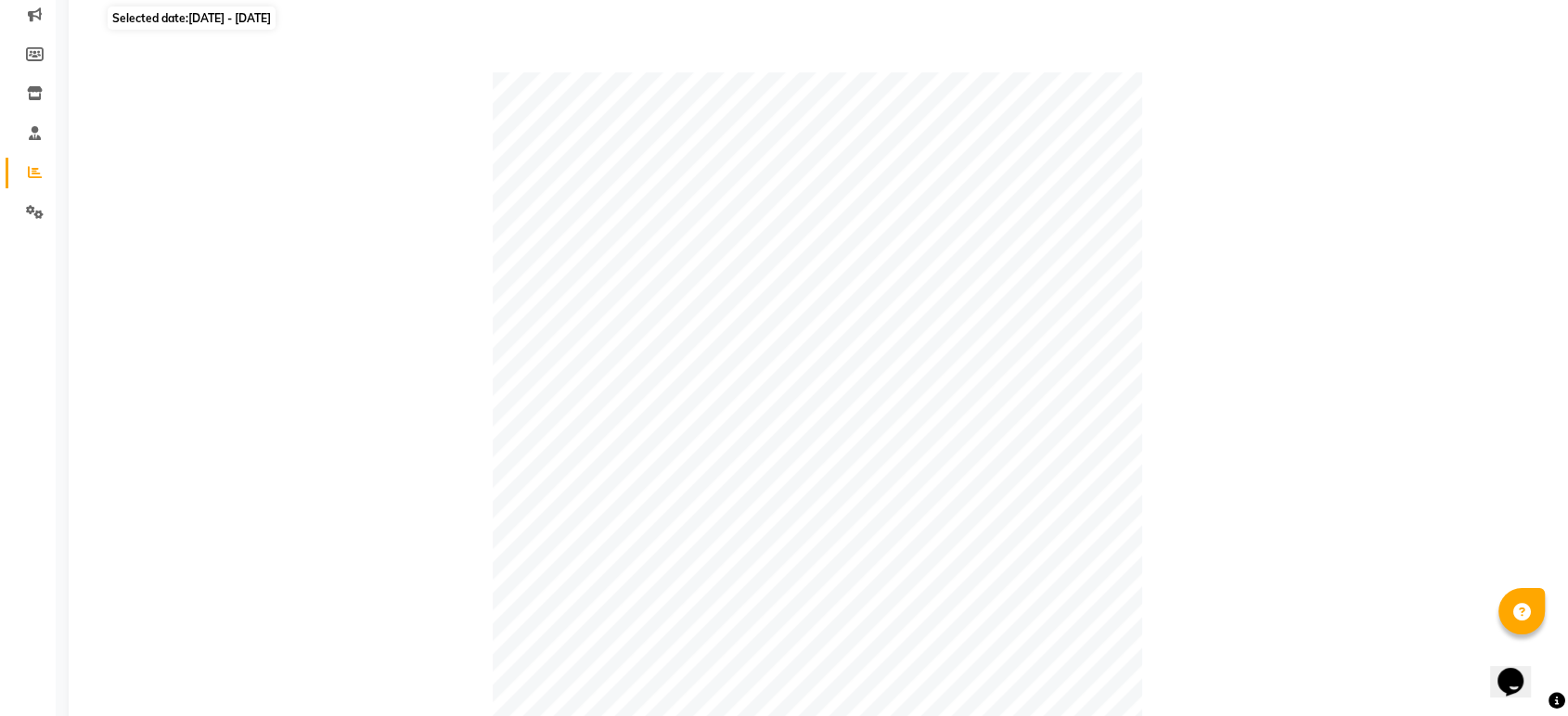
scroll to position [0, 0]
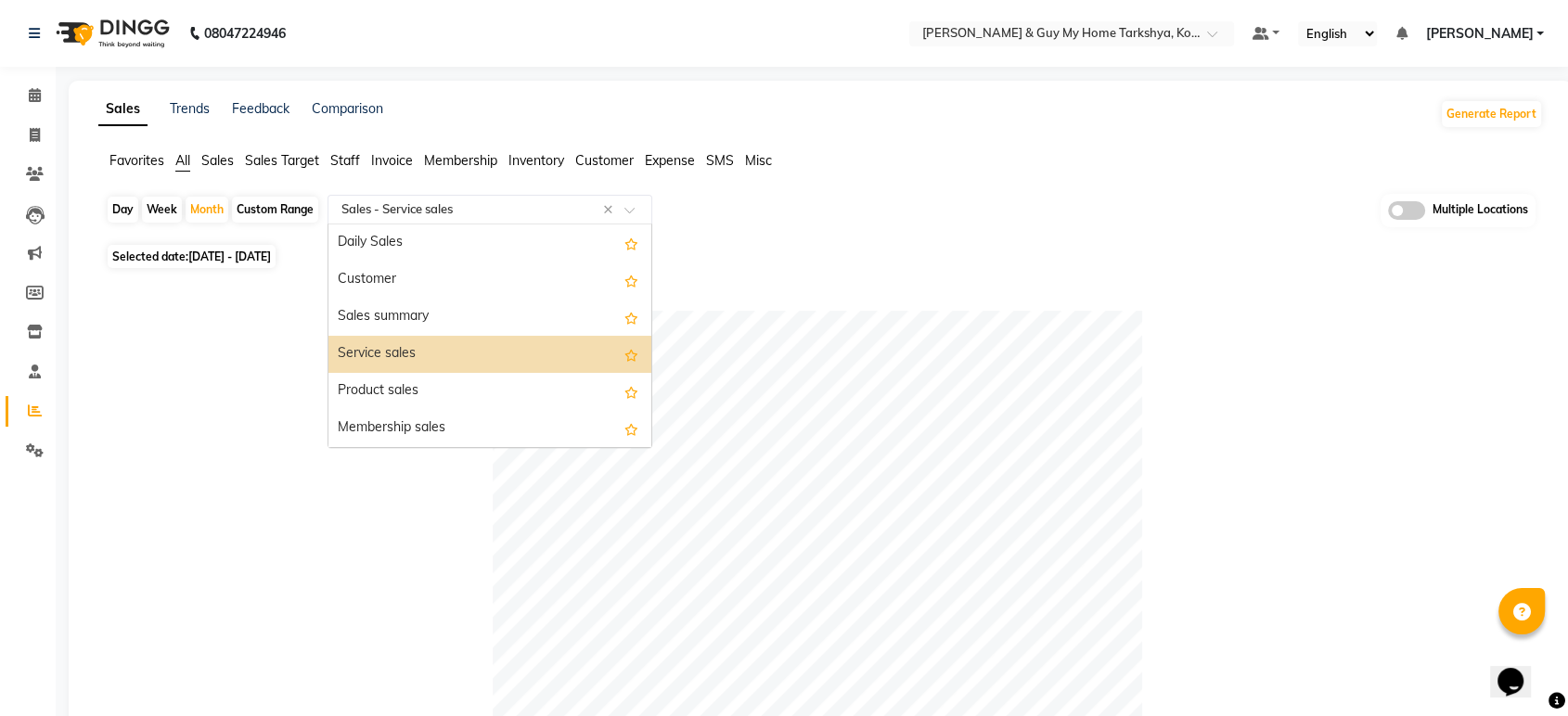
click at [527, 217] on input "text" at bounding box center [471, 209] width 267 height 18
click at [512, 341] on div "Service sales" at bounding box center [490, 355] width 323 height 37
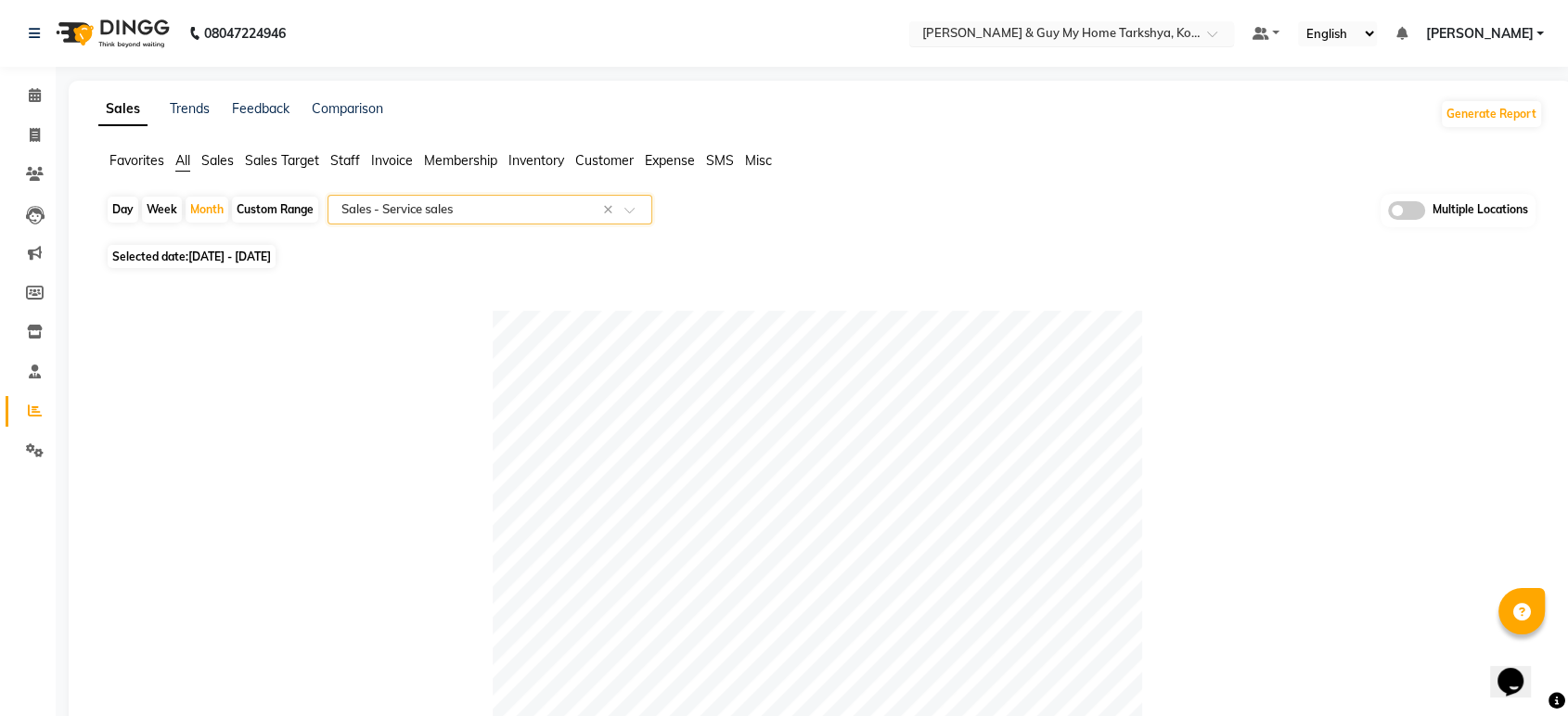
click at [1165, 35] on input "text" at bounding box center [1053, 35] width 269 height 18
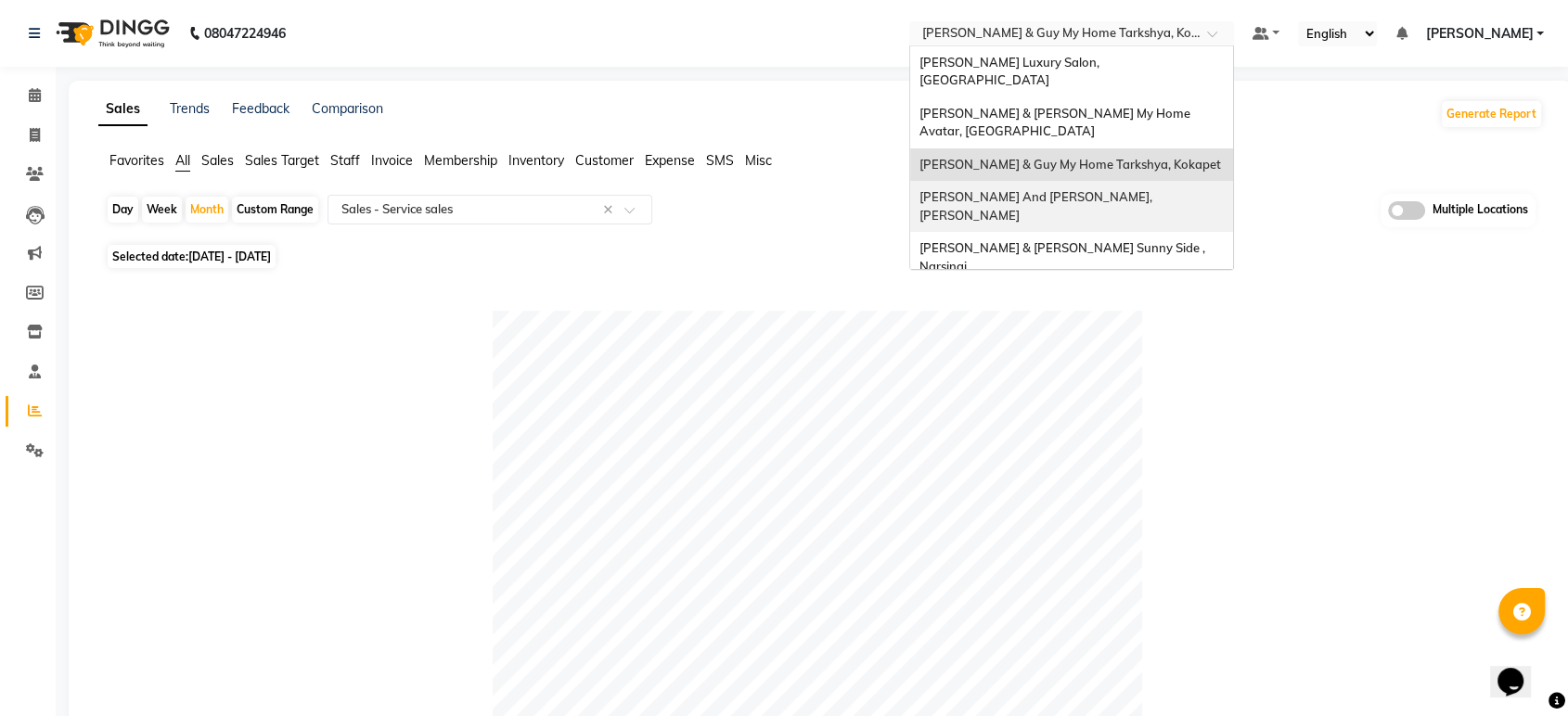
click at [1117, 181] on div "[PERSON_NAME] And [PERSON_NAME], [PERSON_NAME]" at bounding box center [1072, 206] width 323 height 51
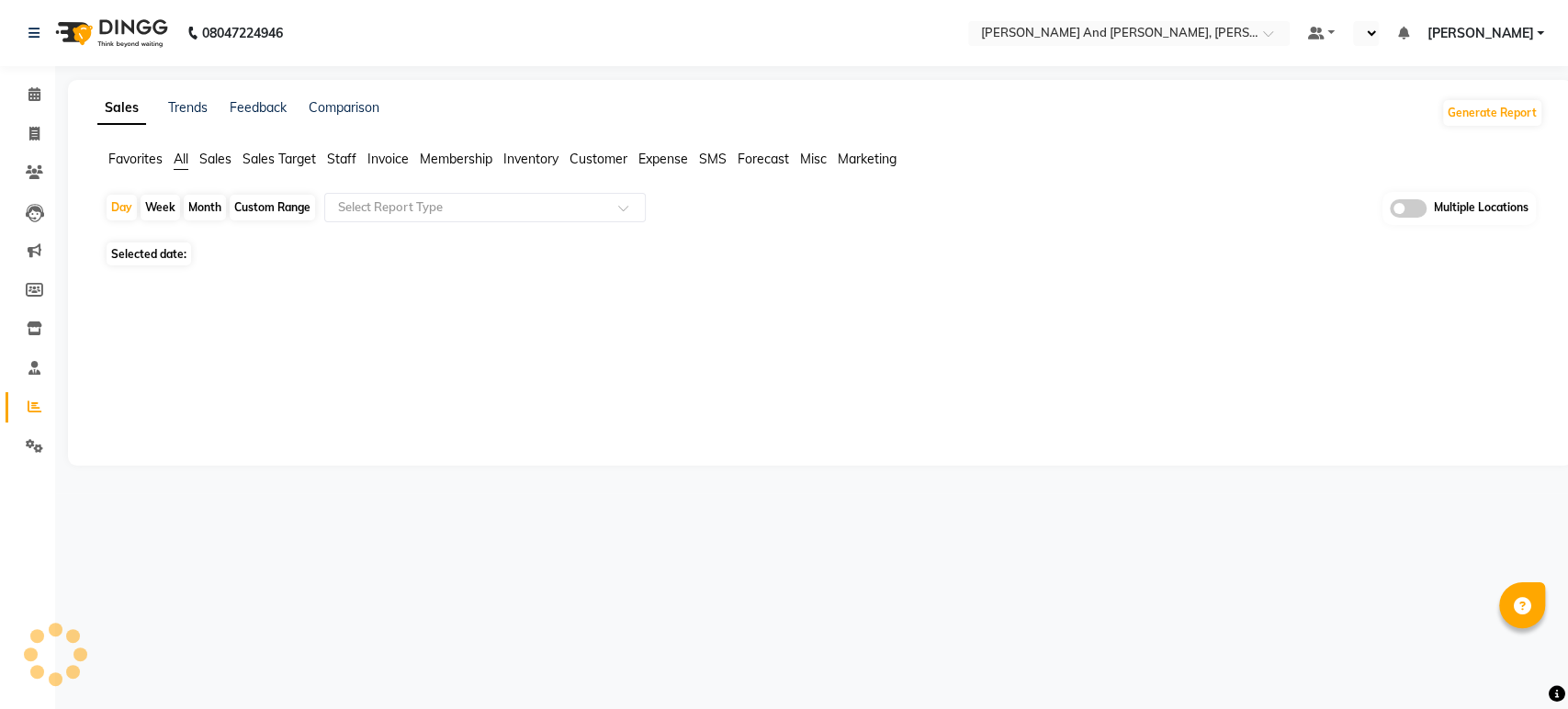
select select "en"
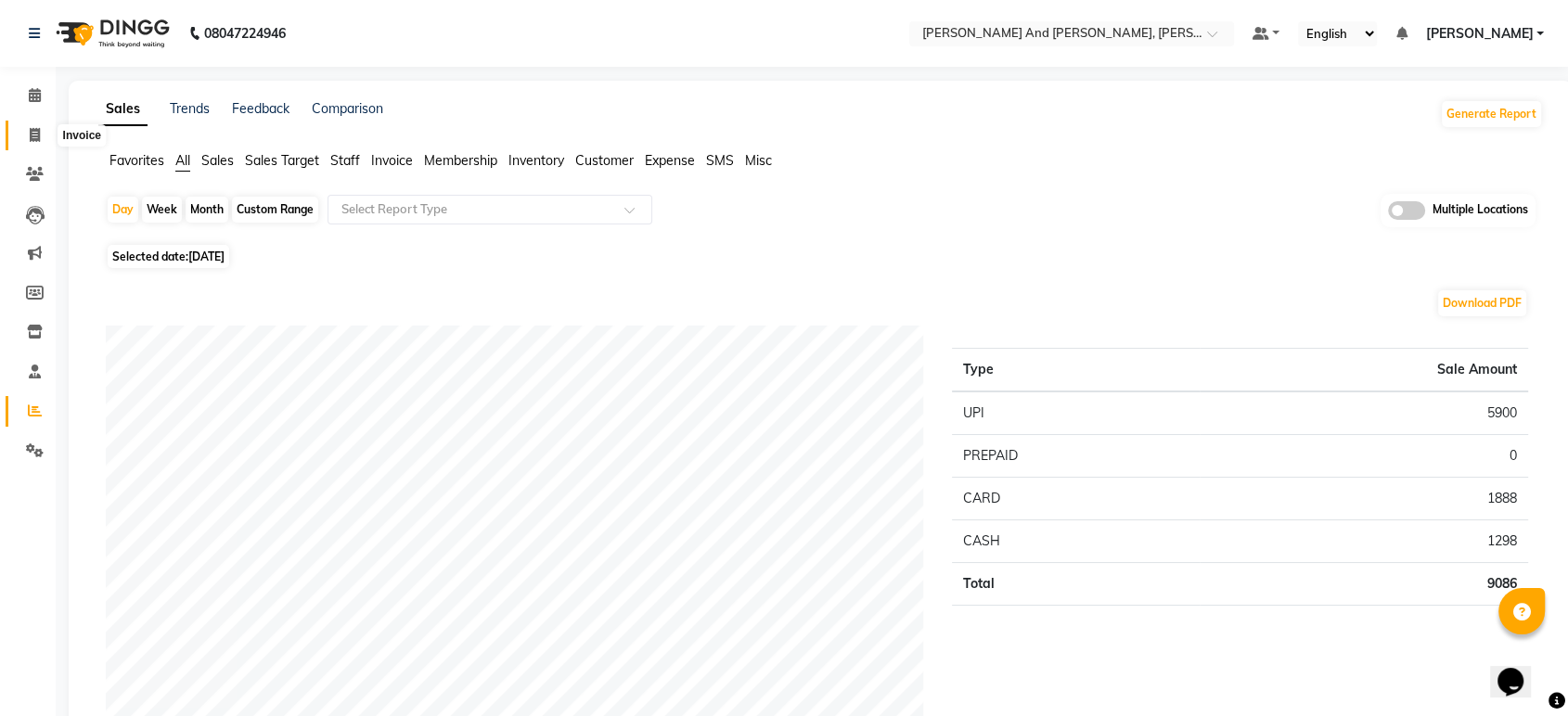
click at [22, 128] on span at bounding box center [34, 136] width 32 height 21
select select "6766"
select select "service"
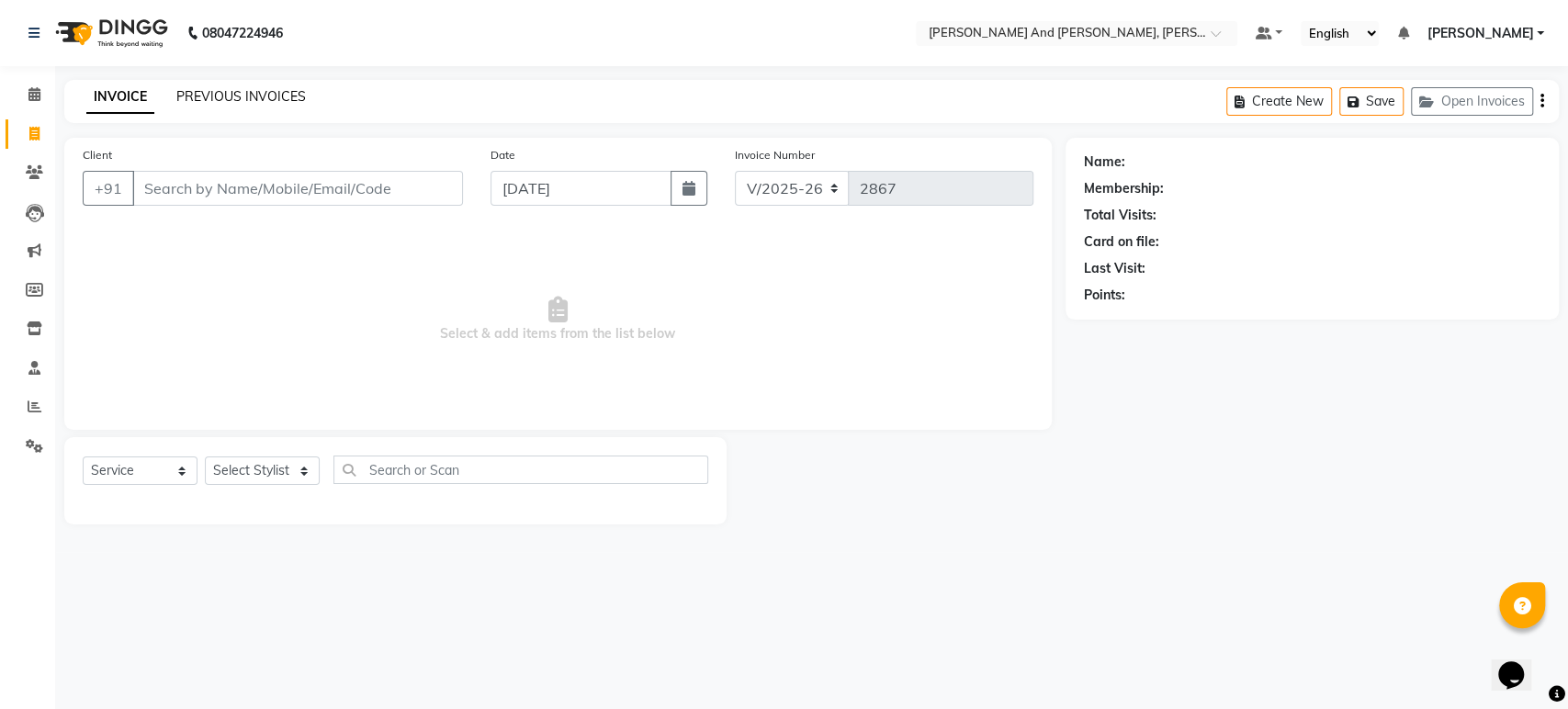
click at [275, 89] on link "PREVIOUS INVOICES" at bounding box center [240, 96] width 130 height 16
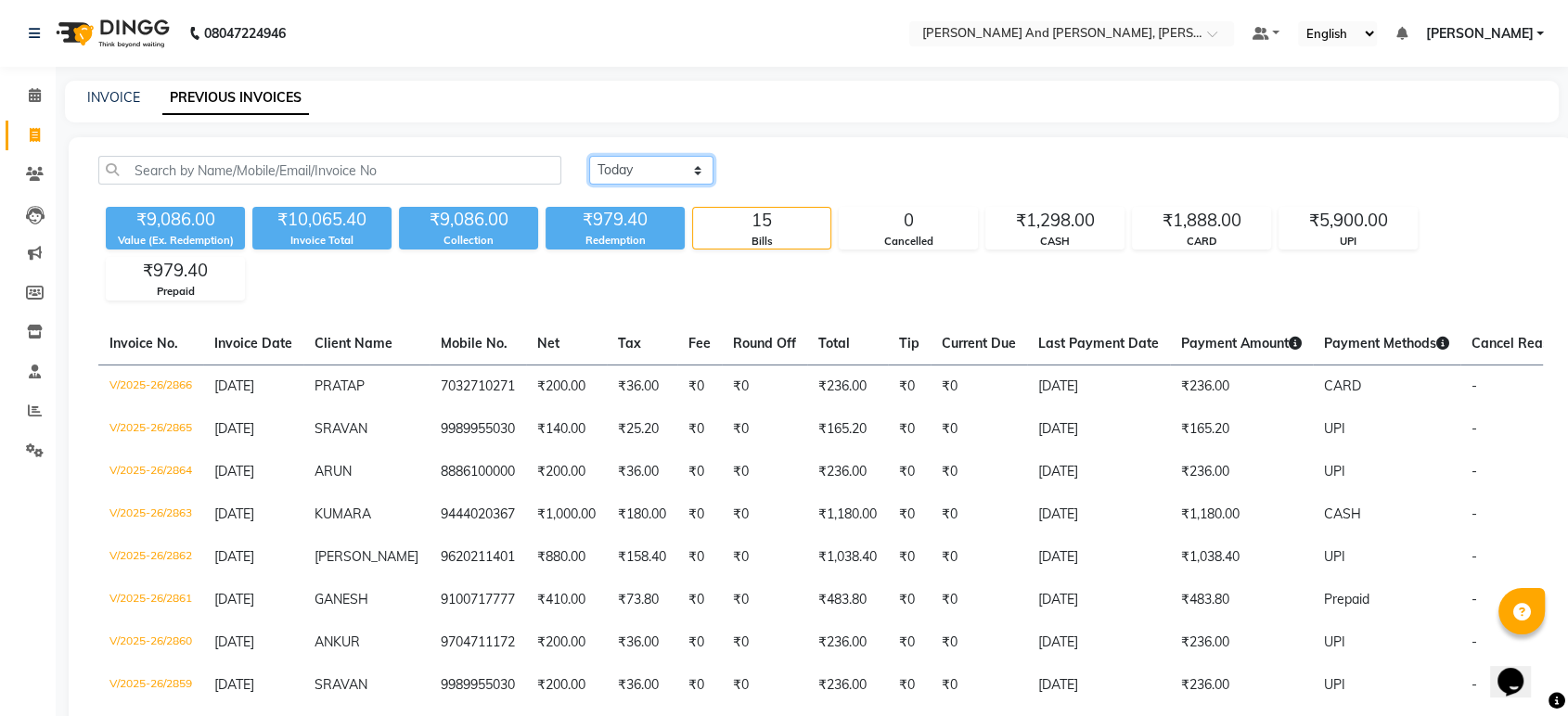
click at [662, 179] on select "[DATE] [DATE] Custom Range" at bounding box center [651, 170] width 124 height 29
select select "range"
click at [589, 155] on select "[DATE] [DATE] Custom Range" at bounding box center [651, 170] width 124 height 29
click at [816, 171] on input "[DATE]" at bounding box center [803, 170] width 130 height 26
select select "9"
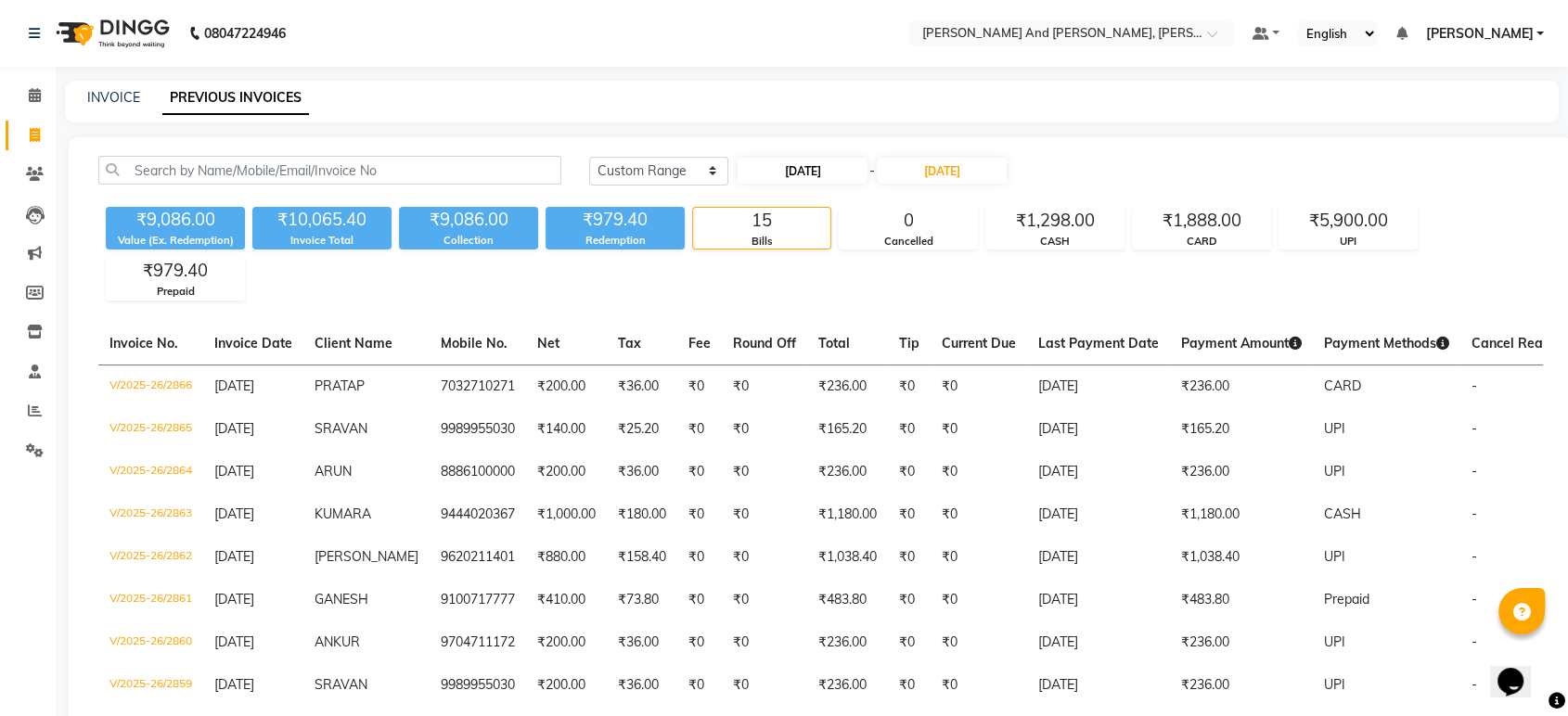
select select "2025"
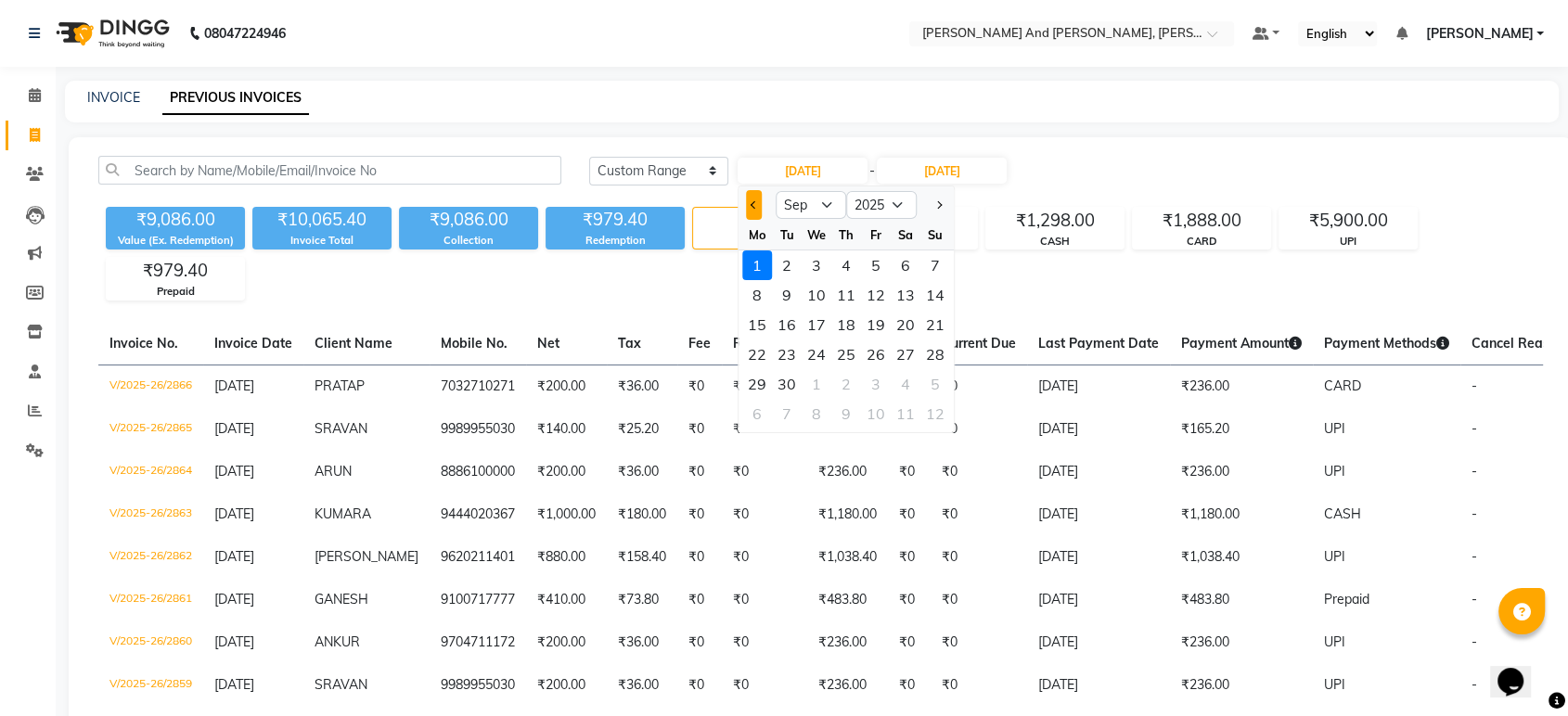
click at [760, 211] on button "Previous month" at bounding box center [754, 205] width 16 height 30
select select "8"
click at [864, 262] on div "1" at bounding box center [876, 265] width 30 height 30
type input "[DATE]"
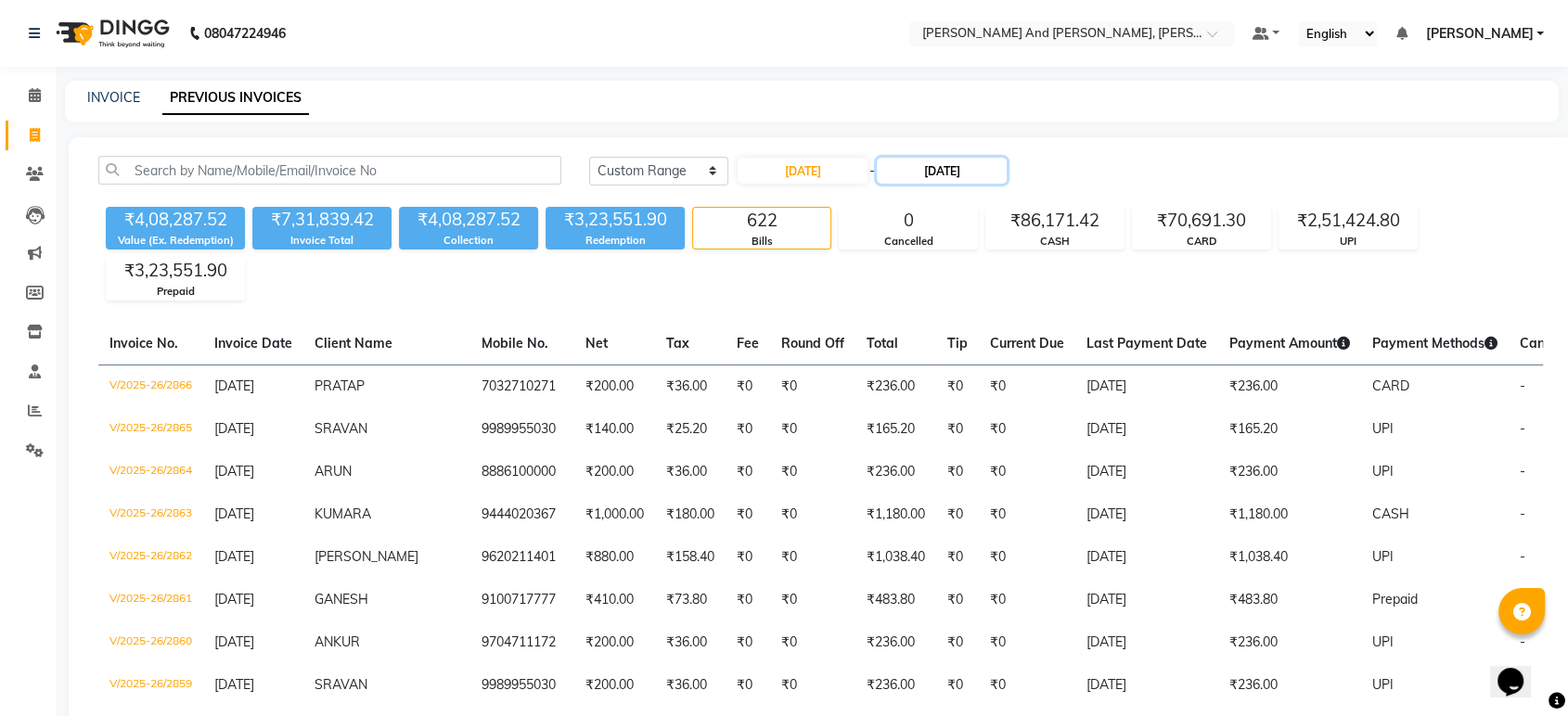
click at [952, 176] on input "[DATE]" at bounding box center [942, 170] width 130 height 26
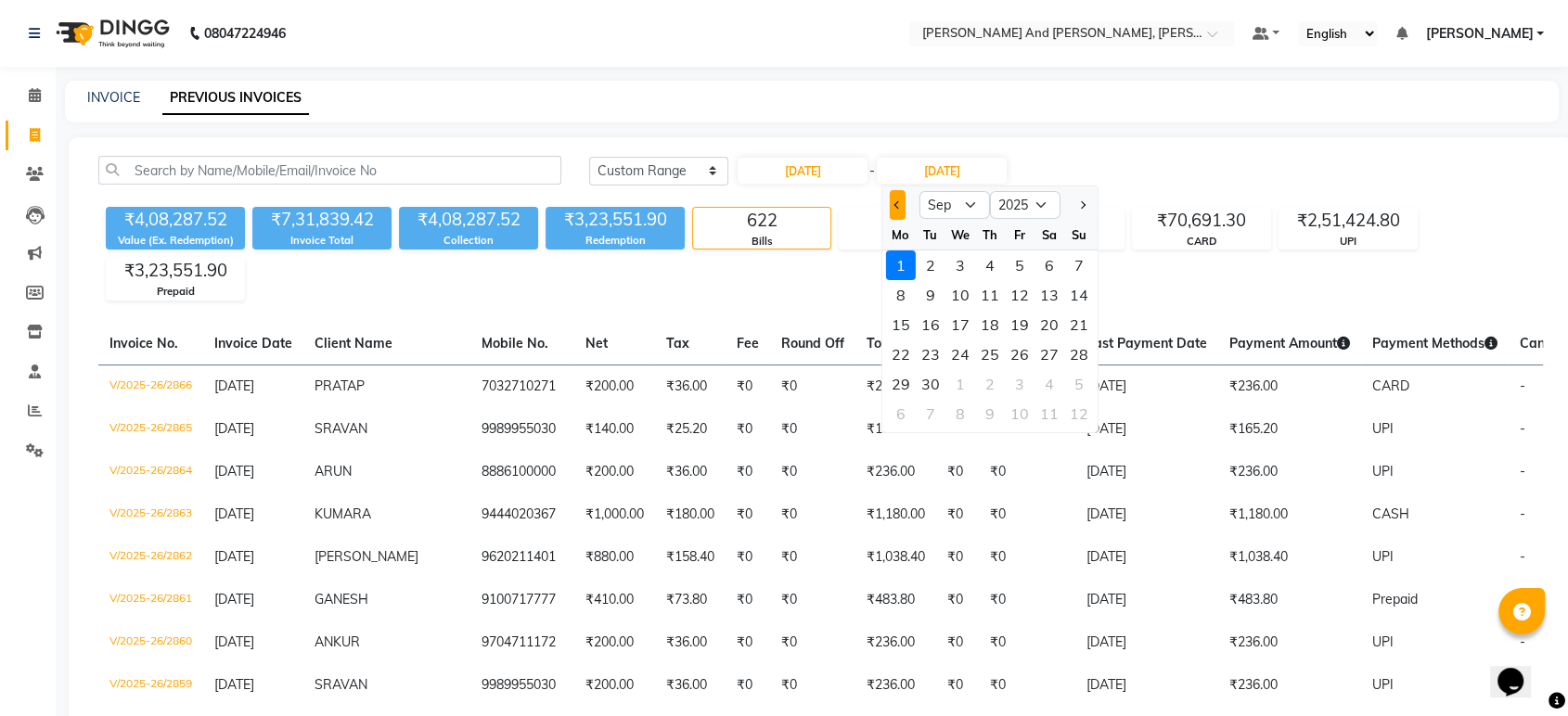
click at [893, 200] on button "Previous month" at bounding box center [898, 205] width 16 height 30
select select "8"
click at [1076, 385] on div "31" at bounding box center [1079, 384] width 30 height 30
type input "[DATE]"
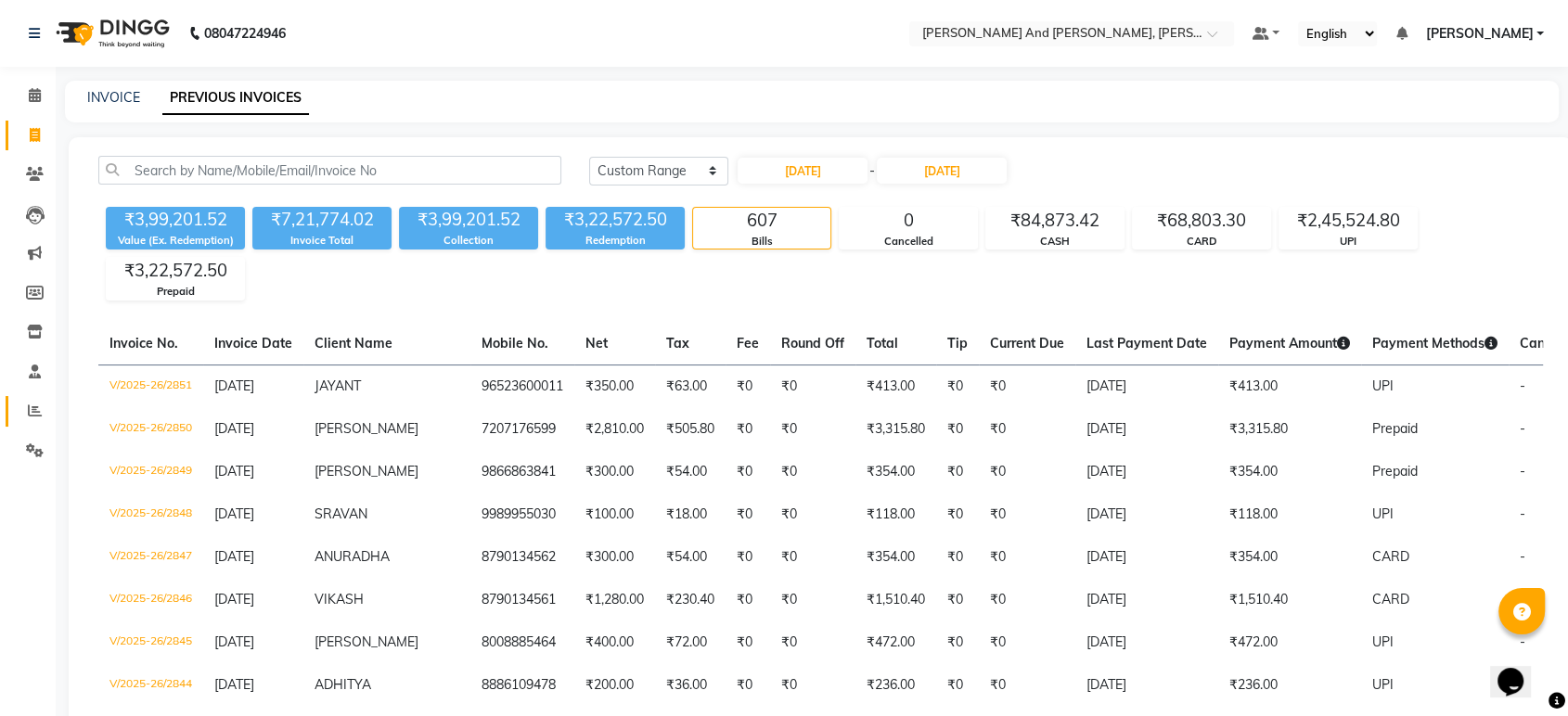
drag, startPoint x: 15, startPoint y: 412, endPoint x: 28, endPoint y: 409, distance: 13.3
click at [15, 412] on link "Reports" at bounding box center [28, 412] width 45 height 31
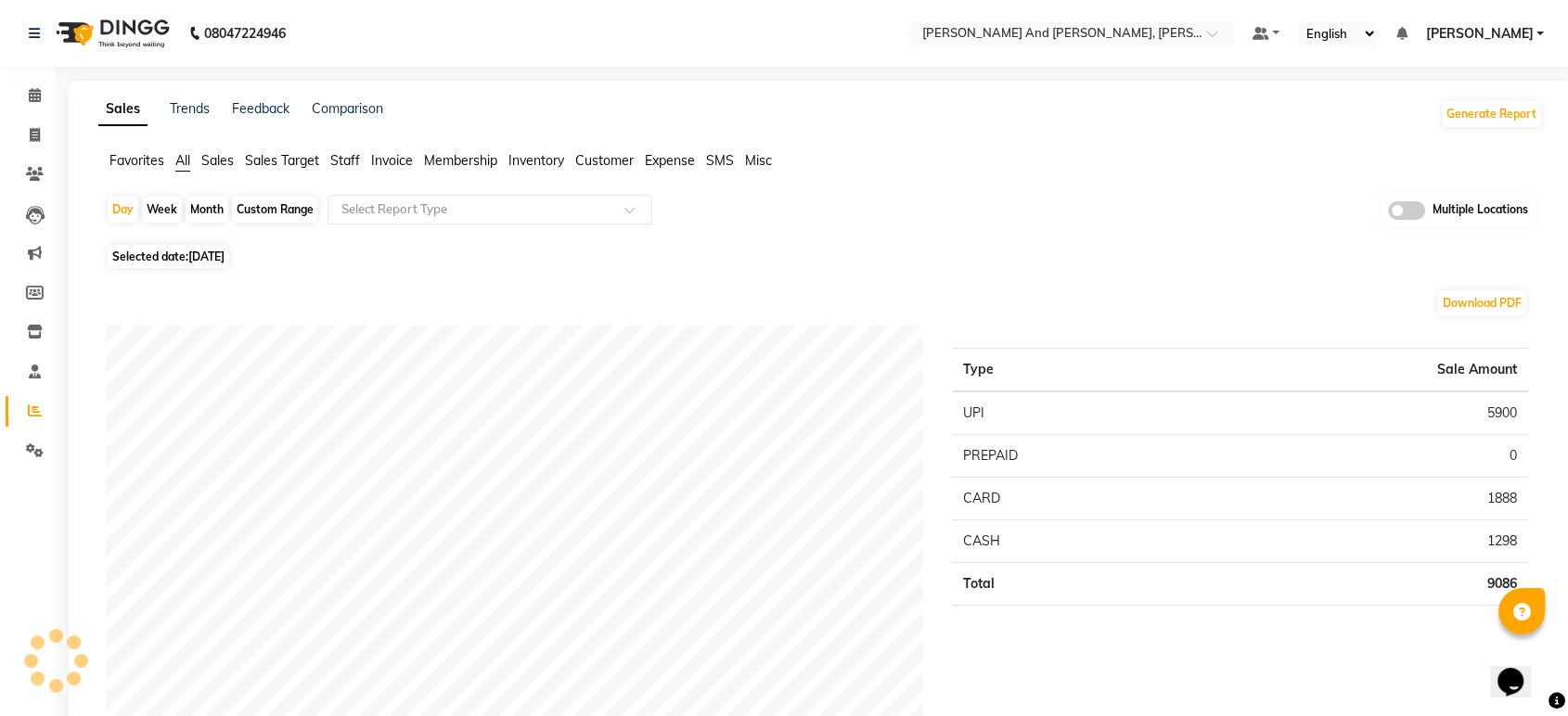
click at [220, 200] on div "Month" at bounding box center [207, 209] width 43 height 26
select select "9"
select select "2025"
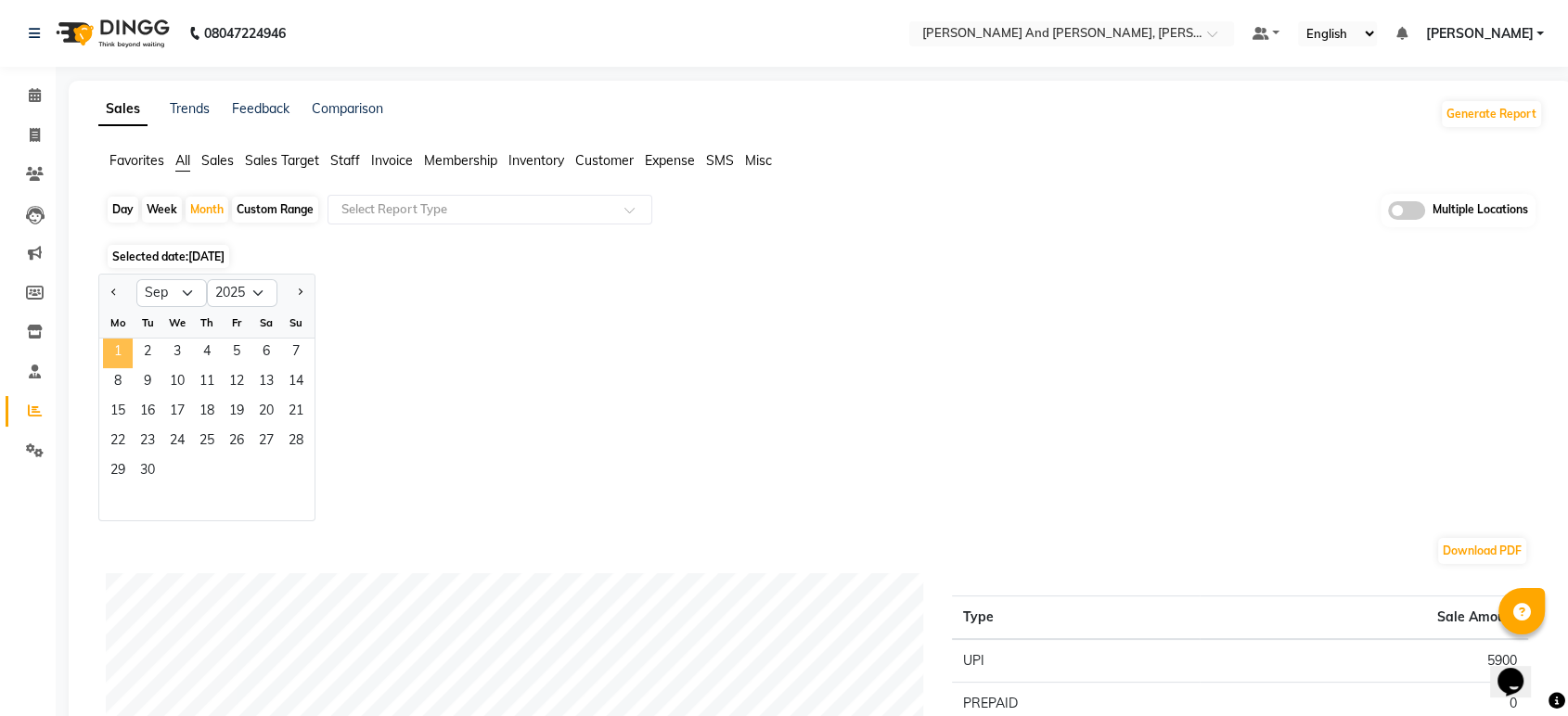
click at [124, 339] on span "1" at bounding box center [118, 353] width 30 height 30
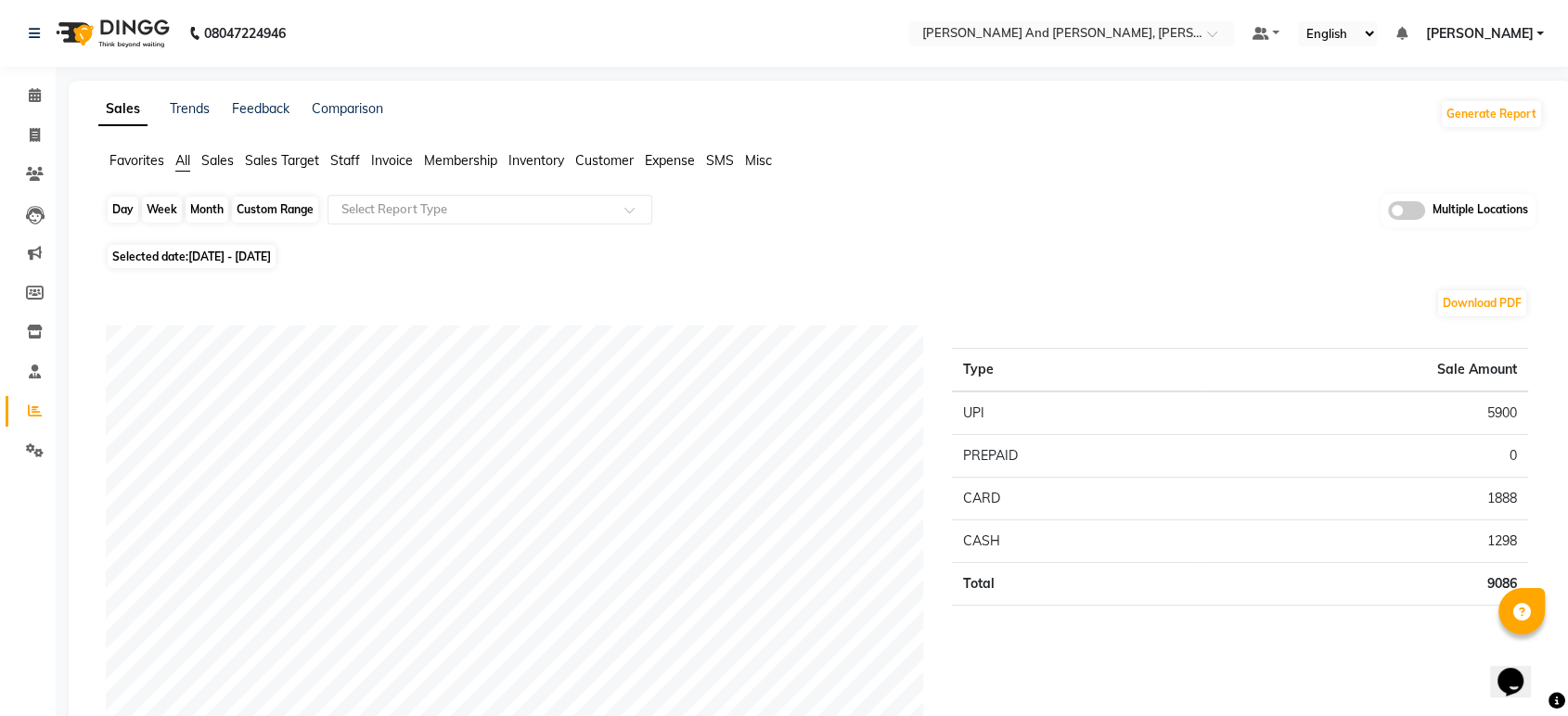
click at [215, 202] on div "Month" at bounding box center [207, 209] width 43 height 26
select select "9"
select select "2025"
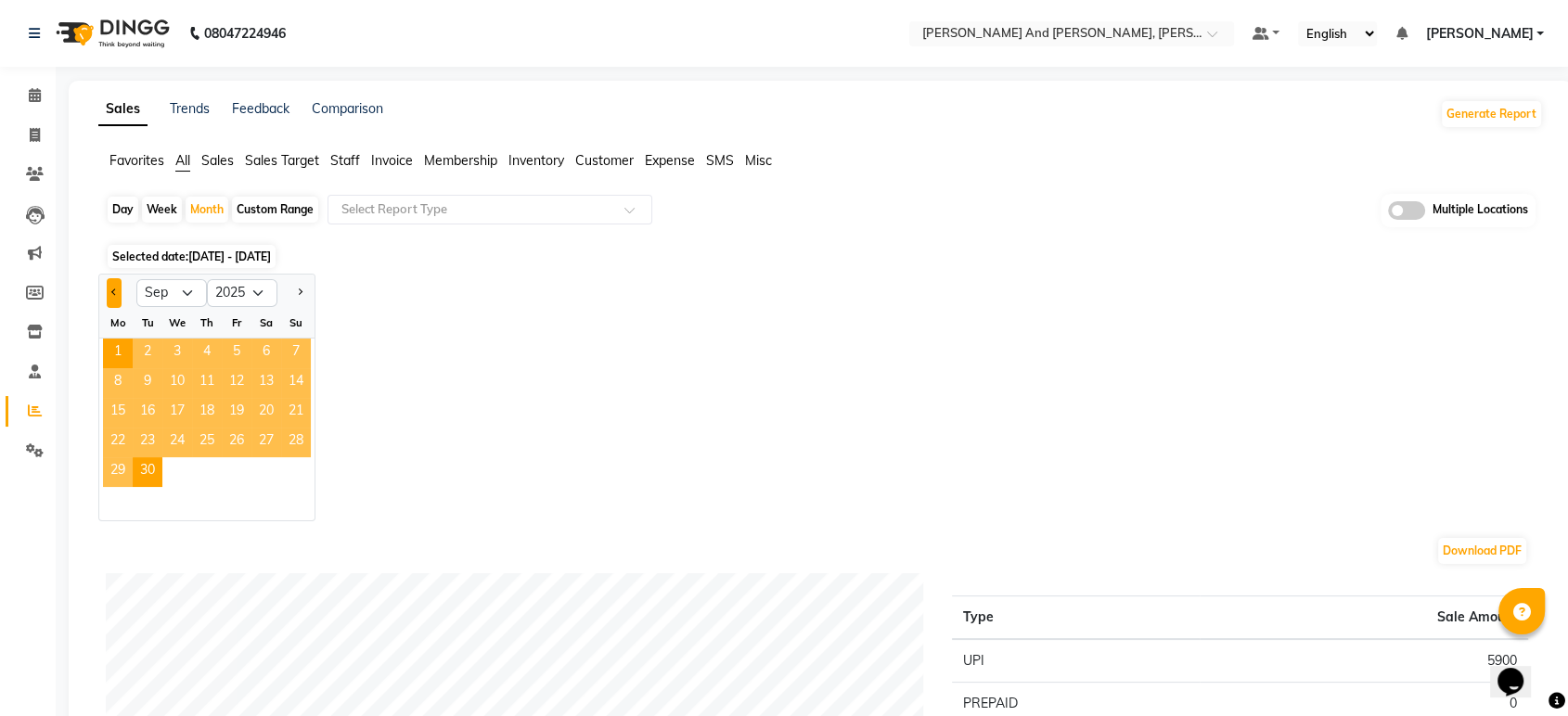
click at [110, 290] on button "Previous month" at bounding box center [114, 292] width 15 height 30
select select "8"
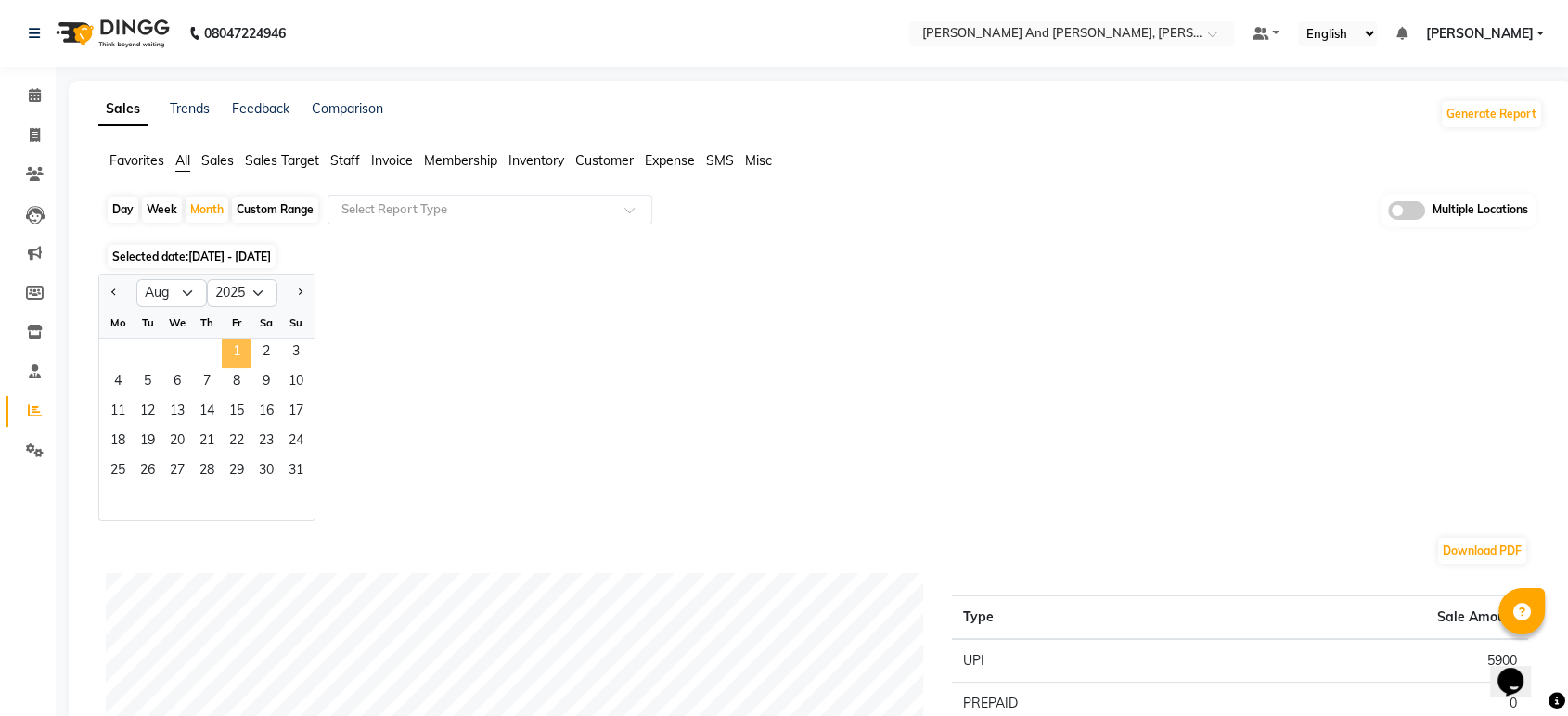
click at [222, 348] on span "1" at bounding box center [236, 353] width 30 height 30
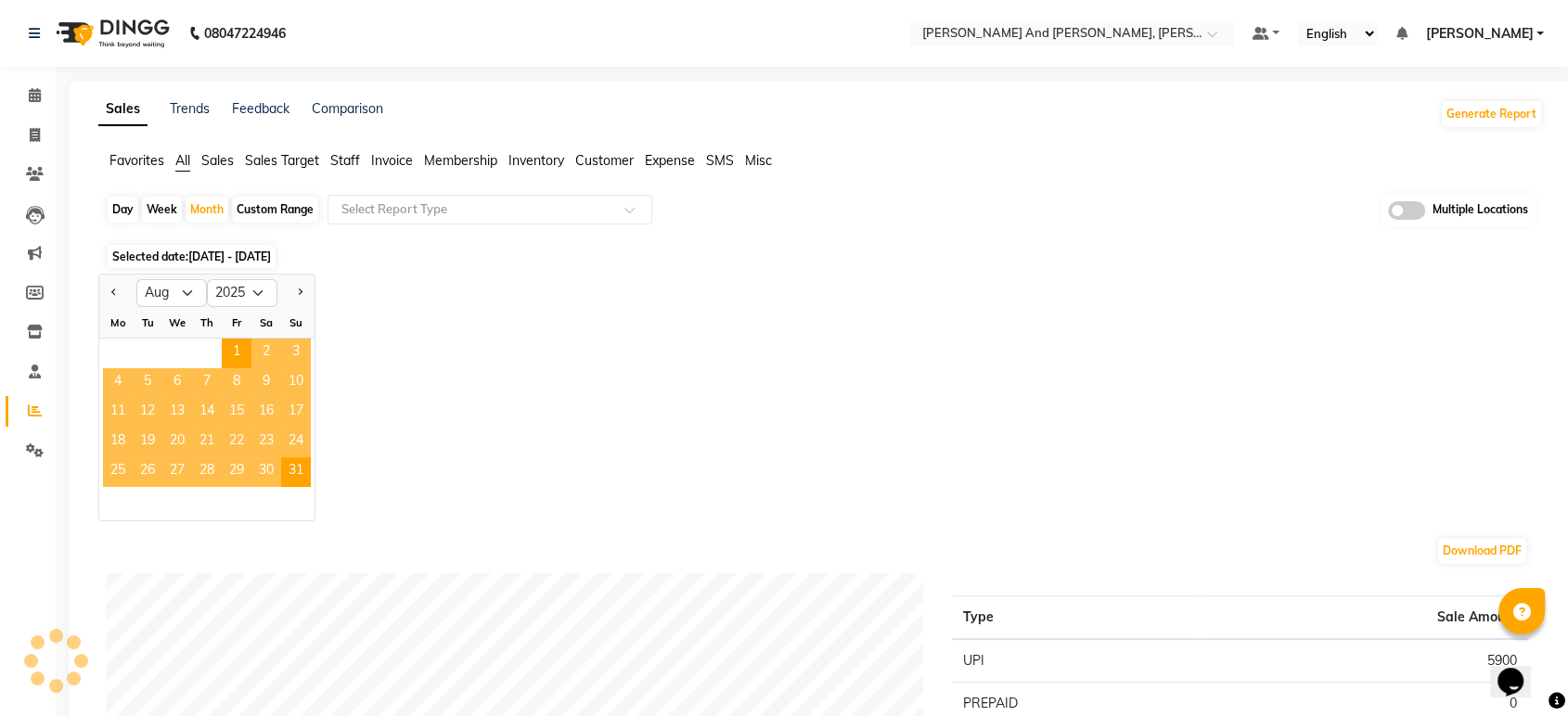
click at [589, 341] on div "Jan Feb Mar Apr May Jun [DATE] Aug Sep Oct Nov [DATE] 2016 2017 2018 2019 2020 …" at bounding box center [820, 397] width 1445 height 248
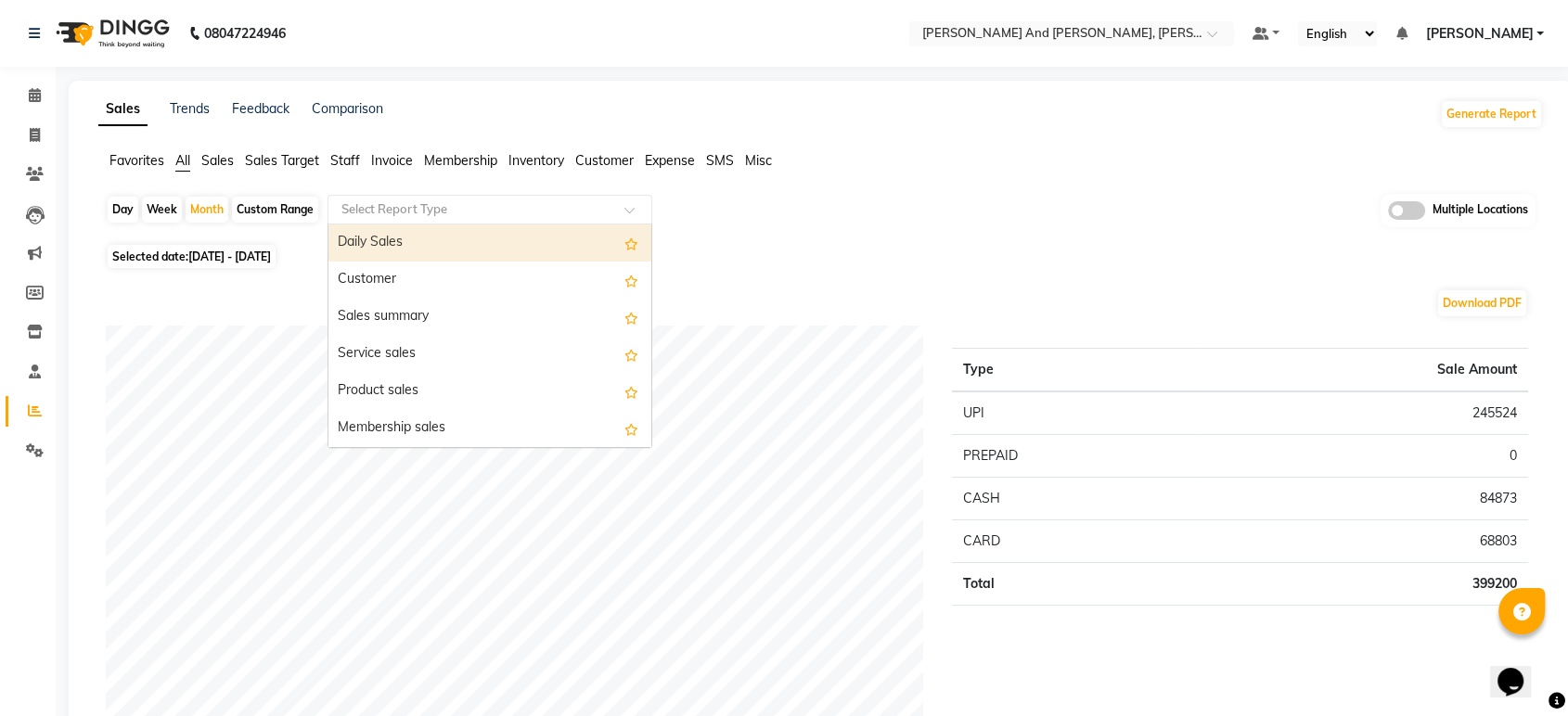
click at [403, 211] on input "text" at bounding box center [471, 209] width 267 height 18
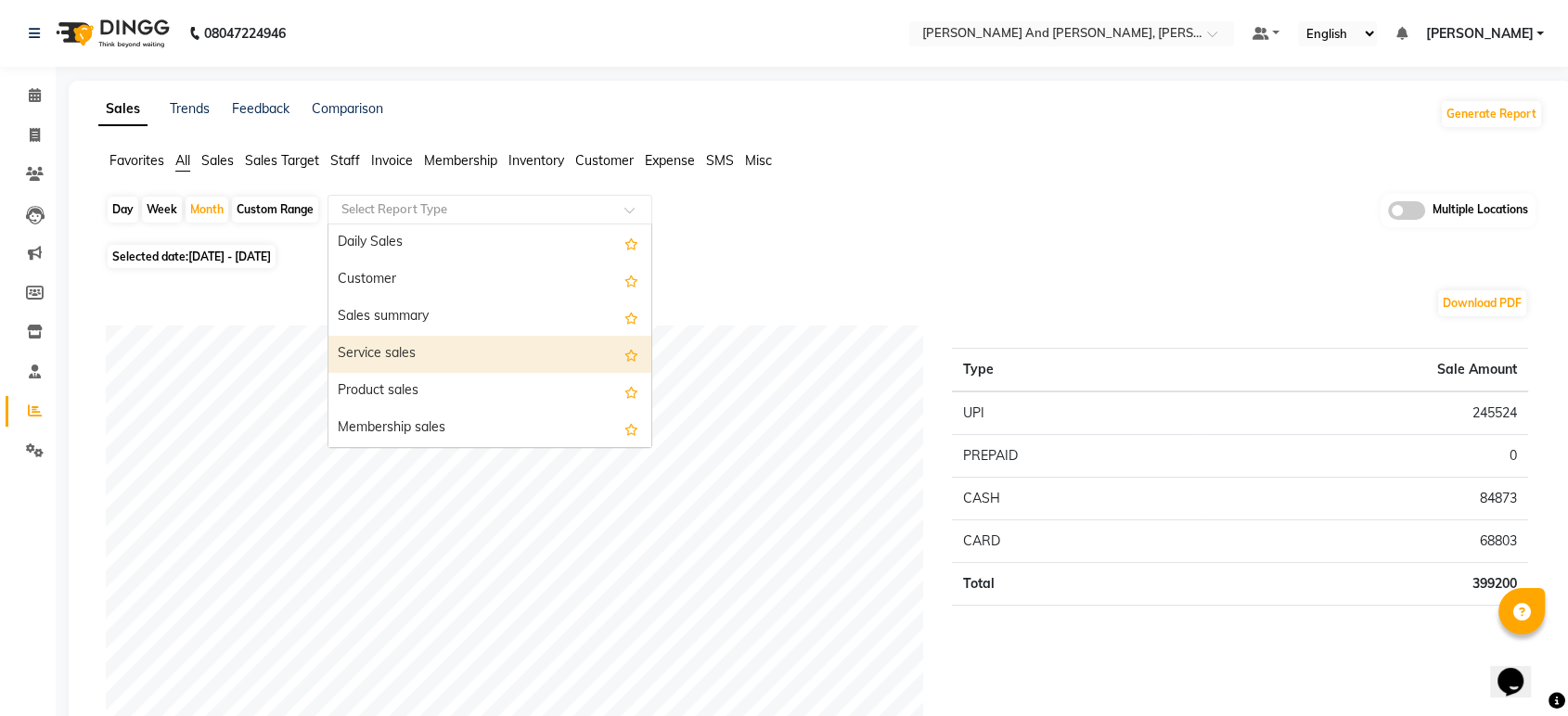
click at [406, 358] on div "Service sales" at bounding box center [490, 355] width 323 height 37
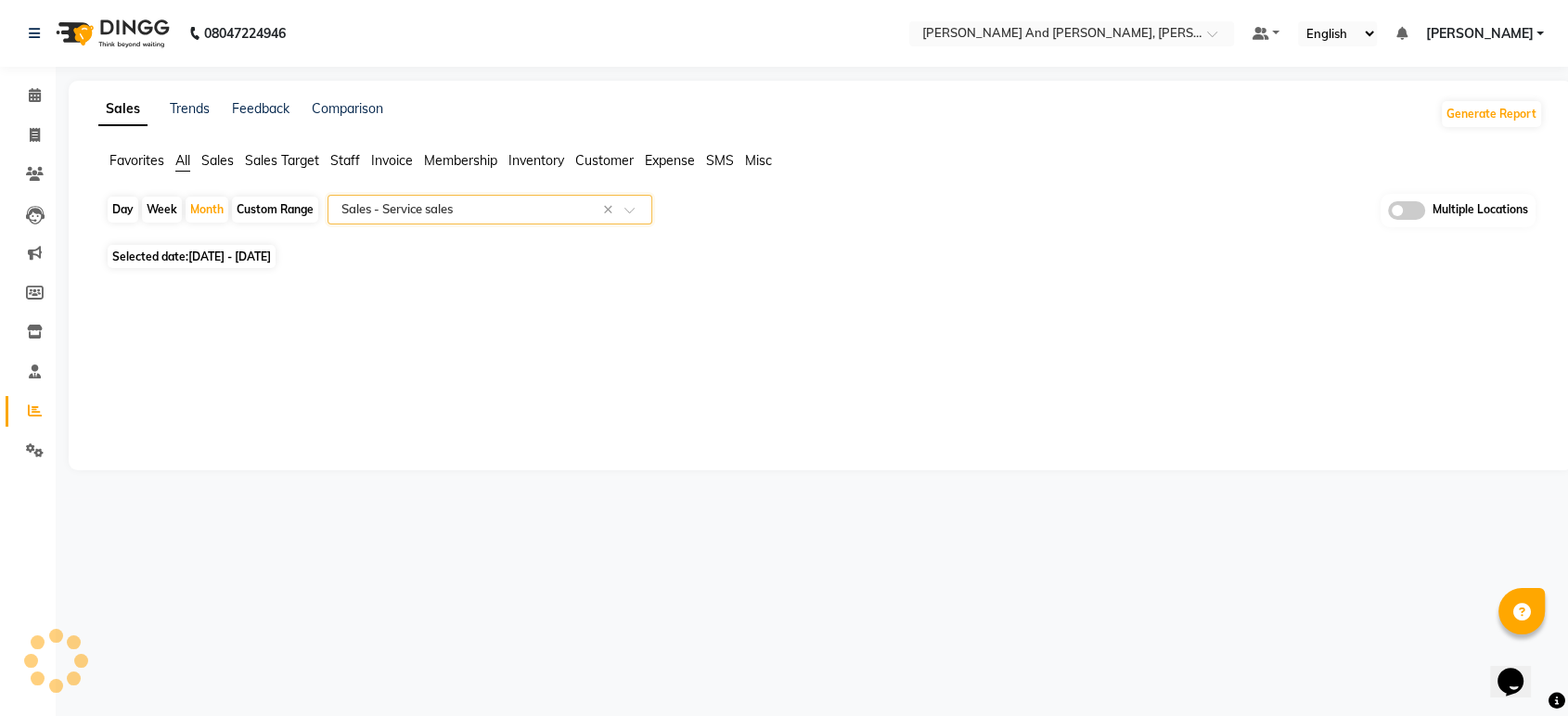
select select "full_report"
select select "pdf"
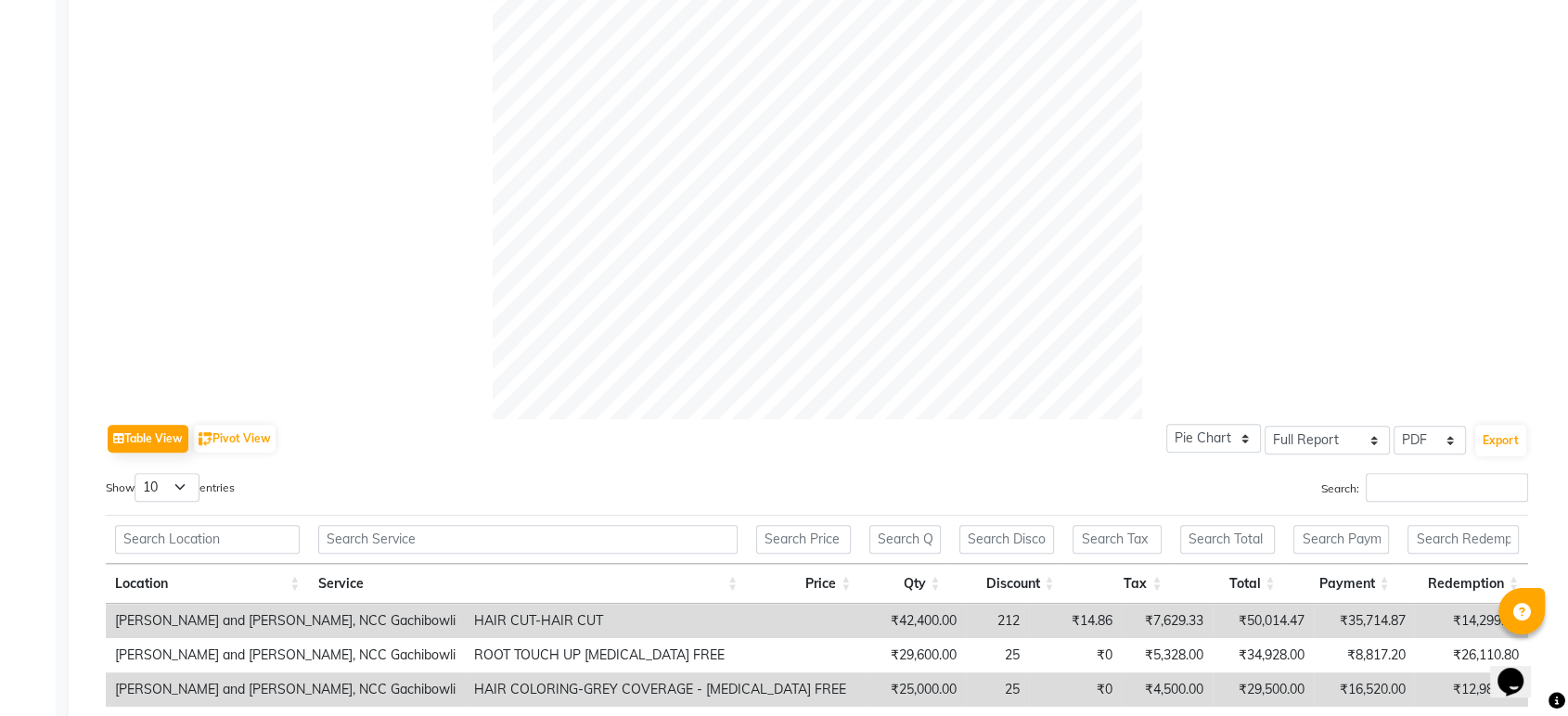
scroll to position [721, 0]
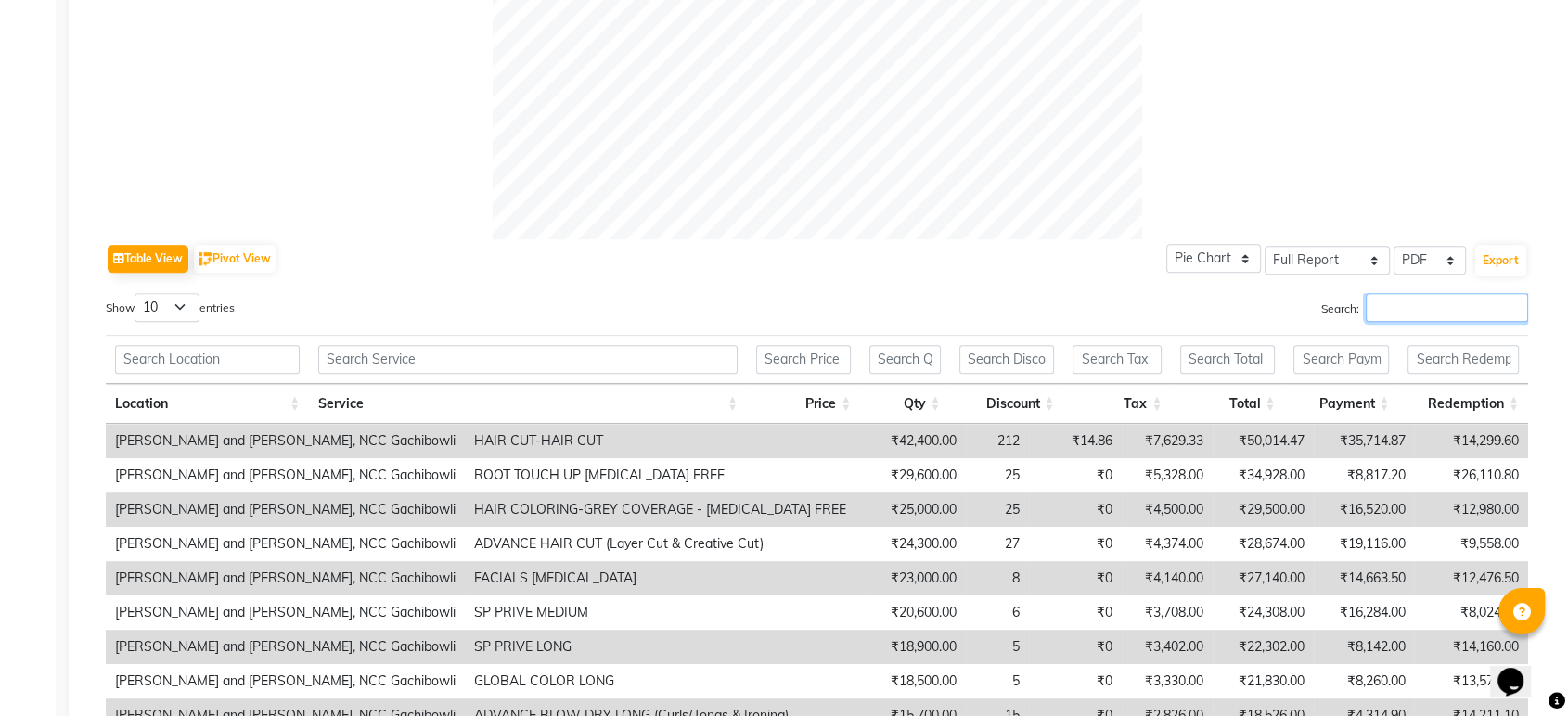
click at [1443, 295] on input "Search:" at bounding box center [1446, 308] width 162 height 29
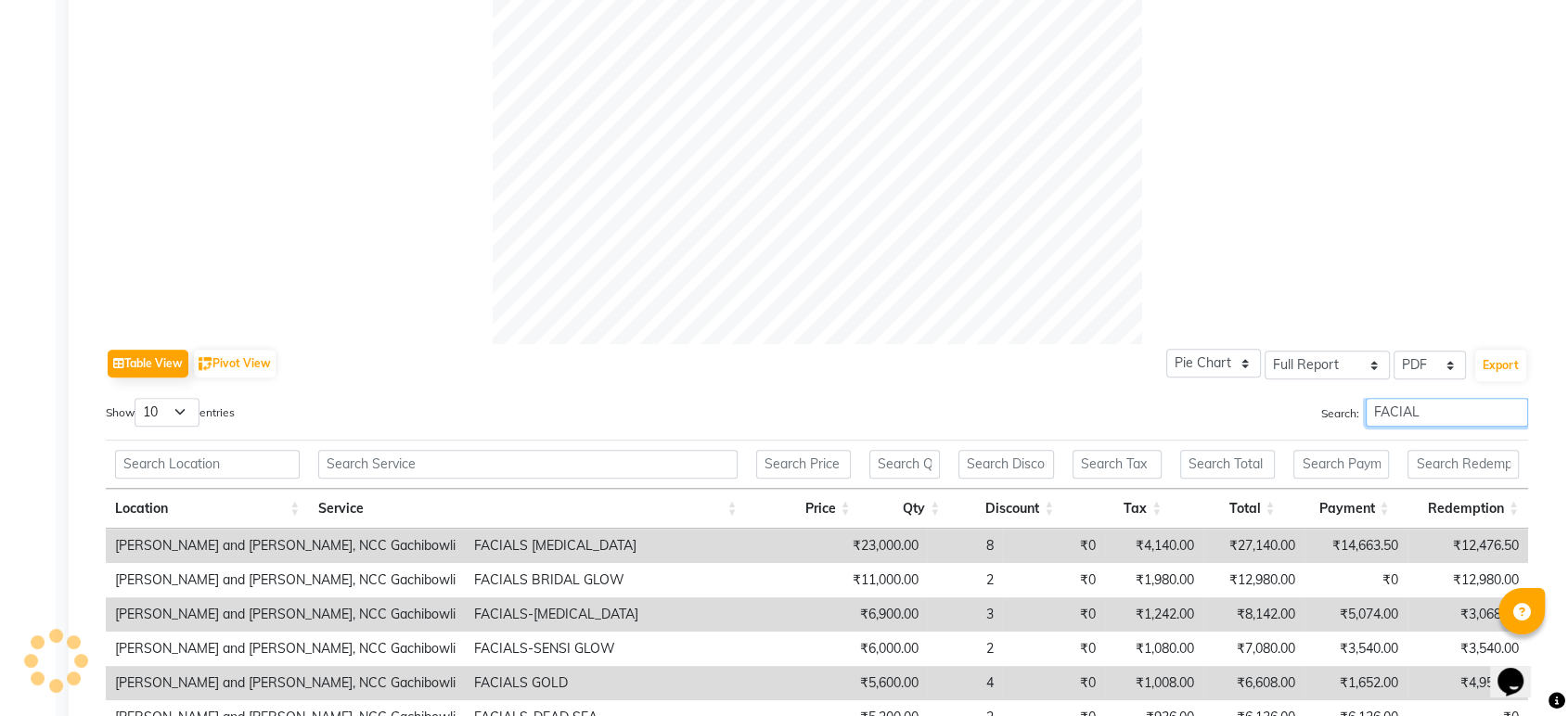
scroll to position [926, 0]
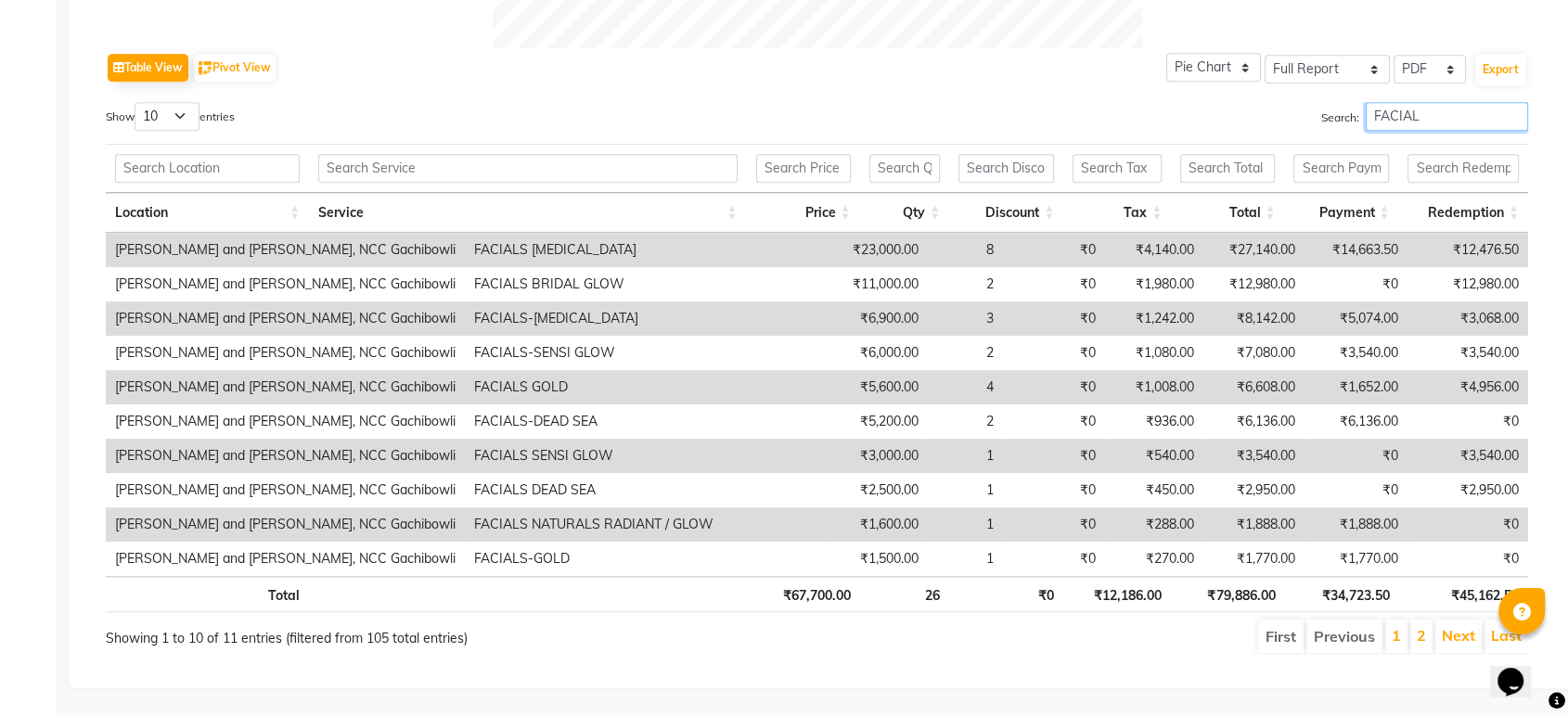
type input "FACIAL"
click at [1515, 102] on input "FACIAL" at bounding box center [1446, 117] width 162 height 29
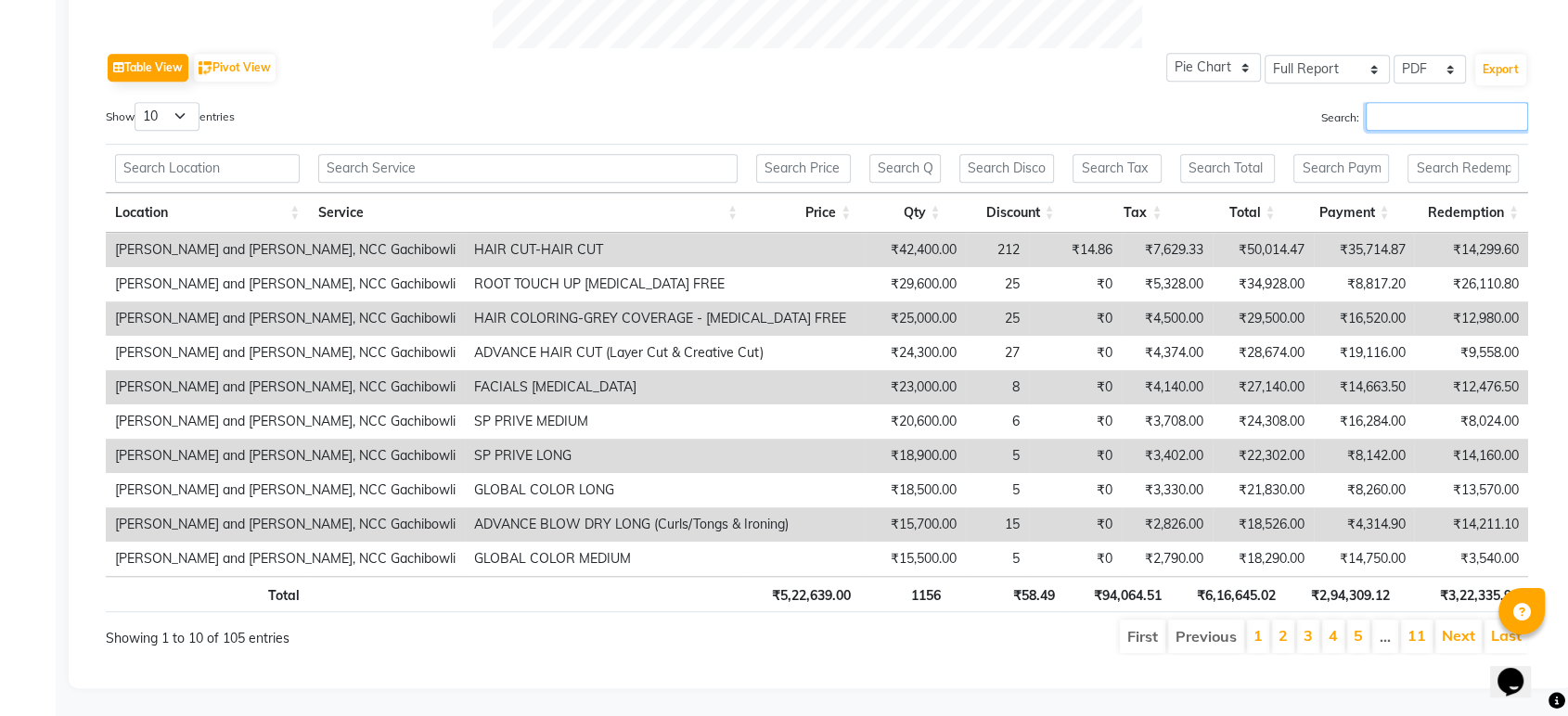
click at [1507, 107] on input "Search:" at bounding box center [1446, 117] width 162 height 29
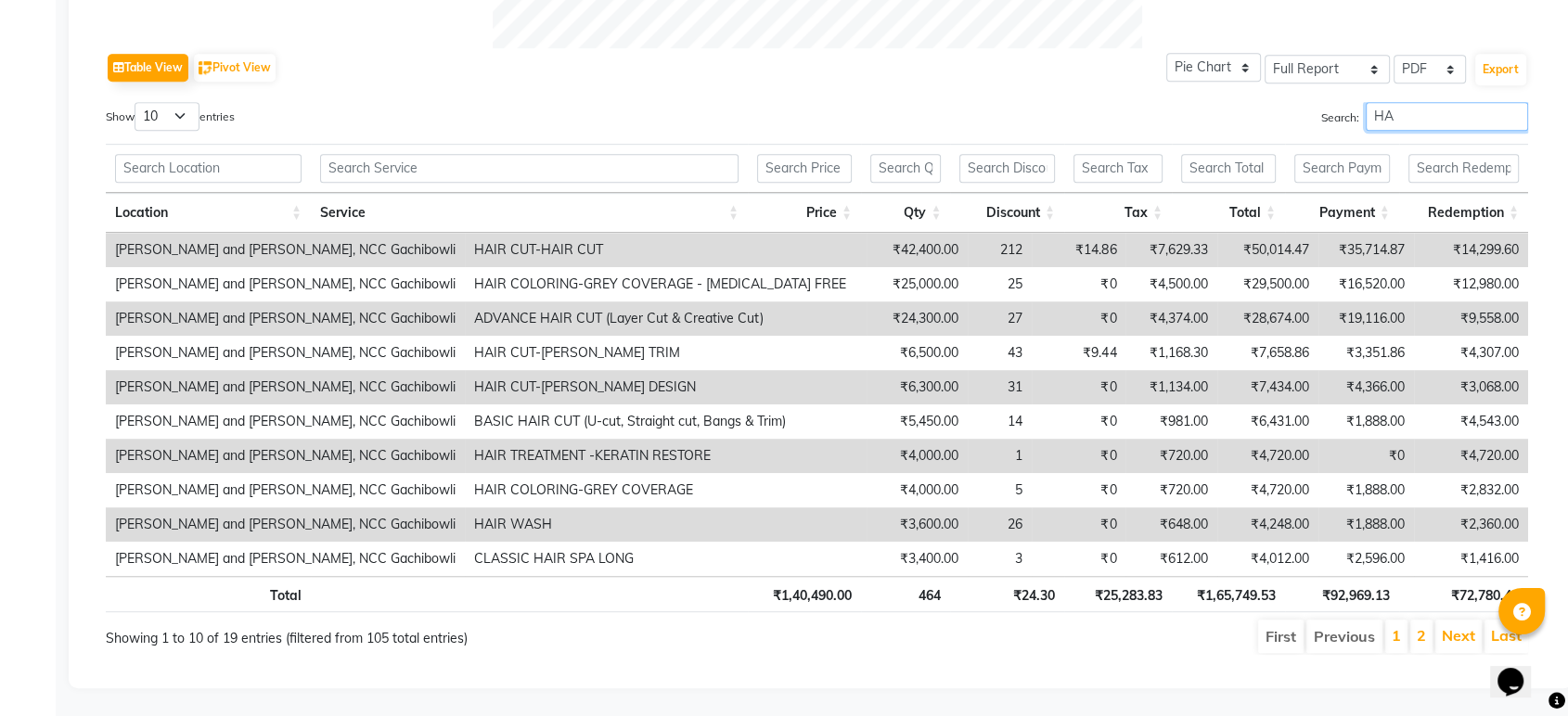
type input "H"
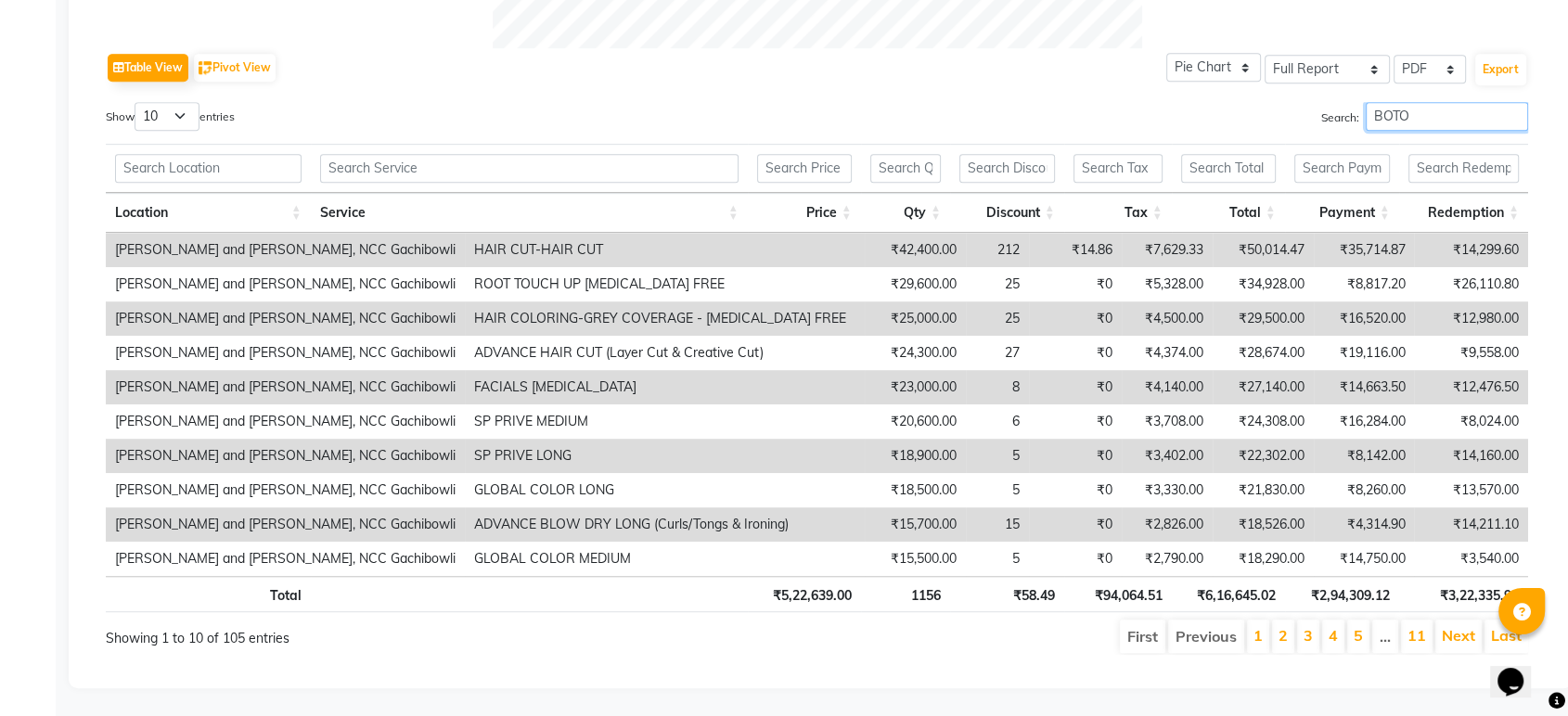
scroll to position [616, 0]
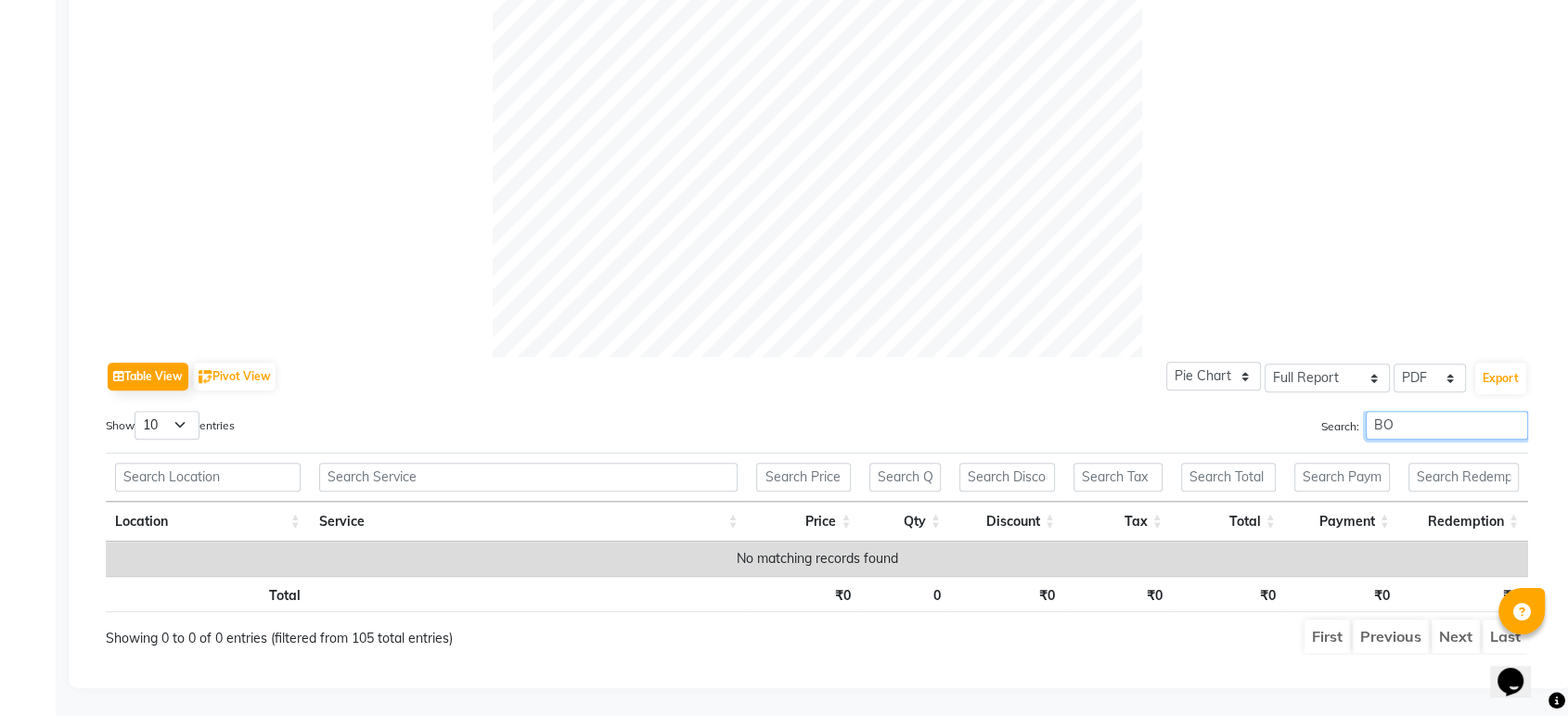
type input "B"
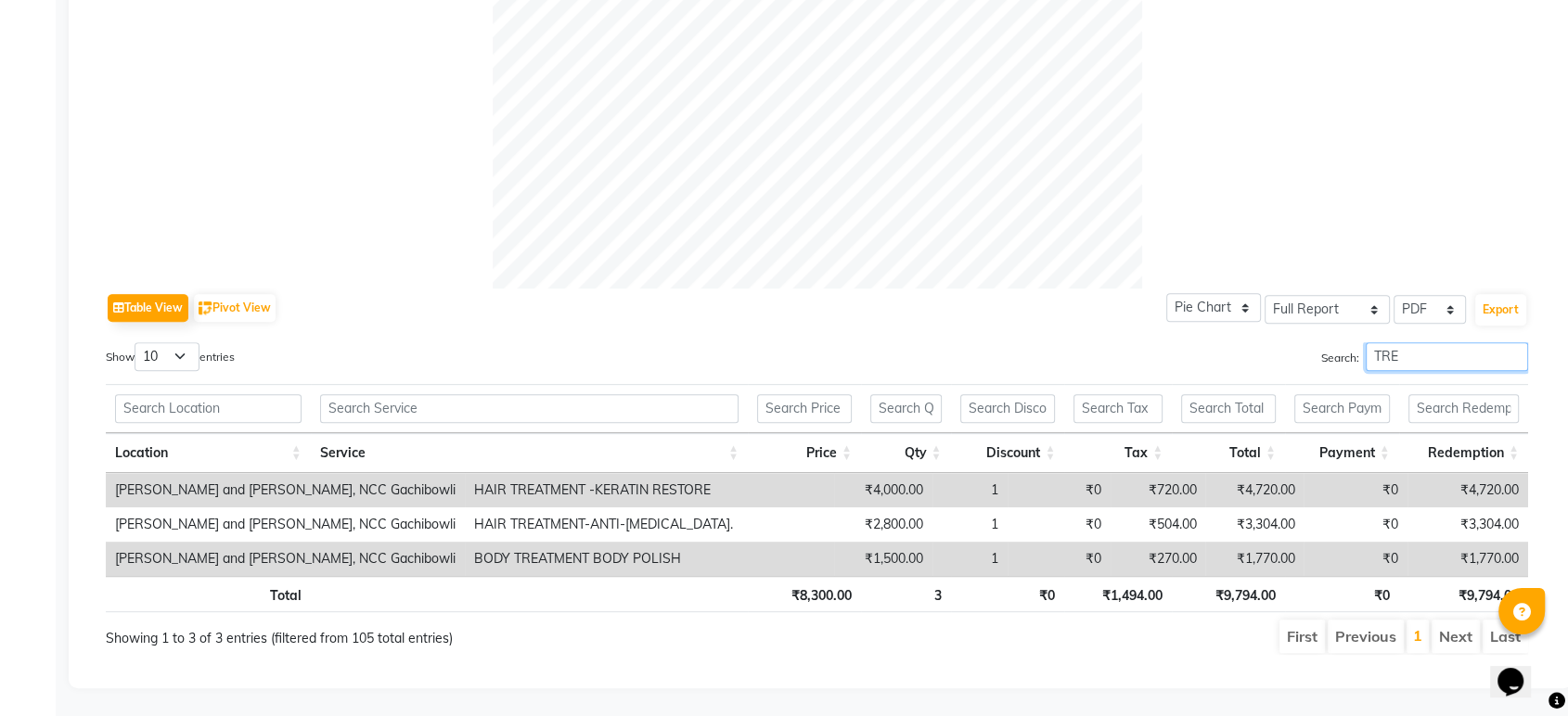
scroll to position [685, 0]
type input "T"
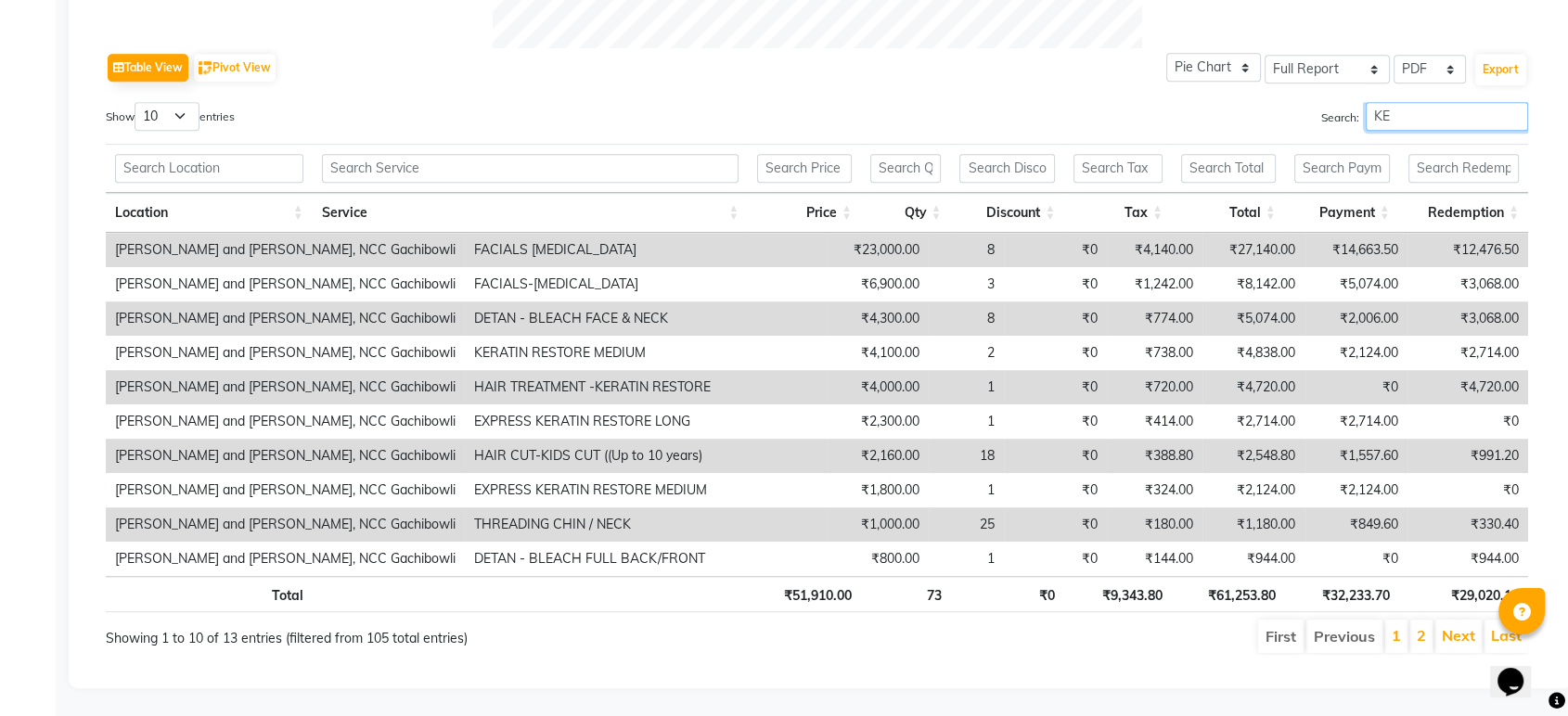
scroll to position [720, 0]
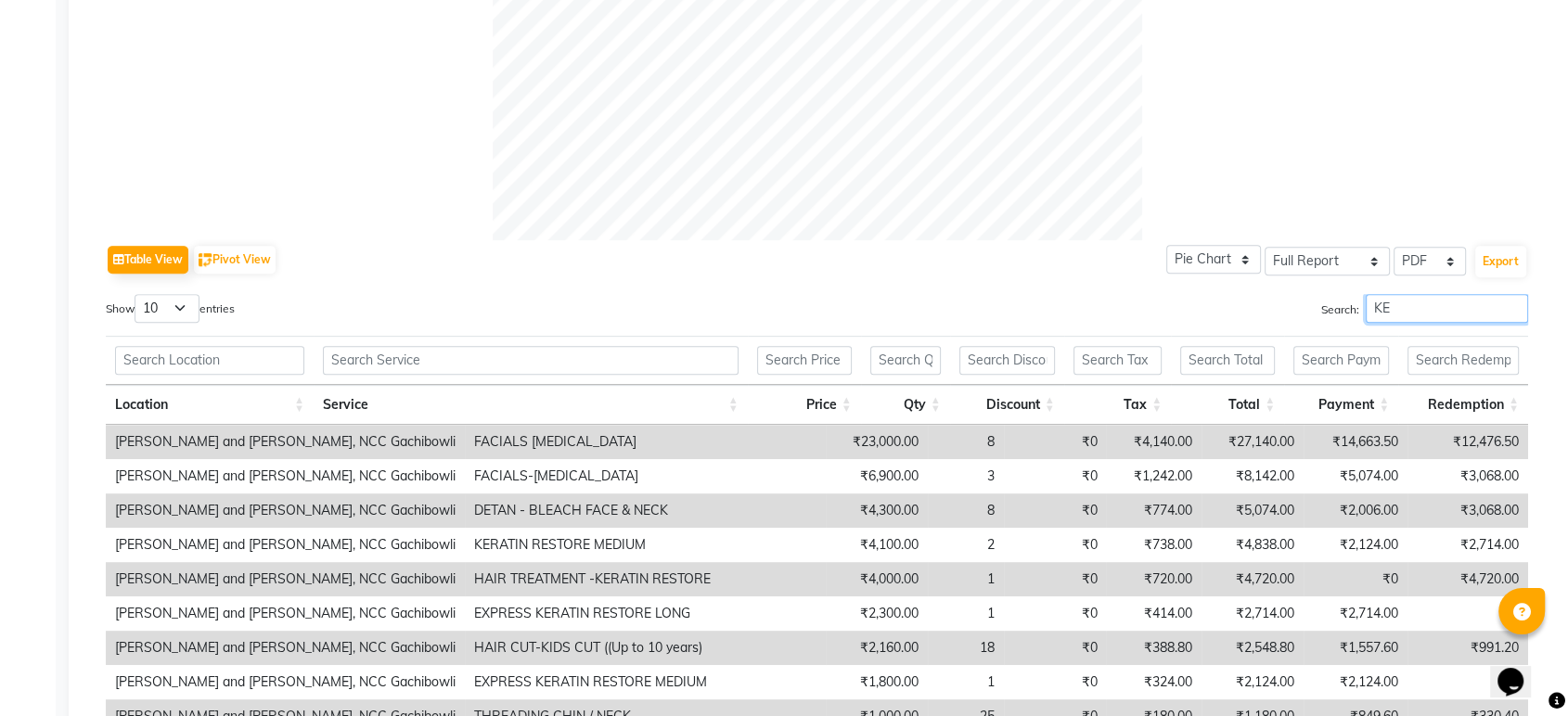
type input "K"
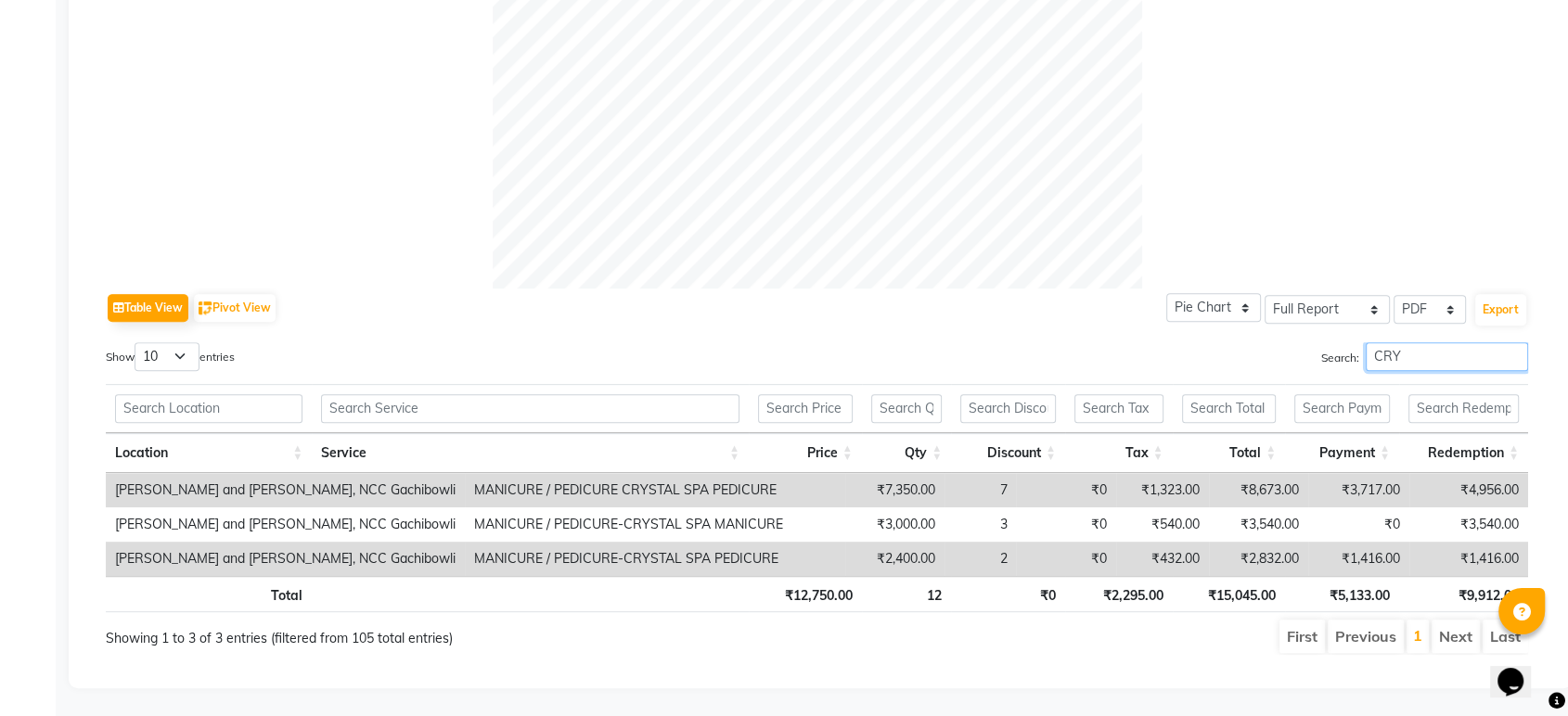
scroll to position [685, 0]
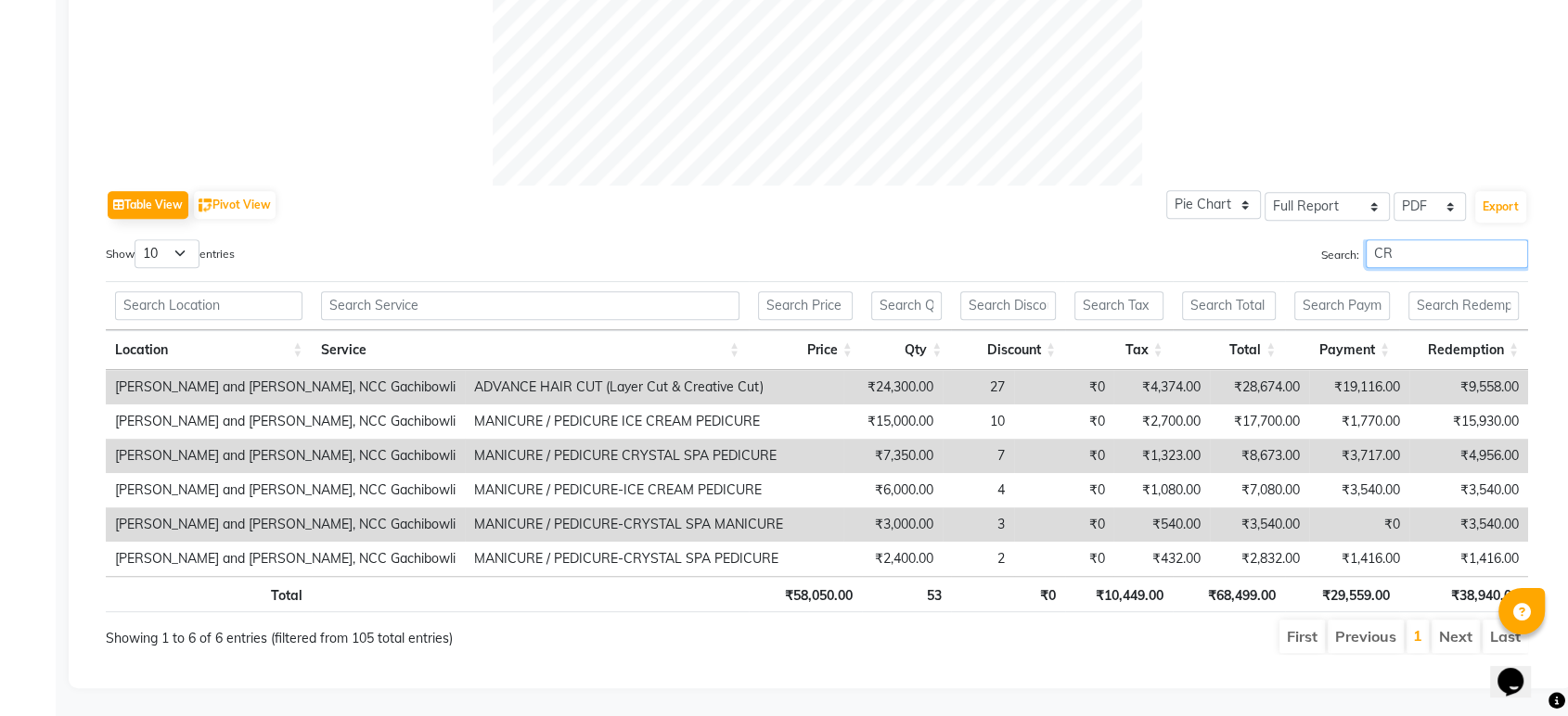
type input "C"
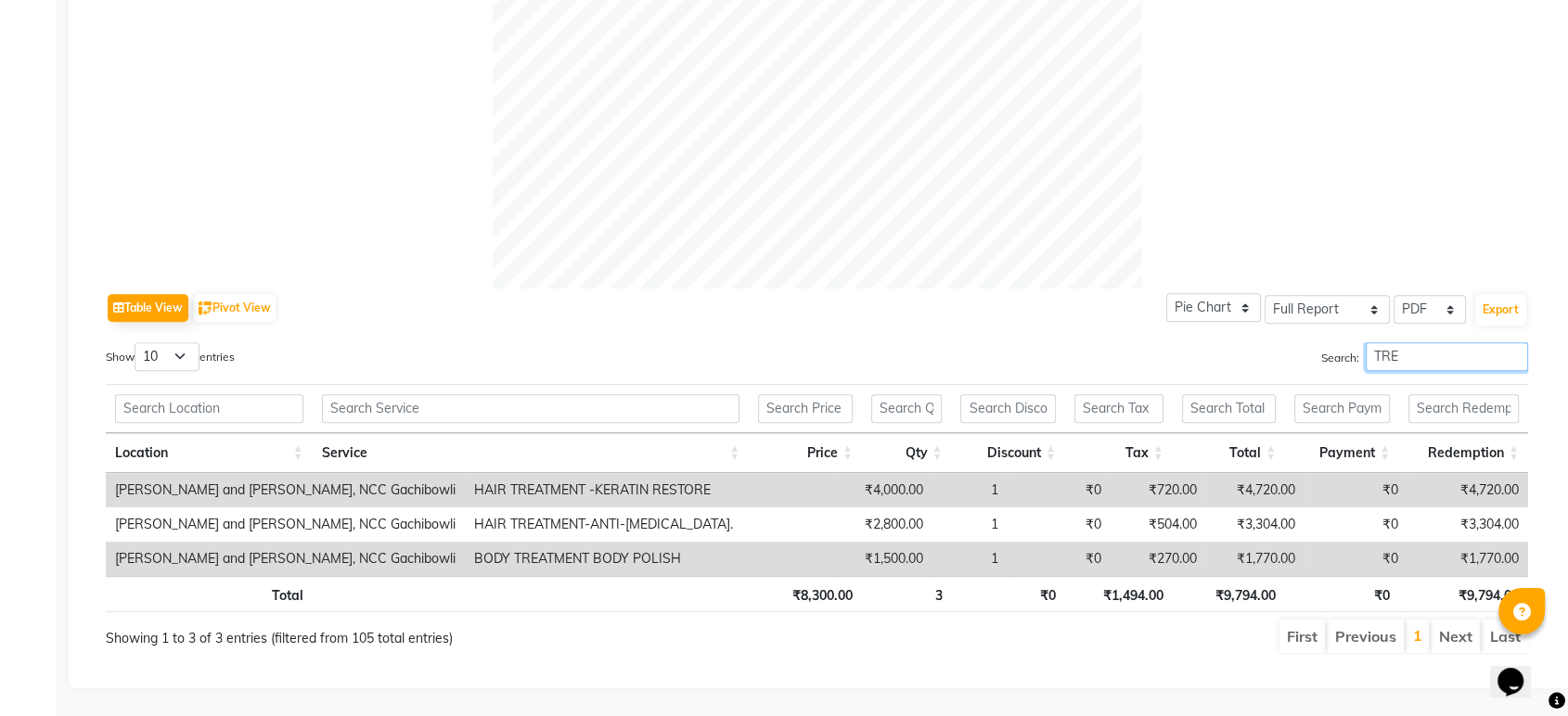
click at [1519, 347] on input "TRE" at bounding box center [1446, 357] width 162 height 29
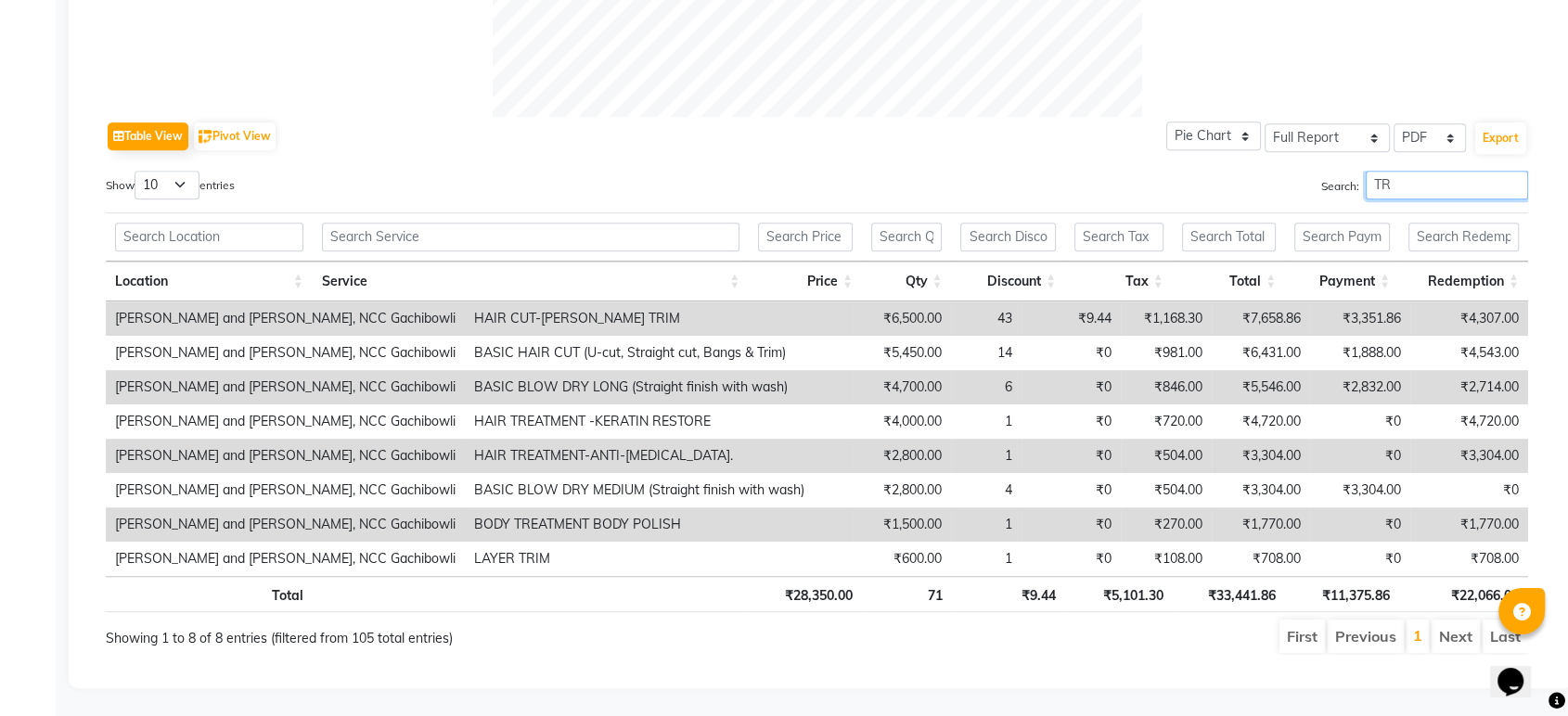
type input "T"
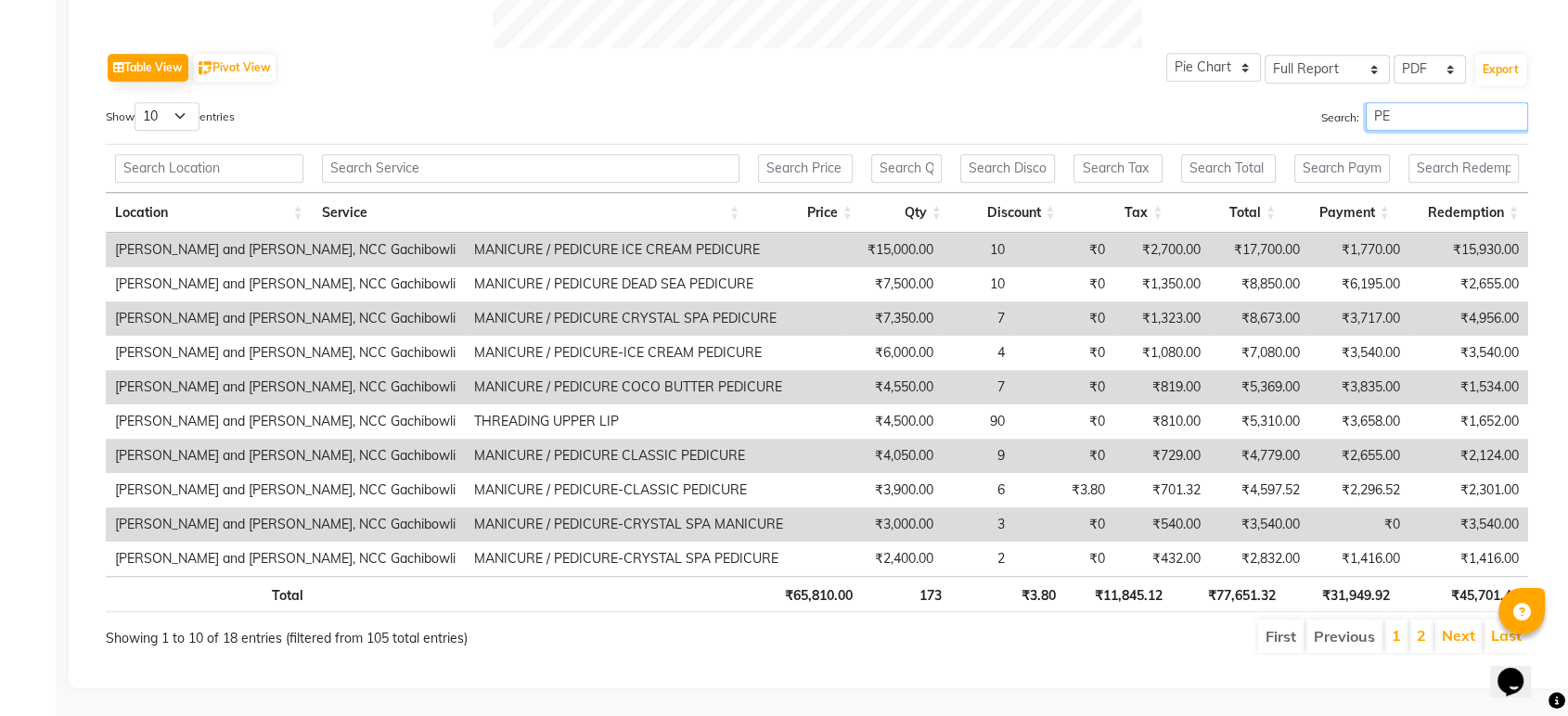
type input "P"
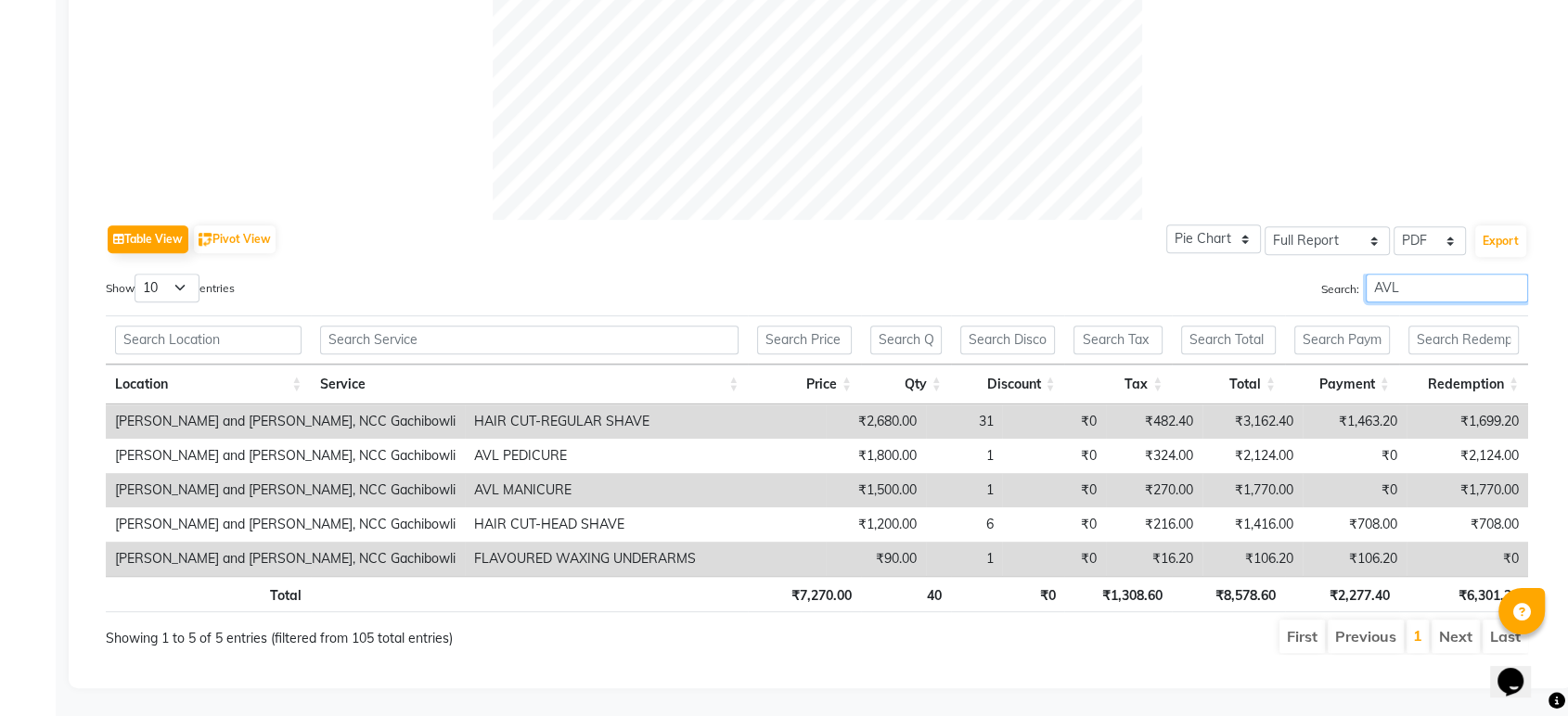
scroll to position [651, 0]
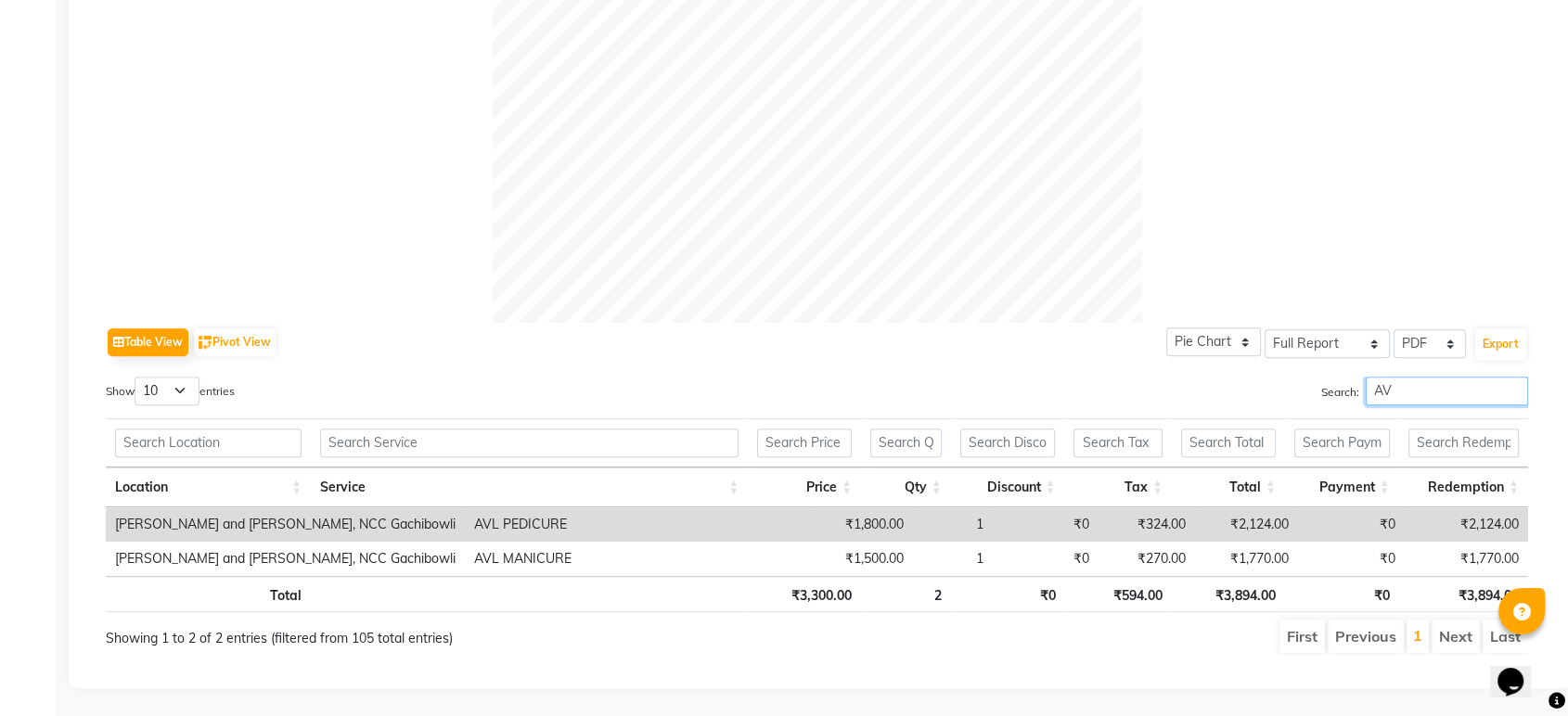
type input "A"
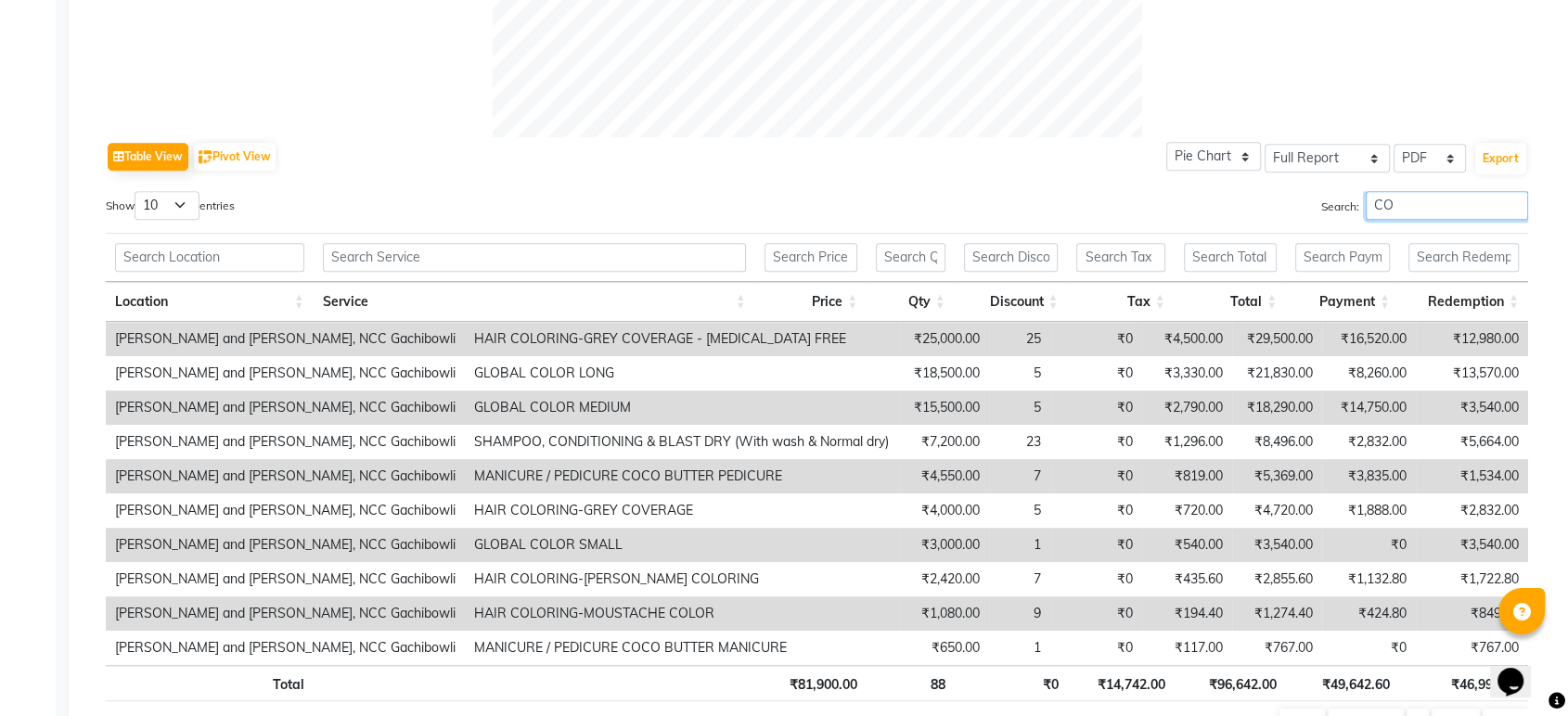
scroll to position [926, 0]
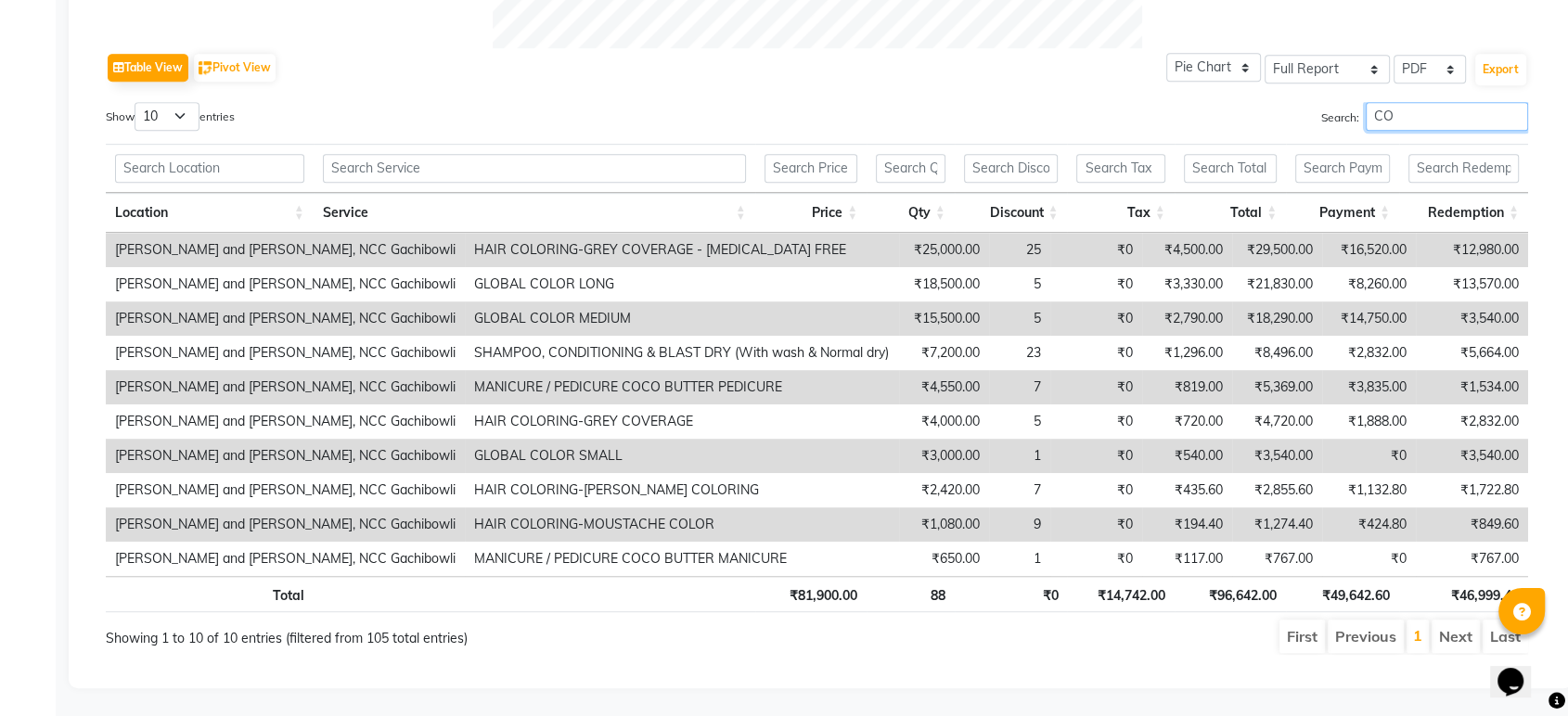
type input "C"
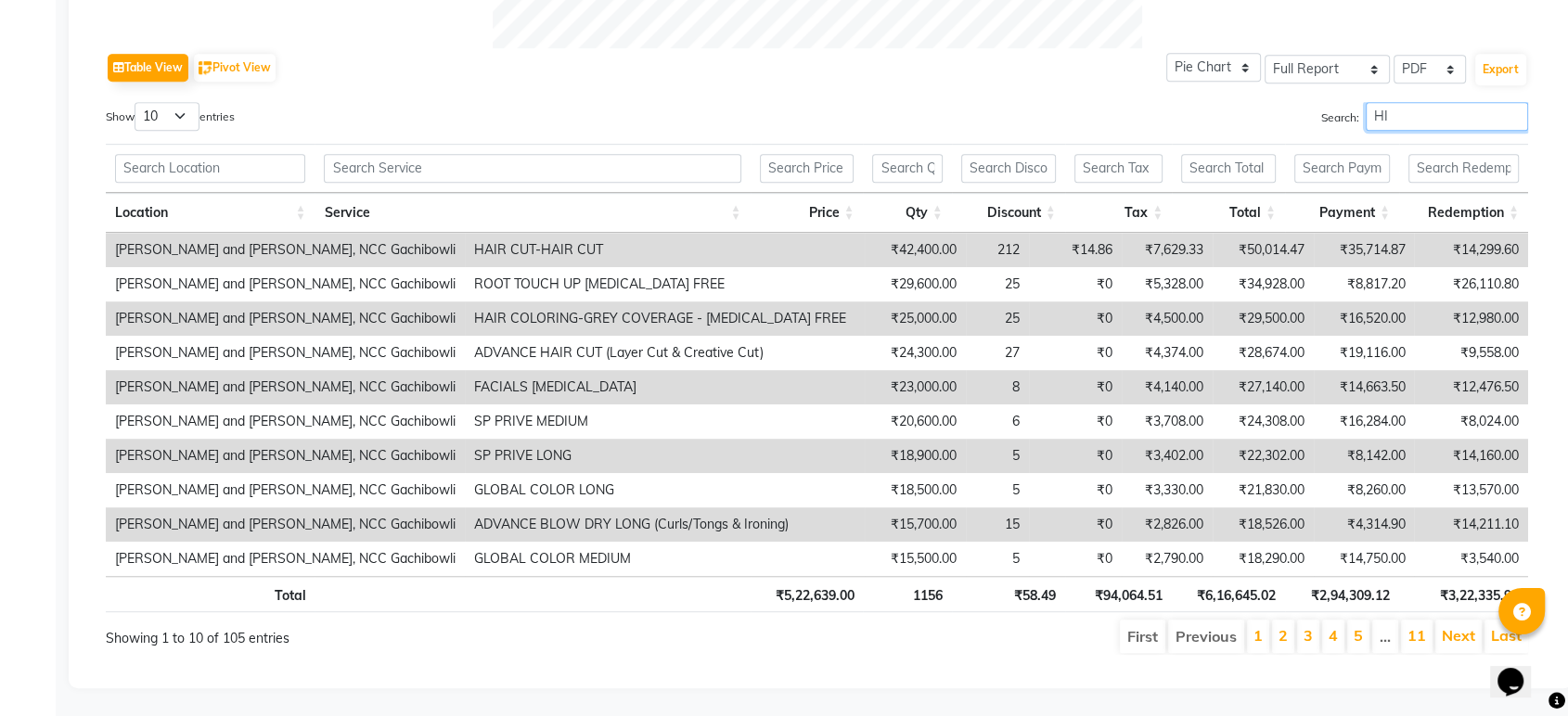
type input "H"
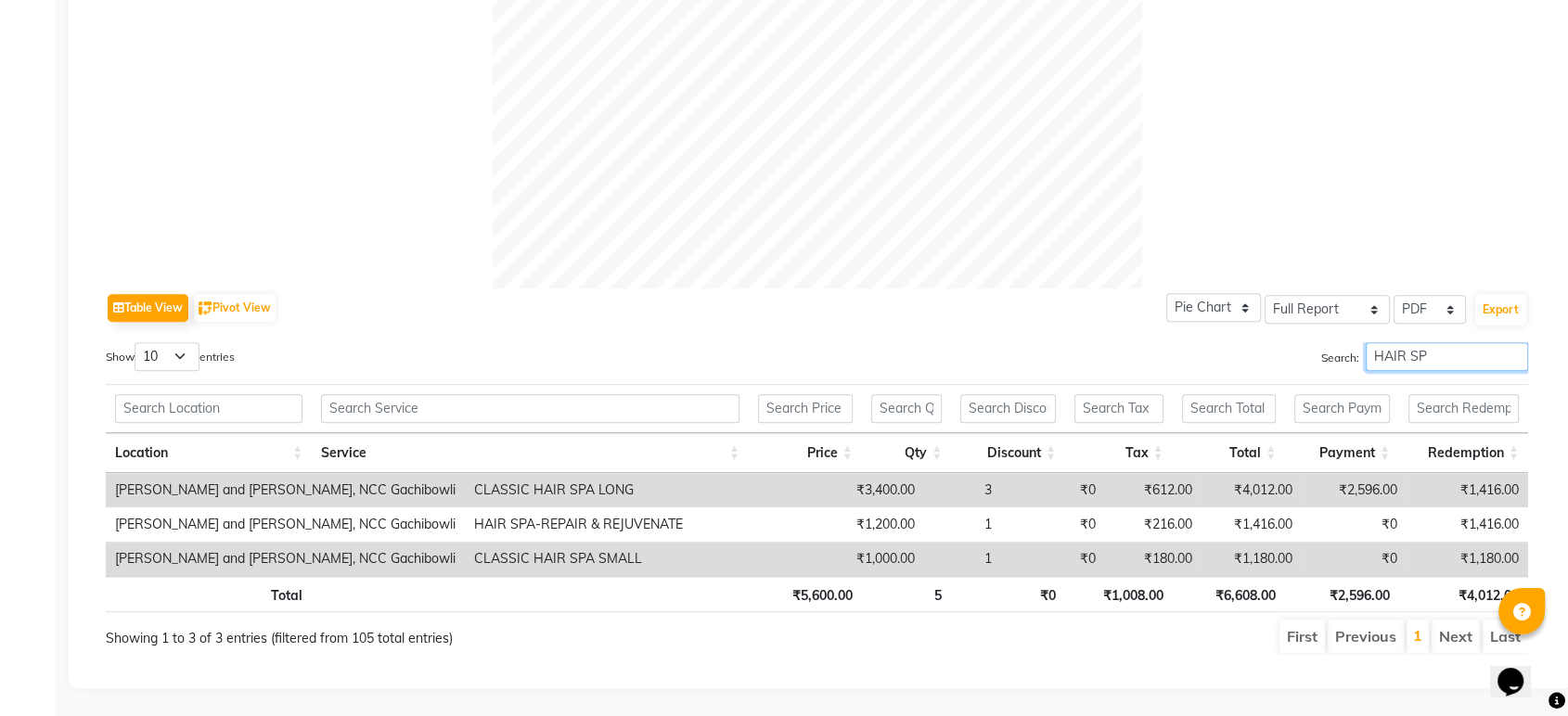
scroll to position [685, 0]
click at [1405, 342] on input "HAIR SPA" at bounding box center [1446, 357] width 162 height 29
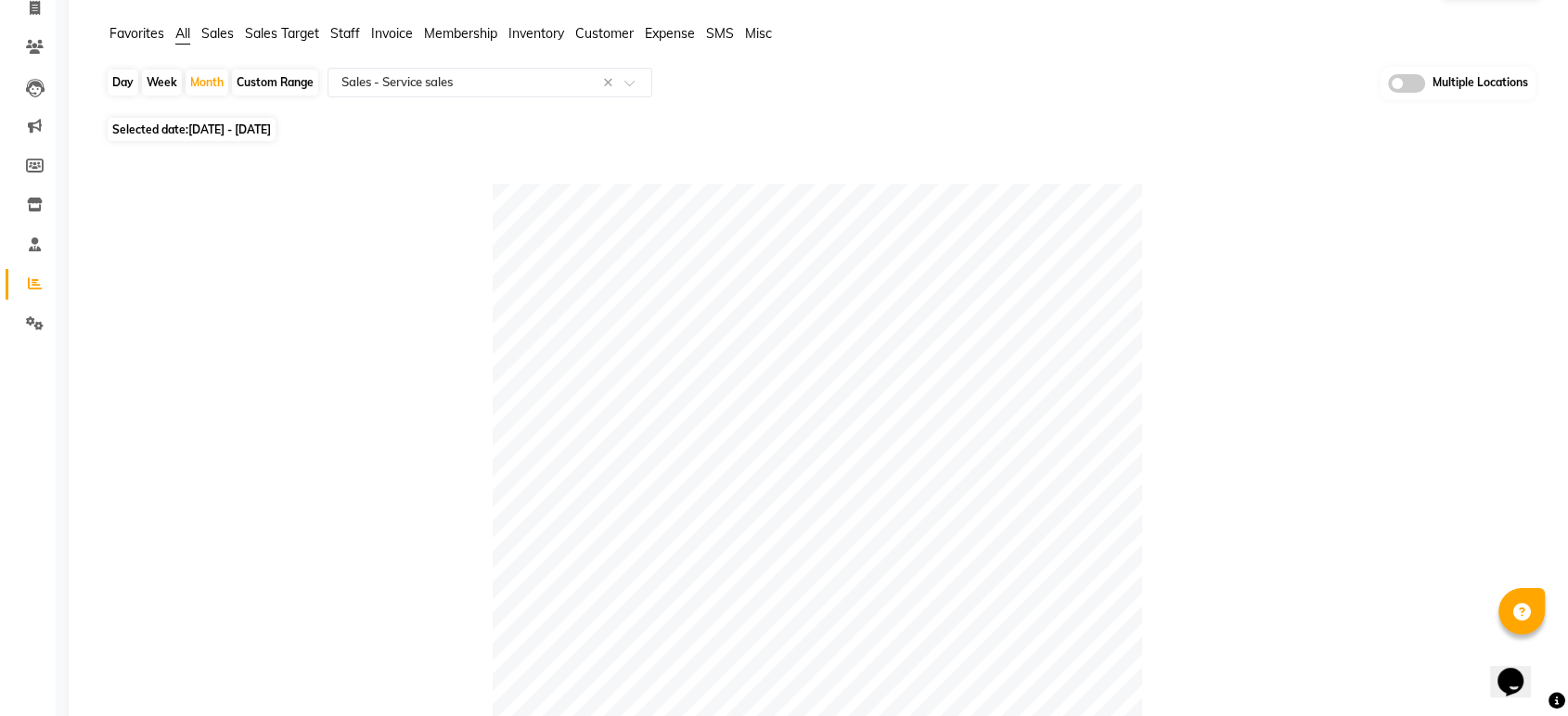
scroll to position [0, 0]
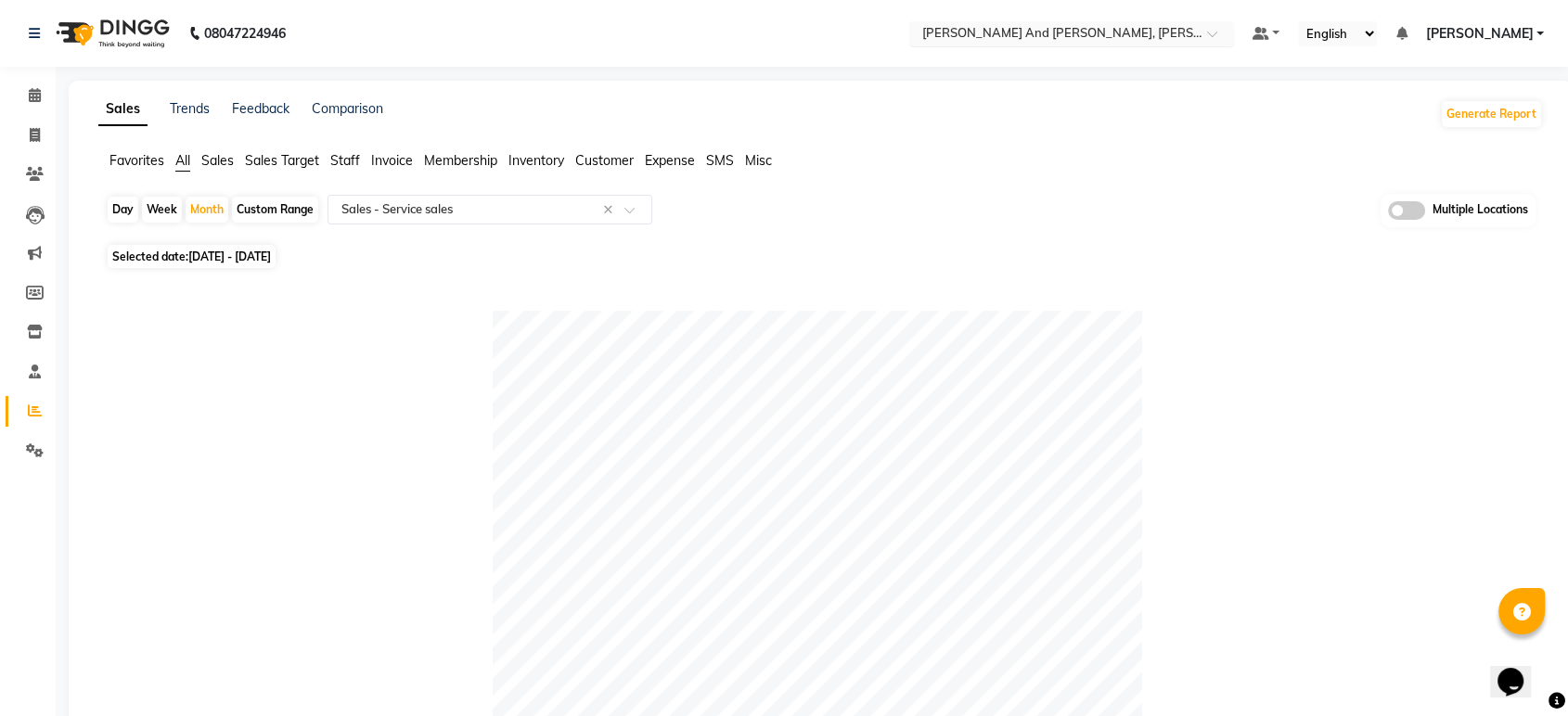
type input "SPA"
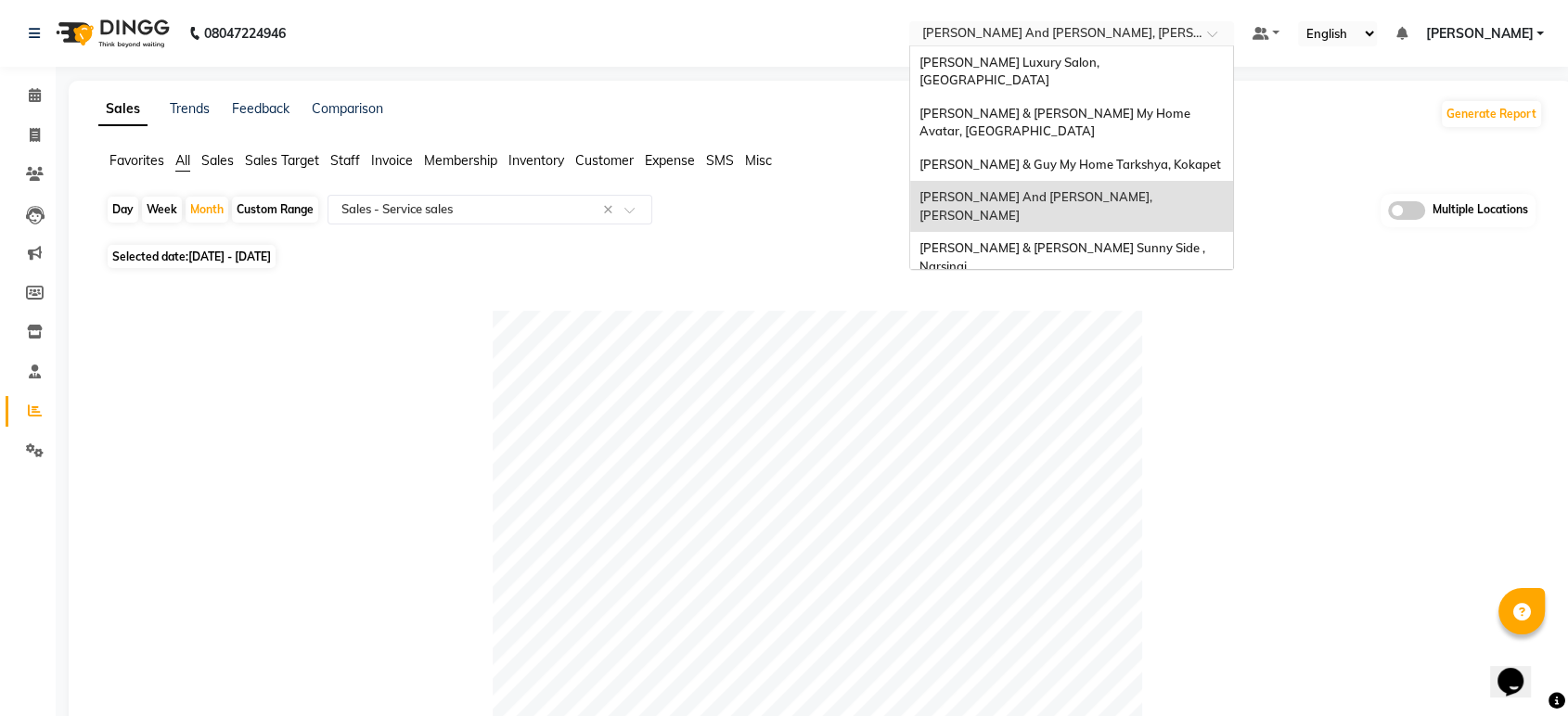
click at [1123, 28] on input "text" at bounding box center [1053, 35] width 269 height 18
click at [1098, 156] on span "[PERSON_NAME] & Guy My Home Tarkshya, Kokapet" at bounding box center [1070, 163] width 301 height 15
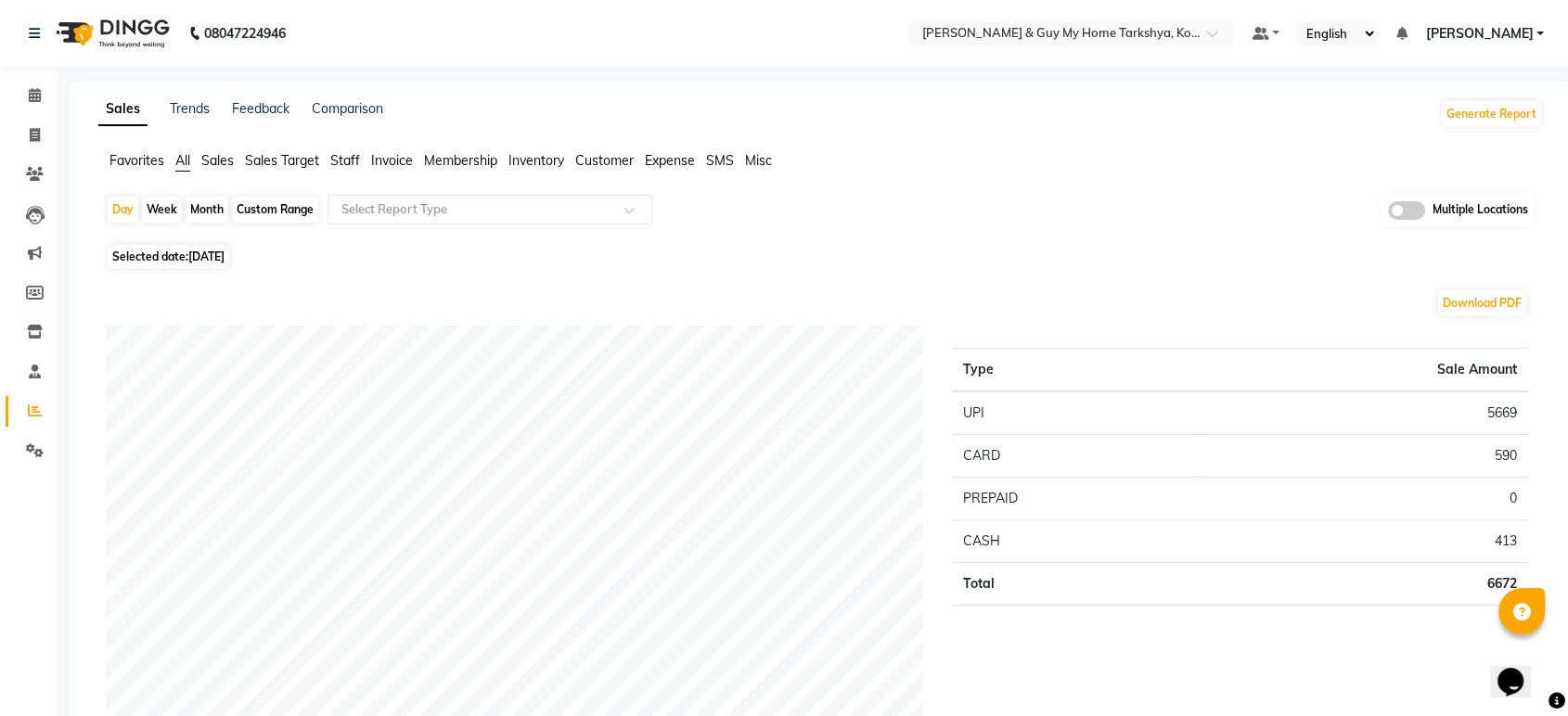
click at [213, 204] on div "Month" at bounding box center [207, 209] width 43 height 26
select select "9"
select select "2025"
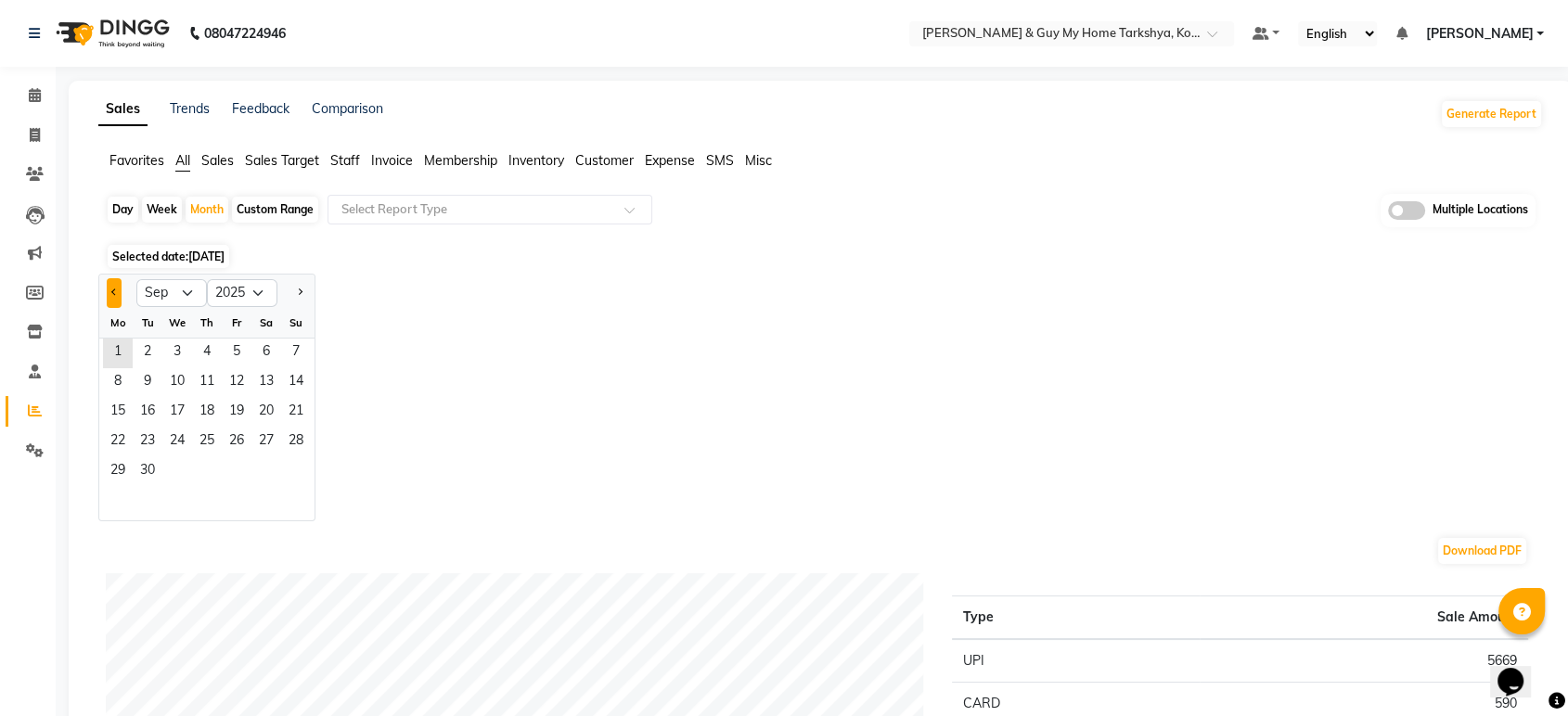
click at [114, 290] on span "Previous month" at bounding box center [115, 291] width 7 height 7
select select "8"
click at [237, 339] on span "1" at bounding box center [236, 353] width 30 height 30
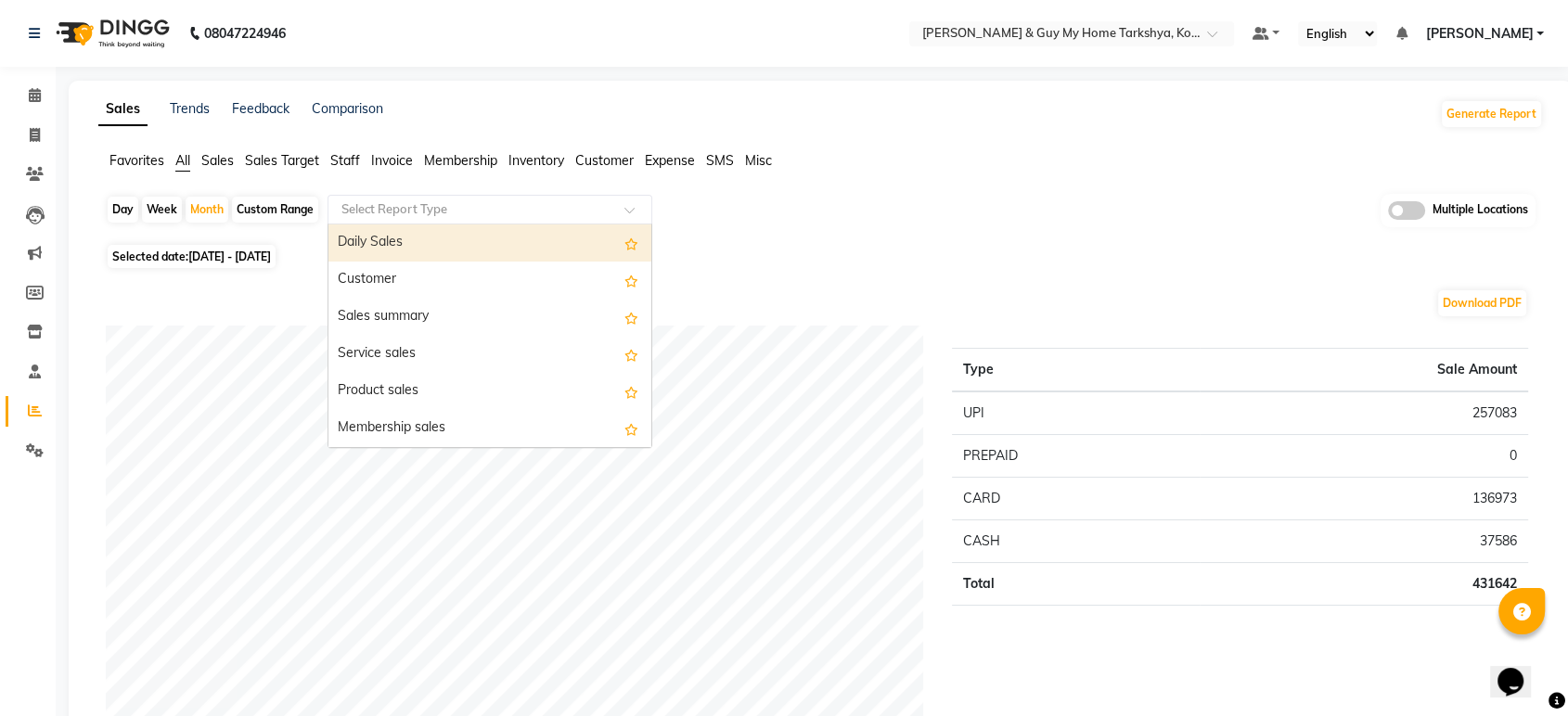
click at [402, 208] on input "text" at bounding box center [471, 209] width 267 height 18
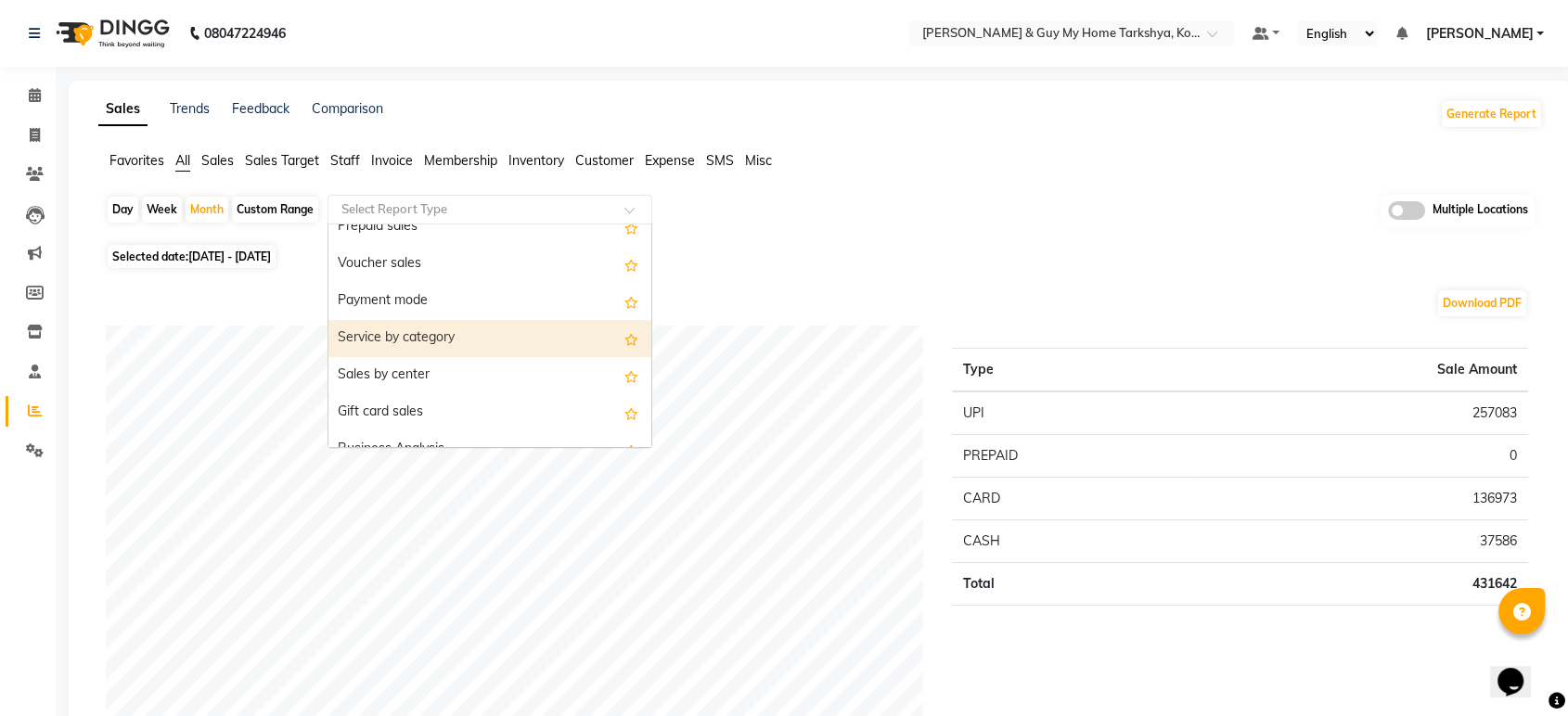
scroll to position [309, 0]
click at [22, 133] on span at bounding box center [34, 136] width 32 height 21
select select "service"
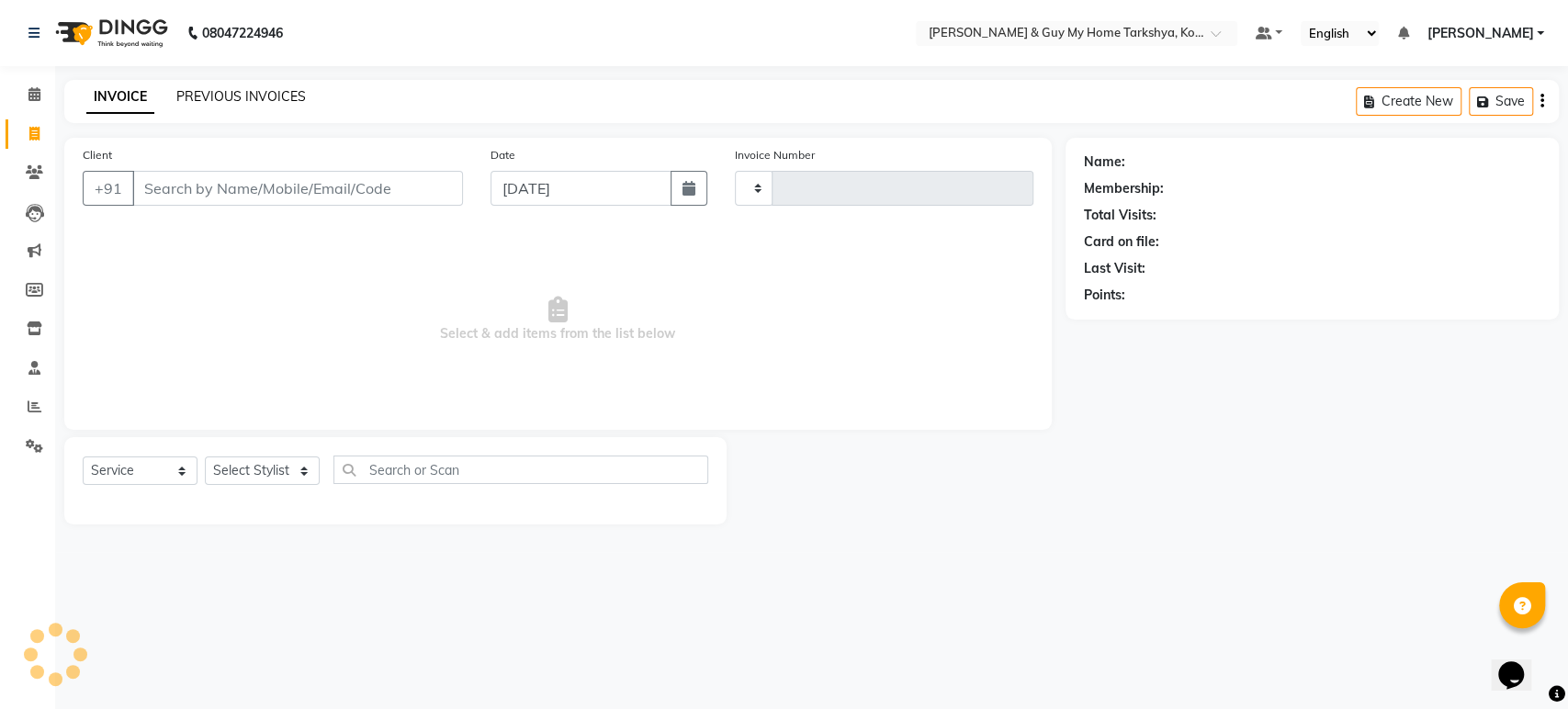
type input "2380"
select select "7902"
click at [270, 92] on link "PREVIOUS INVOICES" at bounding box center [240, 96] width 130 height 16
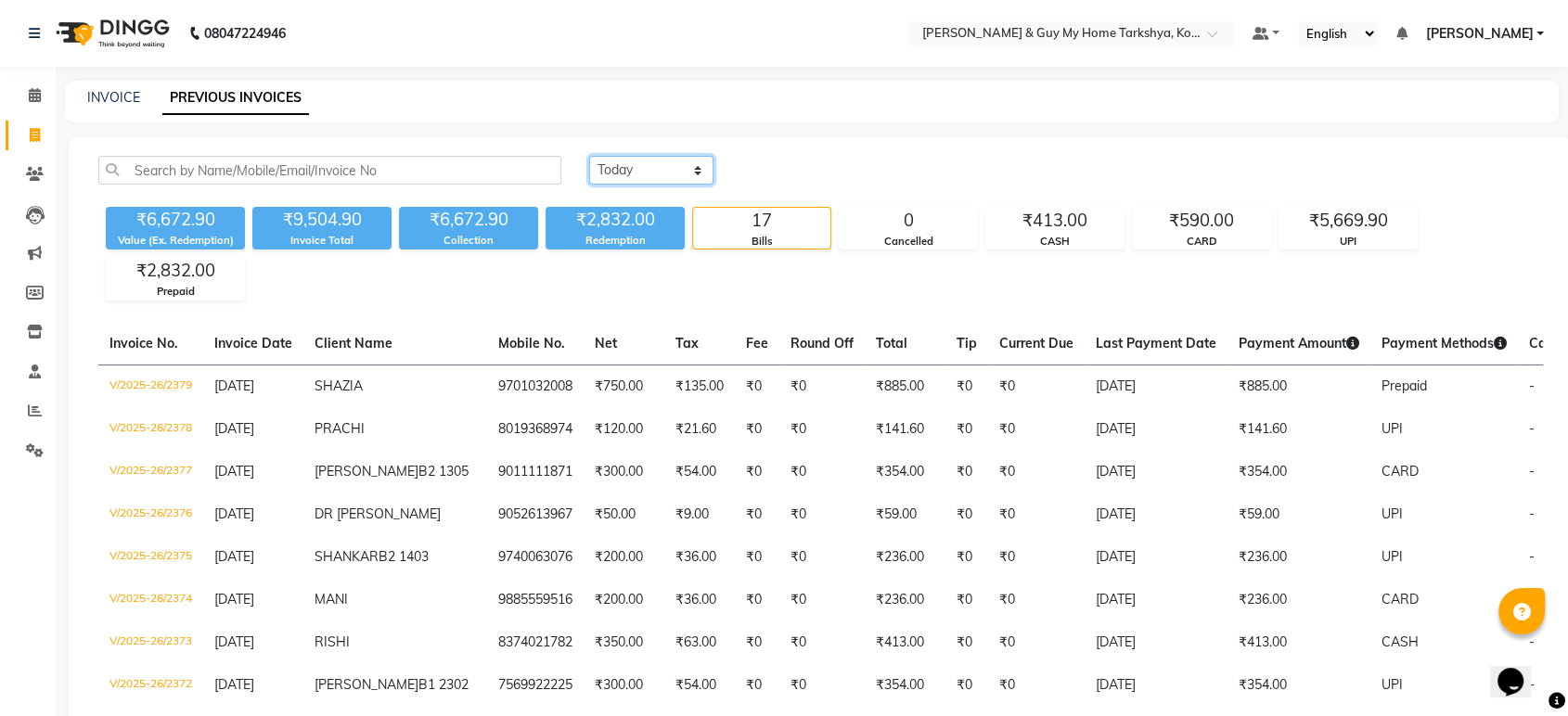
click at [622, 169] on select "[DATE] [DATE] Custom Range" at bounding box center [651, 170] width 124 height 29
select select "range"
click at [589, 155] on select "[DATE] [DATE] Custom Range" at bounding box center [651, 170] width 124 height 29
click at [796, 164] on input "[DATE]" at bounding box center [803, 170] width 130 height 26
select select "9"
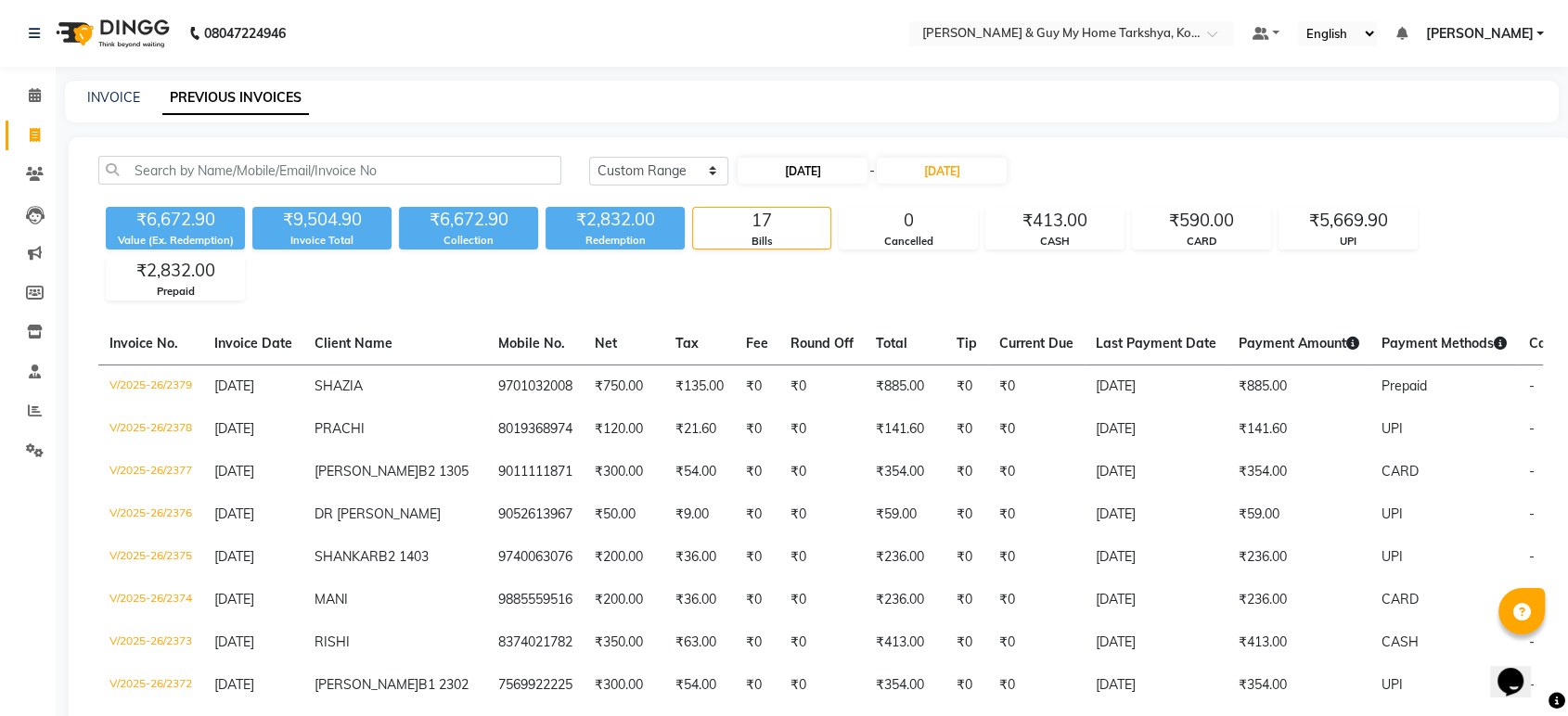
select select "2025"
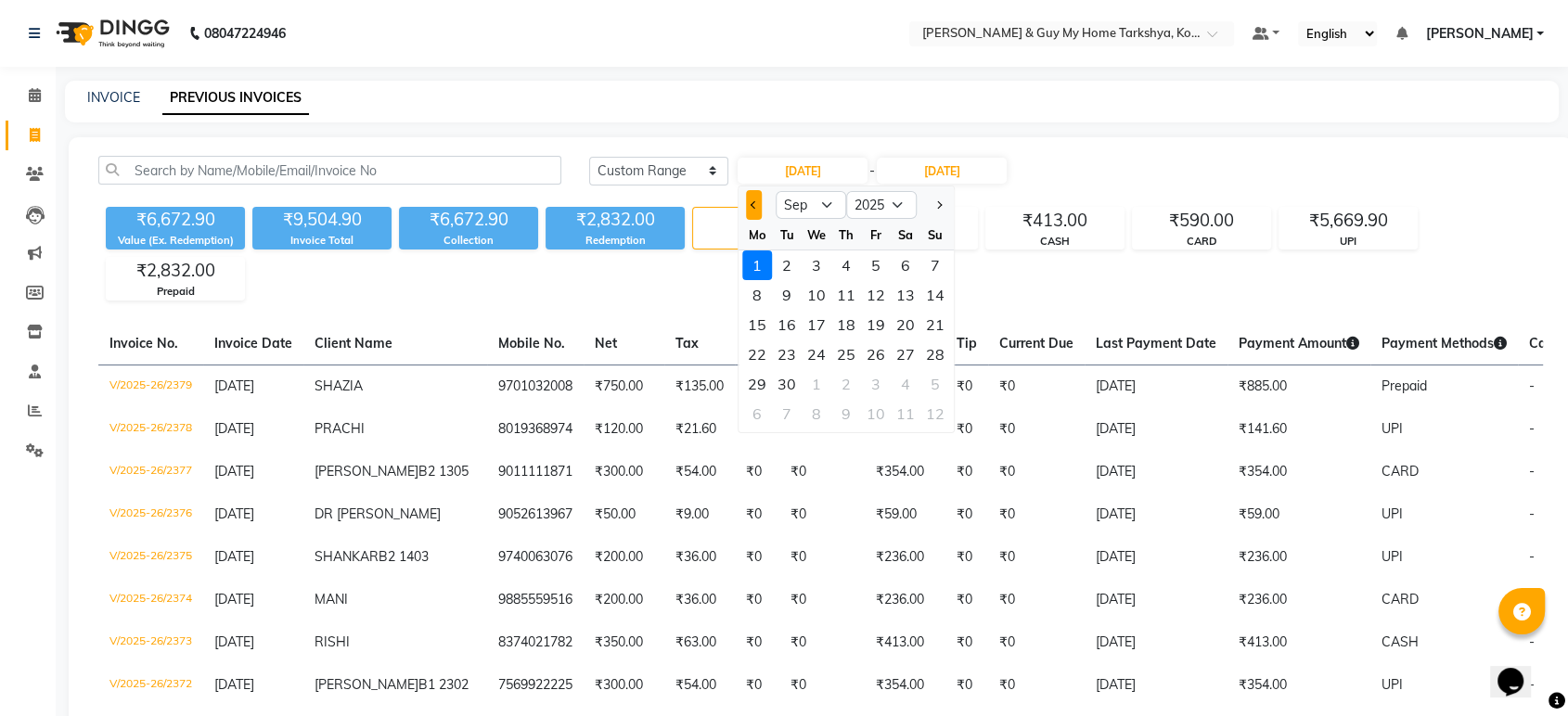
click at [751, 210] on button "Previous month" at bounding box center [754, 205] width 16 height 30
select select "8"
click at [873, 259] on div "1" at bounding box center [876, 265] width 30 height 30
type input "[DATE]"
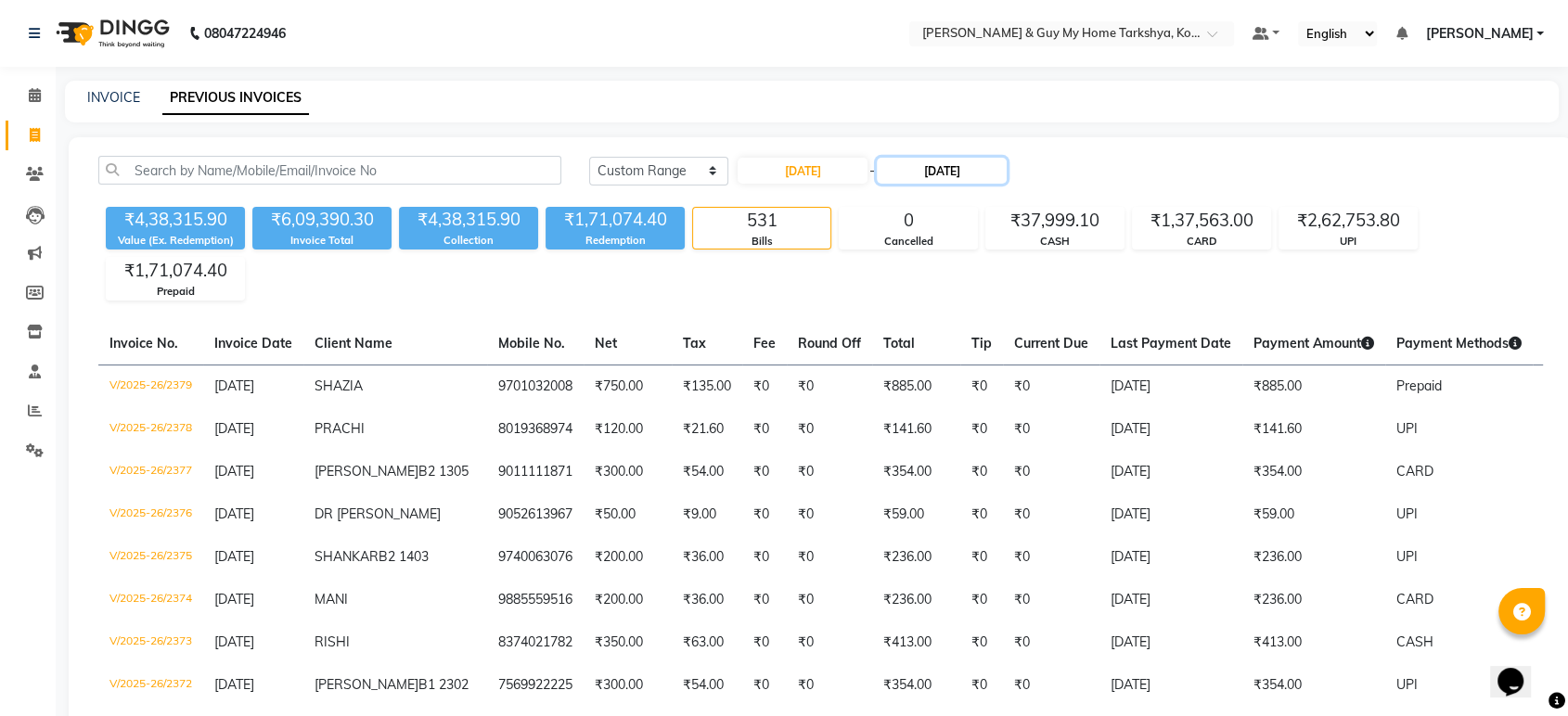
click at [928, 175] on input "[DATE]" at bounding box center [942, 170] width 130 height 26
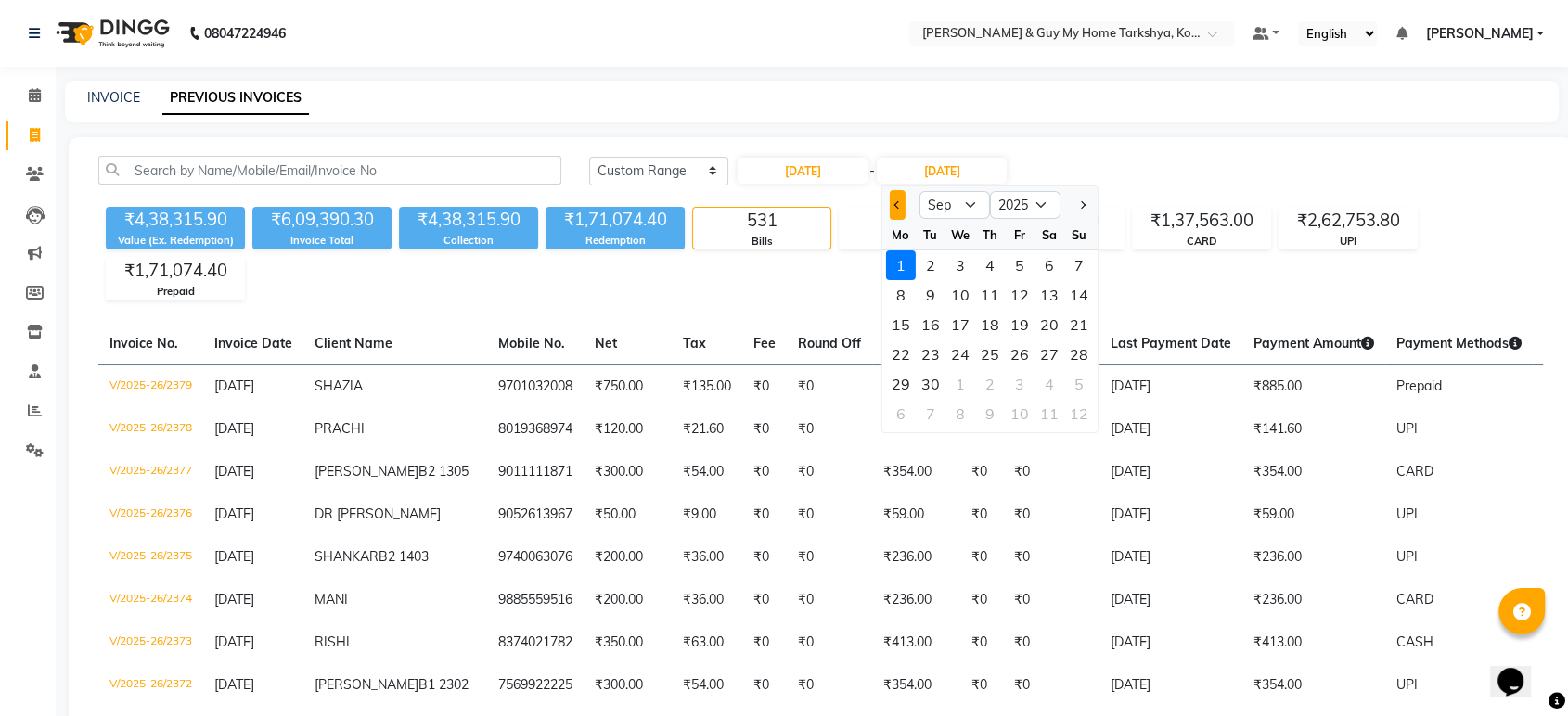
click at [894, 200] on button "Previous month" at bounding box center [898, 205] width 16 height 30
select select "8"
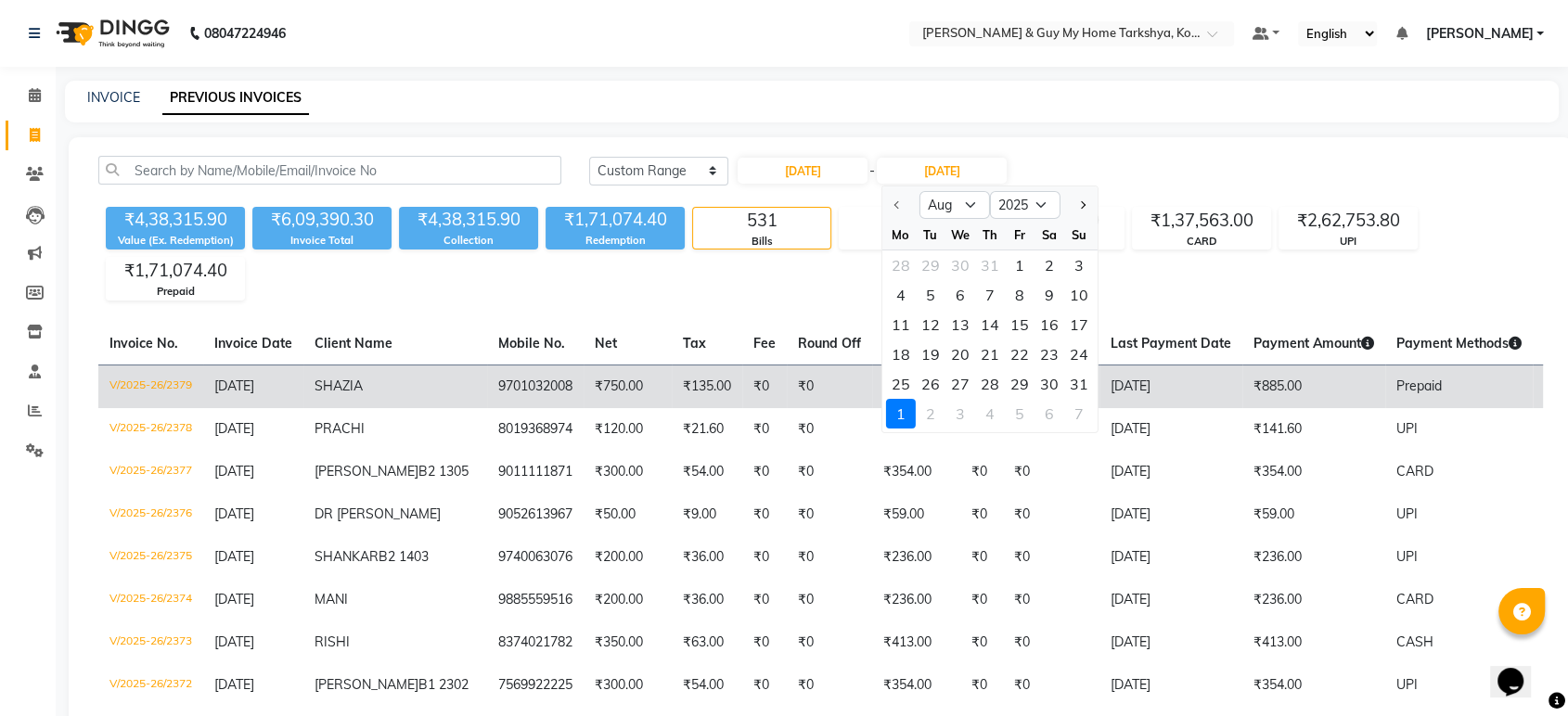
click at [1072, 374] on div "31" at bounding box center [1079, 384] width 30 height 30
type input "[DATE]"
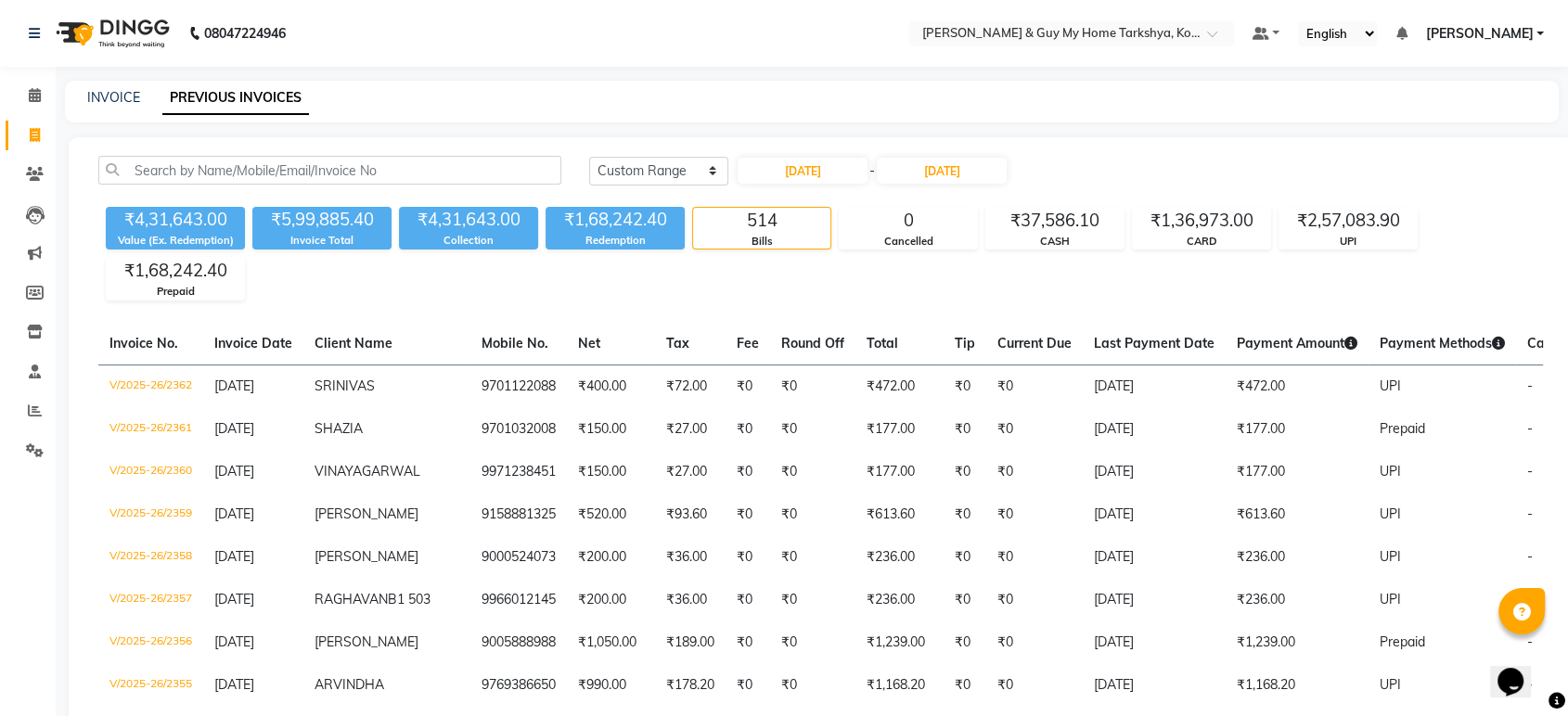
click at [1491, 21] on ul "Default Panel My Panel English ENGLISH Español العربية मराठी हिंदी ગુજરાતી தமிழ…" at bounding box center [1398, 34] width 310 height 25
click at [1500, 39] on span "[PERSON_NAME]" at bounding box center [1479, 34] width 108 height 19
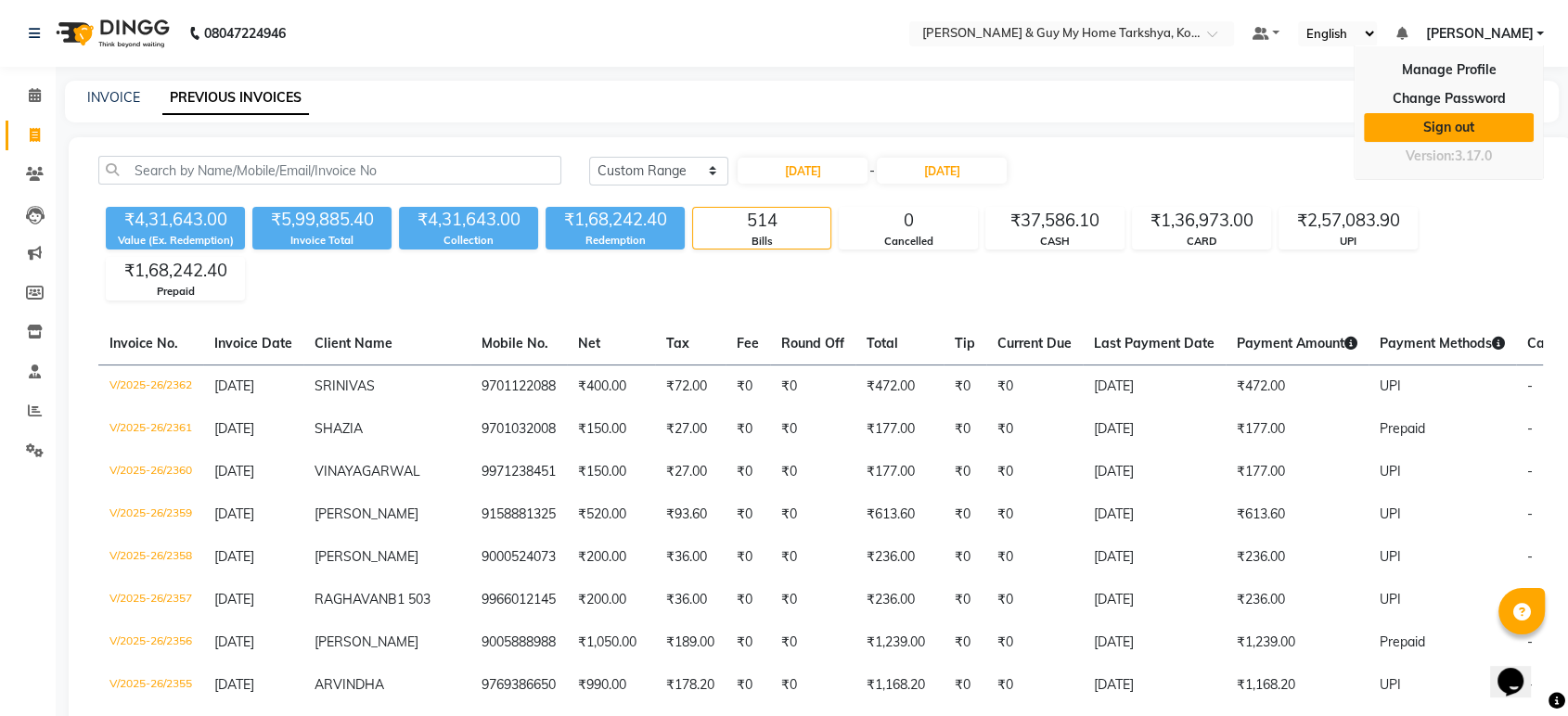
click at [1485, 133] on link "Sign out" at bounding box center [1448, 127] width 170 height 29
